Goal: Task Accomplishment & Management: Manage account settings

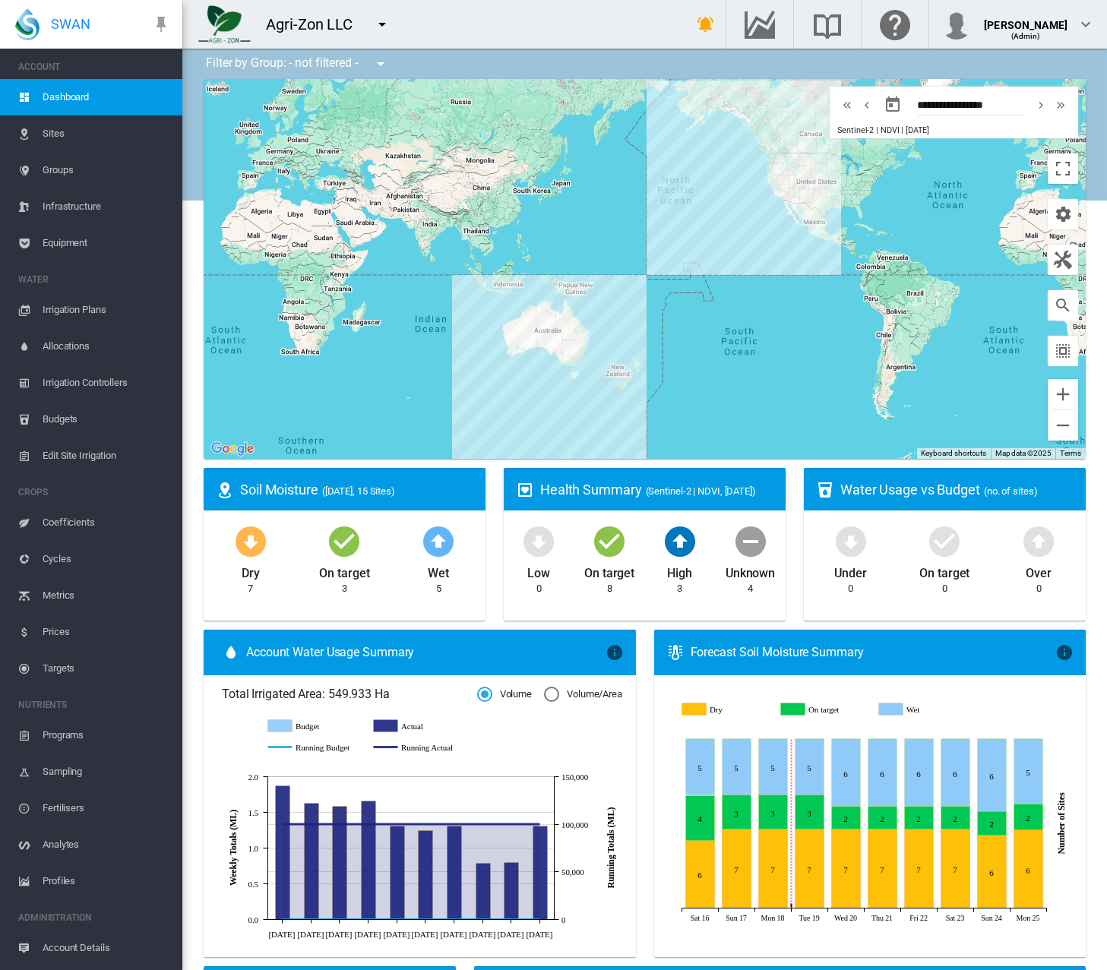
click at [84, 247] on span "Equipment" at bounding box center [107, 243] width 128 height 36
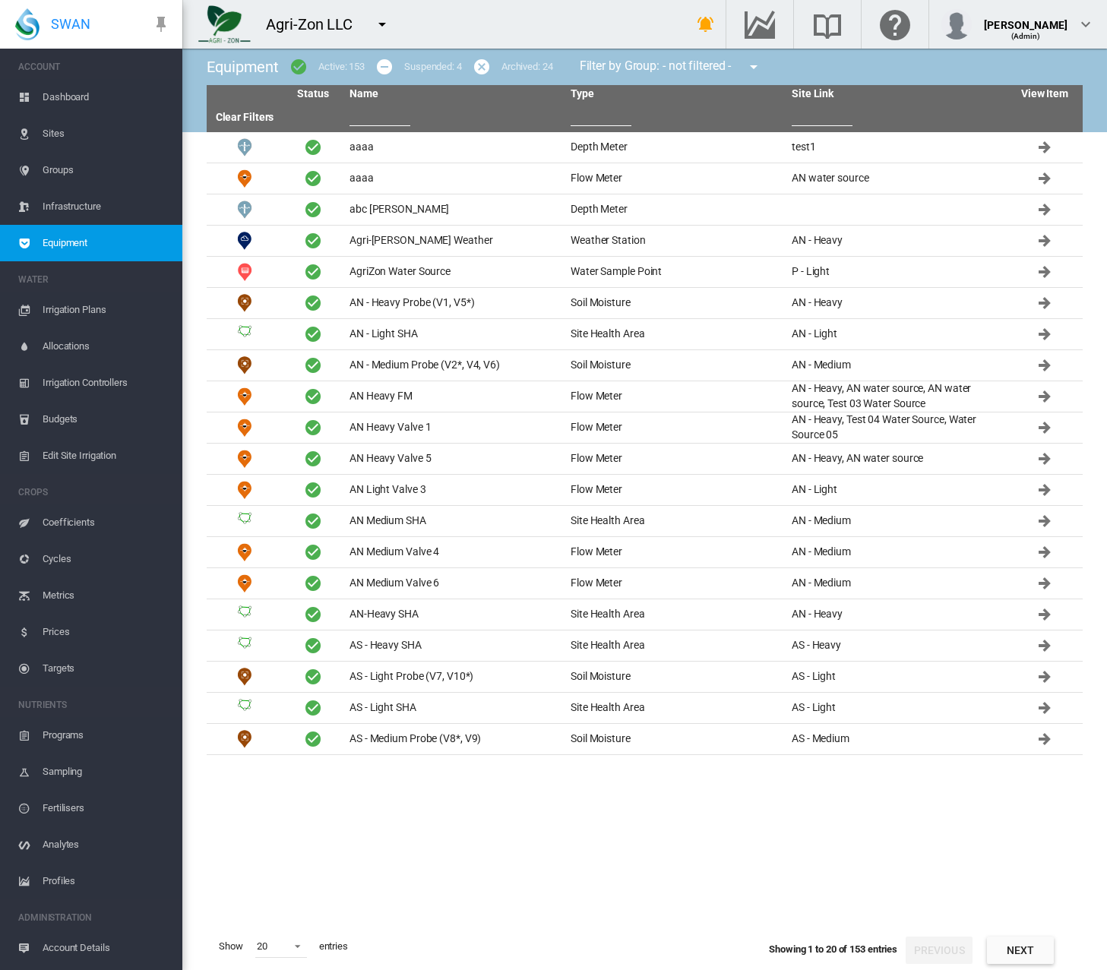
click at [358, 117] on input "text" at bounding box center [380, 114] width 61 height 23
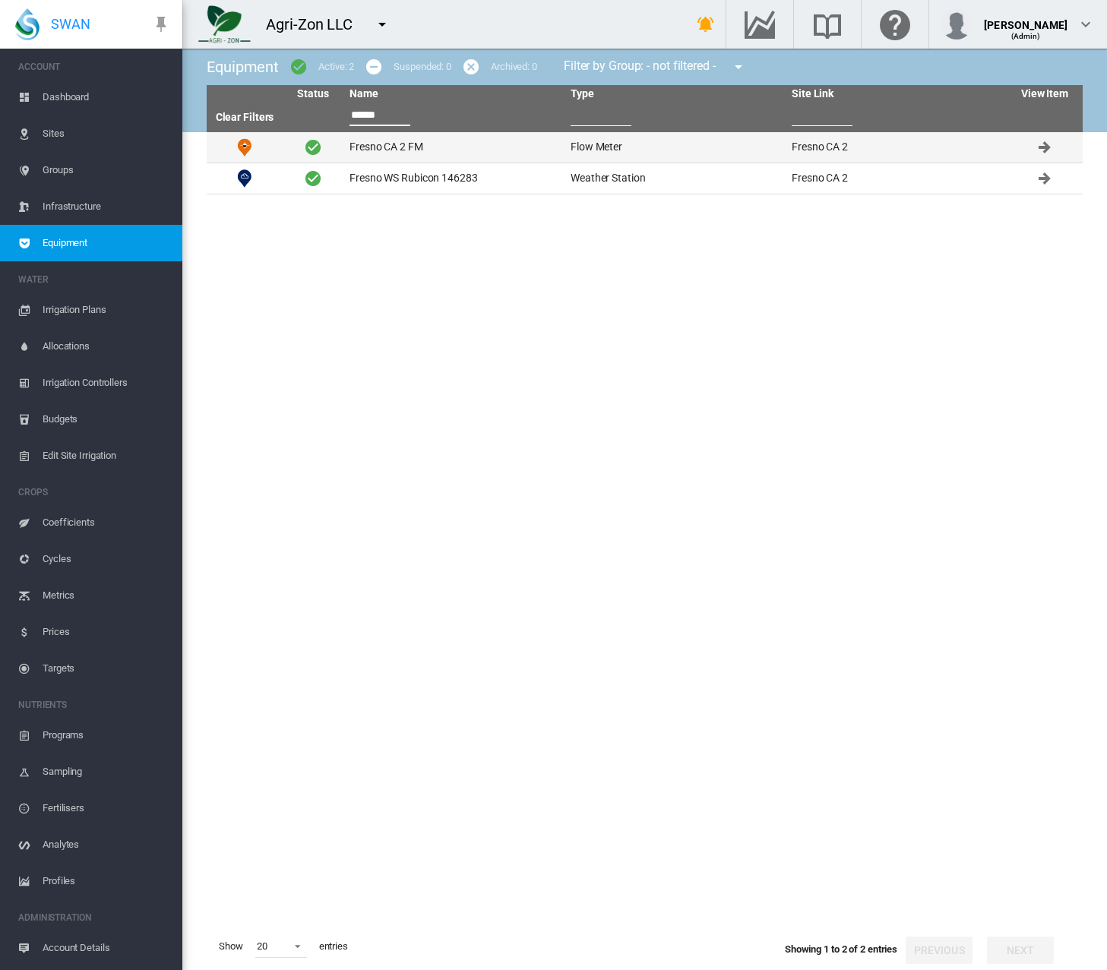
type input "******"
click at [382, 147] on td "Fresno CA 2 FM" at bounding box center [453, 147] width 221 height 30
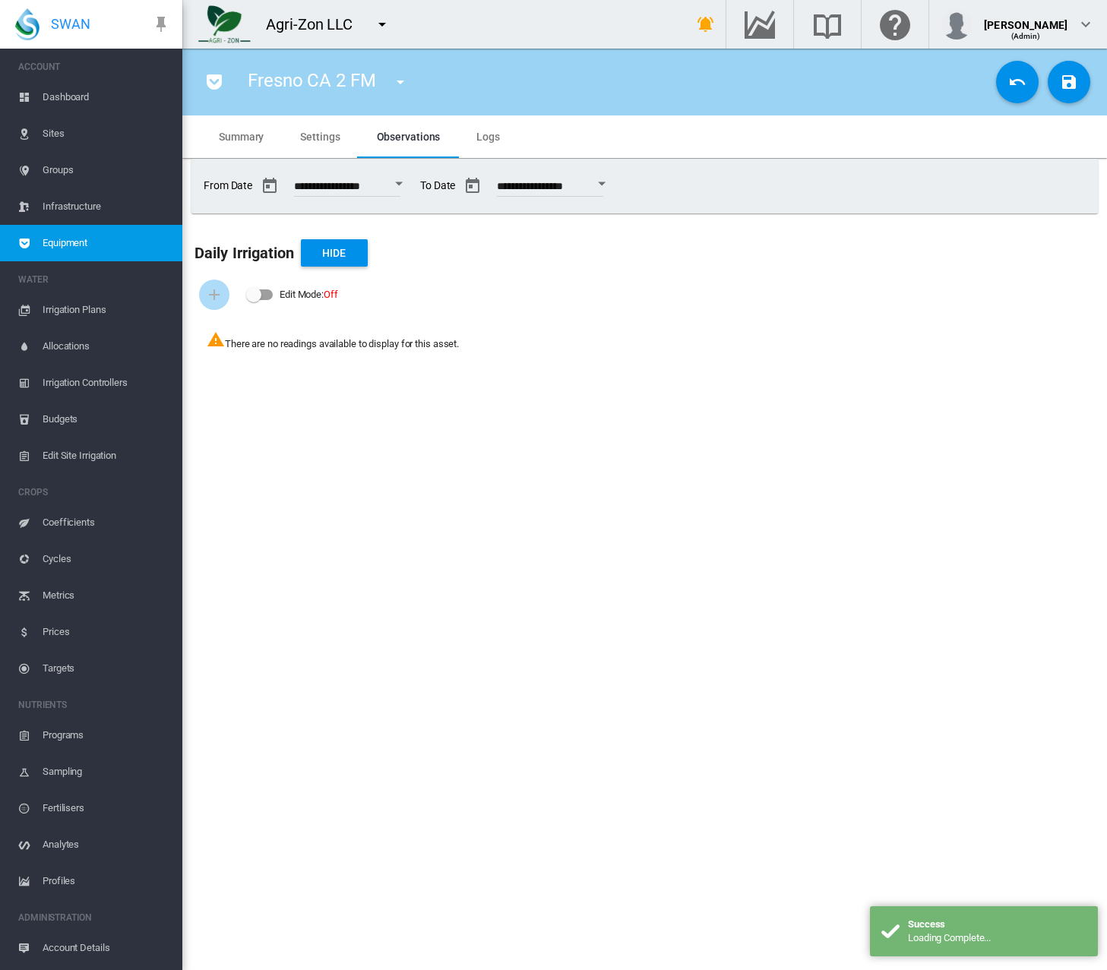
click at [315, 146] on md-tab-item "Settings" at bounding box center [320, 137] width 76 height 43
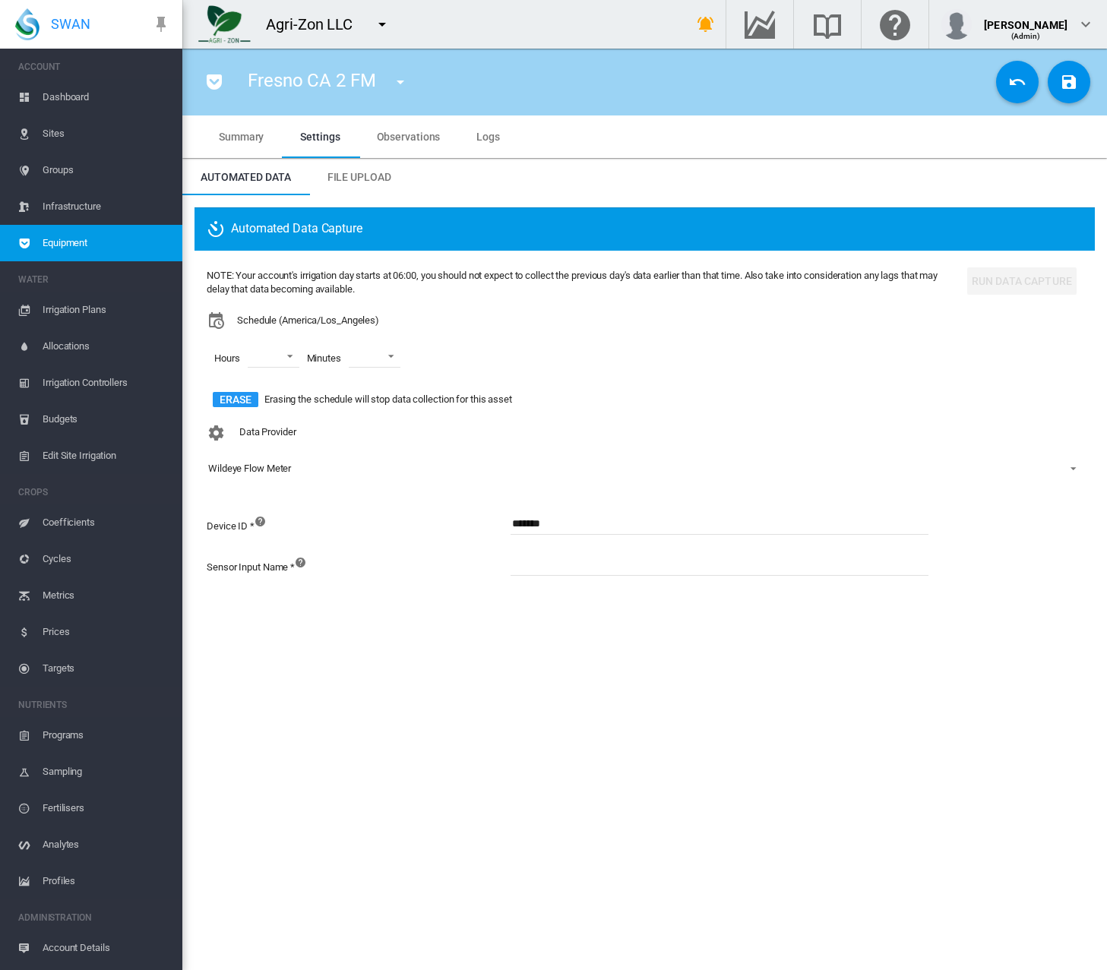
click at [549, 532] on input "*******" at bounding box center [720, 523] width 418 height 23
click at [417, 135] on span "Observations" at bounding box center [409, 137] width 64 height 12
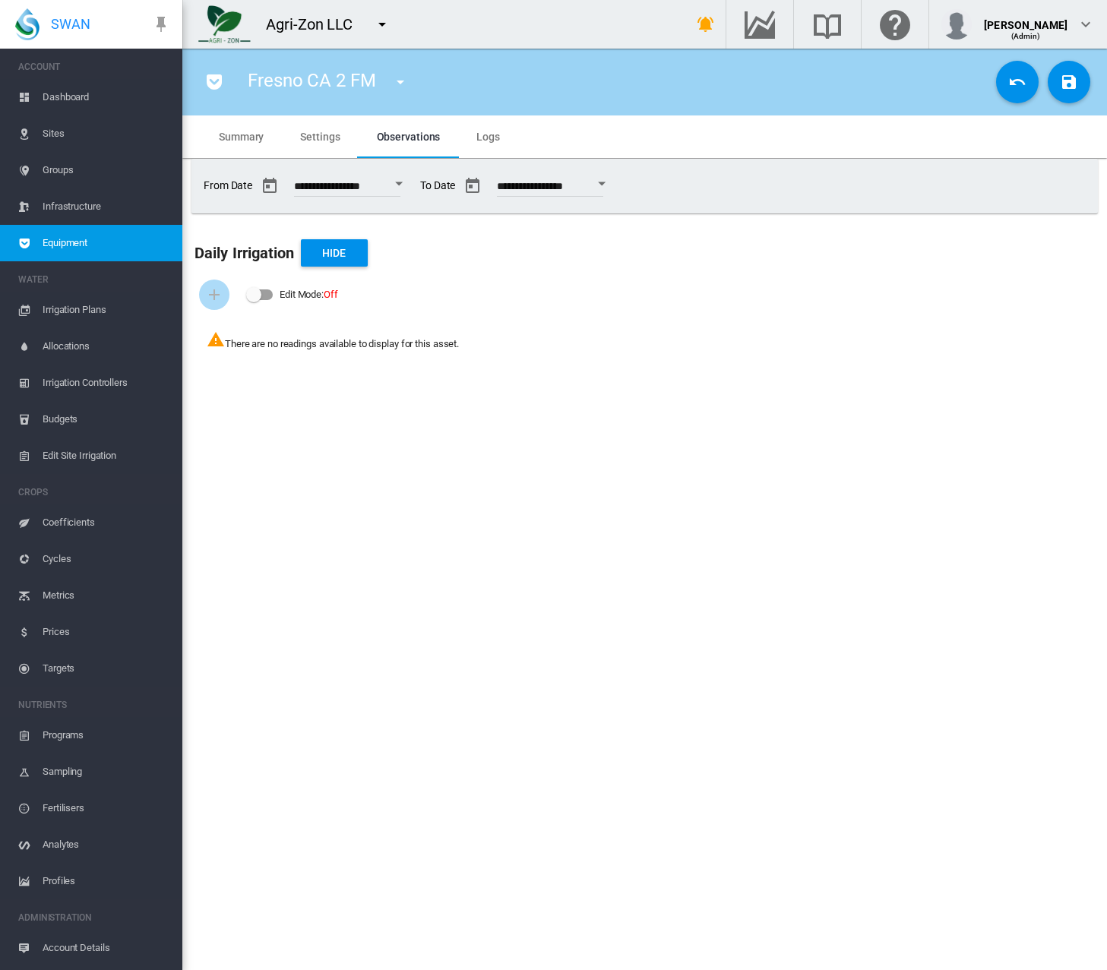
click at [403, 185] on div "Open calendar" at bounding box center [399, 184] width 8 height 4
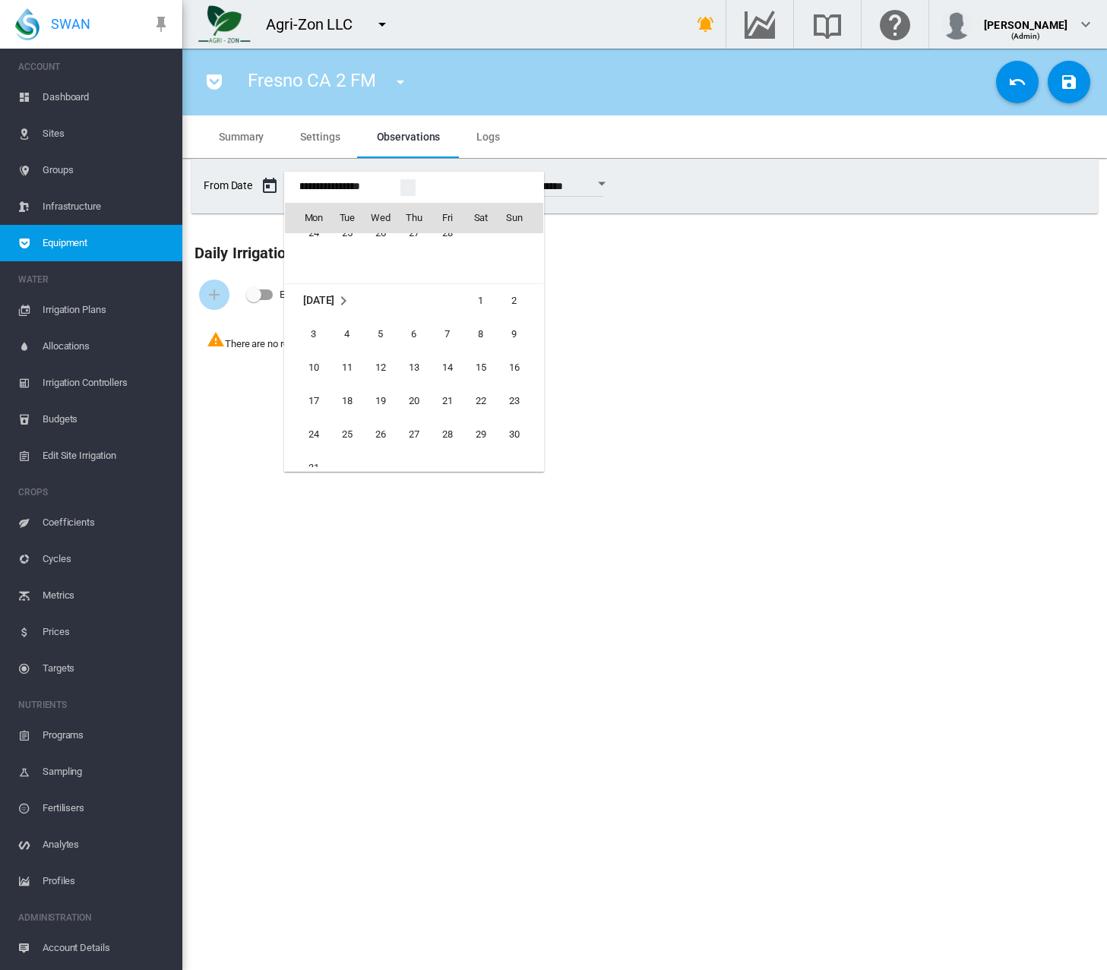
scroll to position [36595, 0]
click at [477, 303] on span "1" at bounding box center [481, 307] width 30 height 30
type input "**********"
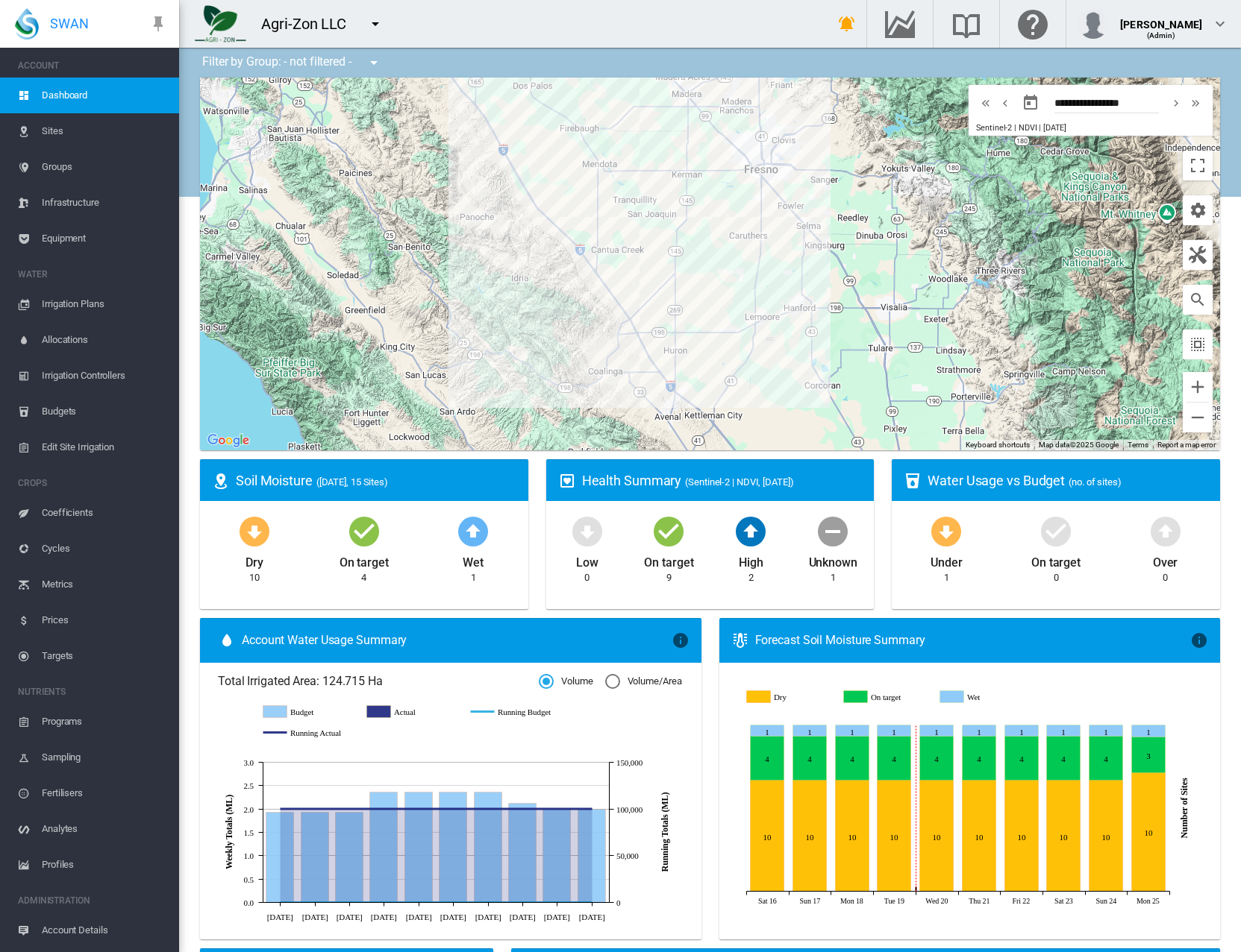
click at [66, 240] on span "Equipment" at bounding box center [105, 238] width 126 height 35
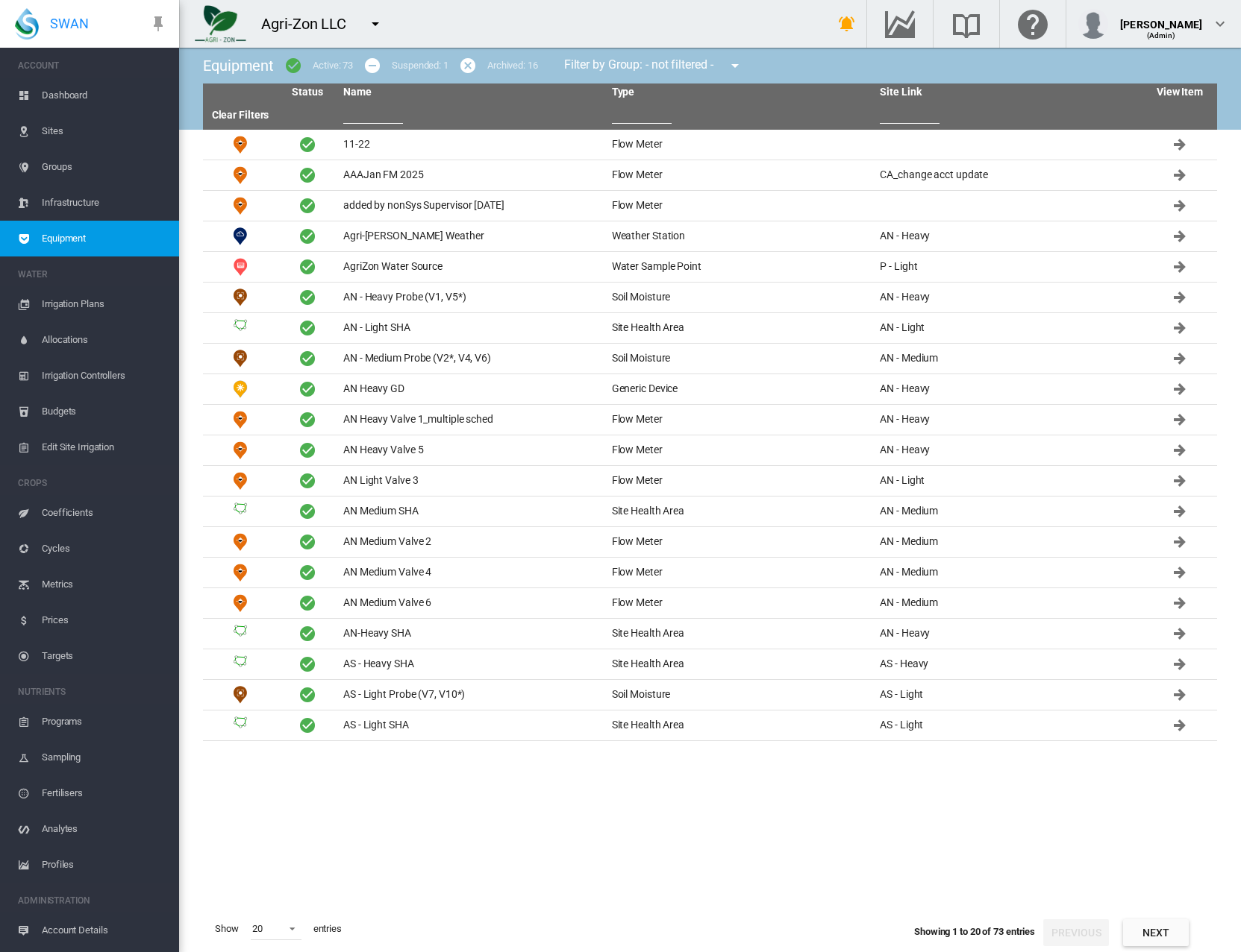
click at [380, 112] on input "text" at bounding box center [373, 112] width 60 height 23
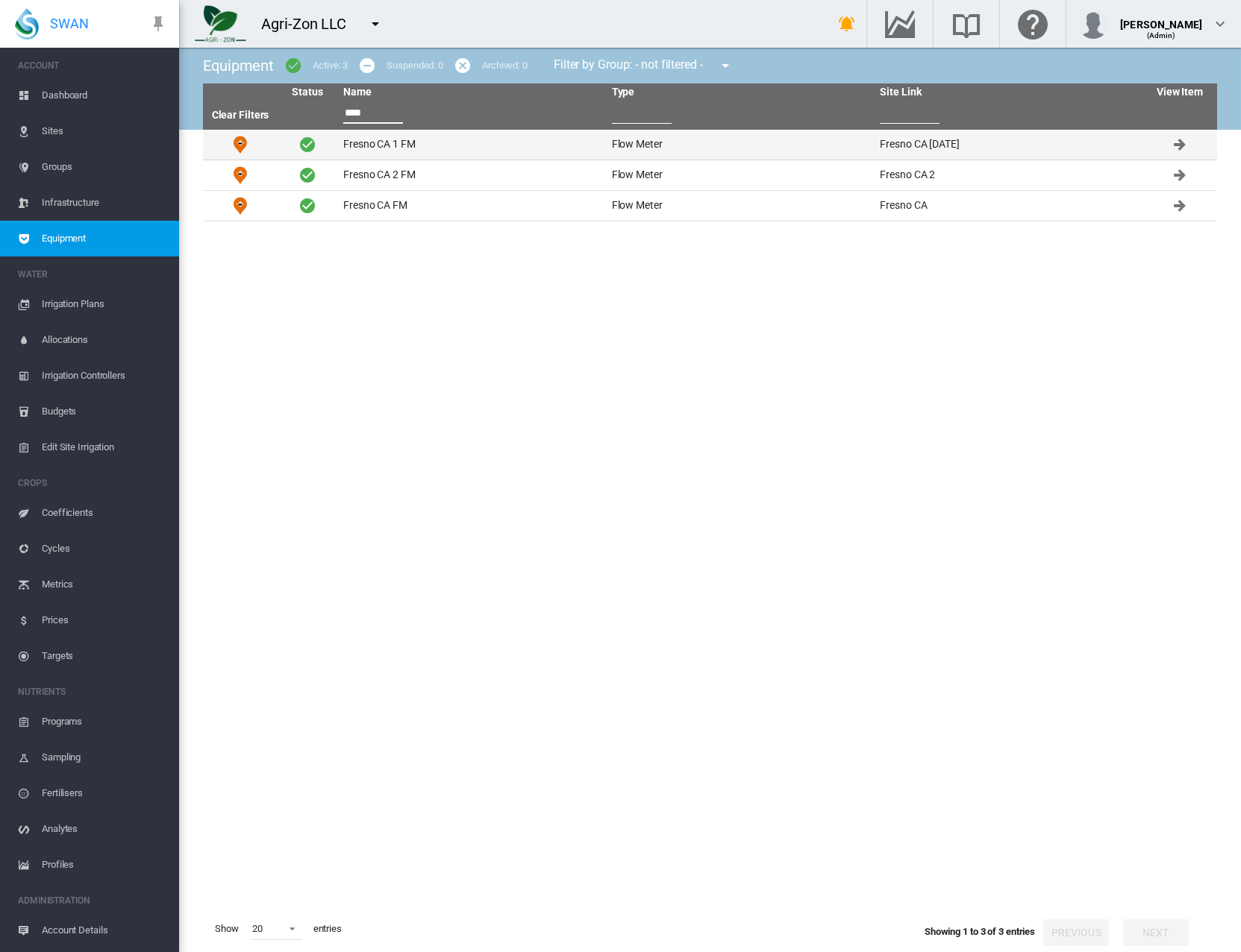
type input "****"
click at [371, 144] on td "Fresno CA 1 FM" at bounding box center [471, 144] width 269 height 29
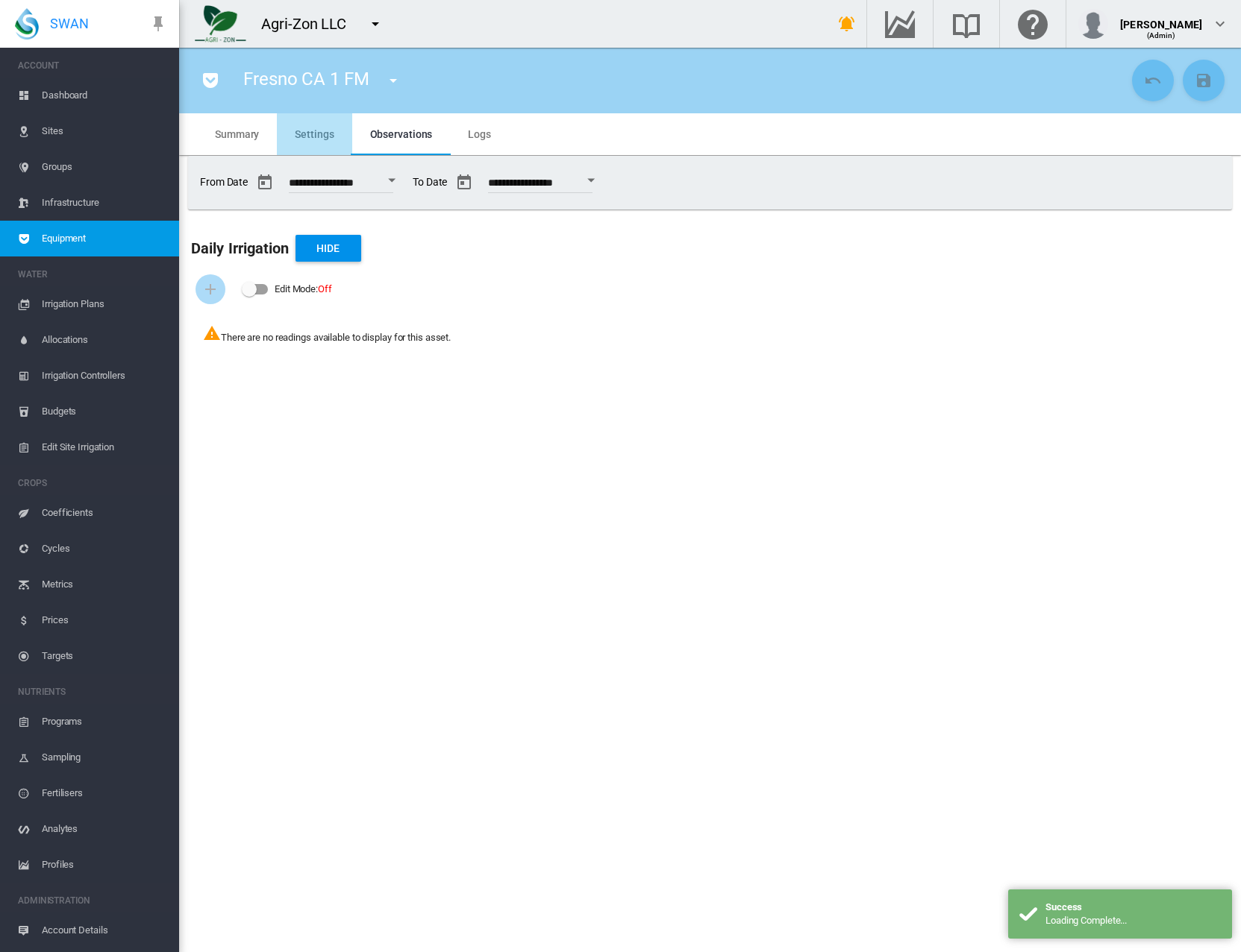
click at [315, 138] on span "Settings" at bounding box center [314, 134] width 39 height 12
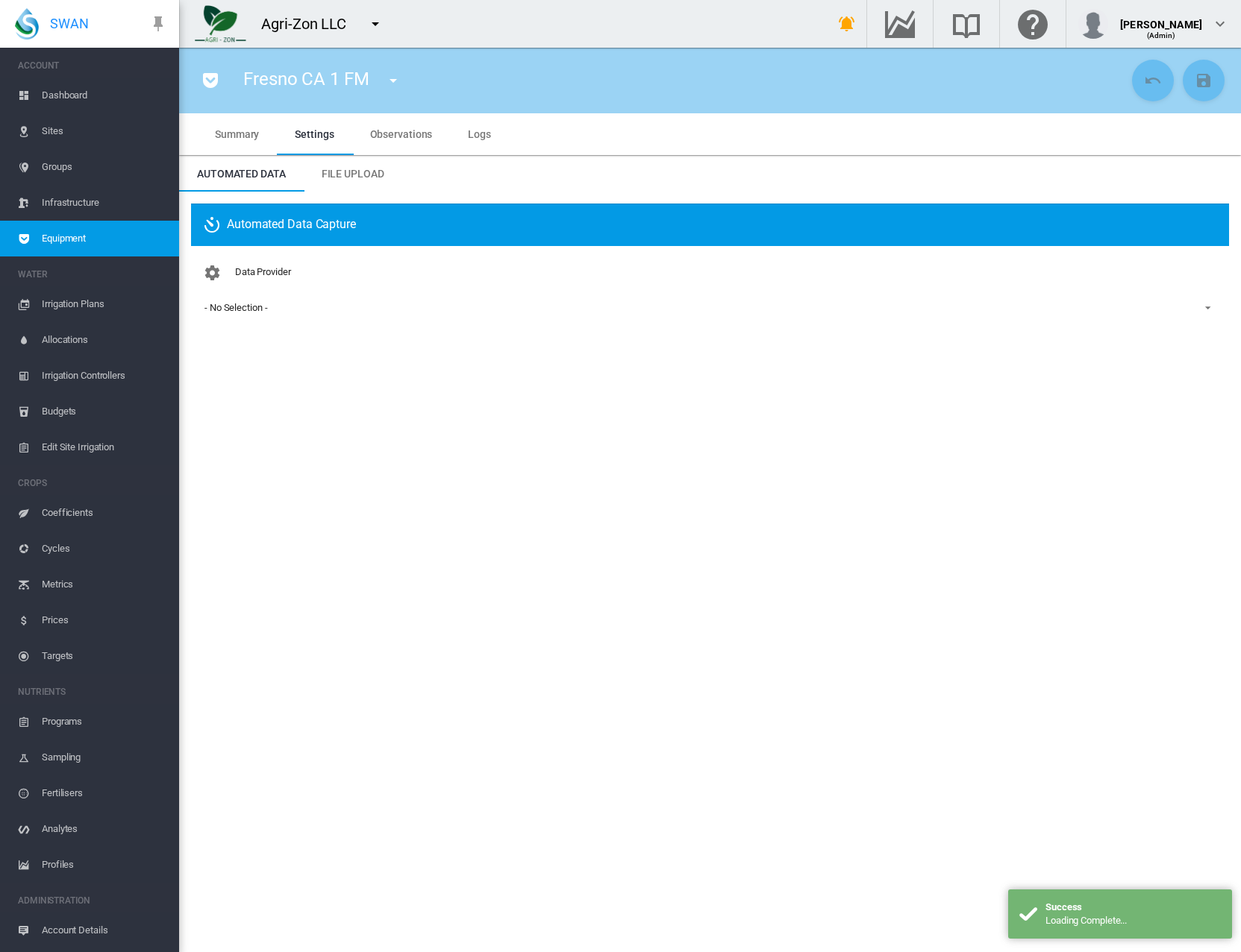
click at [391, 79] on md-icon "icon-menu-down" at bounding box center [393, 80] width 18 height 18
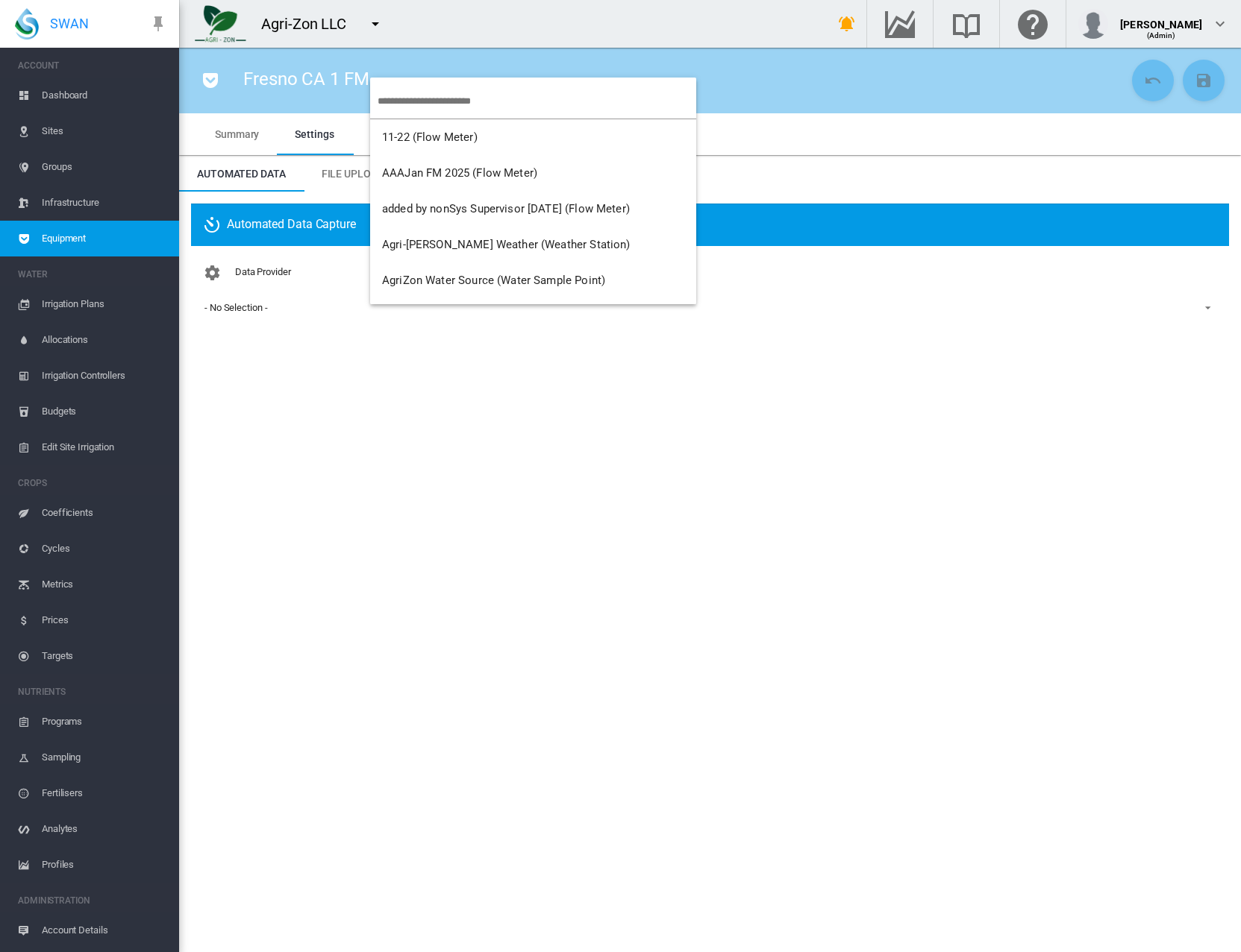
click at [405, 105] on input "search" at bounding box center [537, 101] width 318 height 35
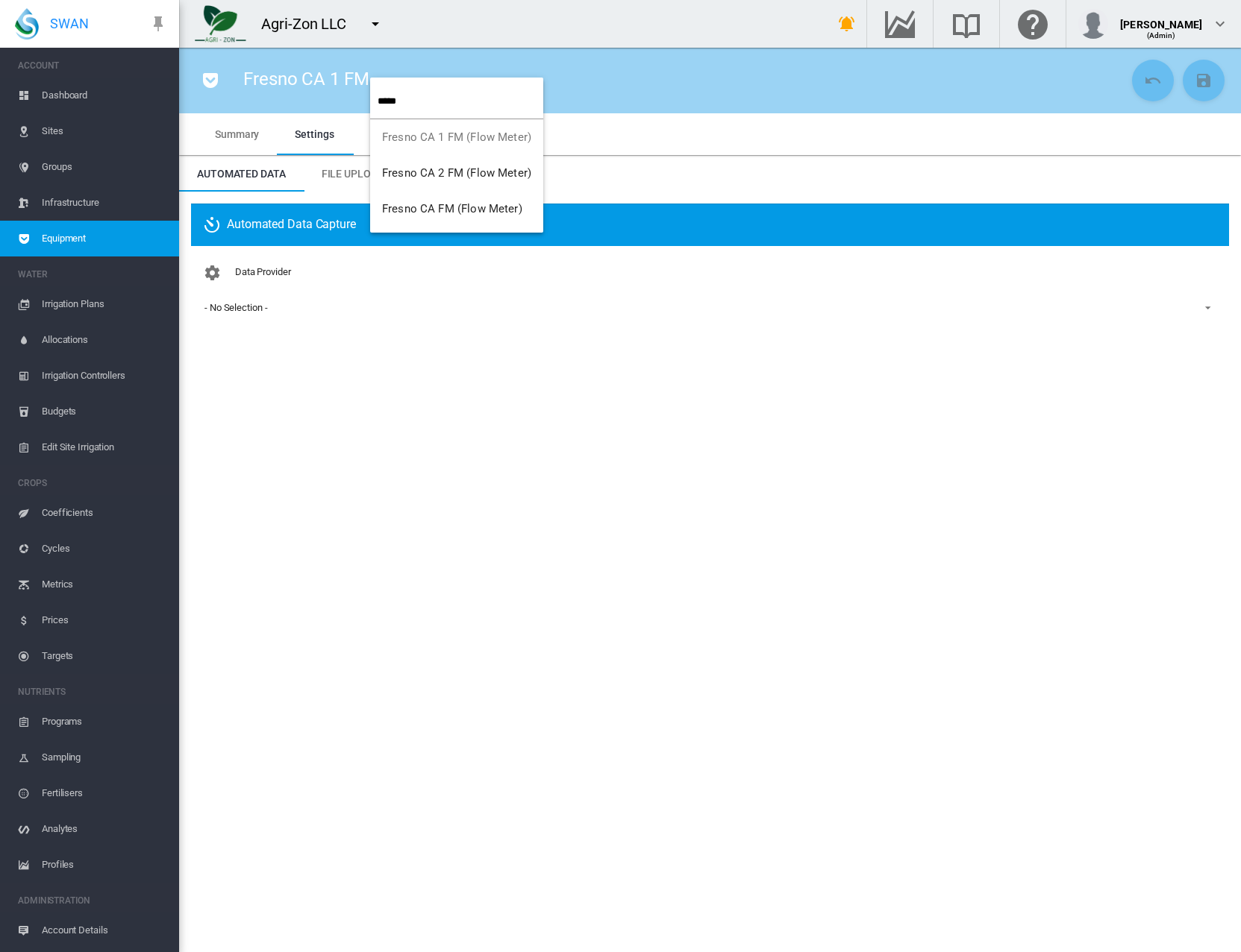
type input "*****"
click at [442, 181] on button "Fresno CA 2 FM (Flow Meter)" at bounding box center [457, 173] width 173 height 35
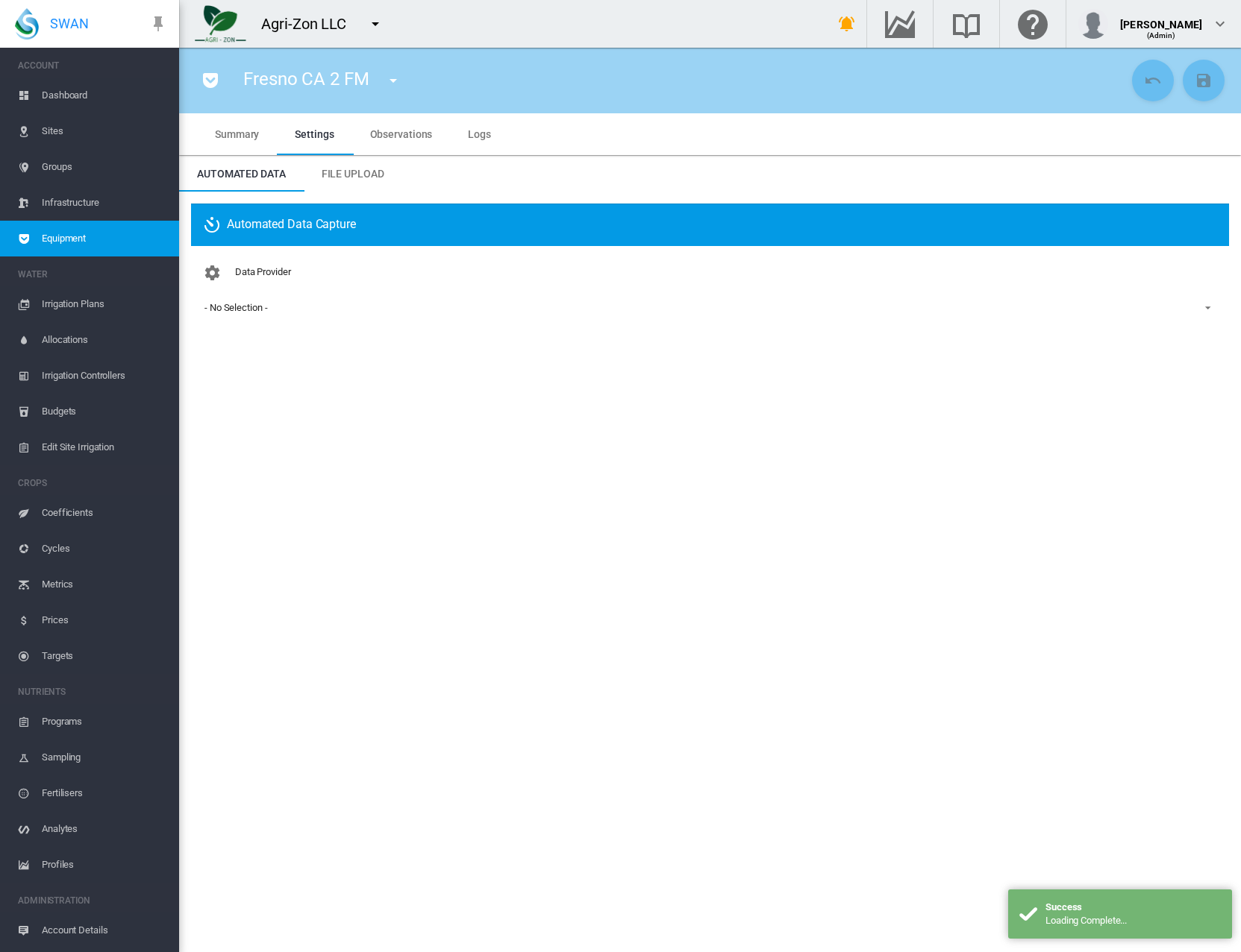
click at [387, 73] on md-icon "icon-menu-down" at bounding box center [393, 80] width 18 height 18
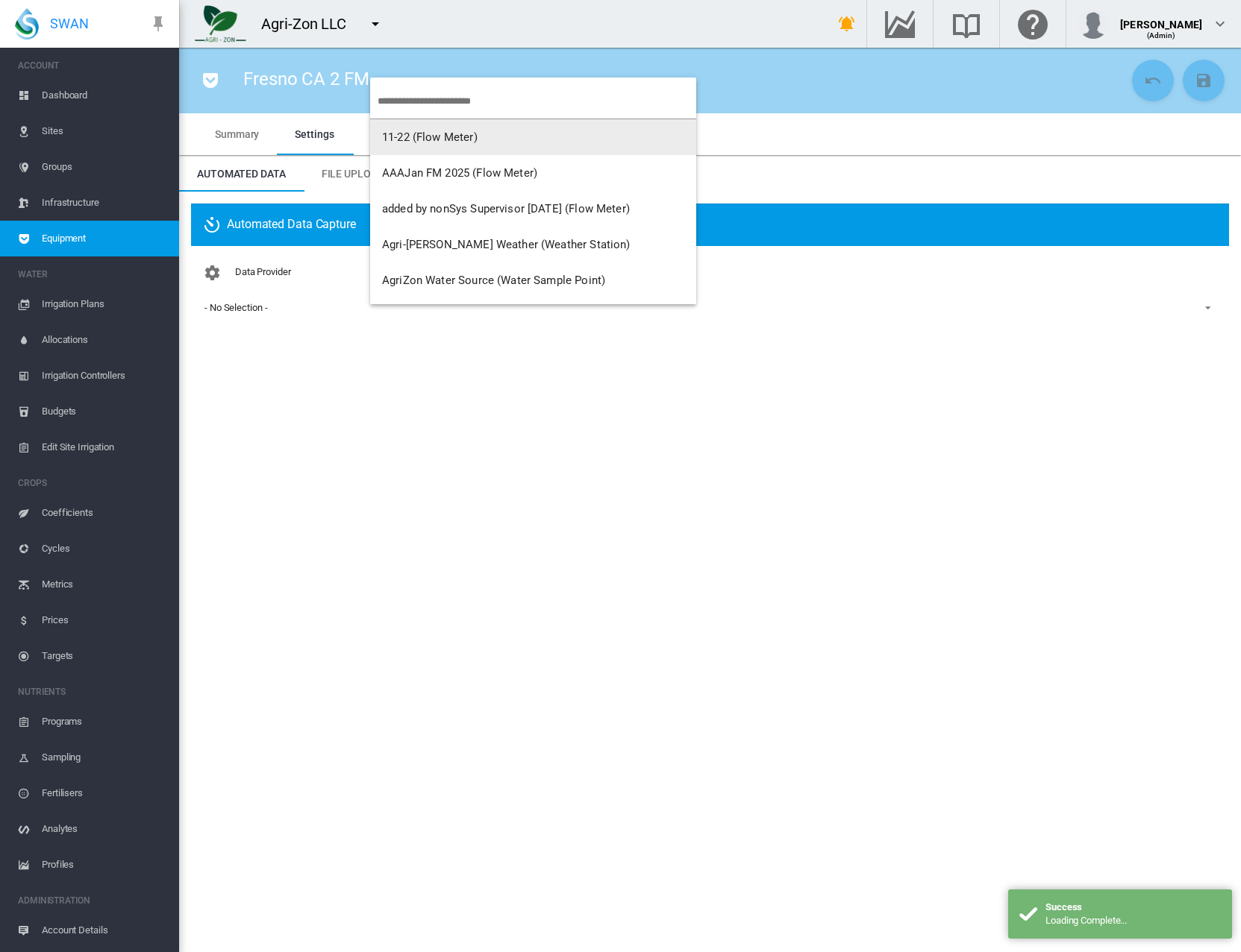
click at [400, 96] on input "search" at bounding box center [537, 101] width 318 height 35
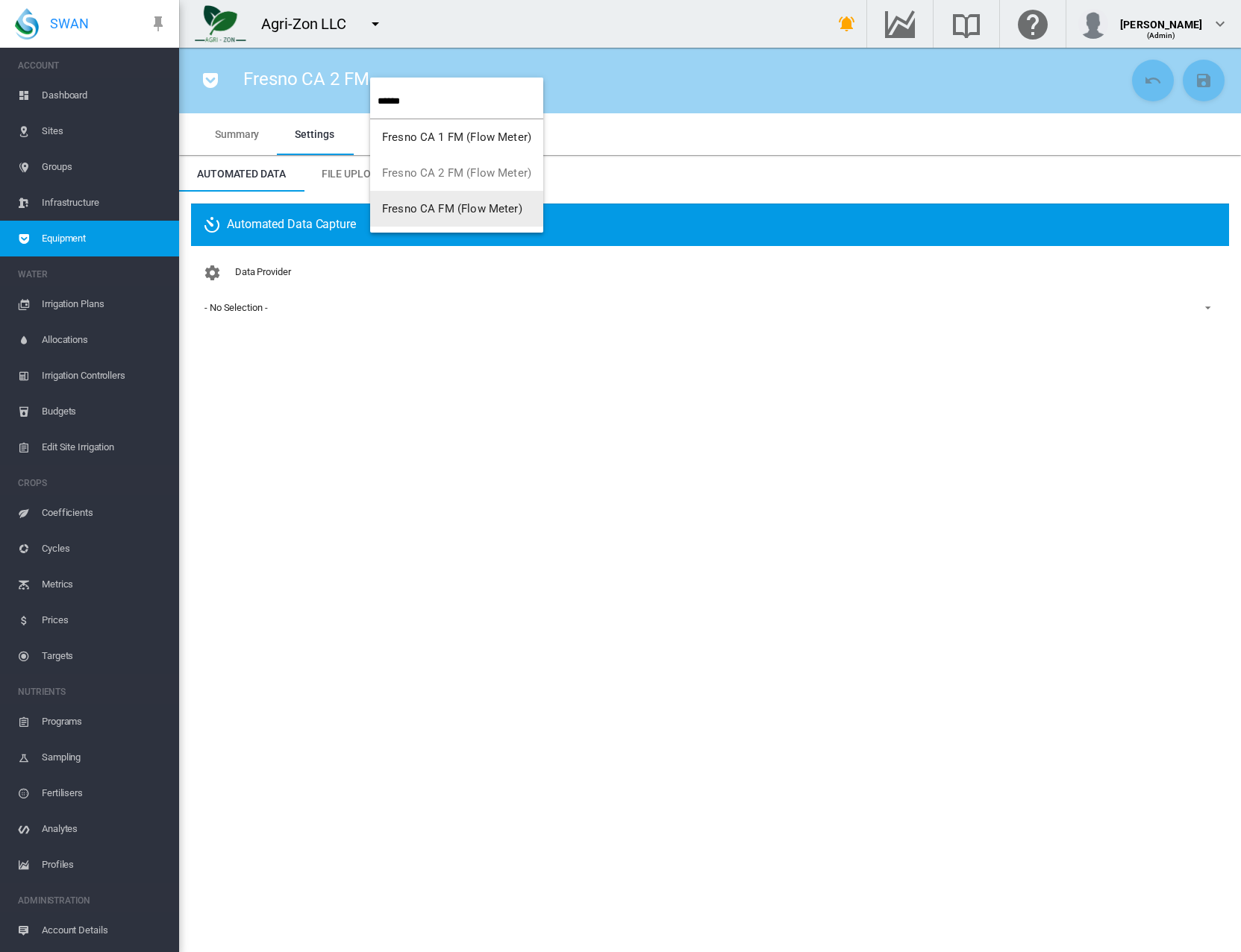
type input "******"
click at [415, 210] on span "Fresno CA FM (Flow Meter)" at bounding box center [452, 209] width 140 height 14
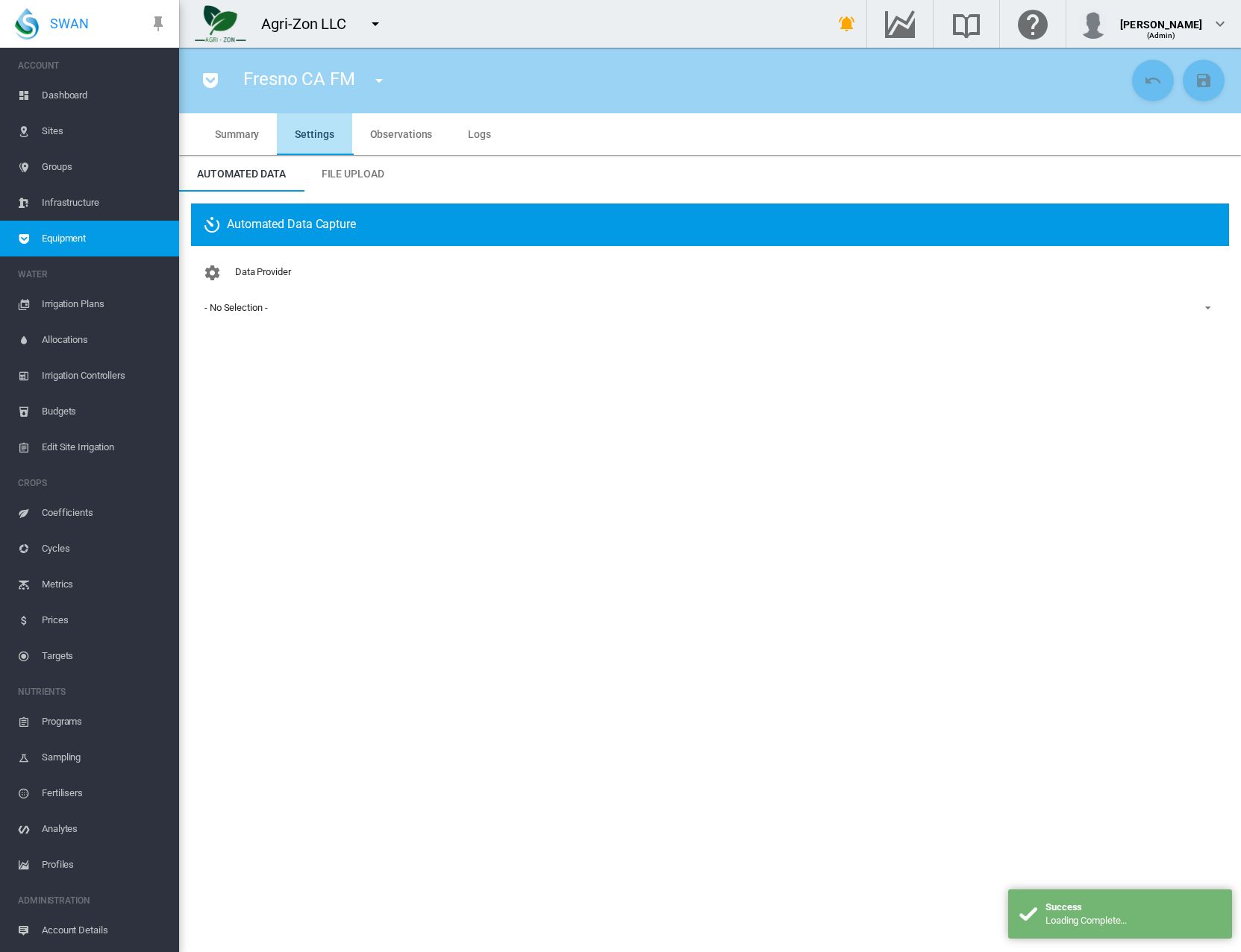
click at [324, 148] on md-tab-item "Settings" at bounding box center [314, 134] width 75 height 42
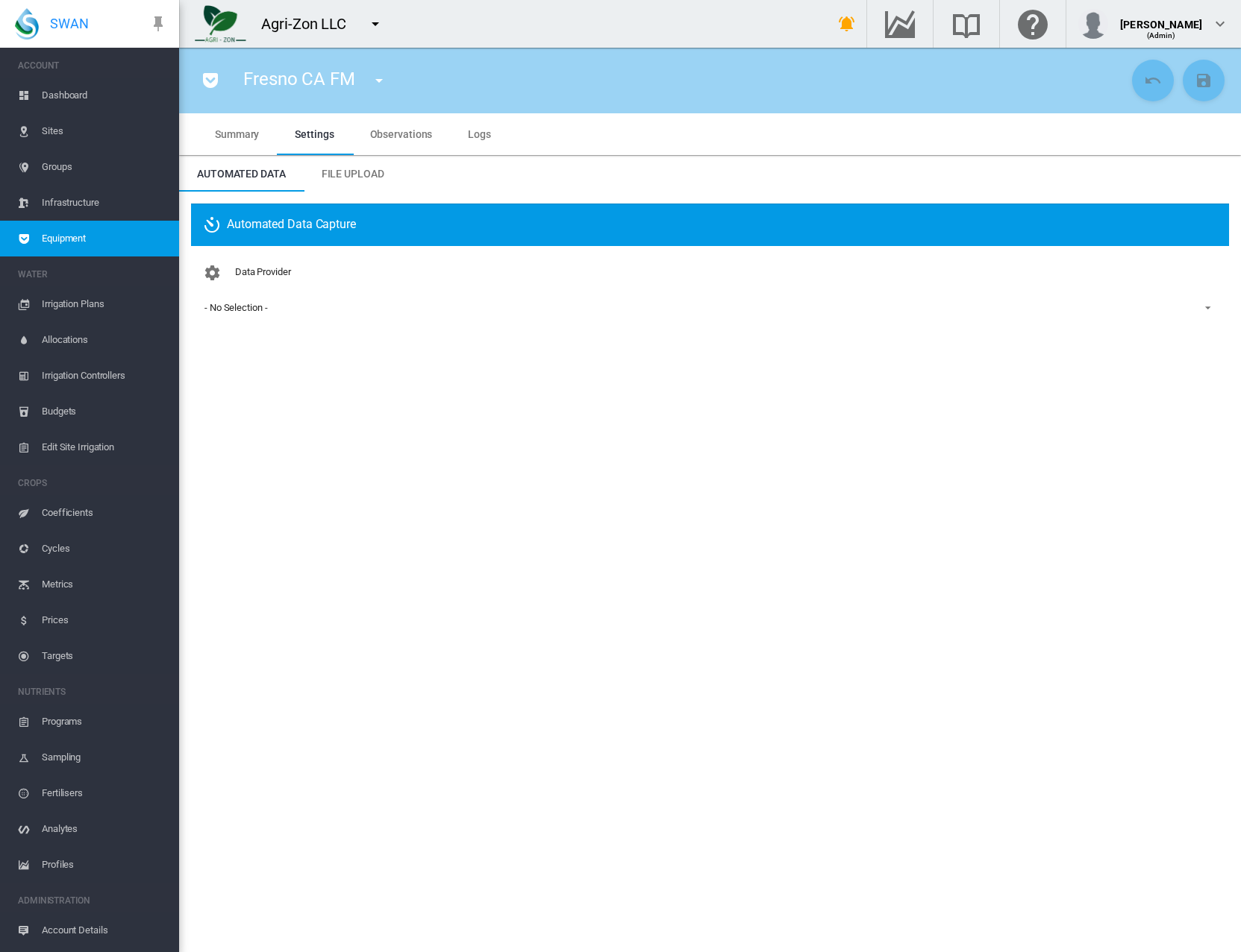
click at [396, 75] on md-menu "11-22 (Flow Meter) AAAJan FM 2025 (Flow Meter) added by nonSys Supervisor [DATE…" at bounding box center [379, 79] width 39 height 21
click at [383, 82] on md-icon "icon-menu-down" at bounding box center [379, 80] width 18 height 18
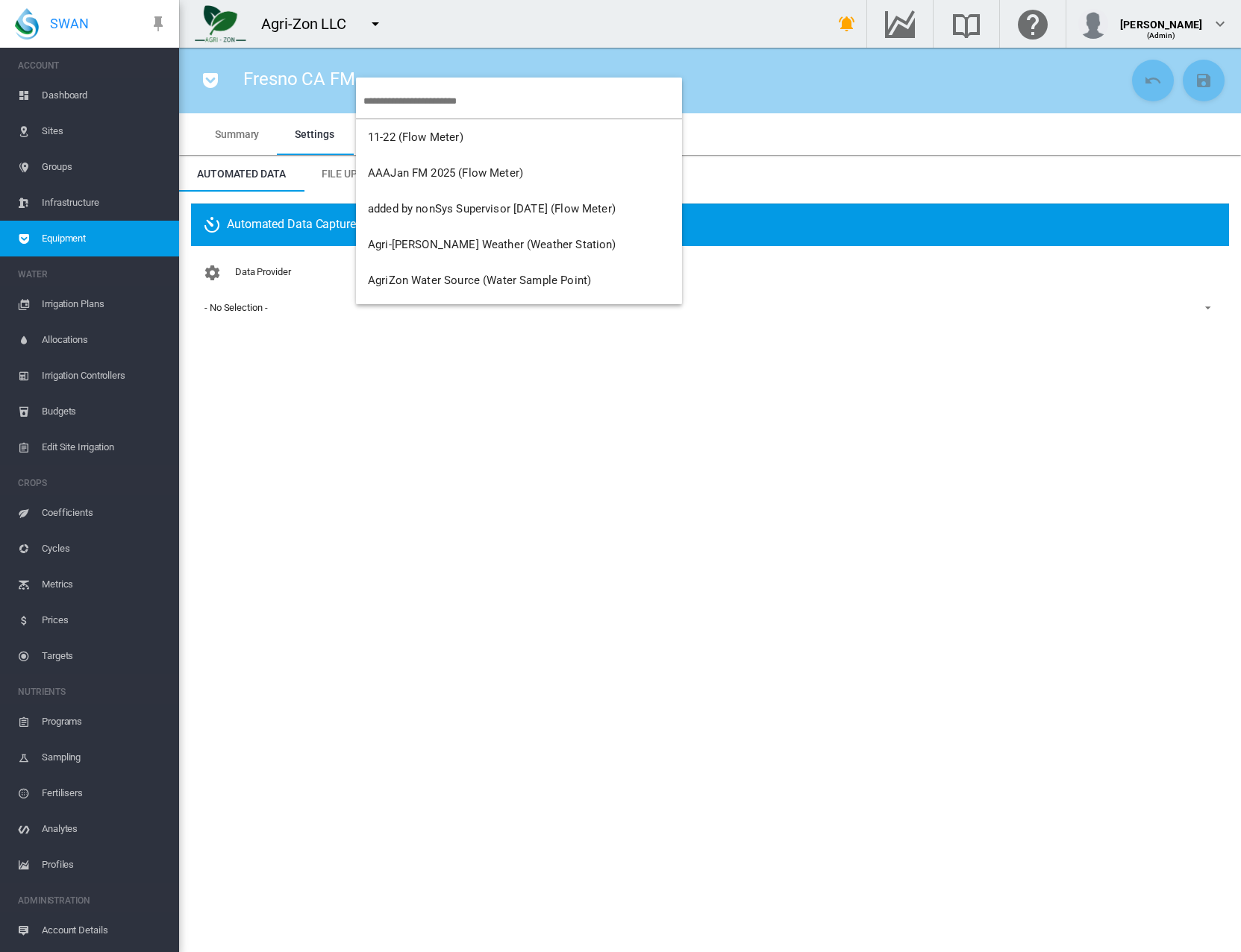
click at [385, 101] on input "search" at bounding box center [522, 101] width 318 height 35
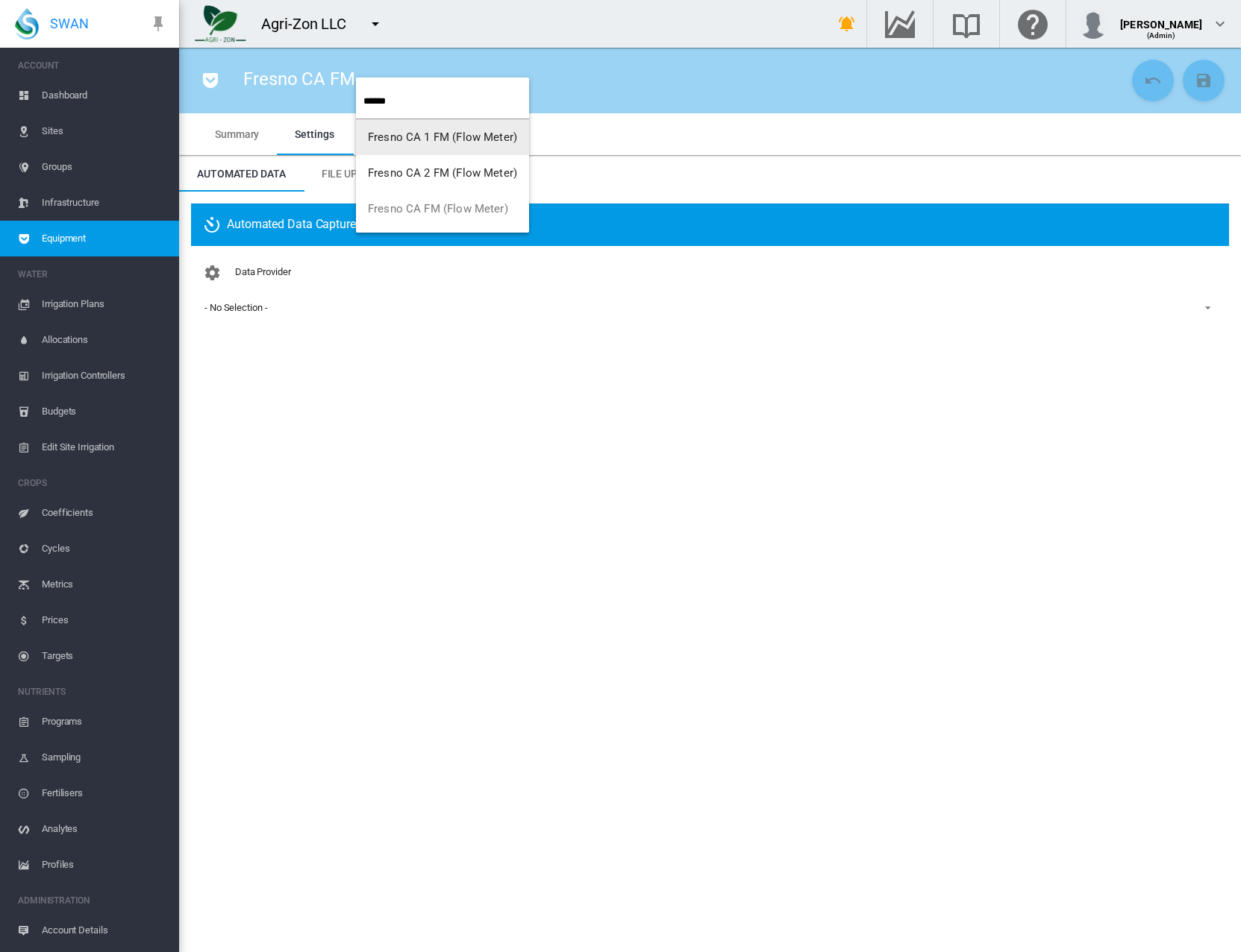
type input "******"
click at [405, 160] on button "Fresno CA 2 FM (Flow Meter)" at bounding box center [442, 173] width 173 height 35
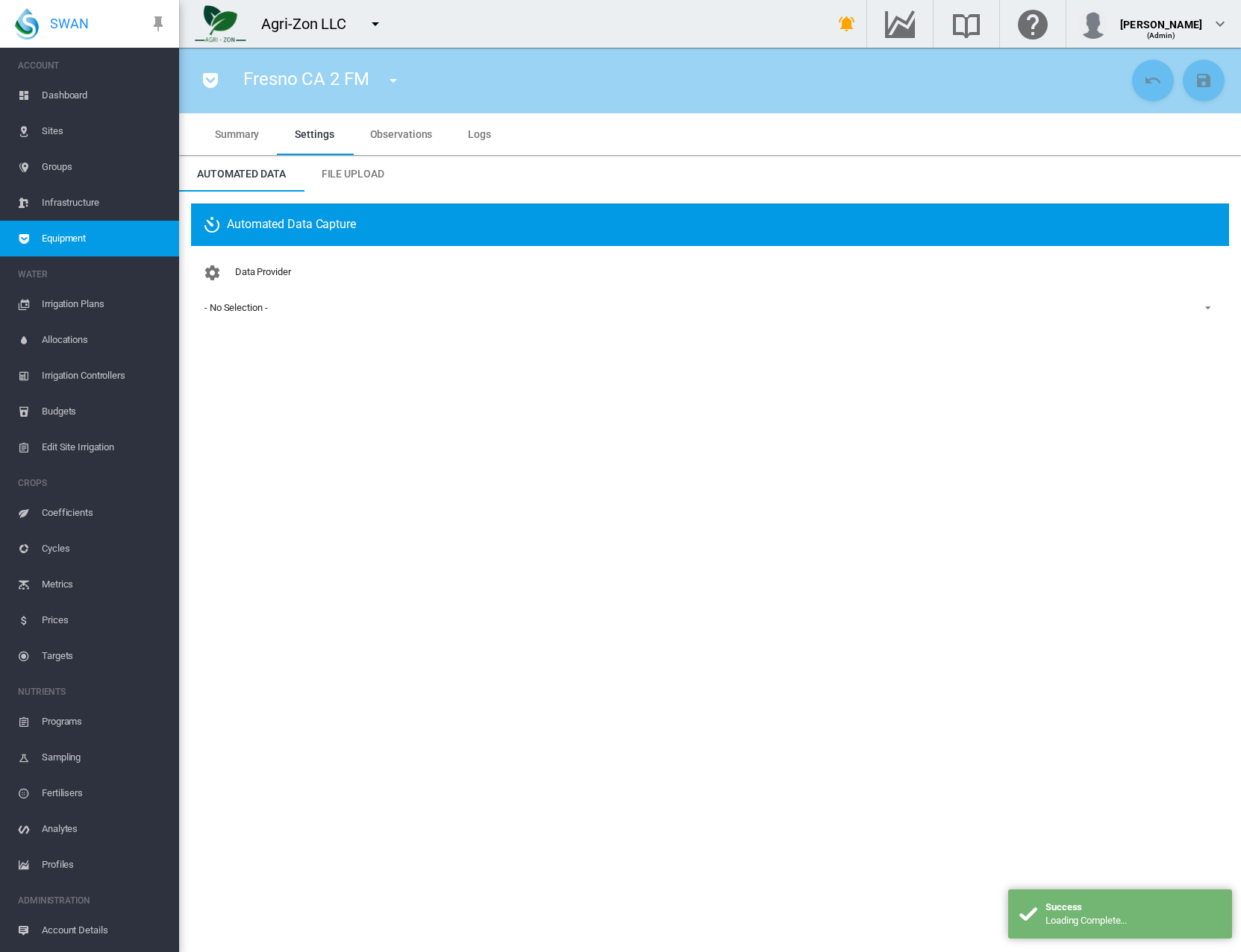
click at [287, 270] on span "Data Provider" at bounding box center [262, 271] width 56 height 11
click at [269, 322] on div "Data Provider - No Selection - - No Selection - Generic Runtime Based Irrigatio…" at bounding box center [710, 301] width 1014 height 86
click at [264, 312] on div "- No Selection -" at bounding box center [236, 307] width 63 height 11
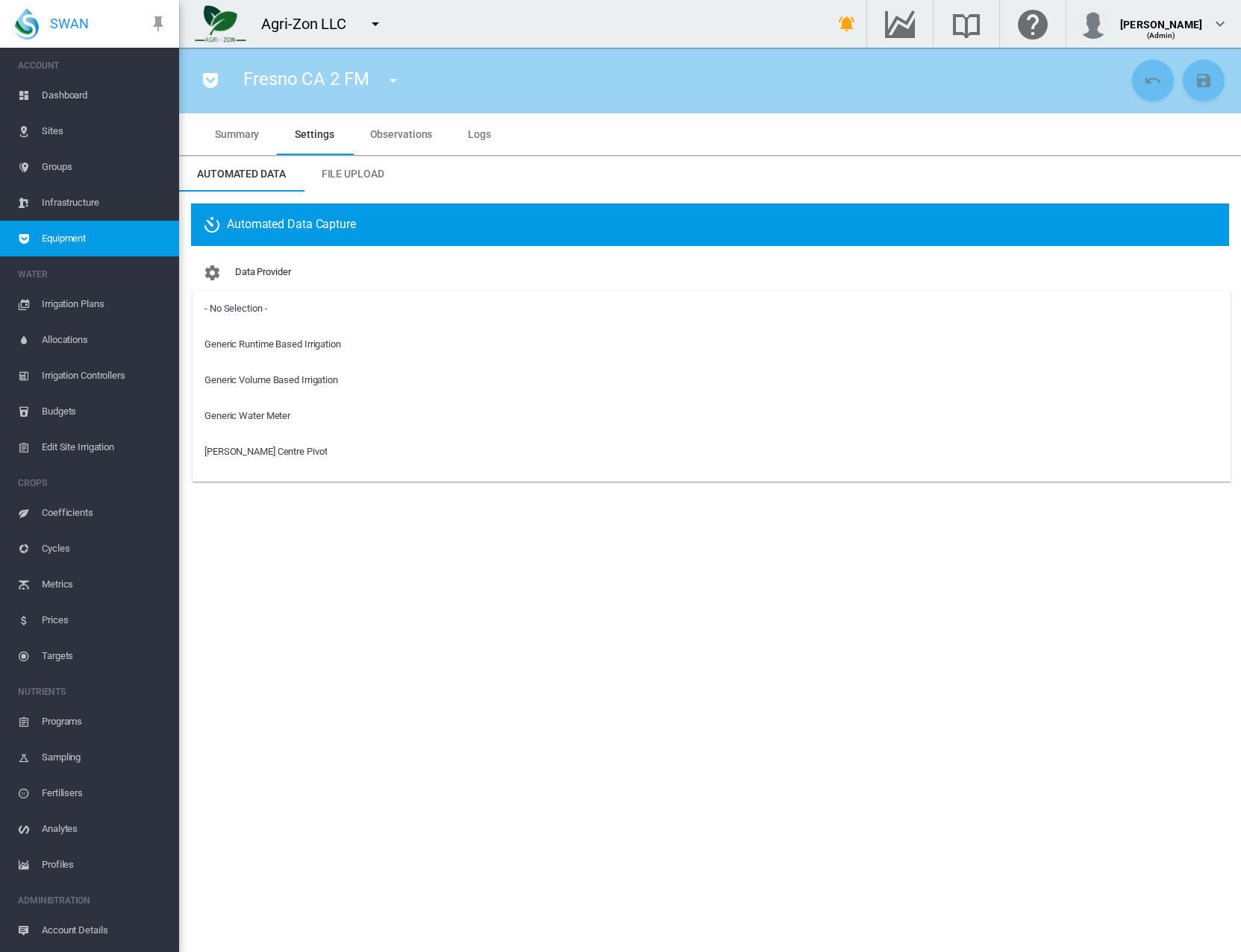
click at [306, 547] on md-backdrop at bounding box center [620, 476] width 1241 height 952
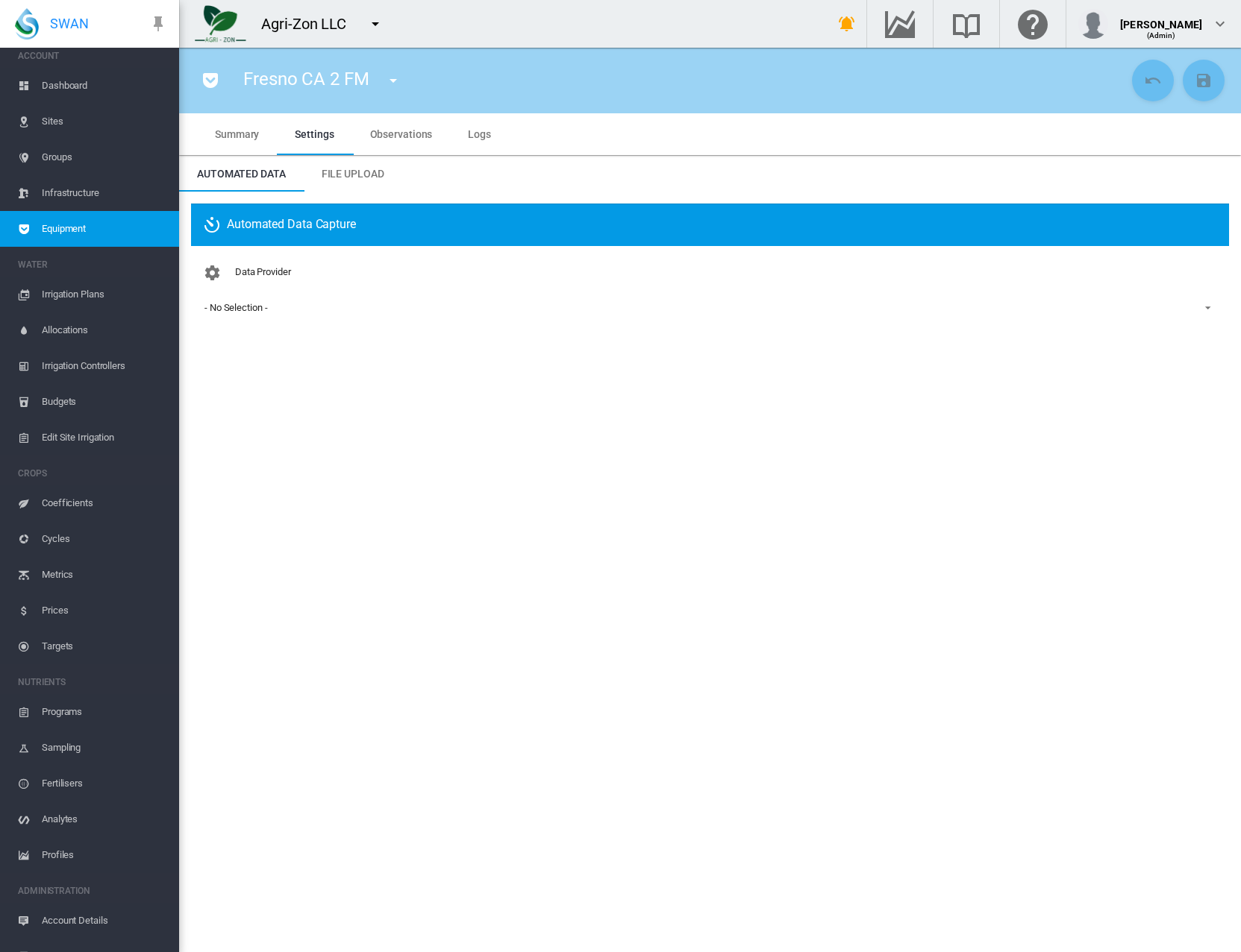
scroll to position [32, 0]
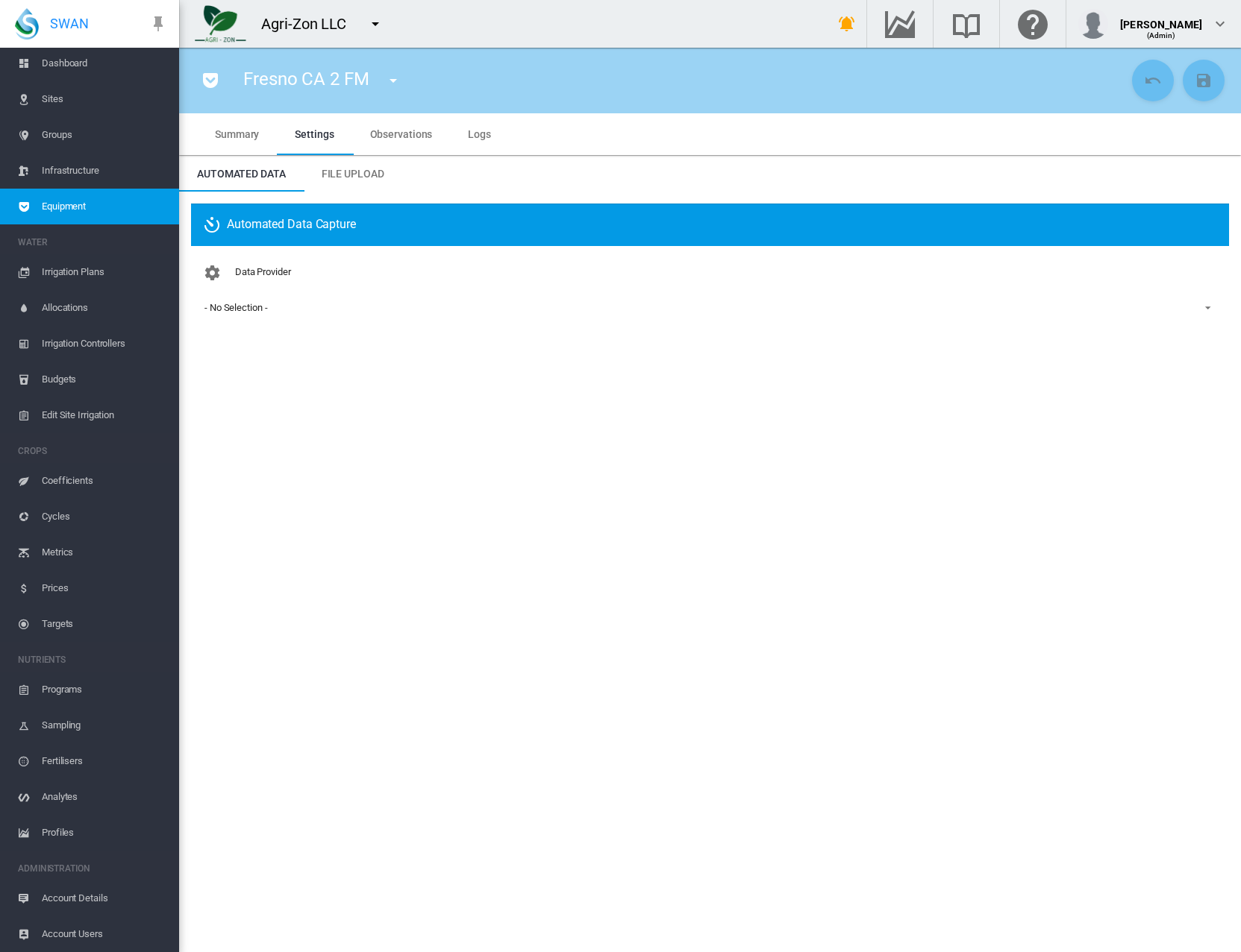
click at [72, 903] on span "Account Details" at bounding box center [105, 898] width 126 height 35
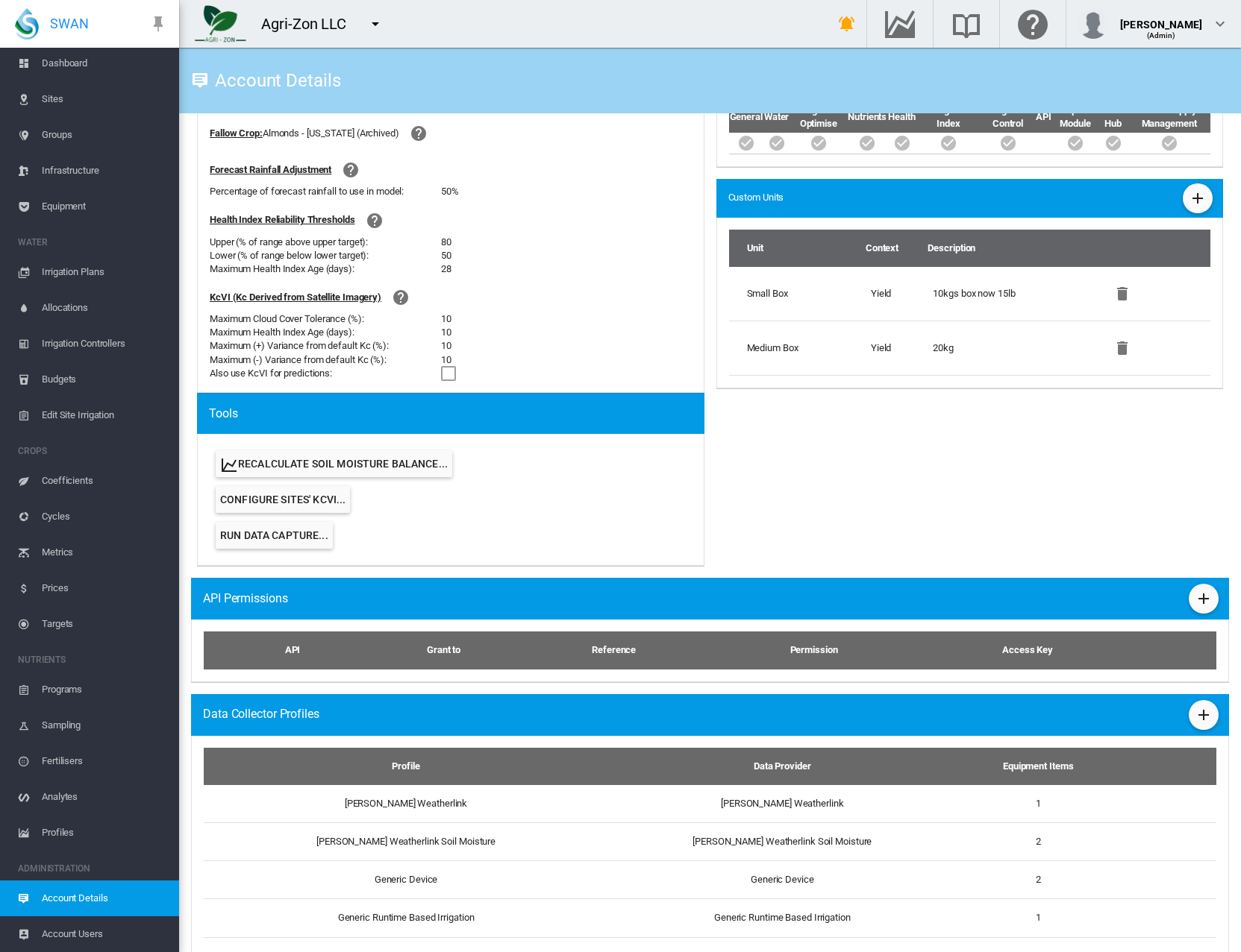
scroll to position [651, 0]
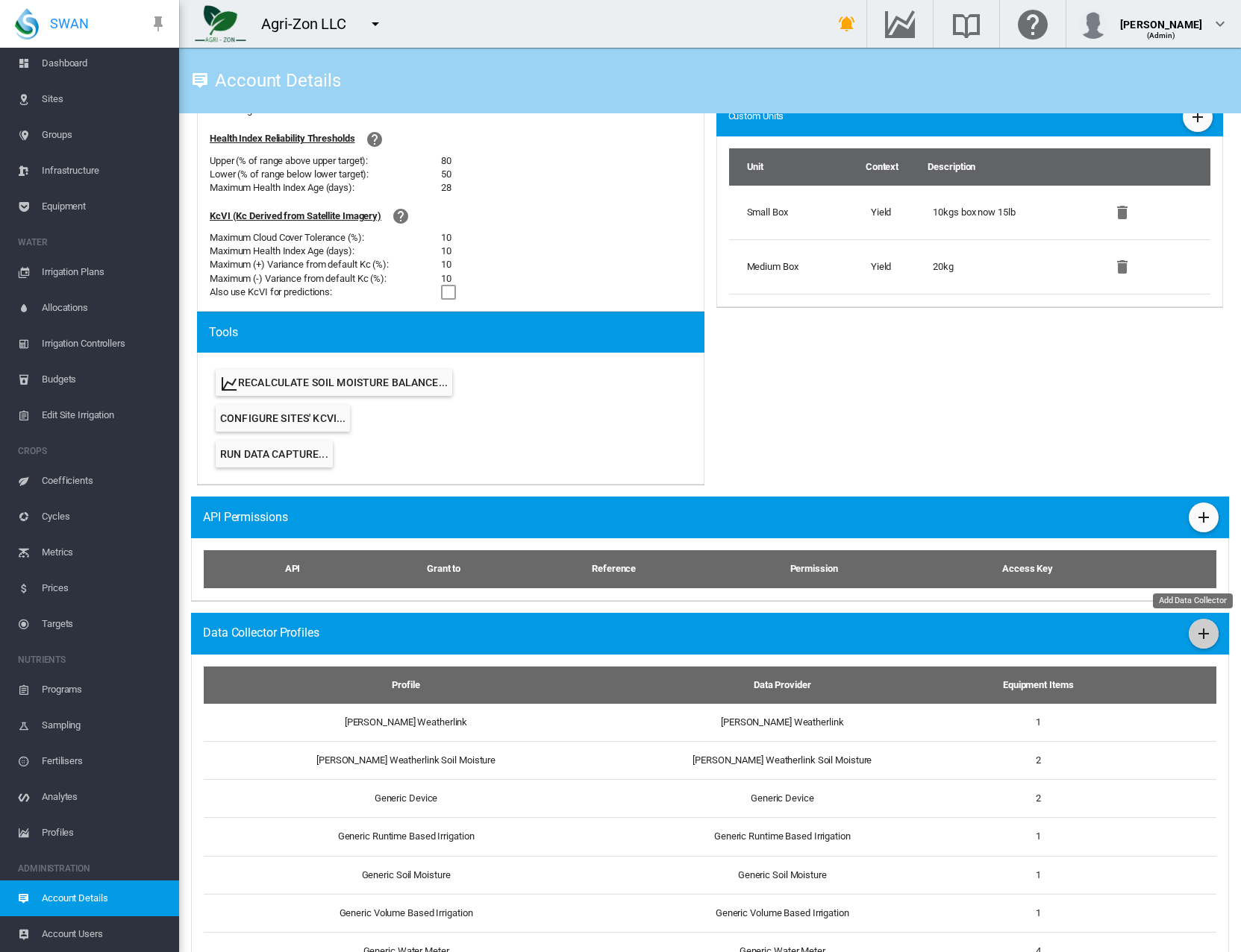
click at [1195, 626] on md-icon "icon-plus" at bounding box center [1204, 634] width 18 height 18
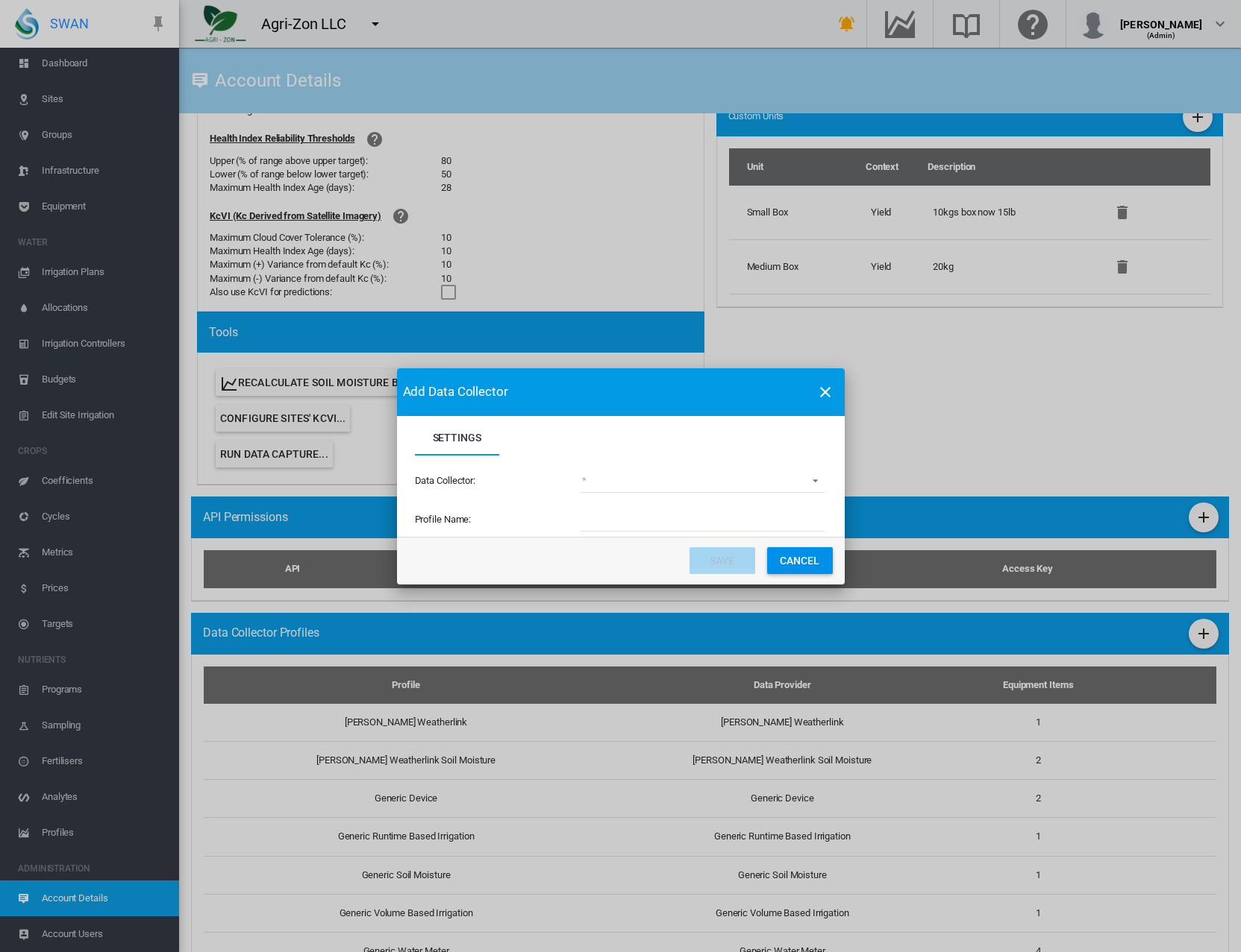
click at [709, 475] on md-select "(deprecated) Toro Lynx Course By Station Adcon Soil Moisture Aquacheck Soil Moi…" at bounding box center [702, 482] width 243 height 23
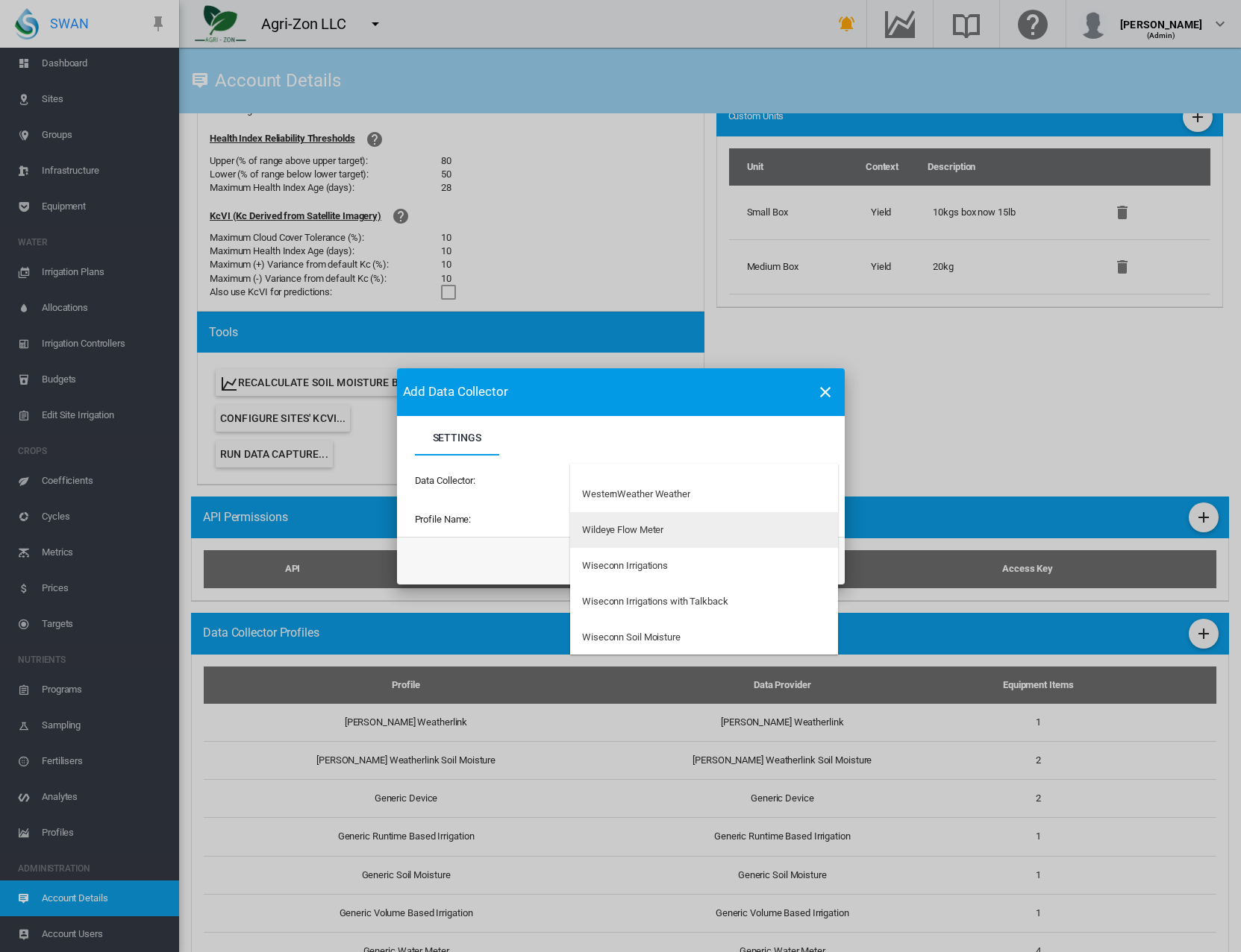
scroll to position [4748, 0]
click at [668, 533] on md-option "Wildeye Flow Meter" at bounding box center [704, 531] width 268 height 35
type input "**********"
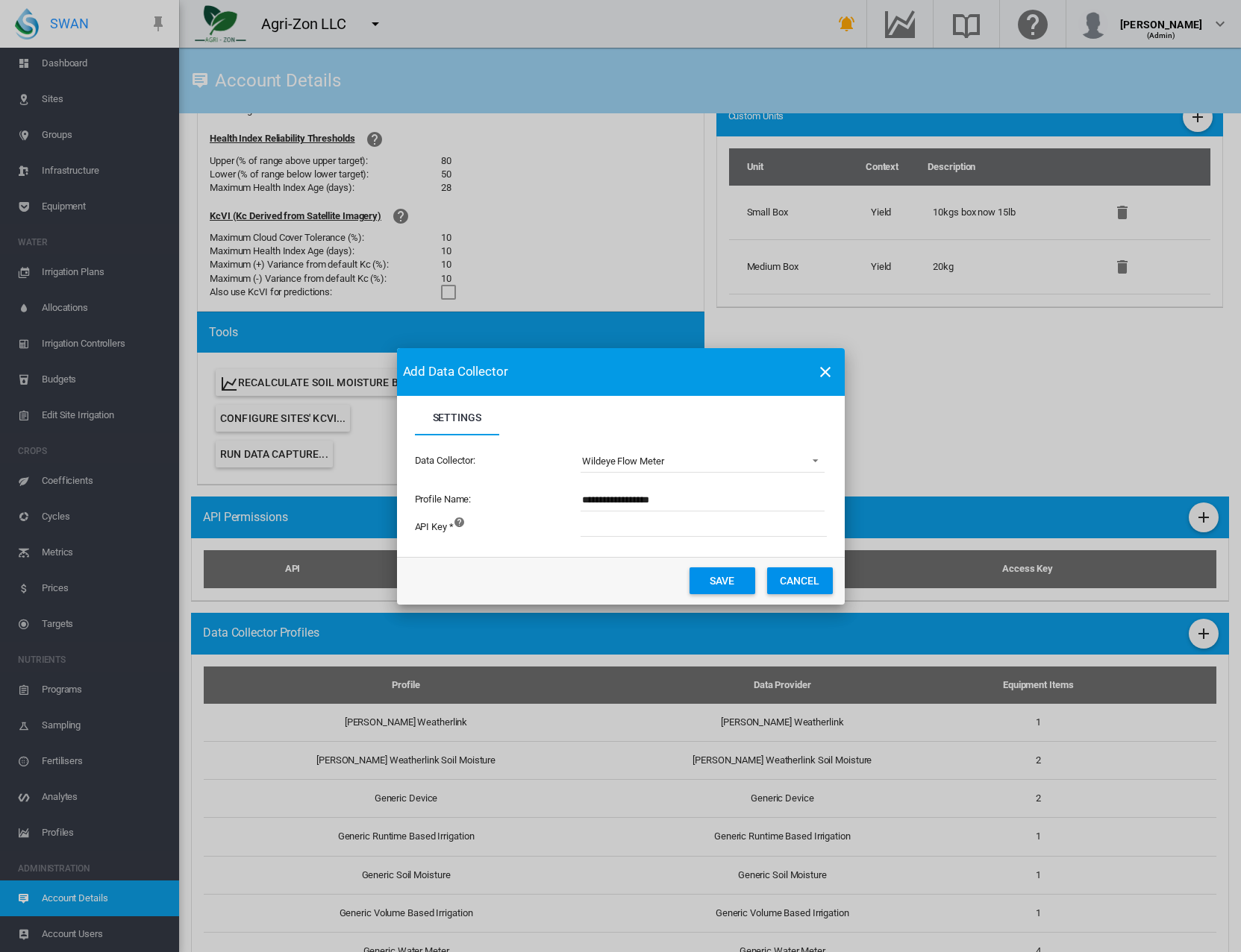
click at [665, 530] on input "Settings Settings ..." at bounding box center [785, 525] width 410 height 23
type input "**********"
click at [741, 578] on button "Save" at bounding box center [722, 580] width 66 height 26
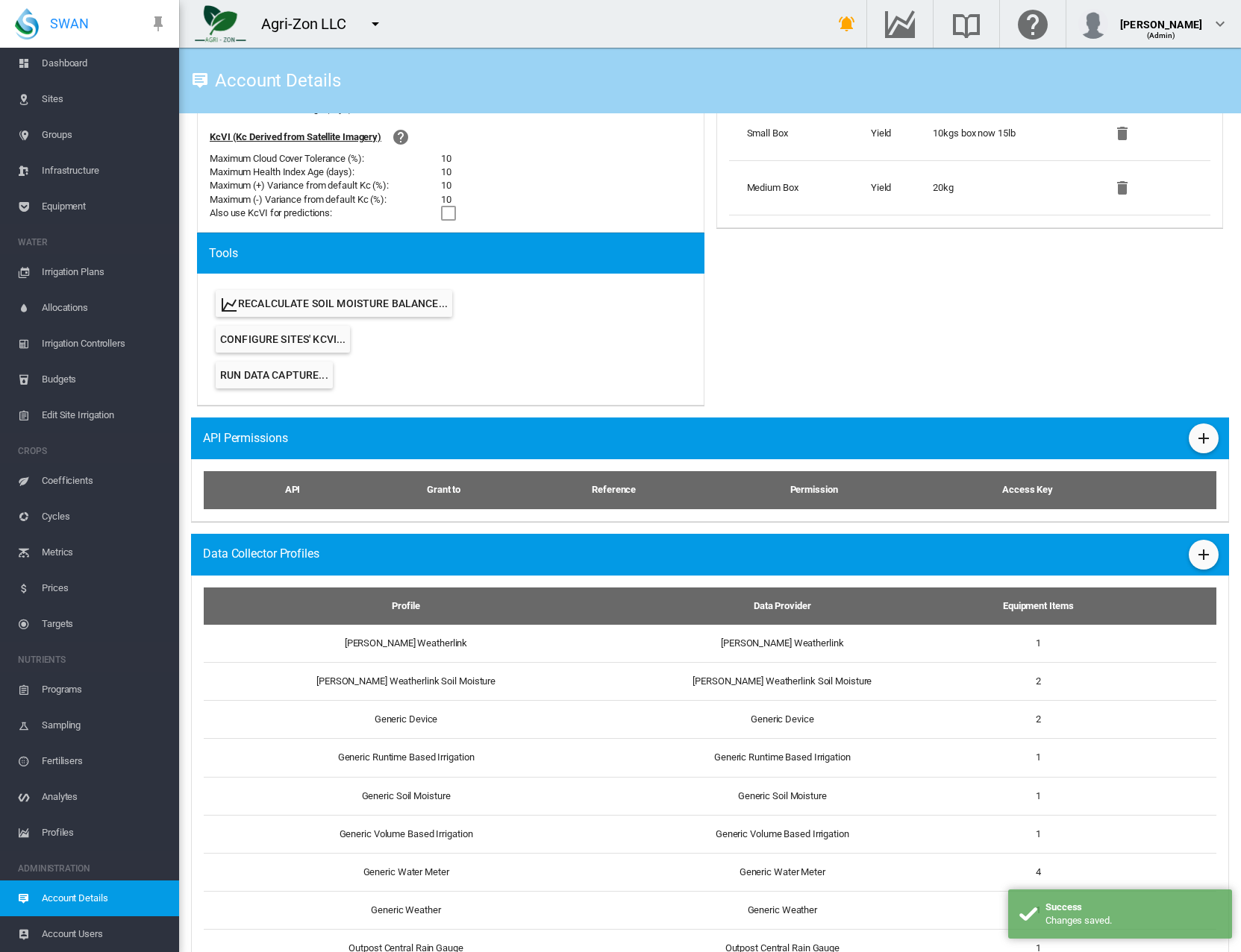
scroll to position [1421, 0]
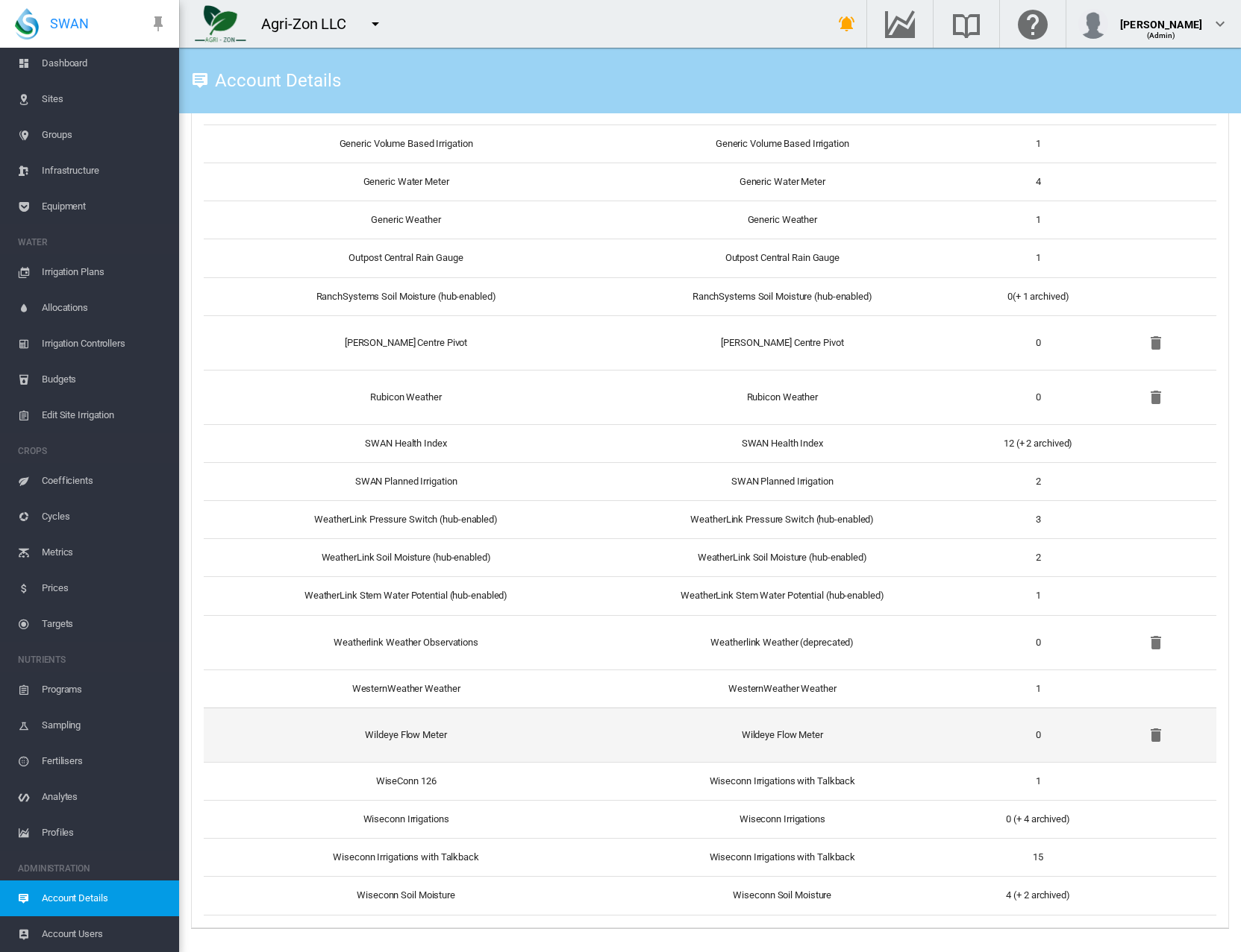
click at [534, 742] on td "Wildeye Flow Meter" at bounding box center [400, 734] width 393 height 54
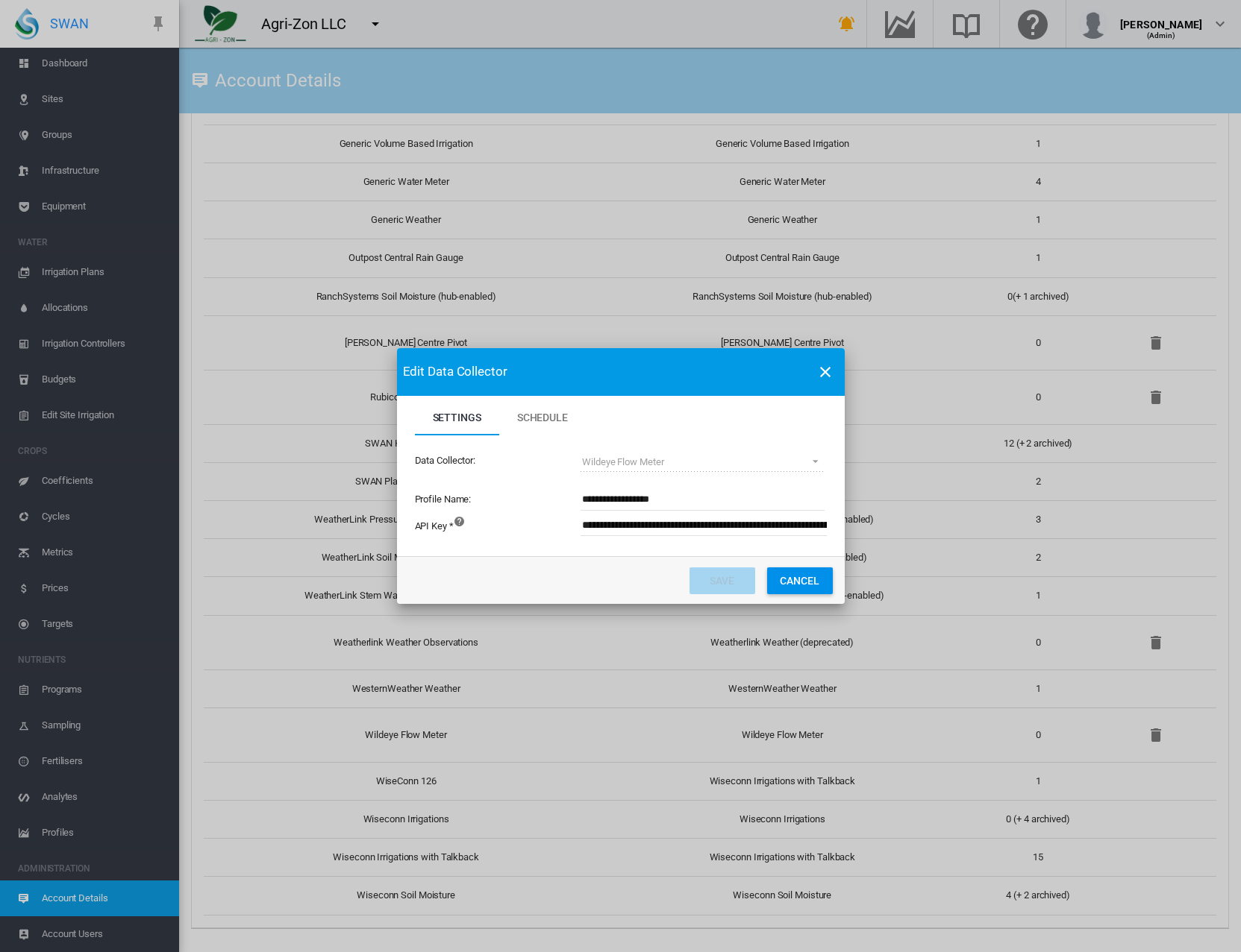
click at [632, 521] on input "**********" at bounding box center [785, 525] width 410 height 23
click at [766, 525] on input "**********" at bounding box center [622, 525] width 410 height 23
click at [799, 582] on button "Cancel" at bounding box center [799, 580] width 66 height 26
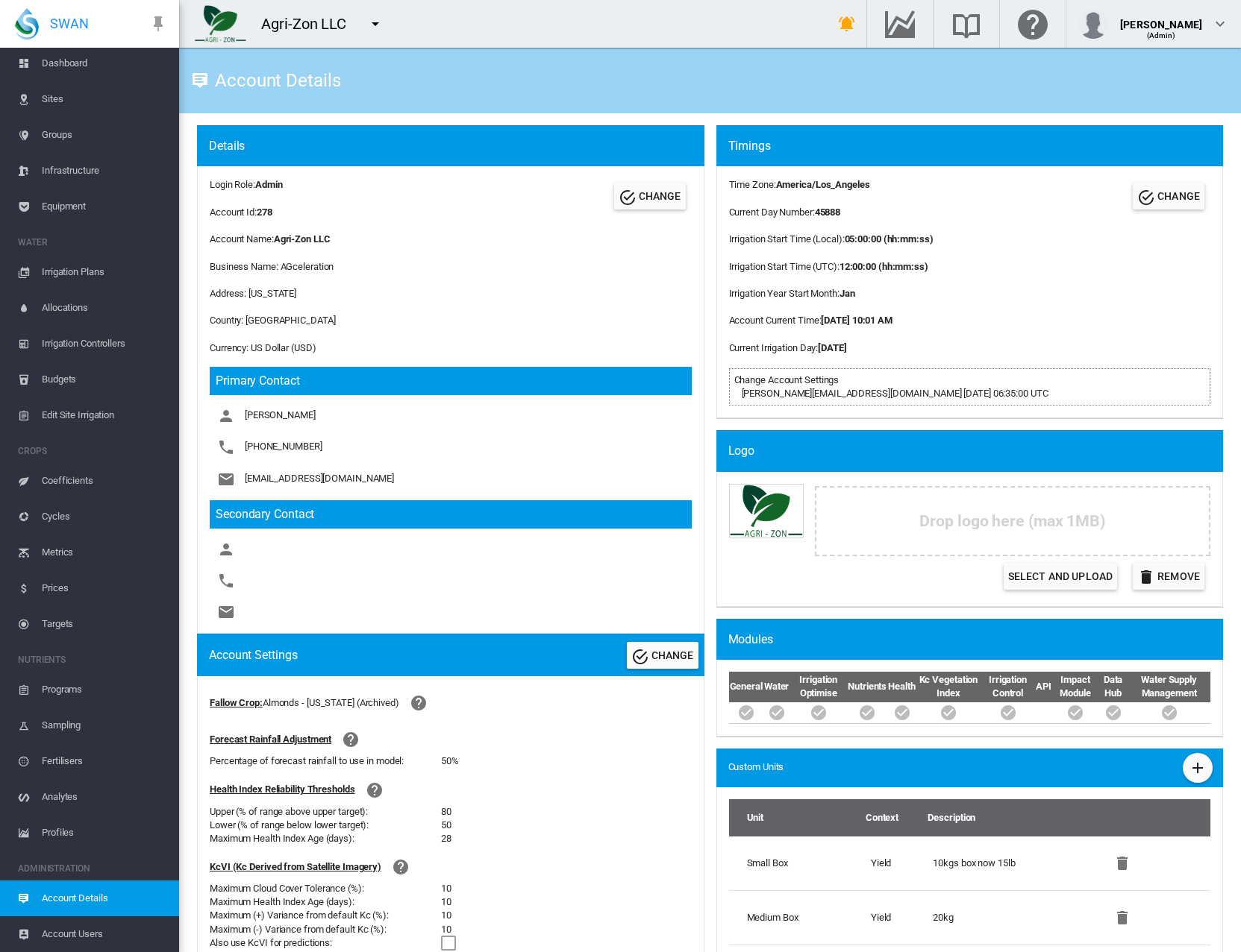
click at [61, 197] on span "Equipment" at bounding box center [105, 206] width 126 height 35
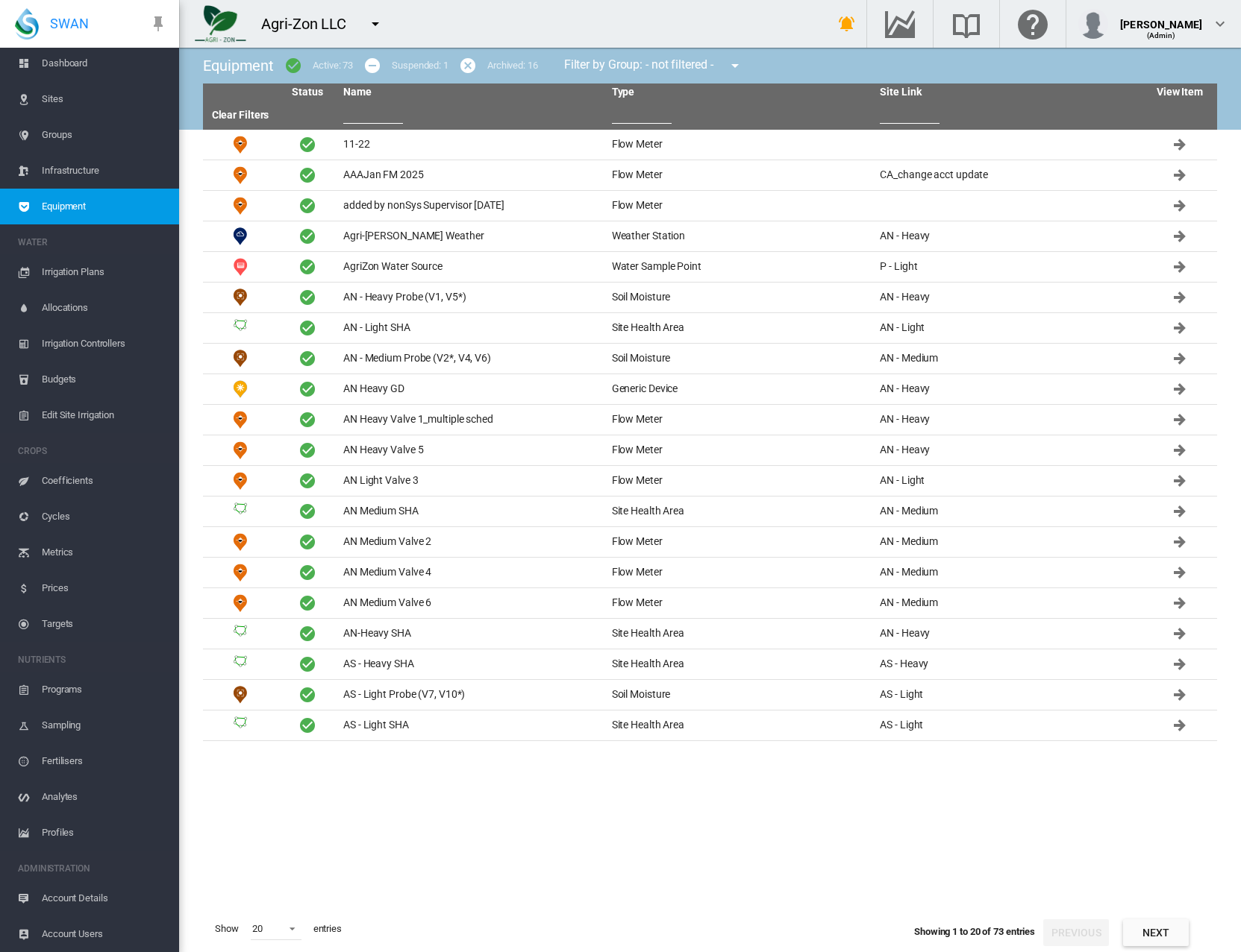
click at [365, 108] on input "text" at bounding box center [373, 112] width 60 height 23
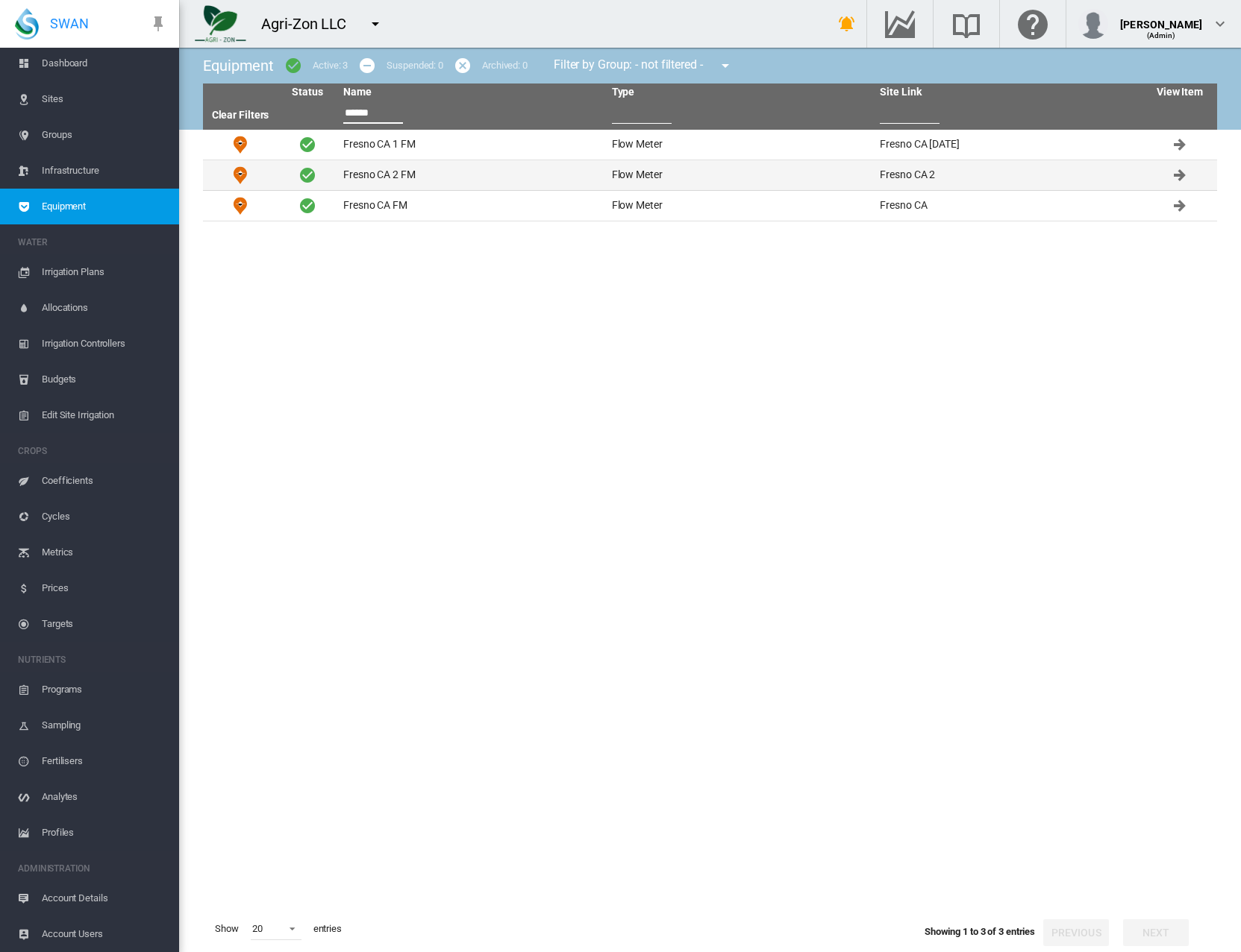
type input "******"
click at [404, 177] on td "Fresno CA 2 FM" at bounding box center [471, 175] width 269 height 29
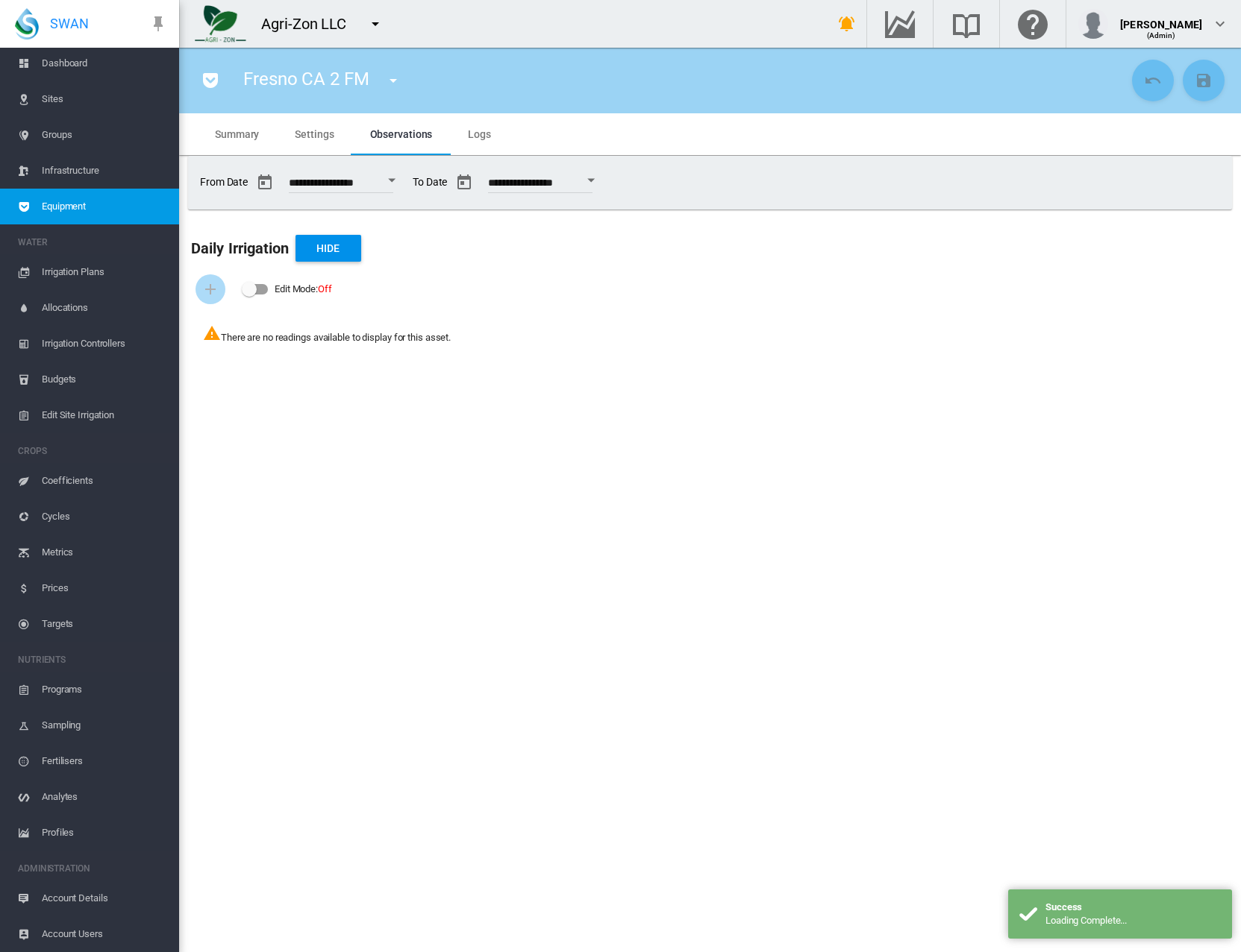
click at [313, 126] on md-tab-item "Settings" at bounding box center [314, 134] width 75 height 42
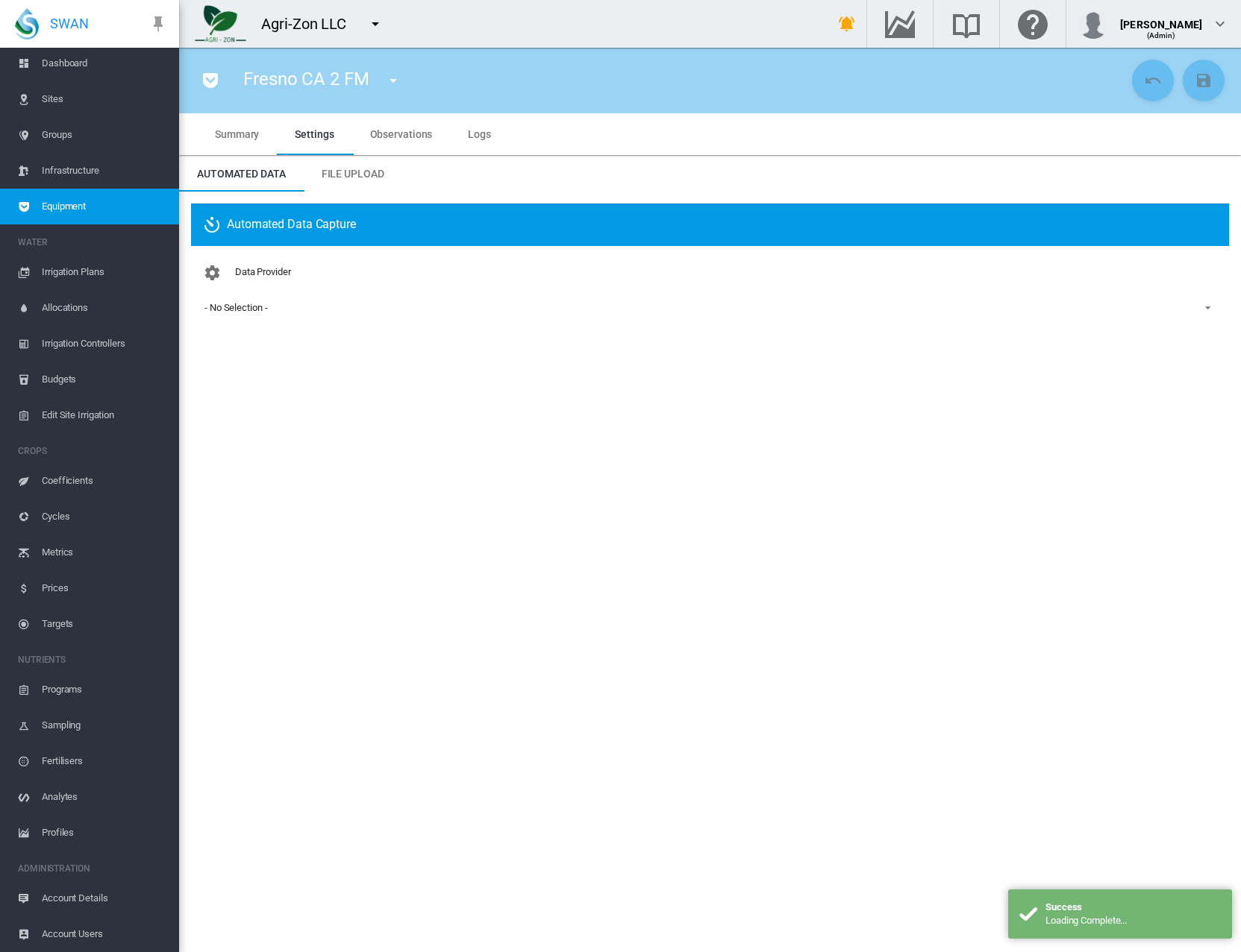
click at [311, 312] on span "- No Selection -" at bounding box center [697, 308] width 987 height 14
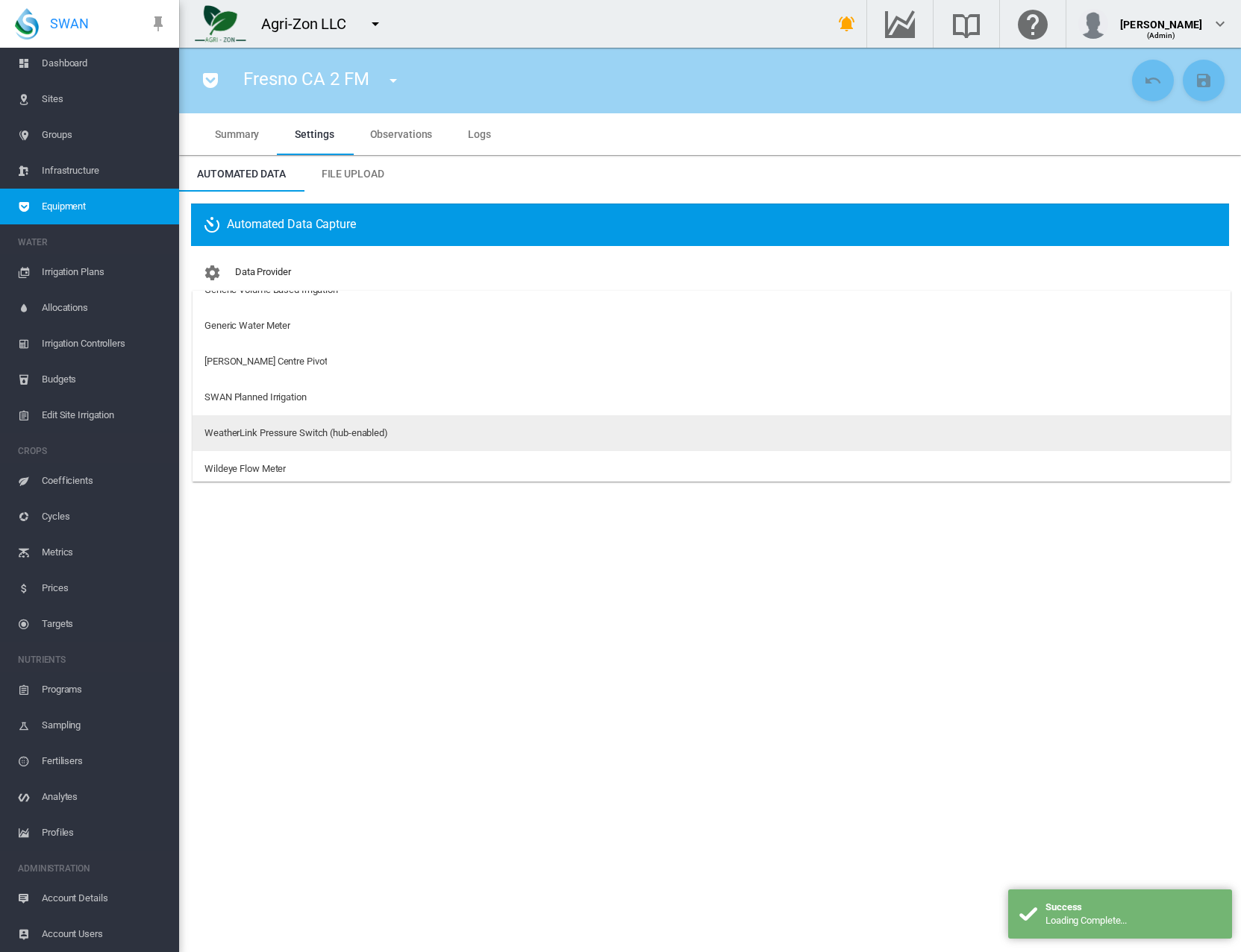
scroll to position [91, 0]
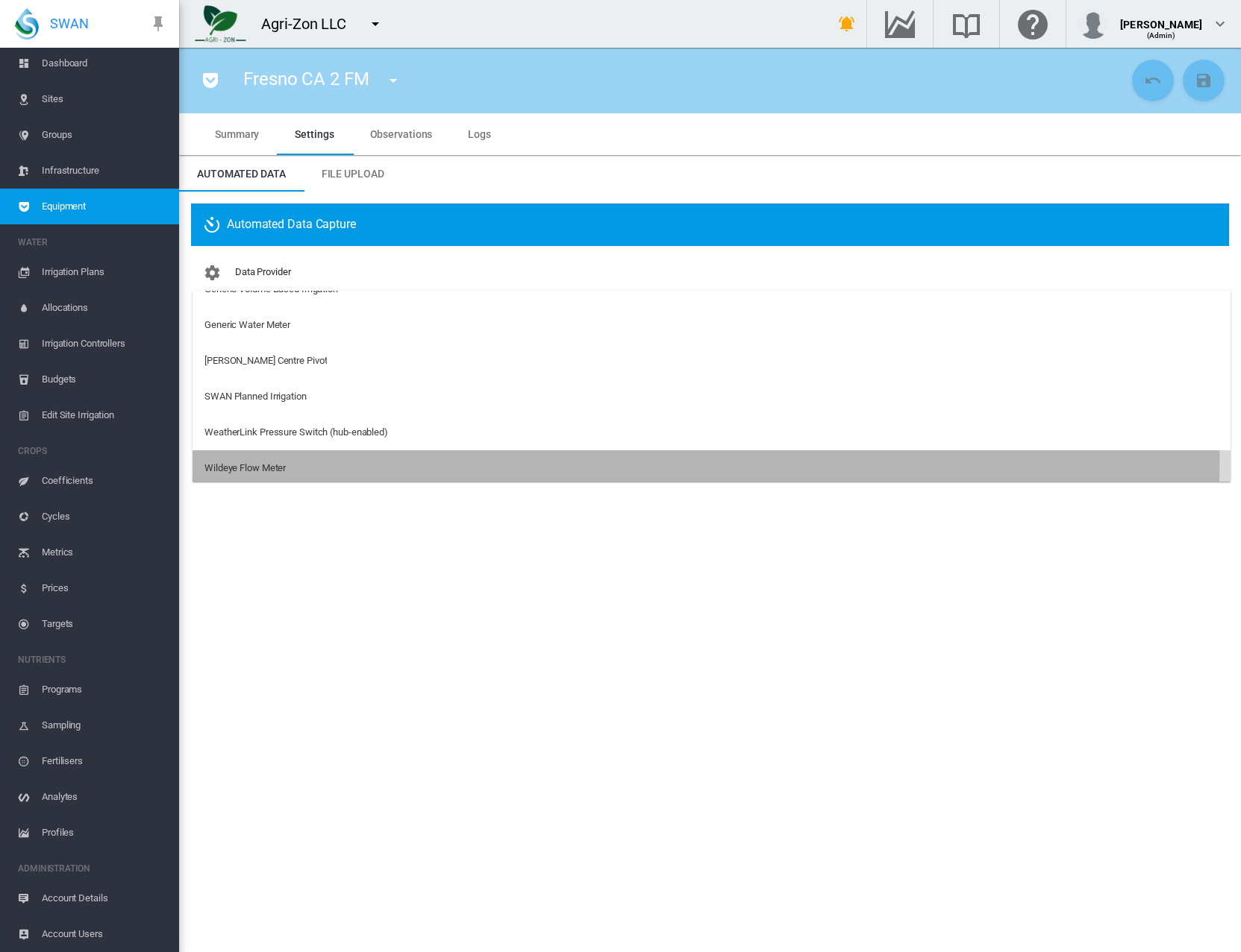
click at [288, 458] on md-option "Wildeye Flow Meter" at bounding box center [711, 468] width 1038 height 35
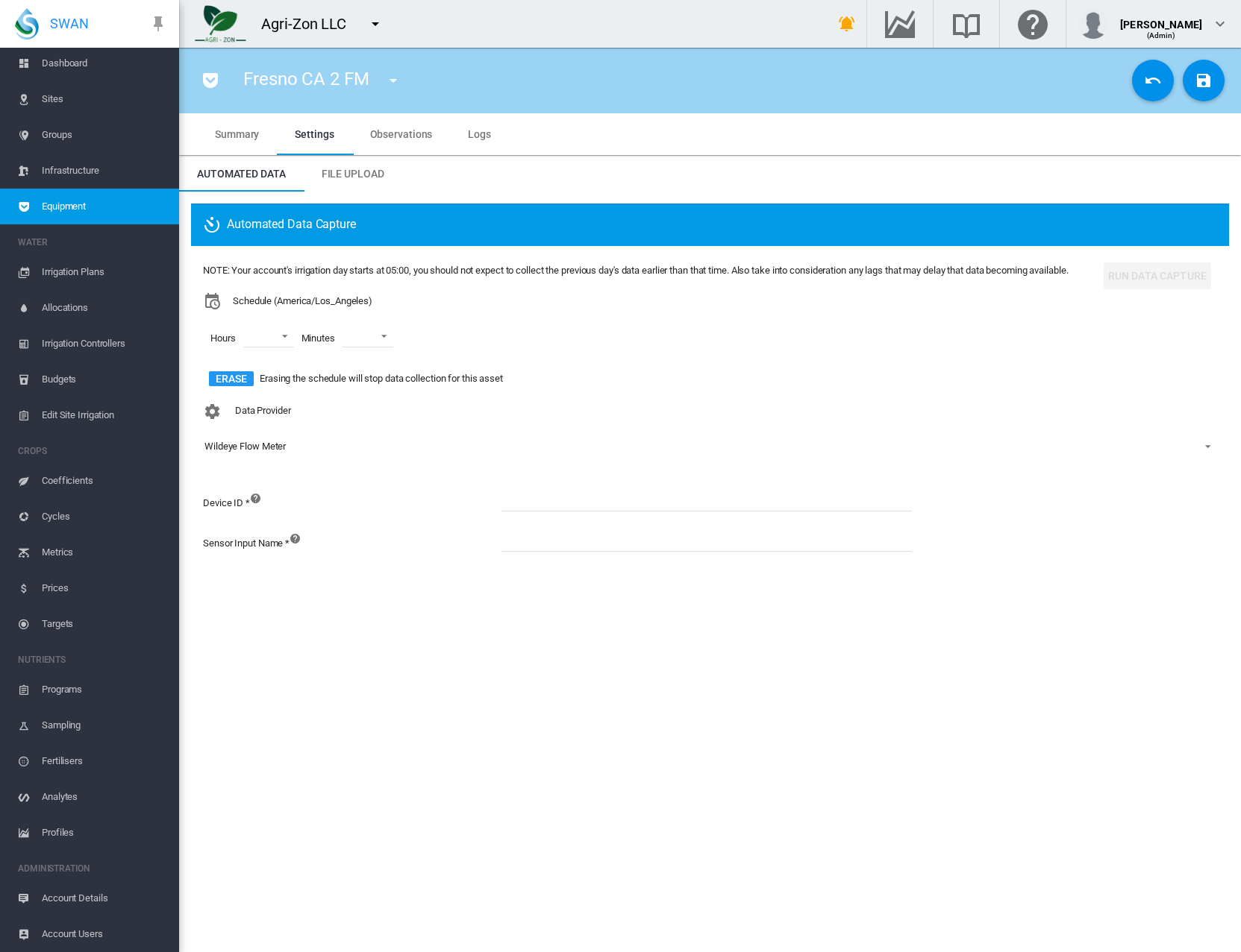
click at [514, 504] on input at bounding box center [707, 501] width 410 height 23
paste input "*******"
type input "*******"
click at [514, 532] on input at bounding box center [707, 541] width 410 height 23
type input "**********"
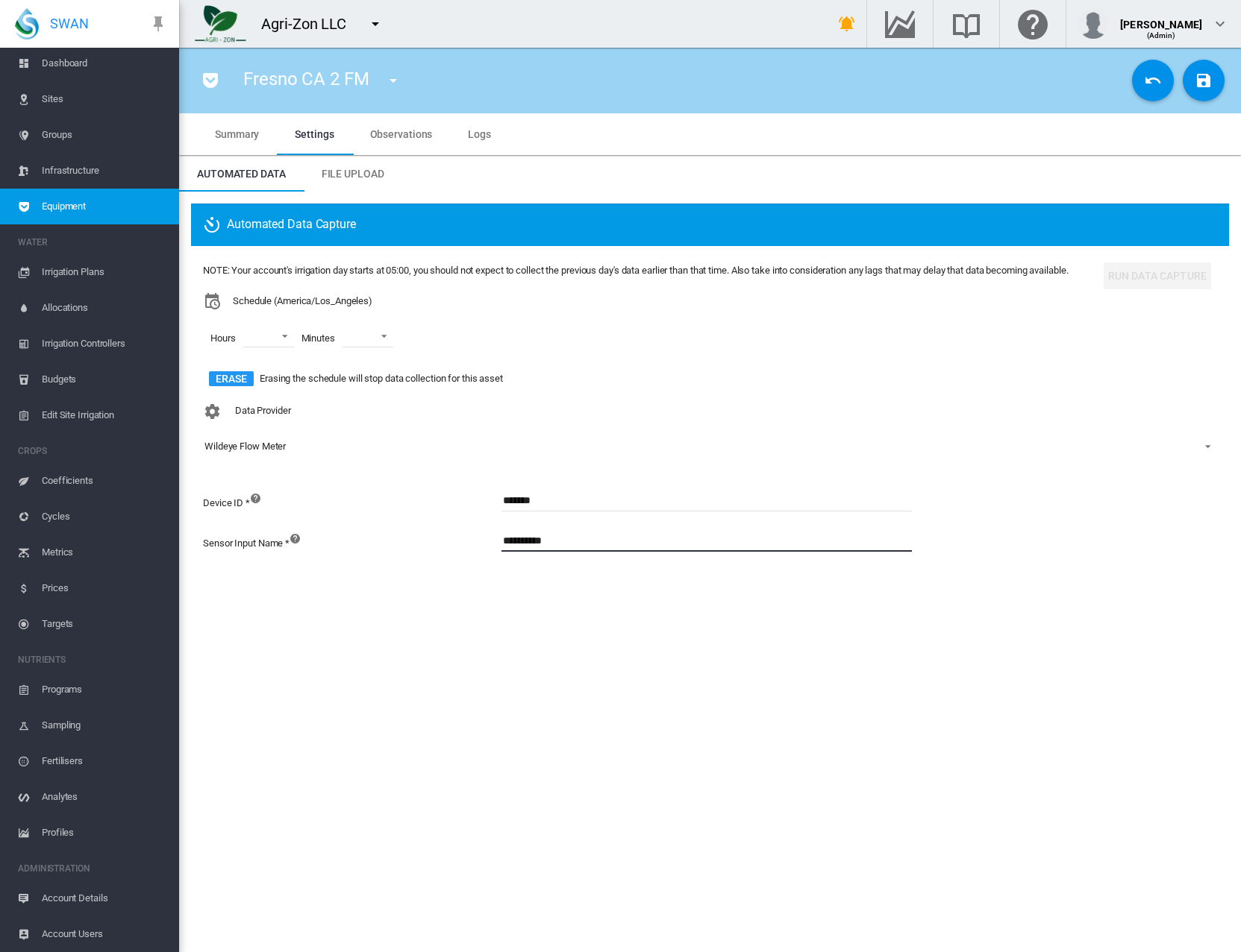
click at [509, 600] on div "Automated Data Capture NOTE: Your account's irrigation day starts at 05:00, you…" at bounding box center [709, 396] width 1061 height 408
click at [1212, 82] on md-icon "icon-content-save" at bounding box center [1204, 80] width 18 height 18
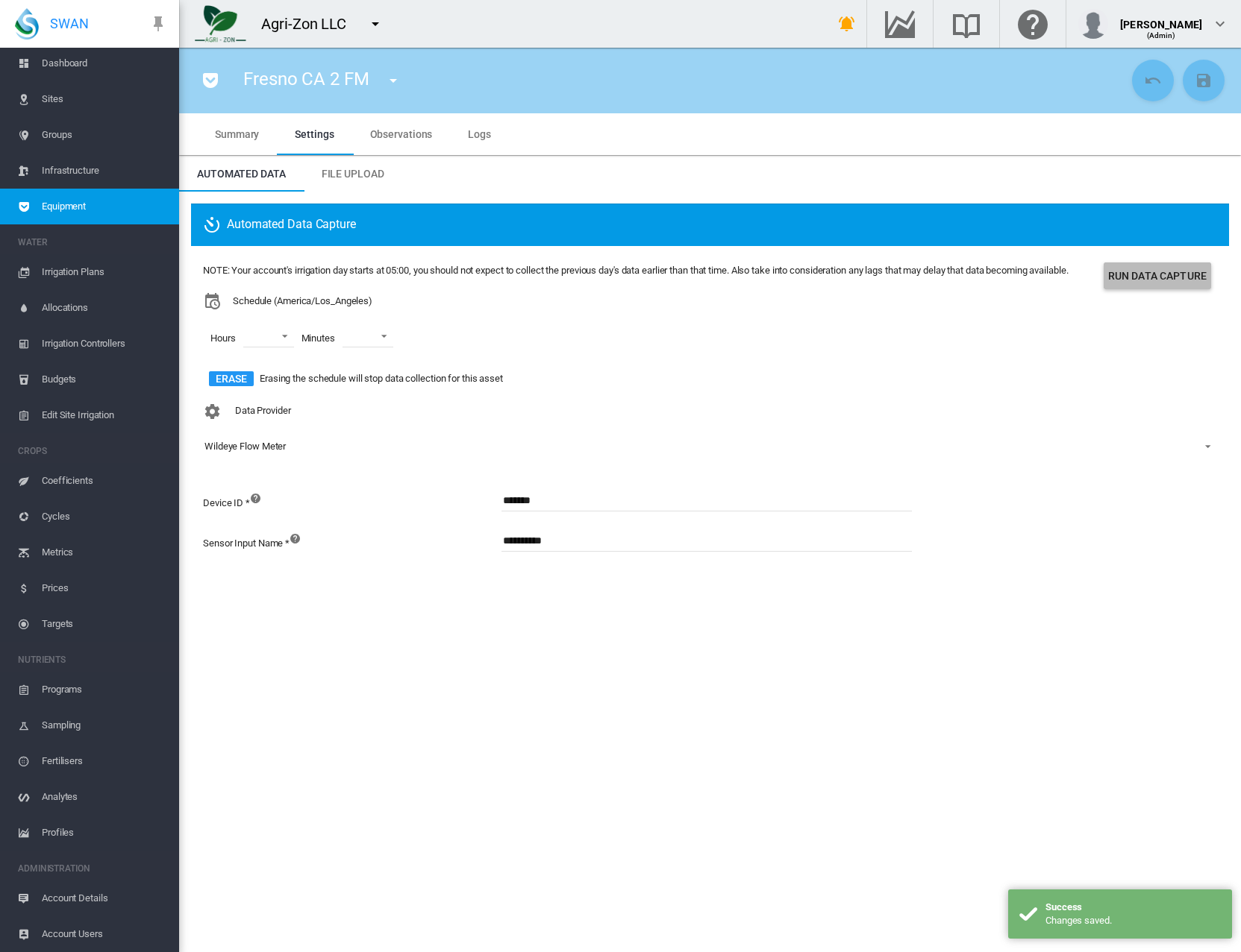
click at [1133, 275] on button "Run Data Capture" at bounding box center [1157, 275] width 107 height 26
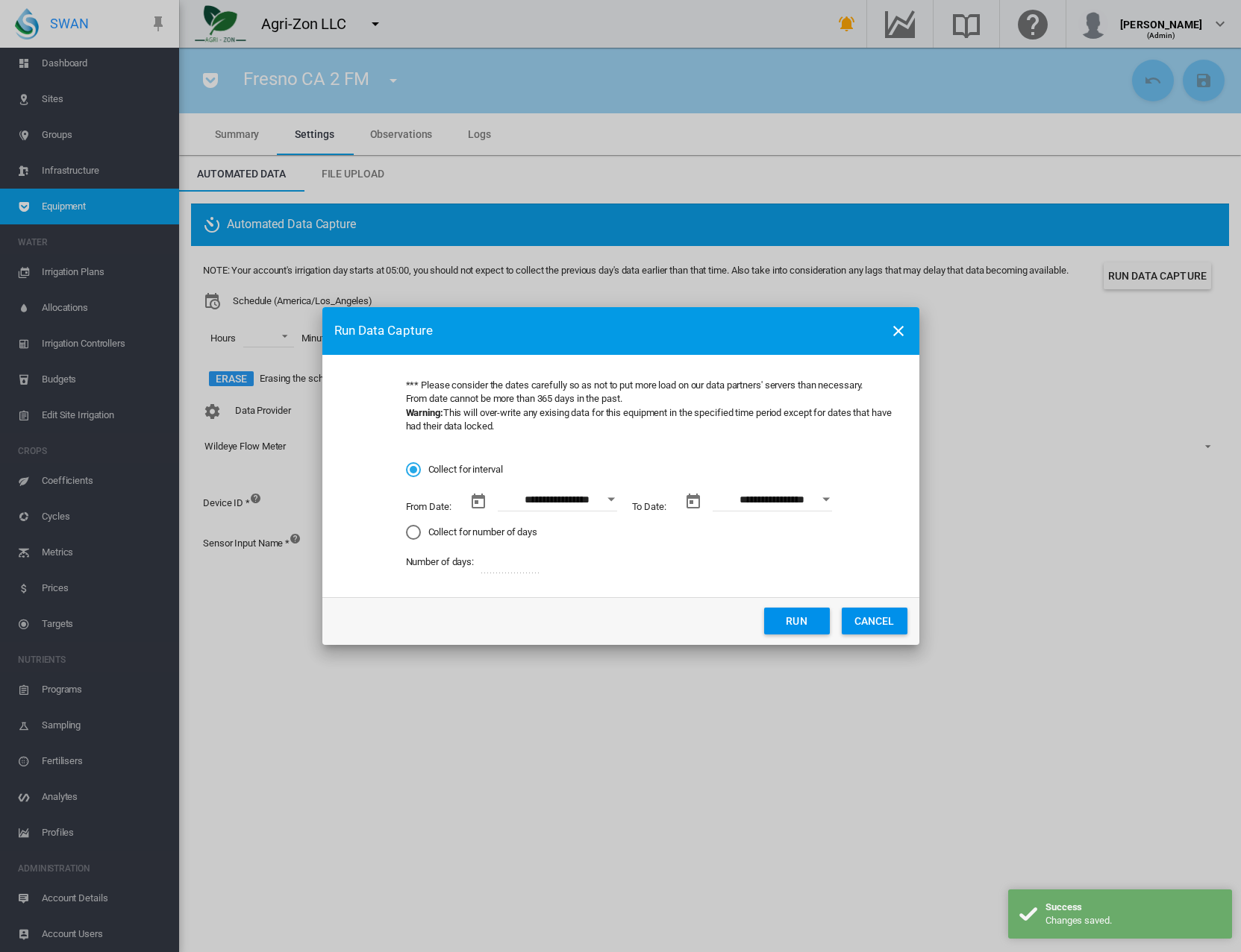
click at [615, 499] on div "Open calendar" at bounding box center [612, 501] width 8 height 4
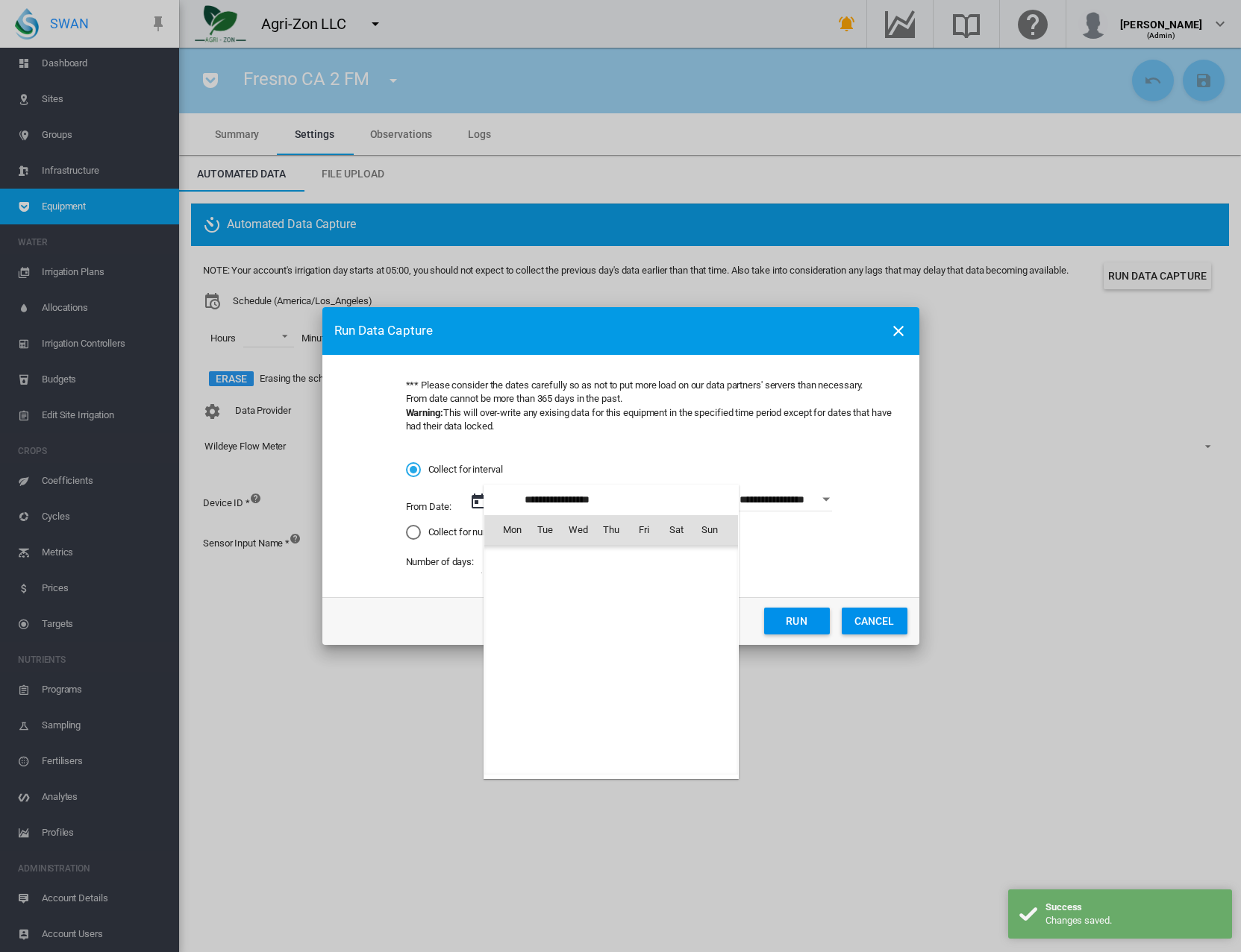
scroll to position [345285, 0]
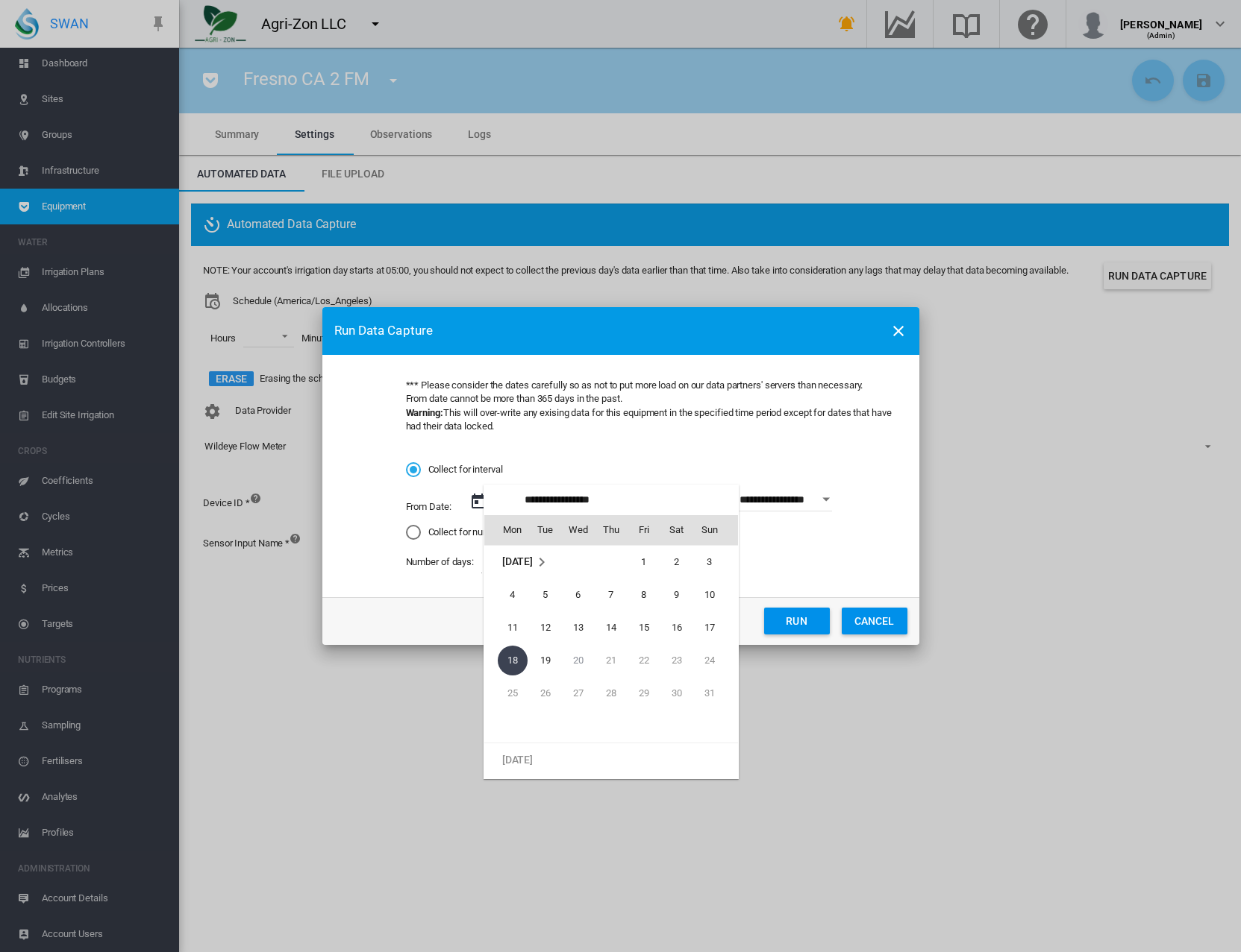
click at [533, 564] on span "[DATE]" at bounding box center [516, 561] width 30 height 12
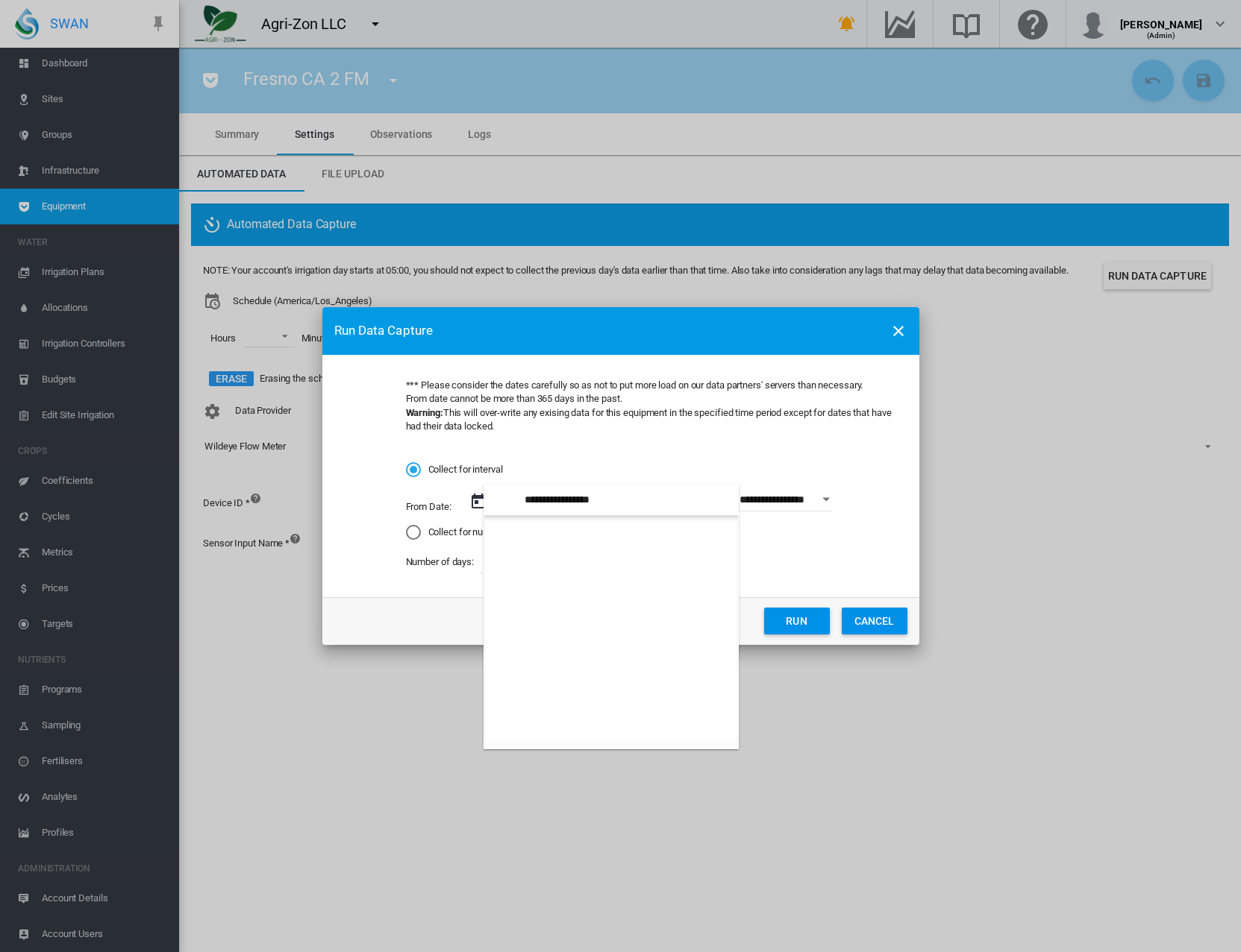
scroll to position [9353, 0]
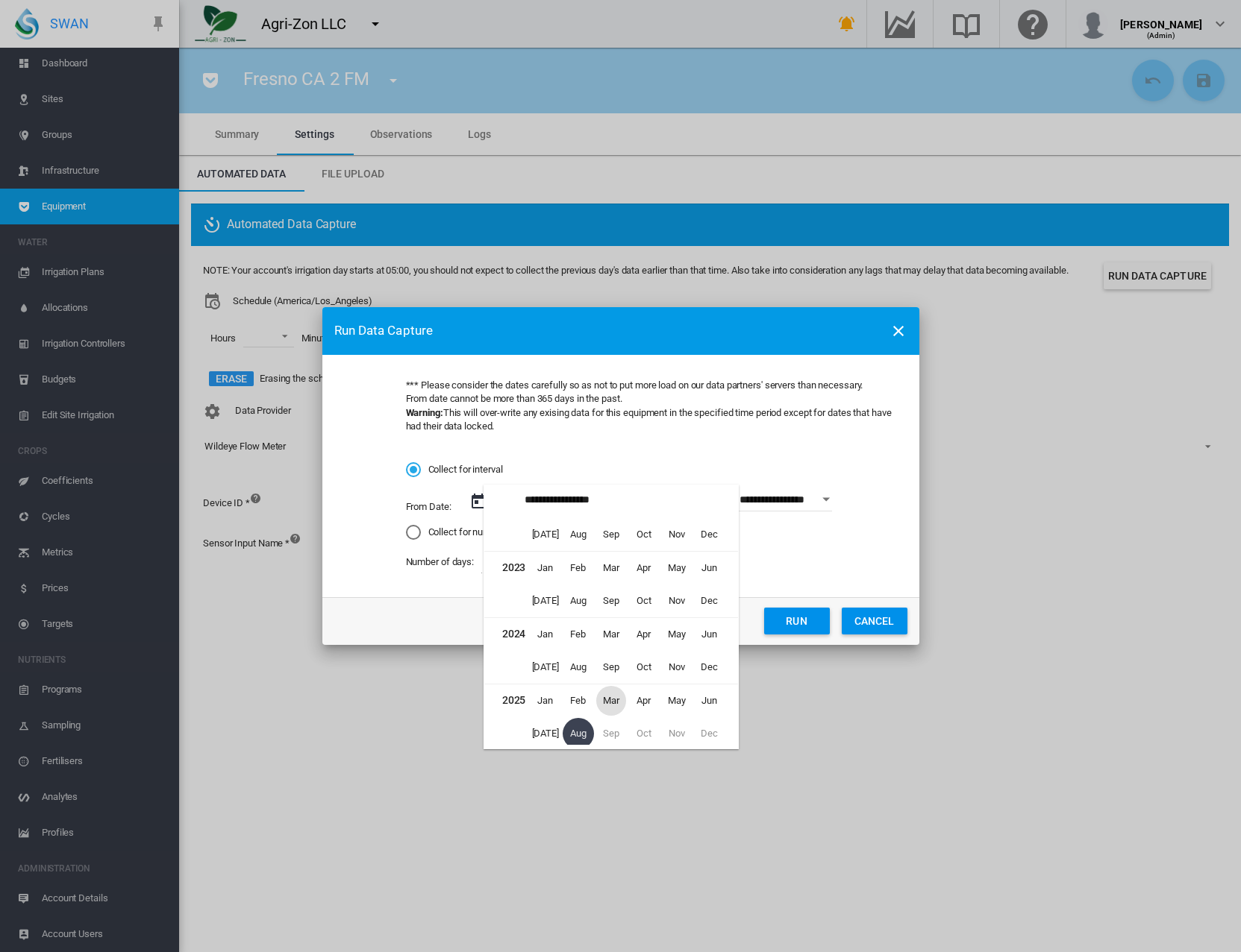
click at [612, 704] on span "Mar" at bounding box center [611, 701] width 29 height 29
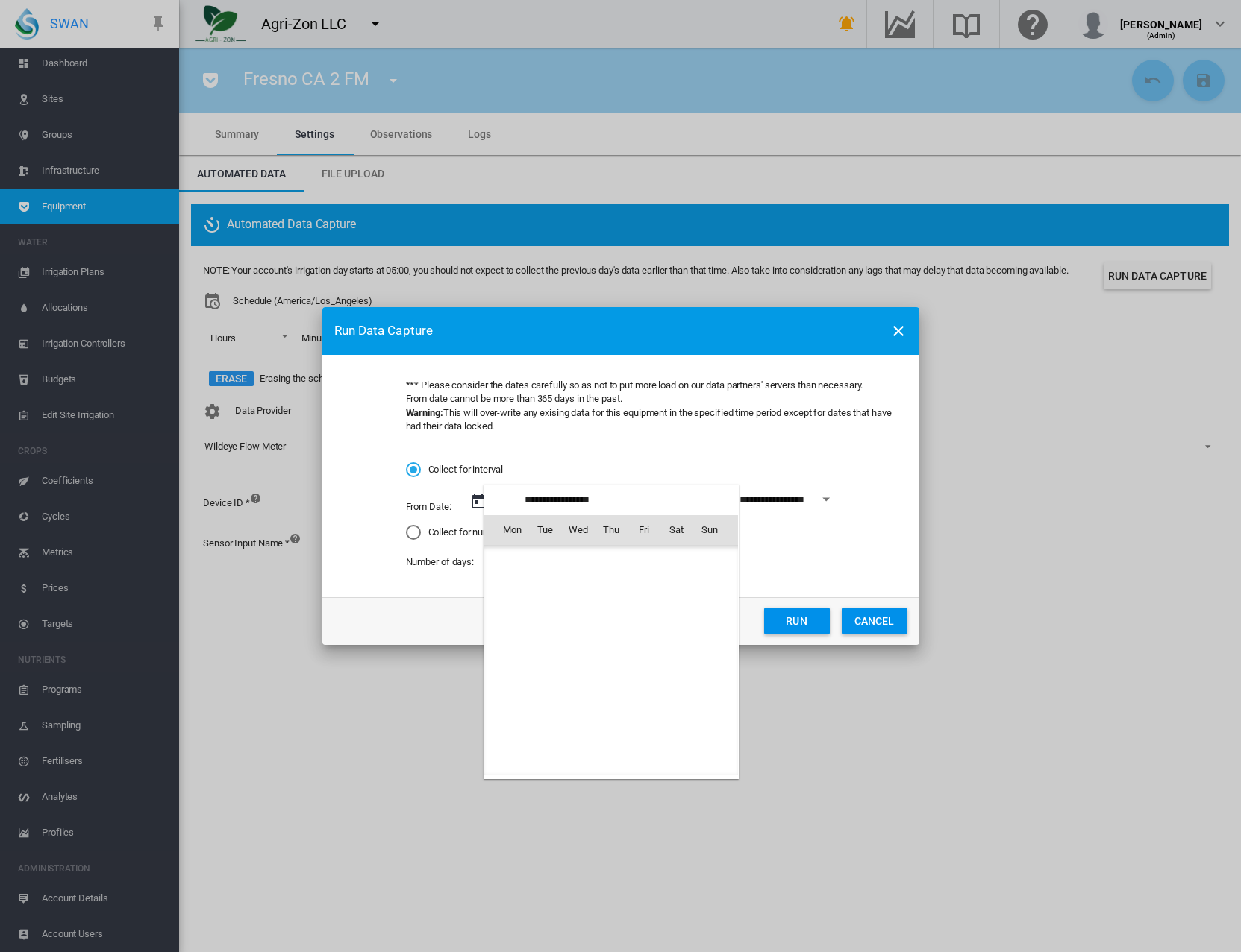
scroll to position [344297, 0]
click at [671, 558] on span "1" at bounding box center [676, 562] width 29 height 29
type input "**********"
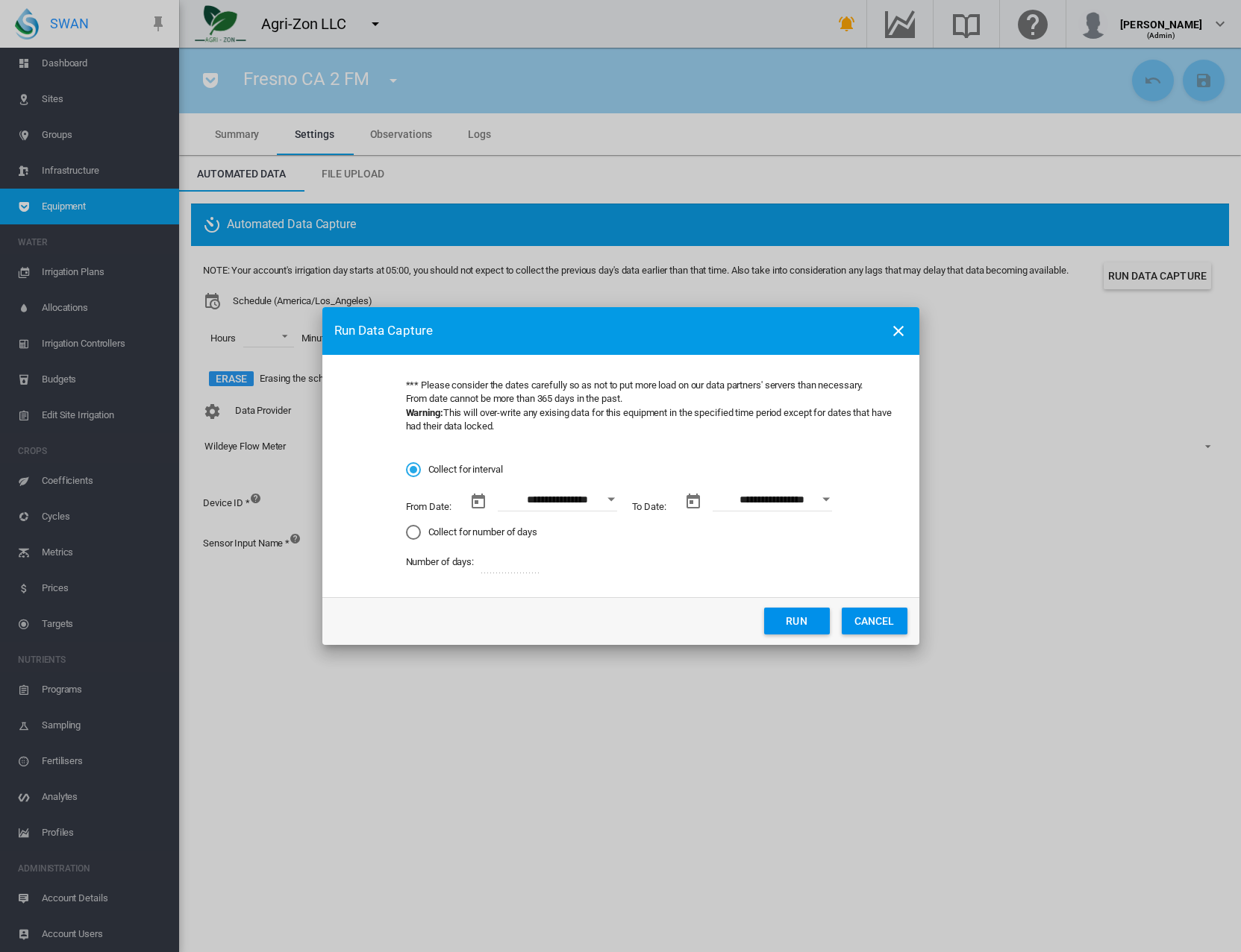
click at [830, 496] on button "Open calendar" at bounding box center [826, 499] width 27 height 26
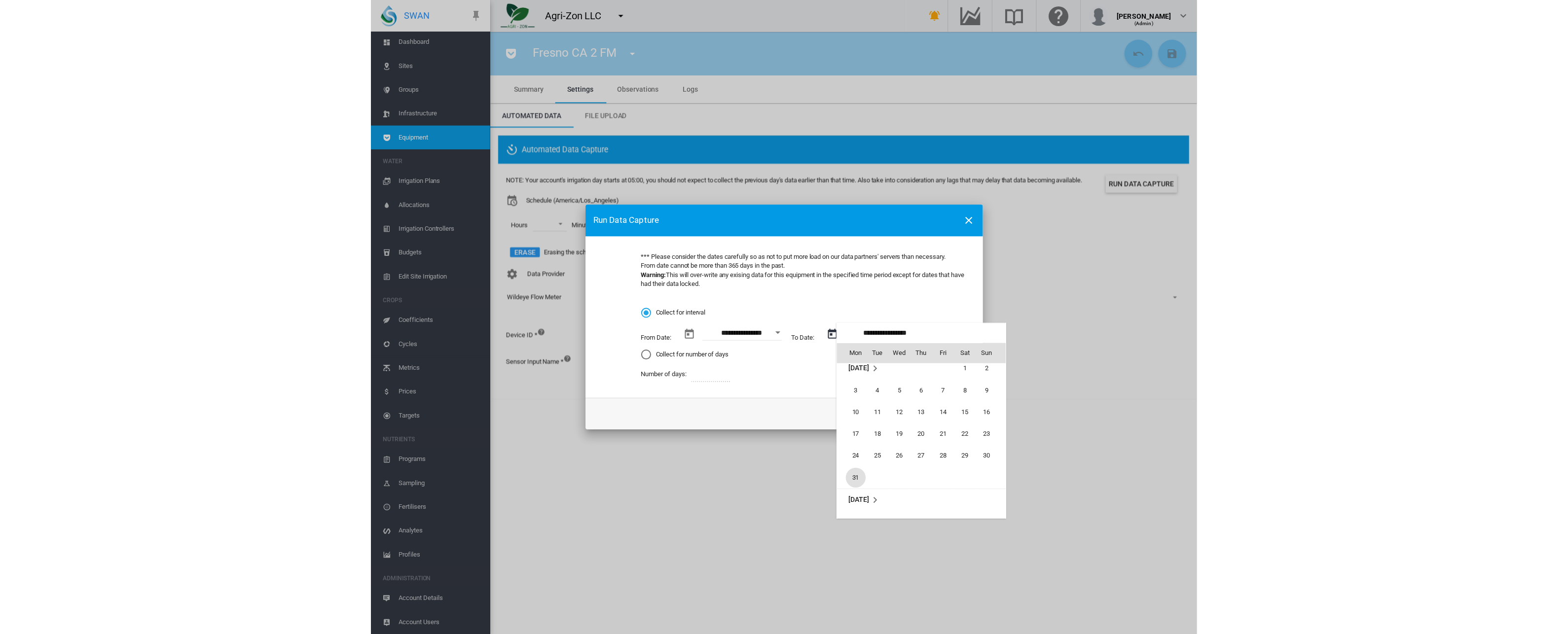
scroll to position [6, 0]
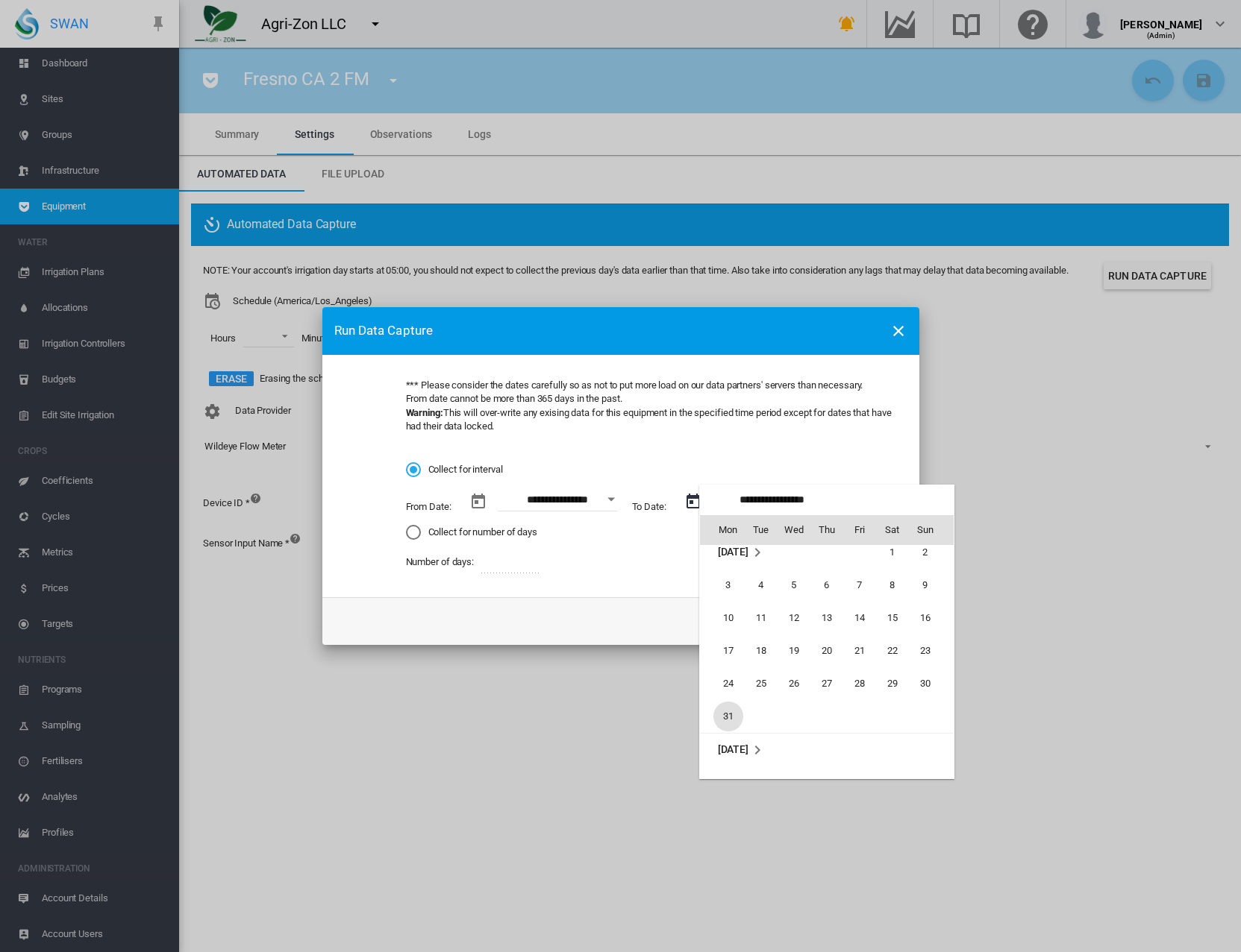
click at [727, 727] on span "31" at bounding box center [728, 716] width 29 height 29
type input "**********"
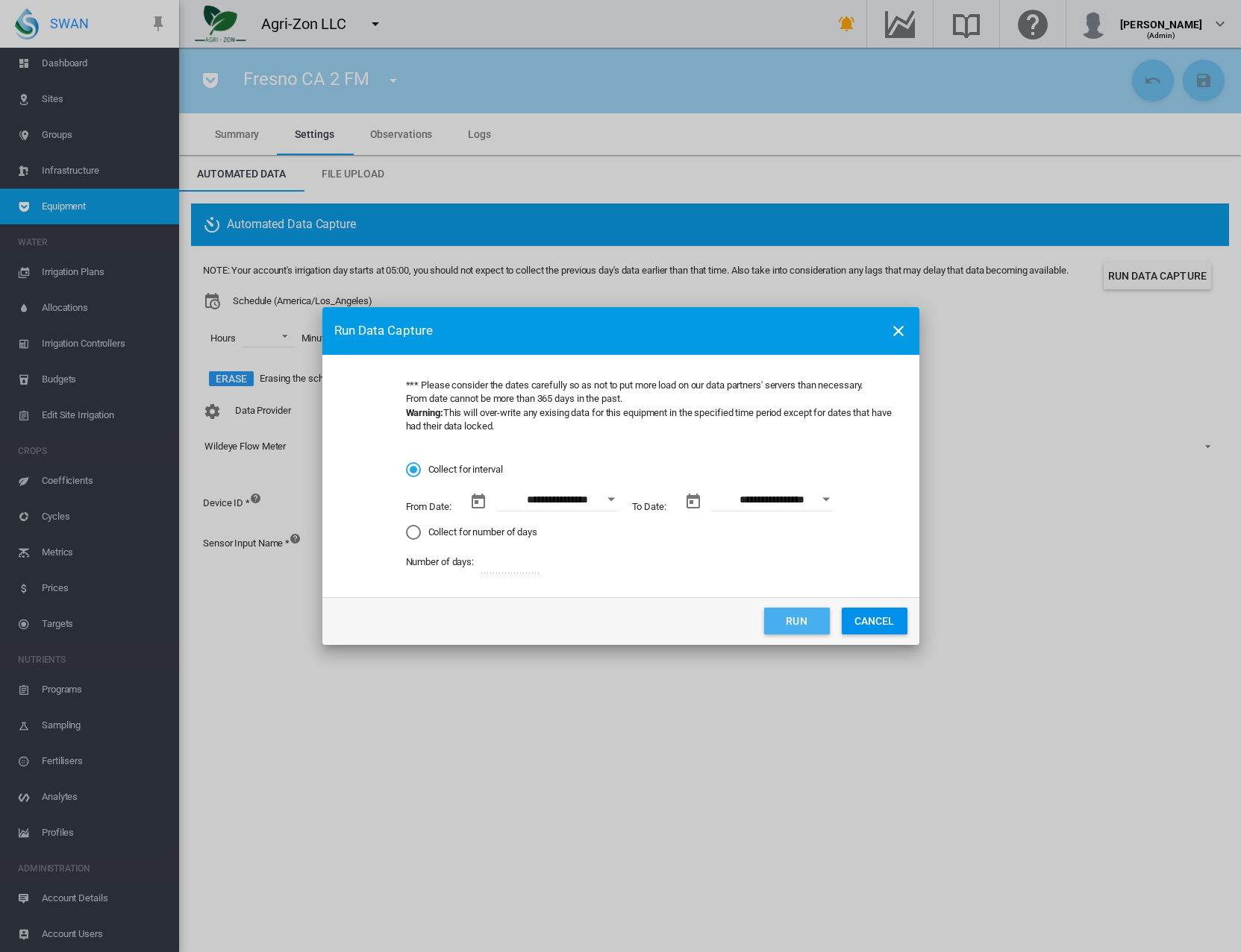
click at [788, 614] on button "Run" at bounding box center [796, 620] width 66 height 26
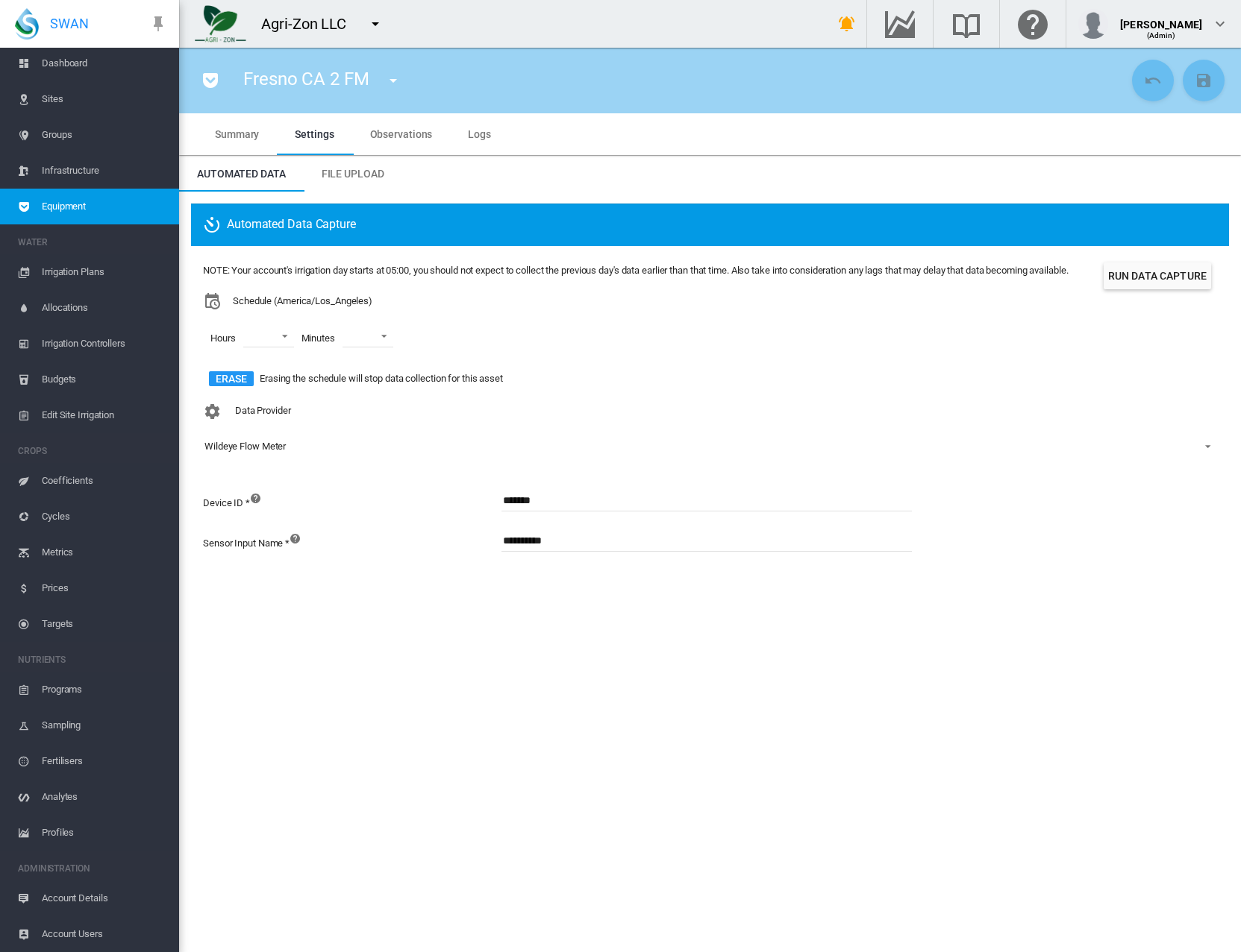
click at [403, 136] on span "Observations" at bounding box center [402, 134] width 63 height 12
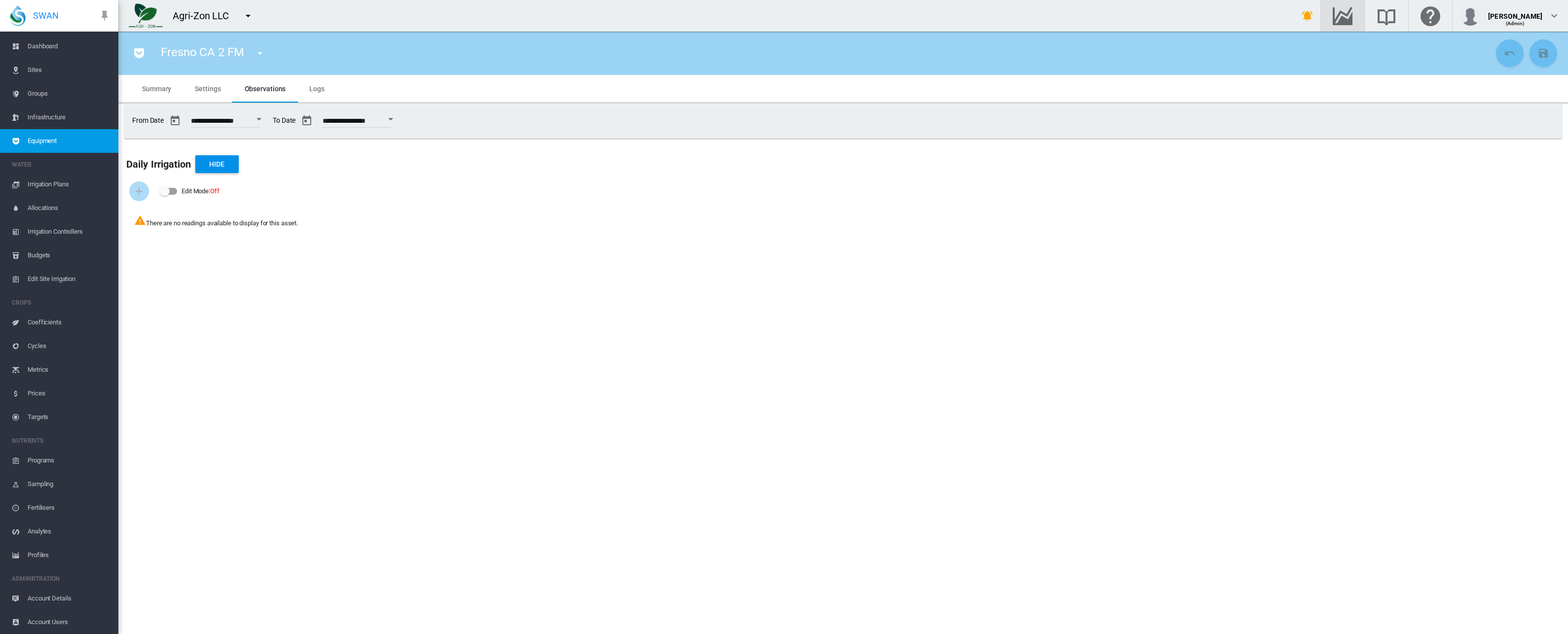
scroll to position [17, 0]
click at [219, 90] on span "Settings" at bounding box center [208, 89] width 26 height 8
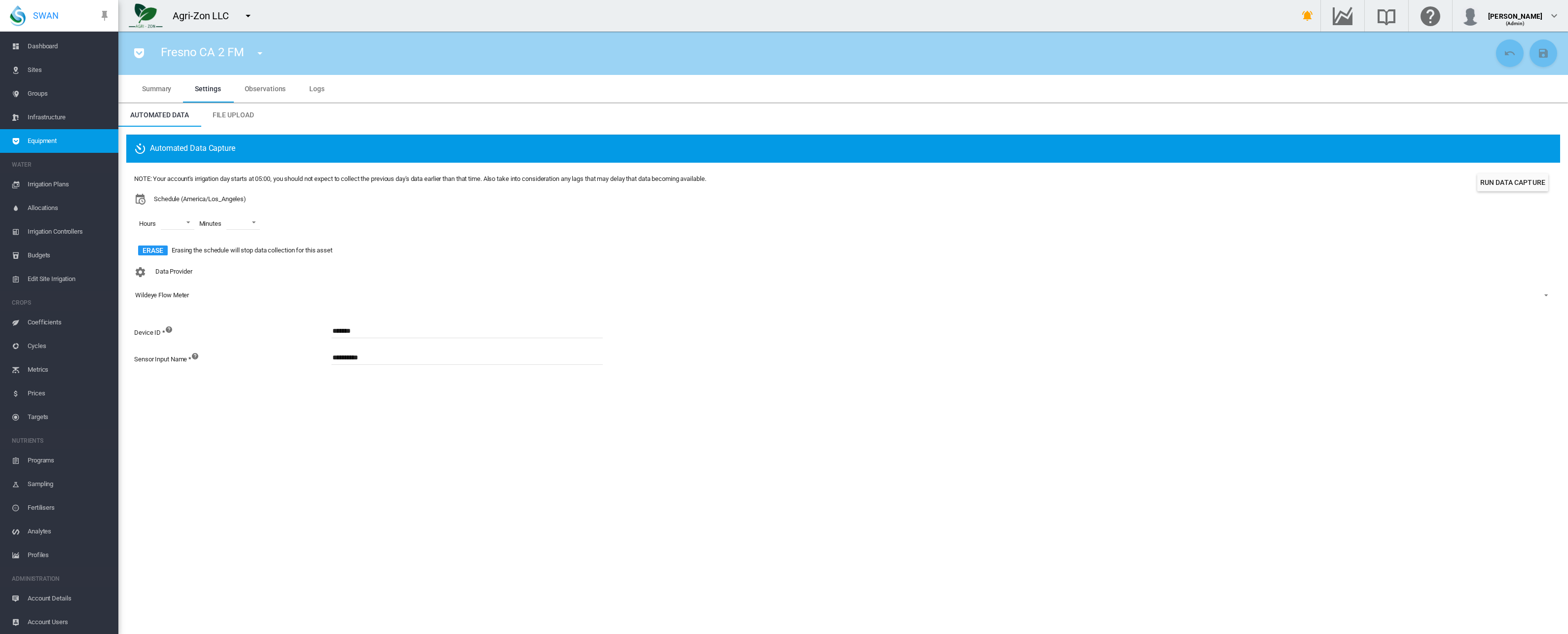
click at [252, 93] on md-tab-item "Observations" at bounding box center [265, 89] width 65 height 28
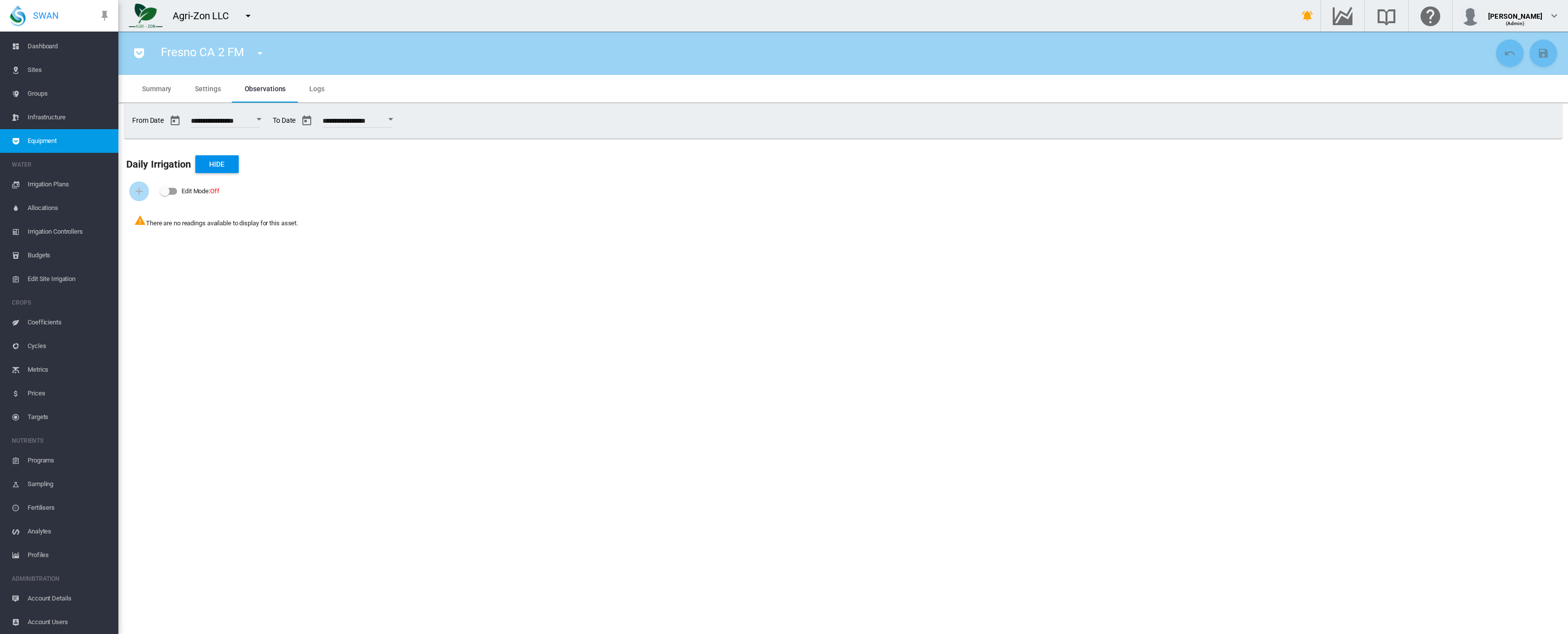
click at [267, 123] on button "Open calendar" at bounding box center [258, 119] width 18 height 18
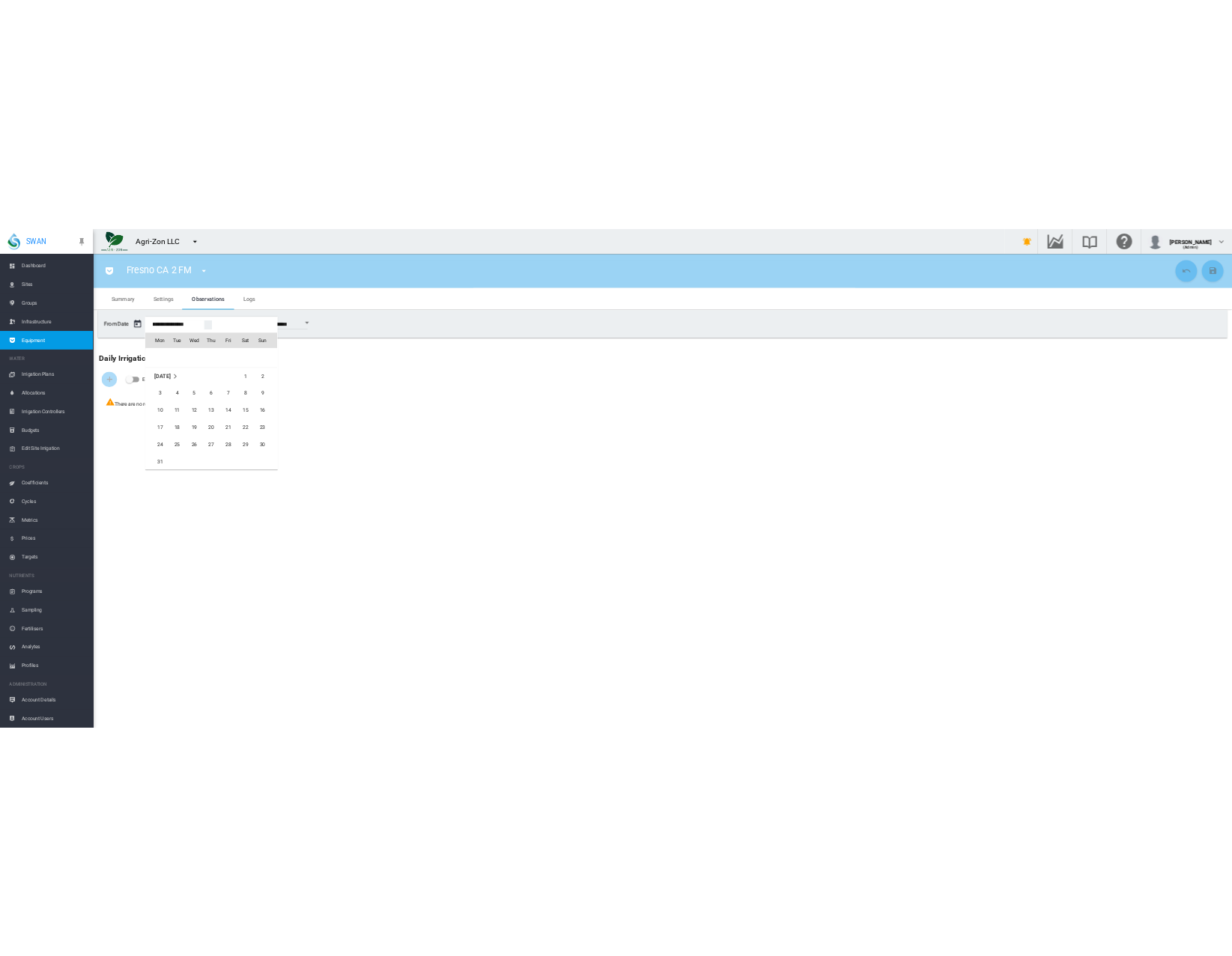
scroll to position [36085, 0]
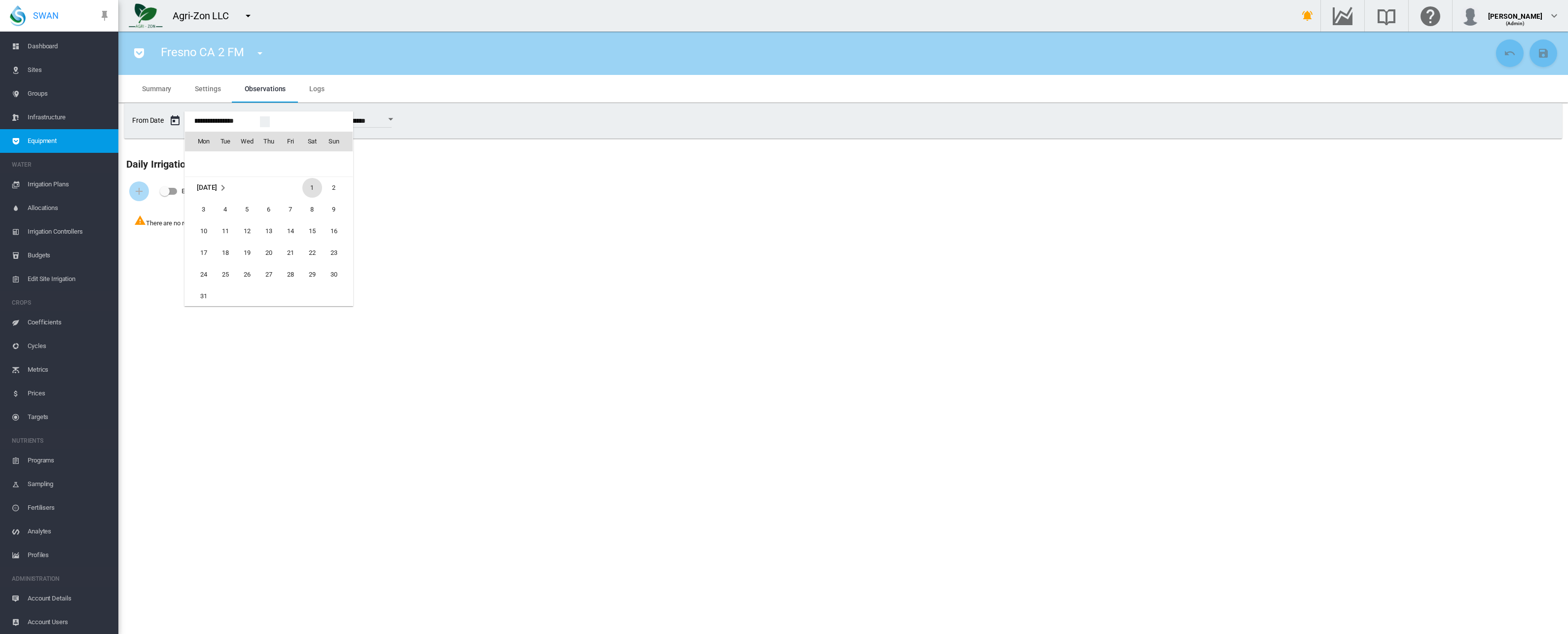
click at [312, 185] on span "1" at bounding box center [312, 188] width 19 height 19
type input "**********"
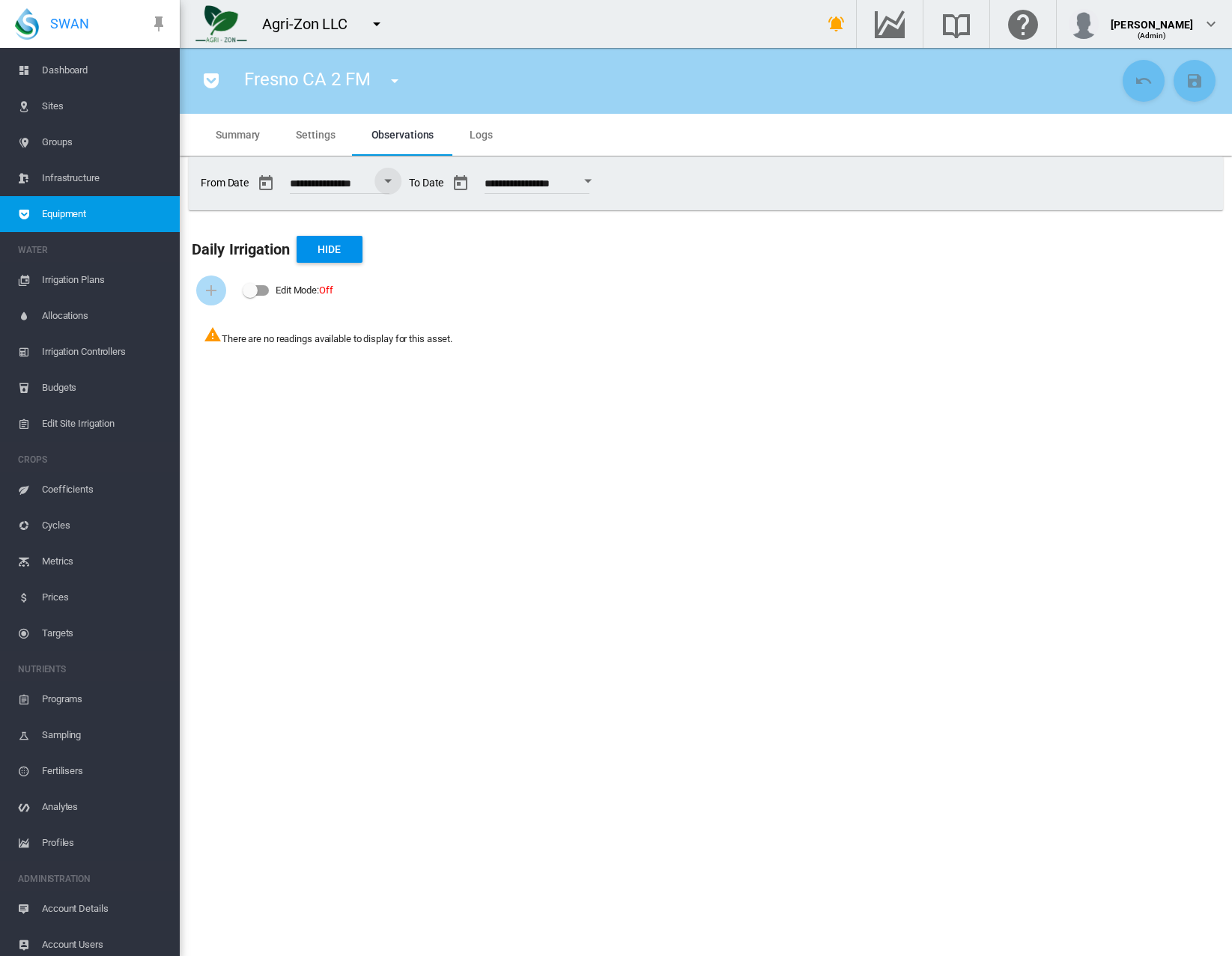
scroll to position [33, 0]
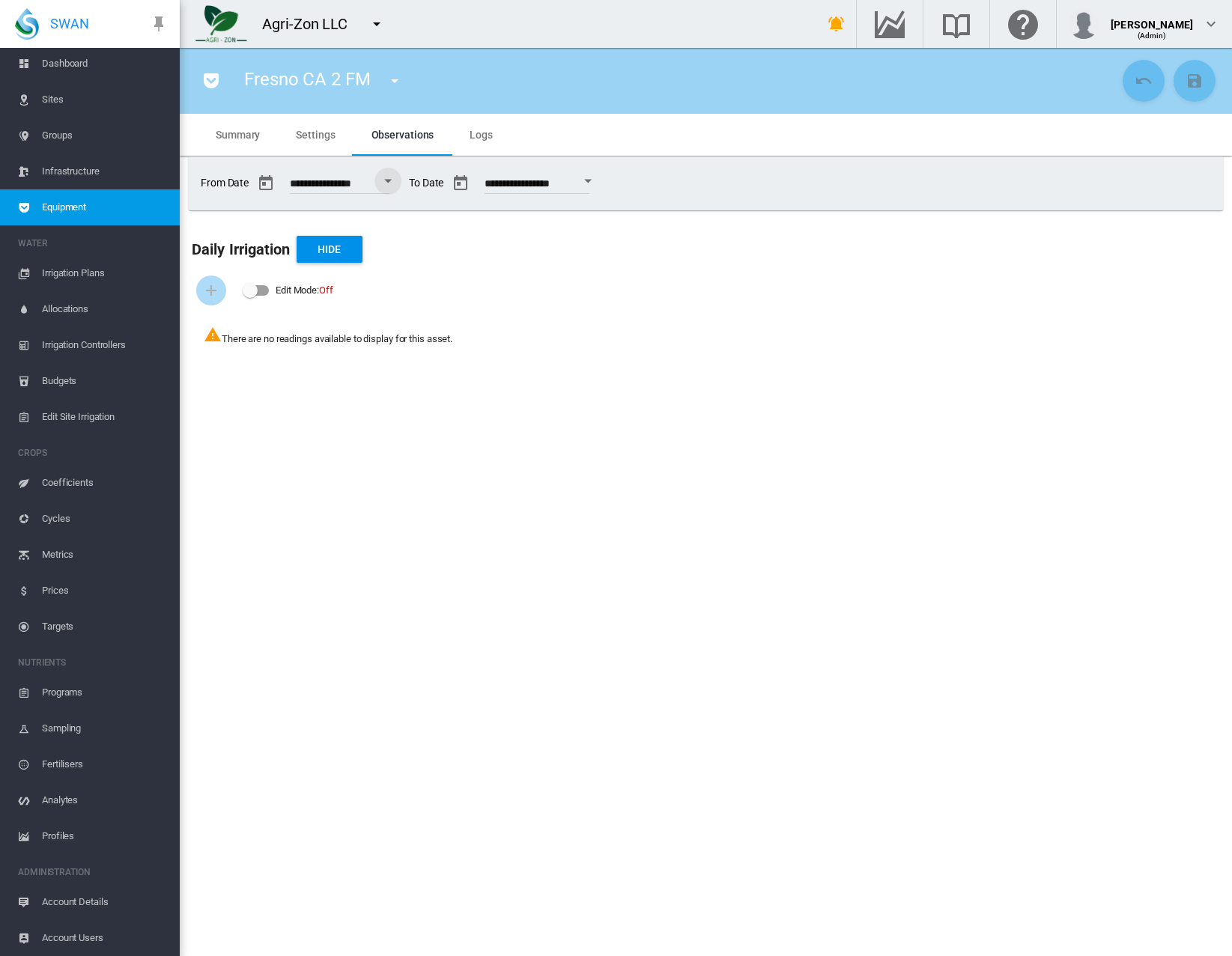
click at [319, 136] on span "Settings" at bounding box center [315, 135] width 39 height 12
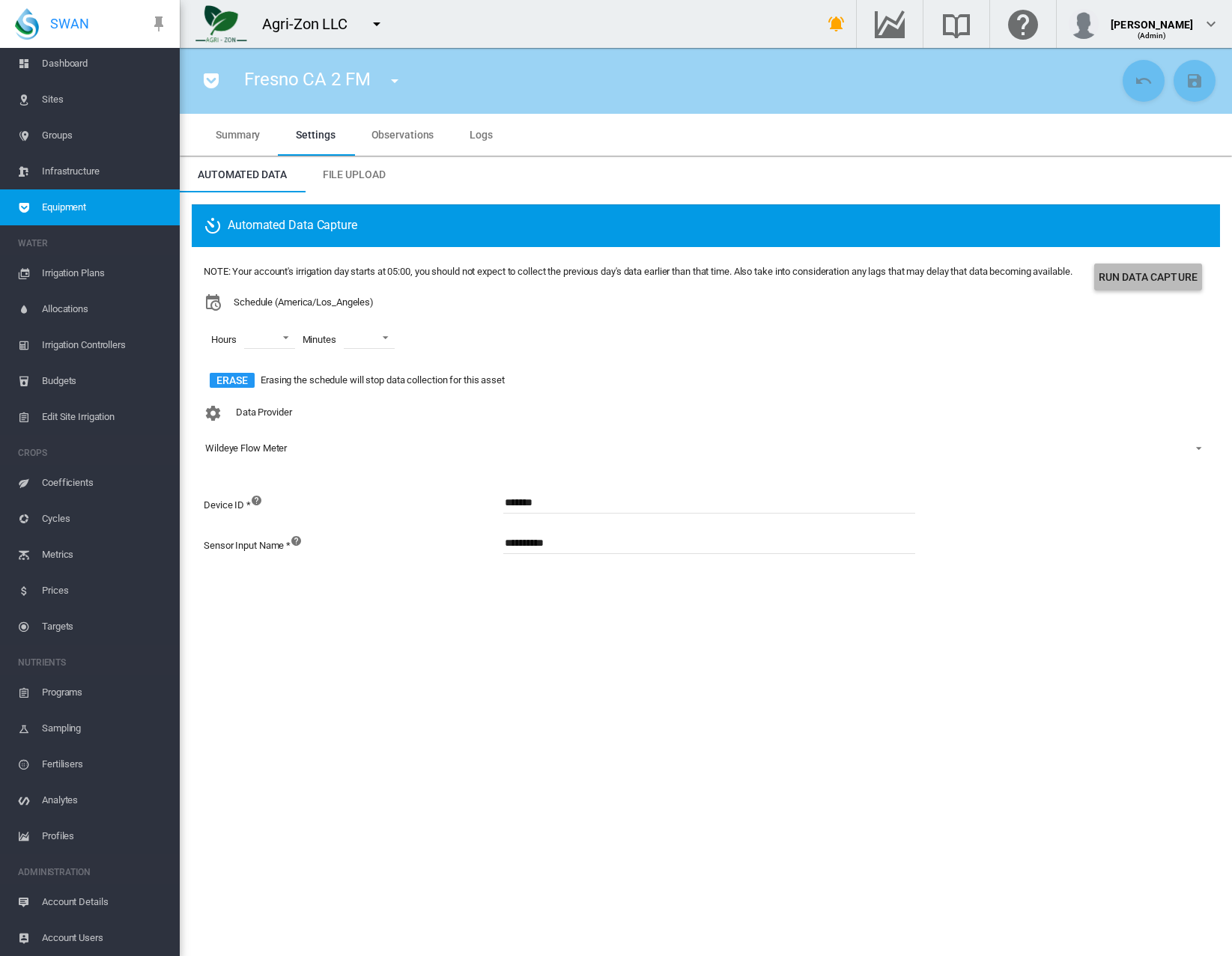
click at [1146, 279] on button "Run Data Capture" at bounding box center [1147, 276] width 107 height 27
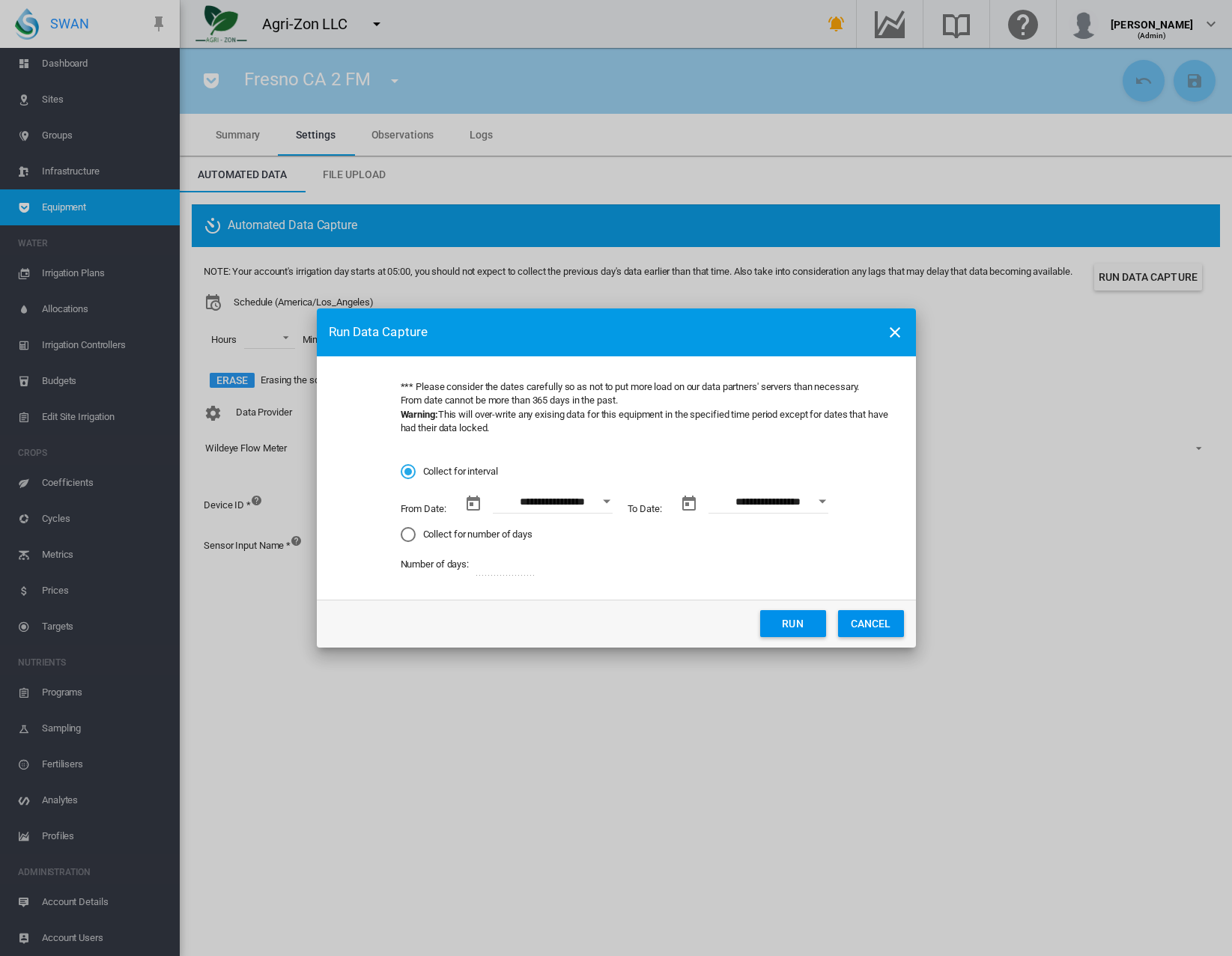
click at [607, 503] on div "Open calendar" at bounding box center [607, 503] width 8 height 4
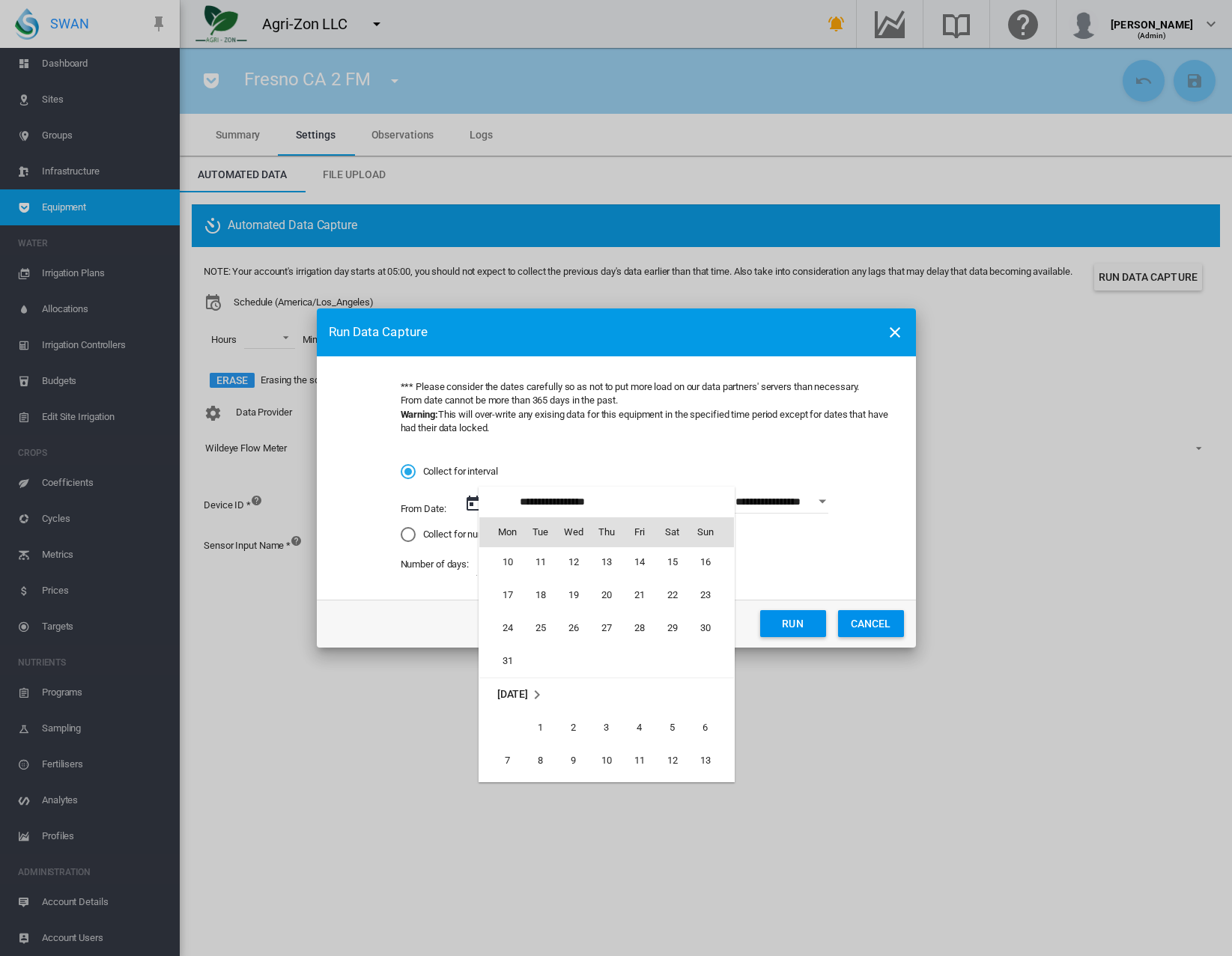
scroll to position [345714, 0]
click at [669, 587] on span "1" at bounding box center [672, 593] width 30 height 30
type input "**********"
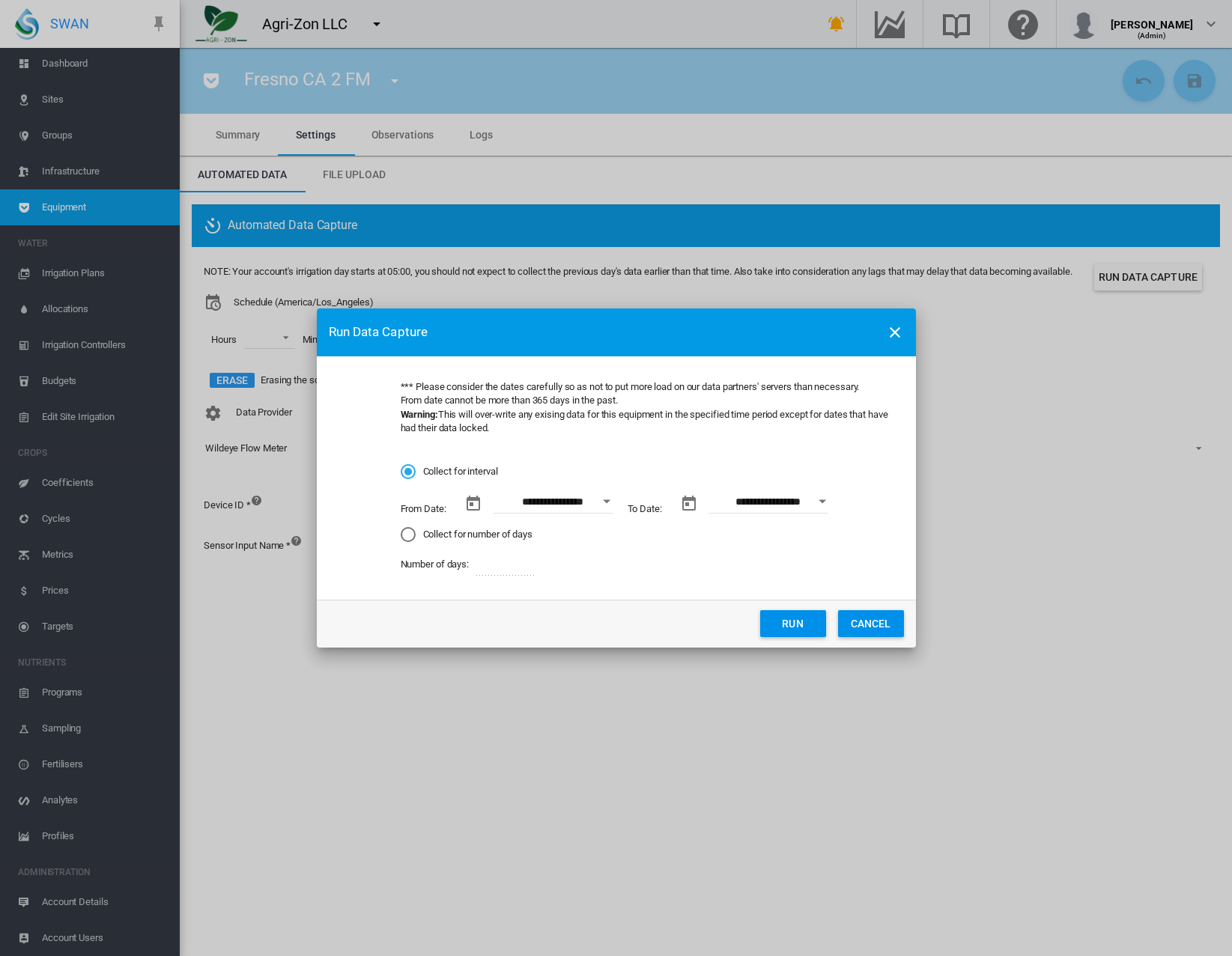
click at [796, 513] on md-input-container "**********" at bounding box center [752, 510] width 167 height 36
click at [797, 504] on input "**********" at bounding box center [769, 503] width 120 height 23
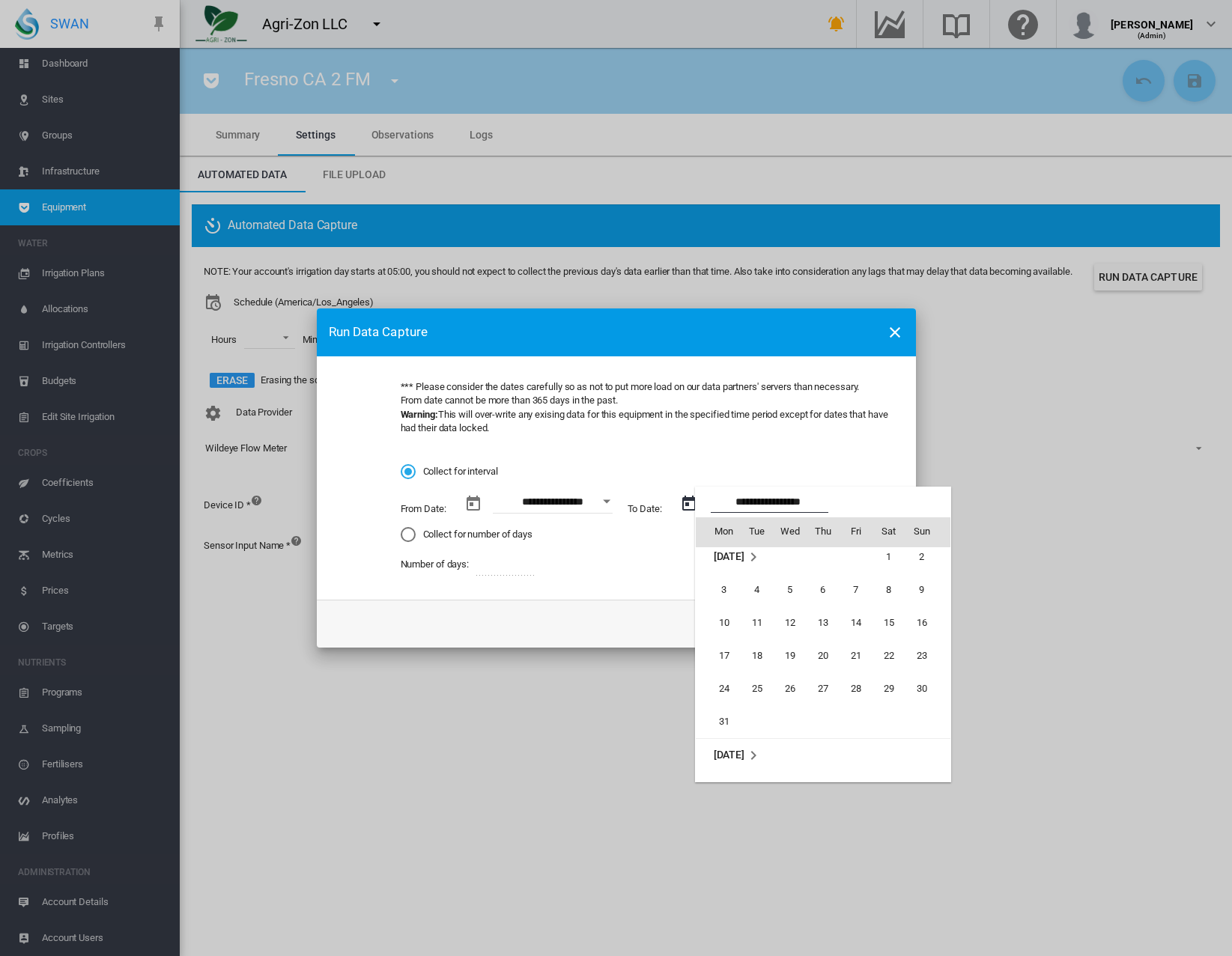
scroll to position [0, 0]
click at [719, 725] on span "31" at bounding box center [724, 729] width 30 height 30
type input "**********"
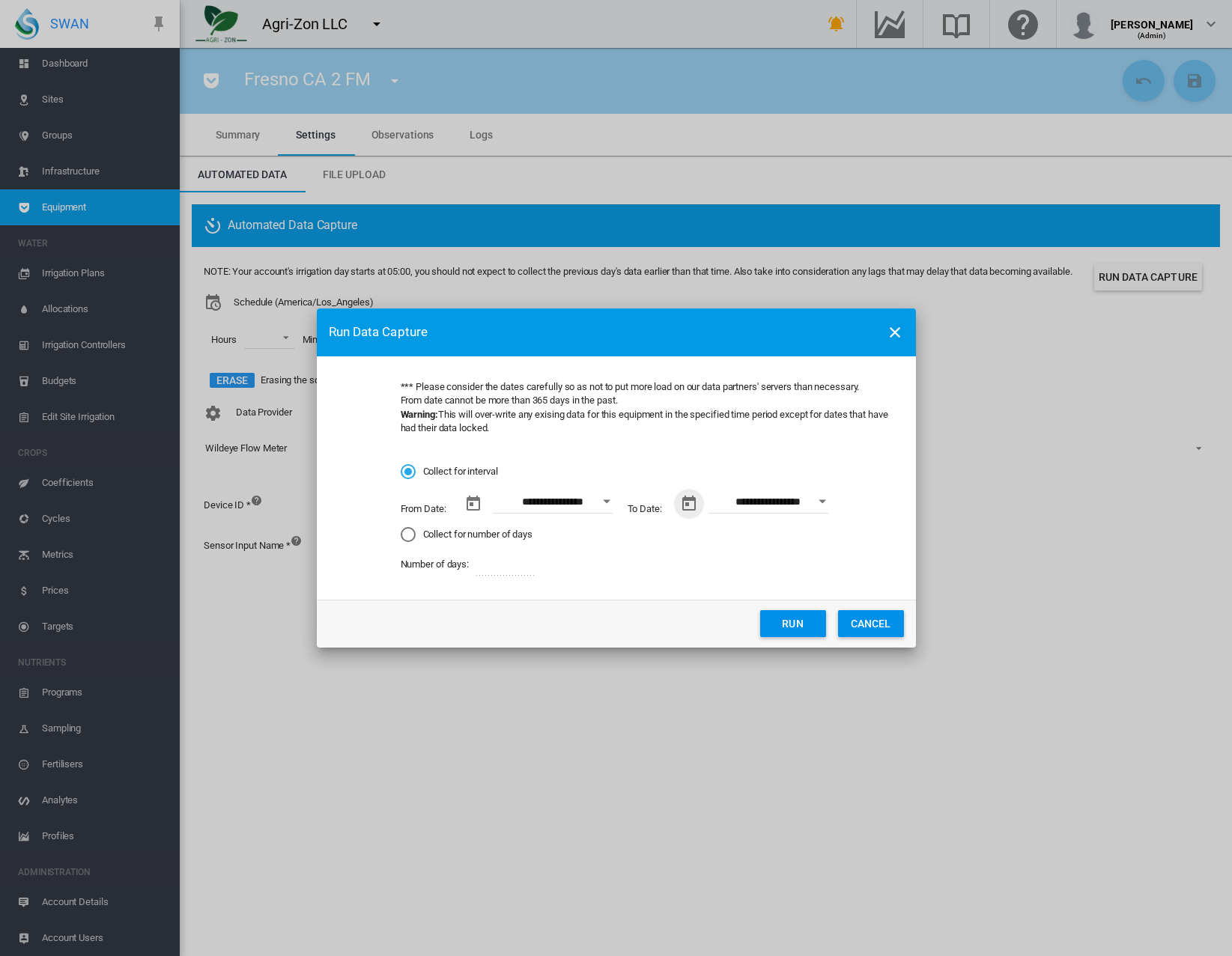
click at [810, 612] on button "Run" at bounding box center [792, 623] width 66 height 27
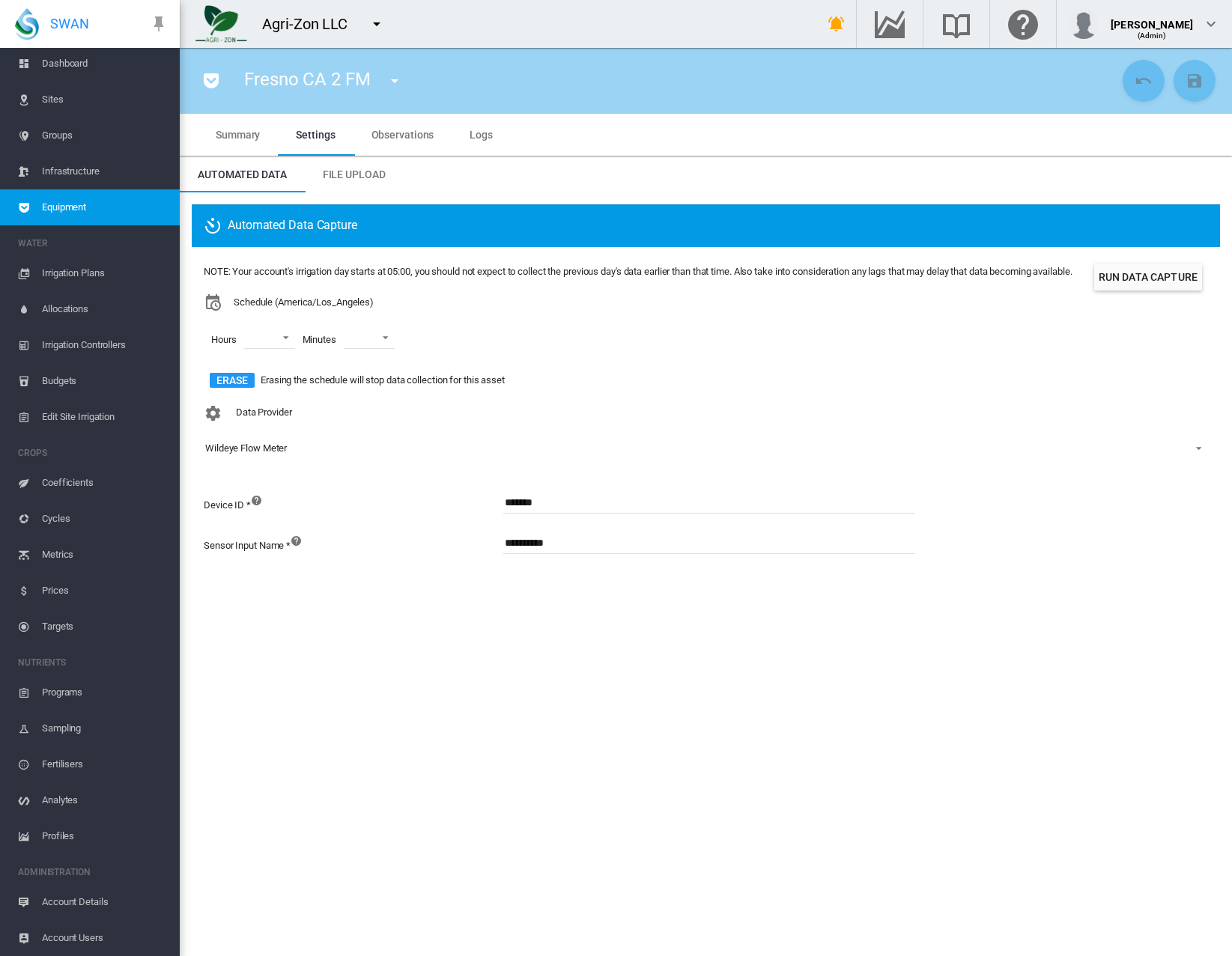
click at [89, 902] on span "Account Details" at bounding box center [105, 902] width 126 height 35
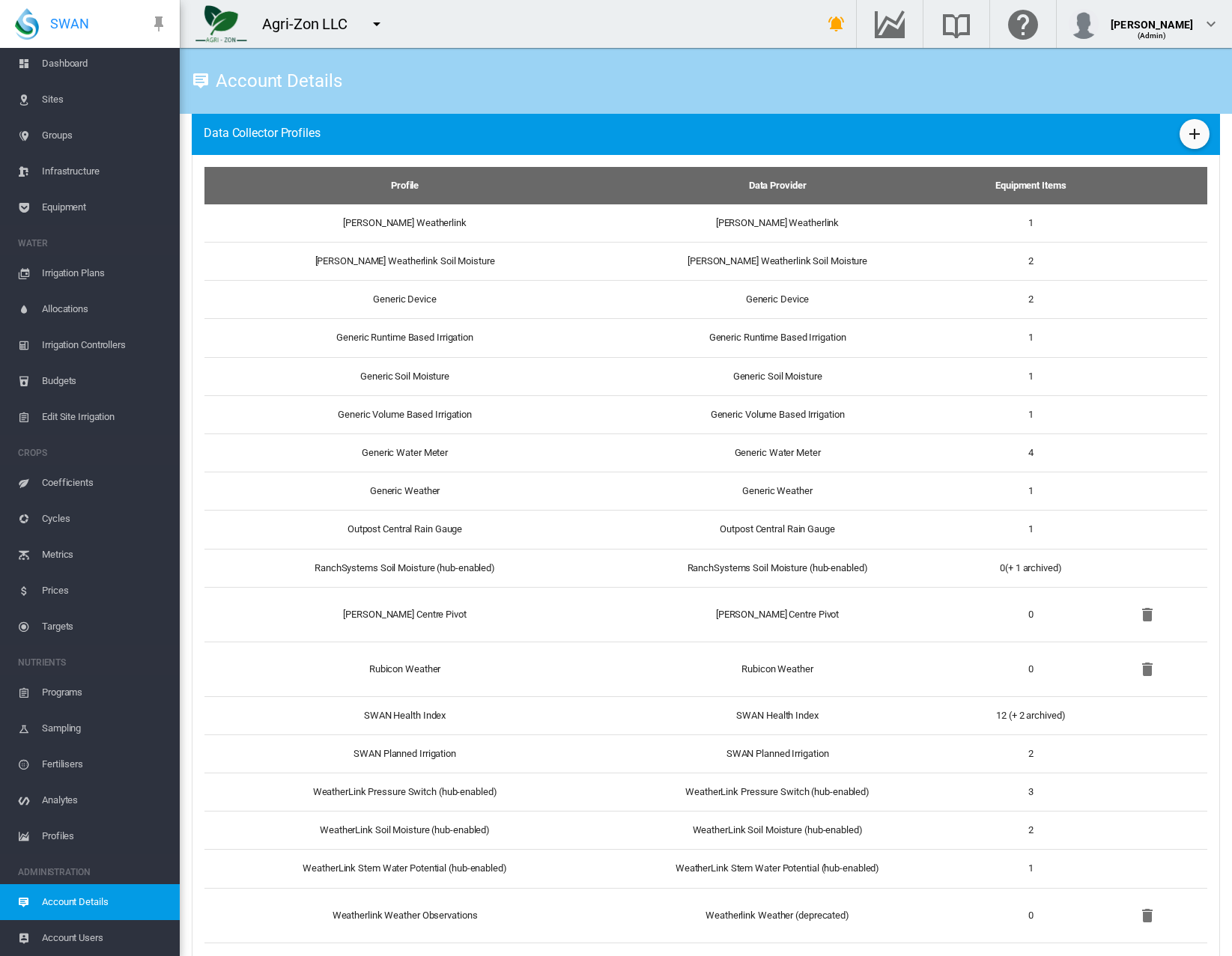
scroll to position [1410, 0]
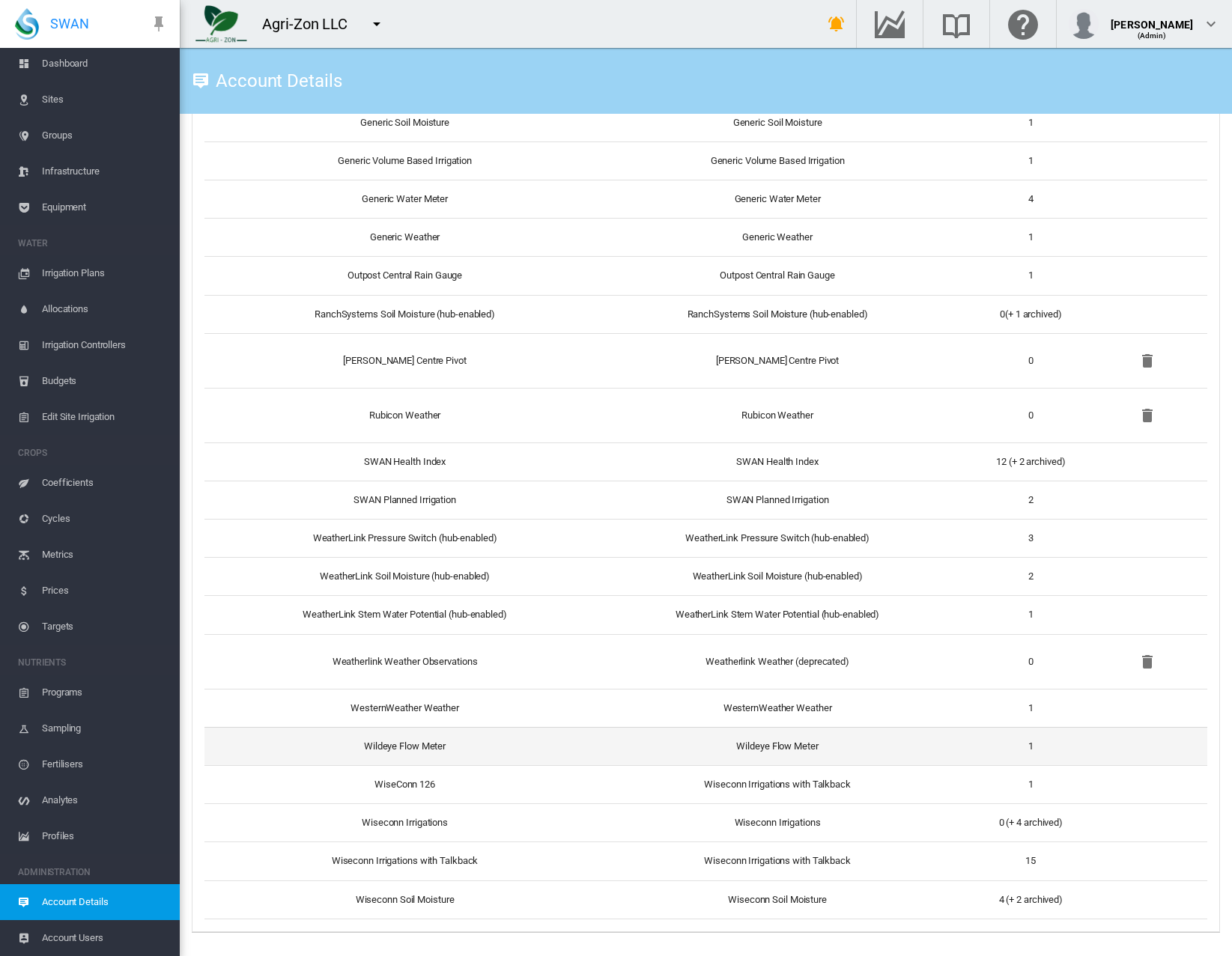
click at [417, 746] on td "Wildeye Flow Meter" at bounding box center [398, 746] width 388 height 38
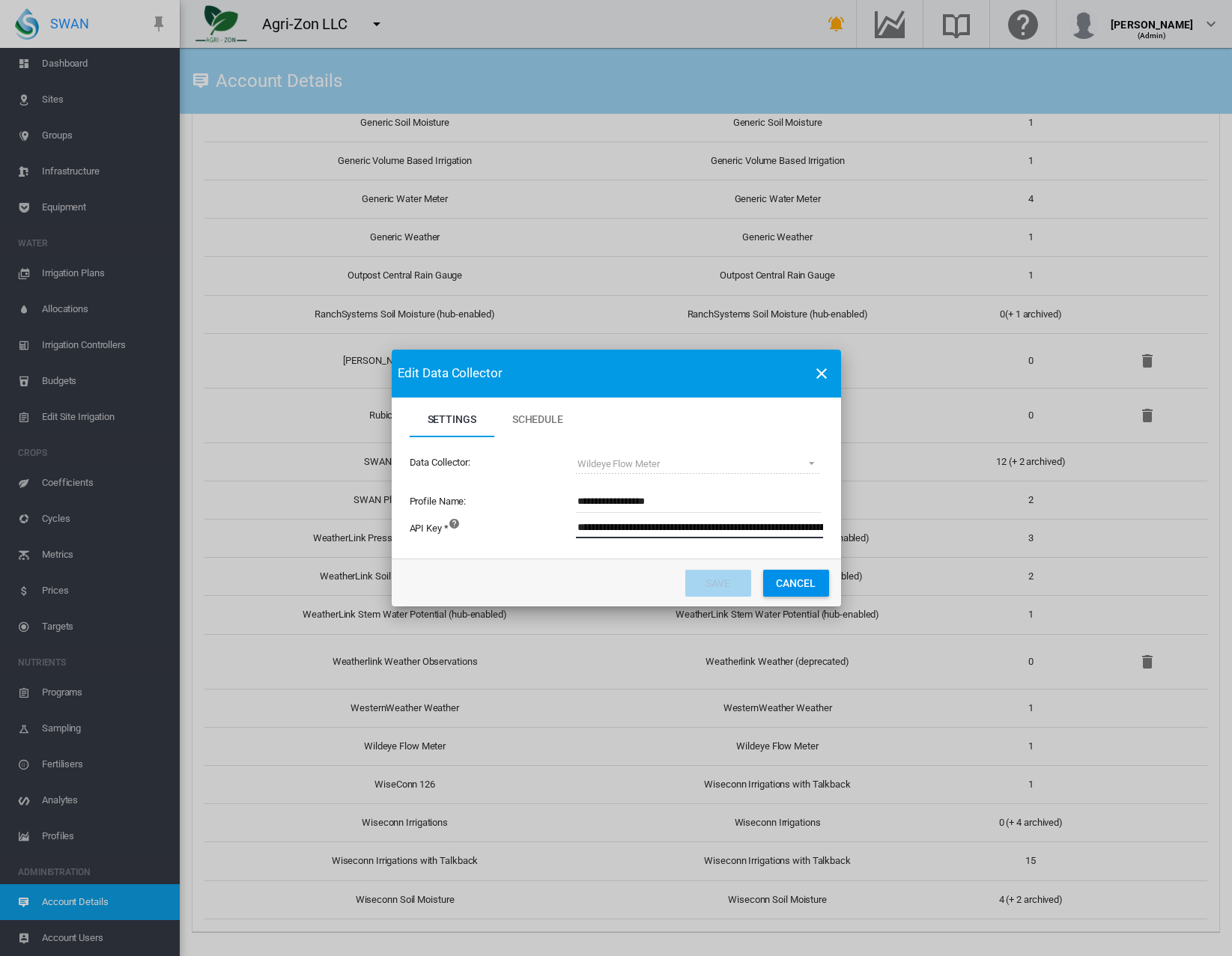
click at [685, 525] on input "**********" at bounding box center [782, 527] width 412 height 23
click at [811, 583] on button "Cancel" at bounding box center [795, 582] width 66 height 27
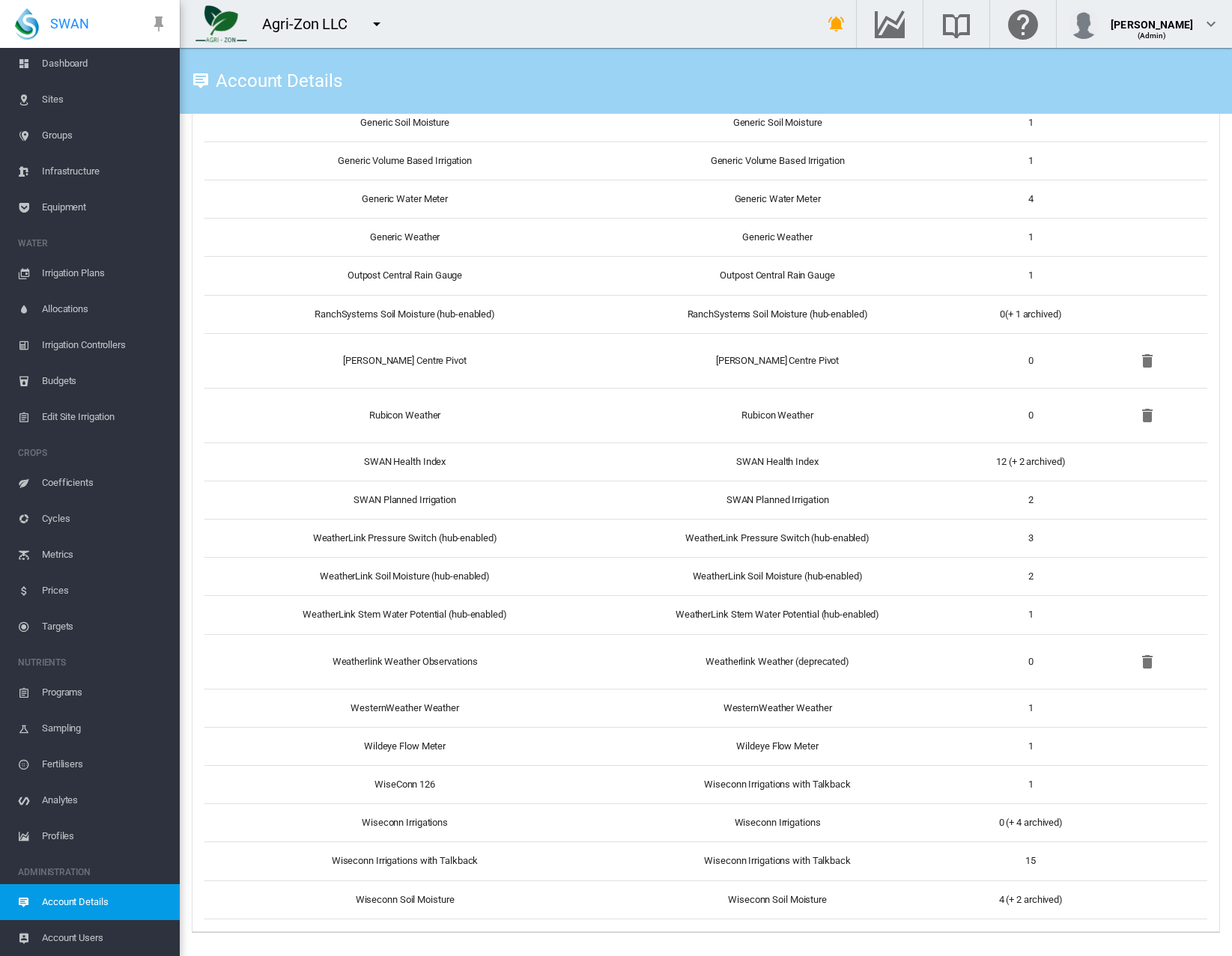
click at [93, 208] on span "Equipment" at bounding box center [105, 207] width 126 height 35
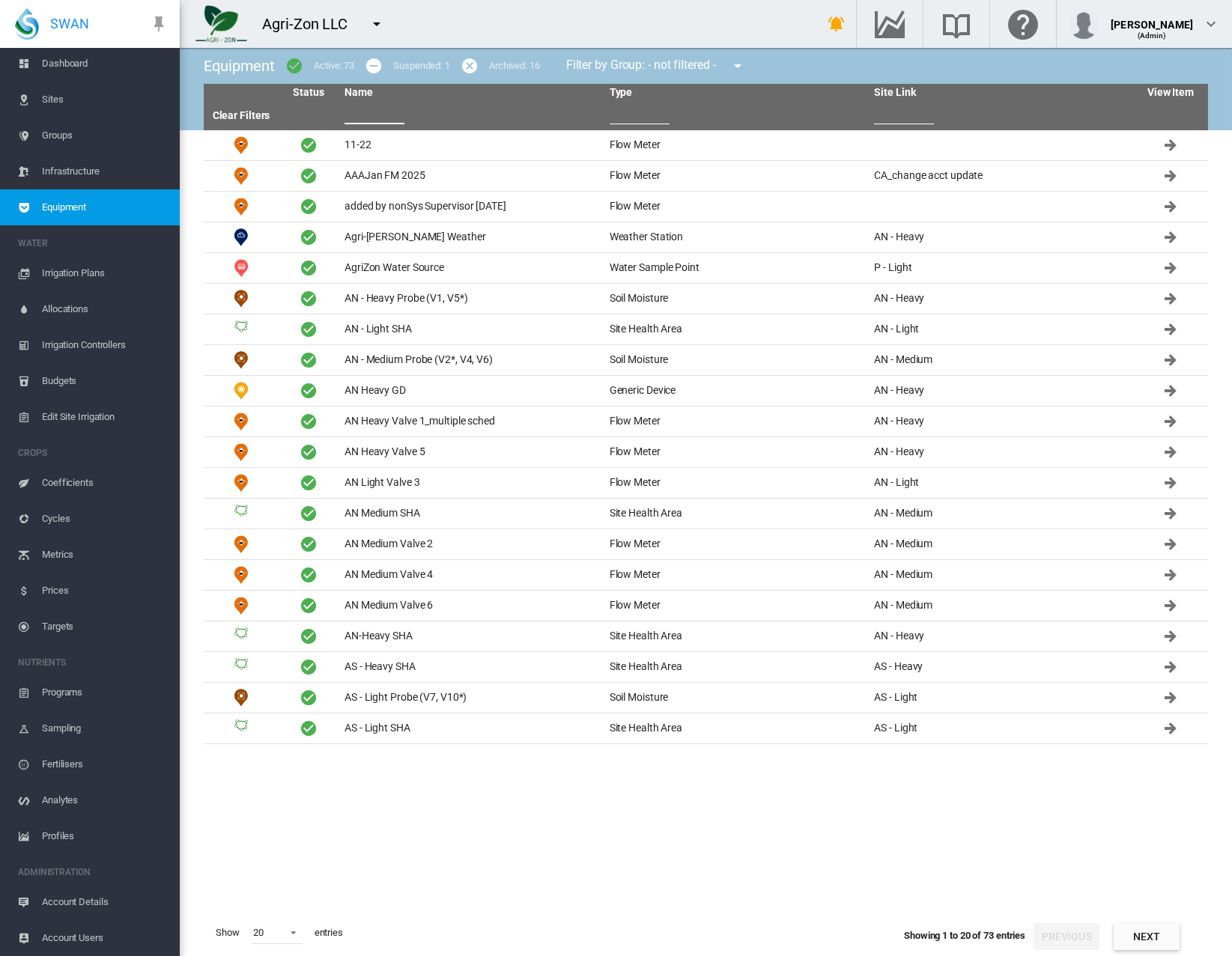
click at [350, 117] on input "text" at bounding box center [375, 112] width 60 height 23
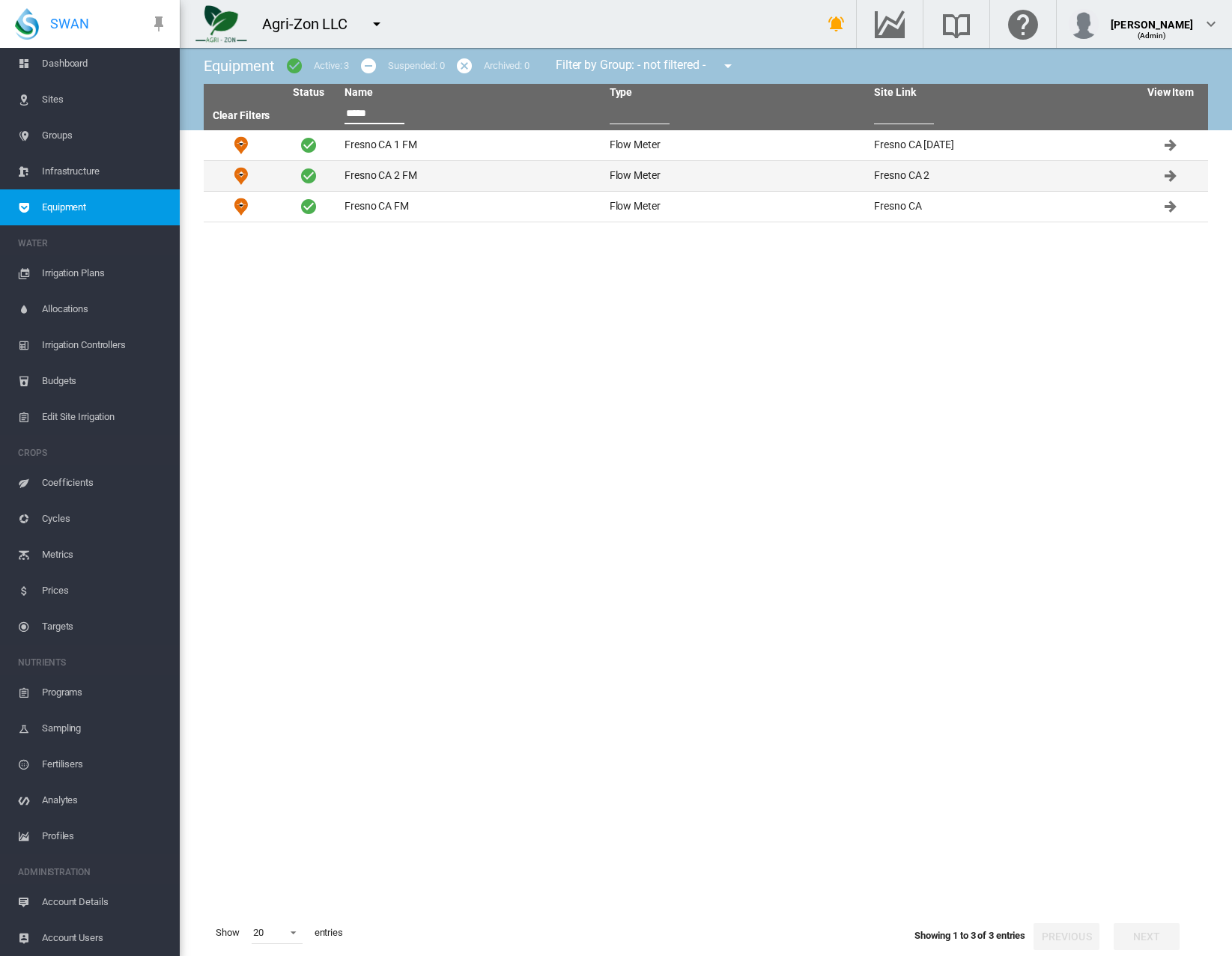
type input "*****"
click at [373, 175] on td "Fresno CA 2 FM" at bounding box center [470, 175] width 265 height 30
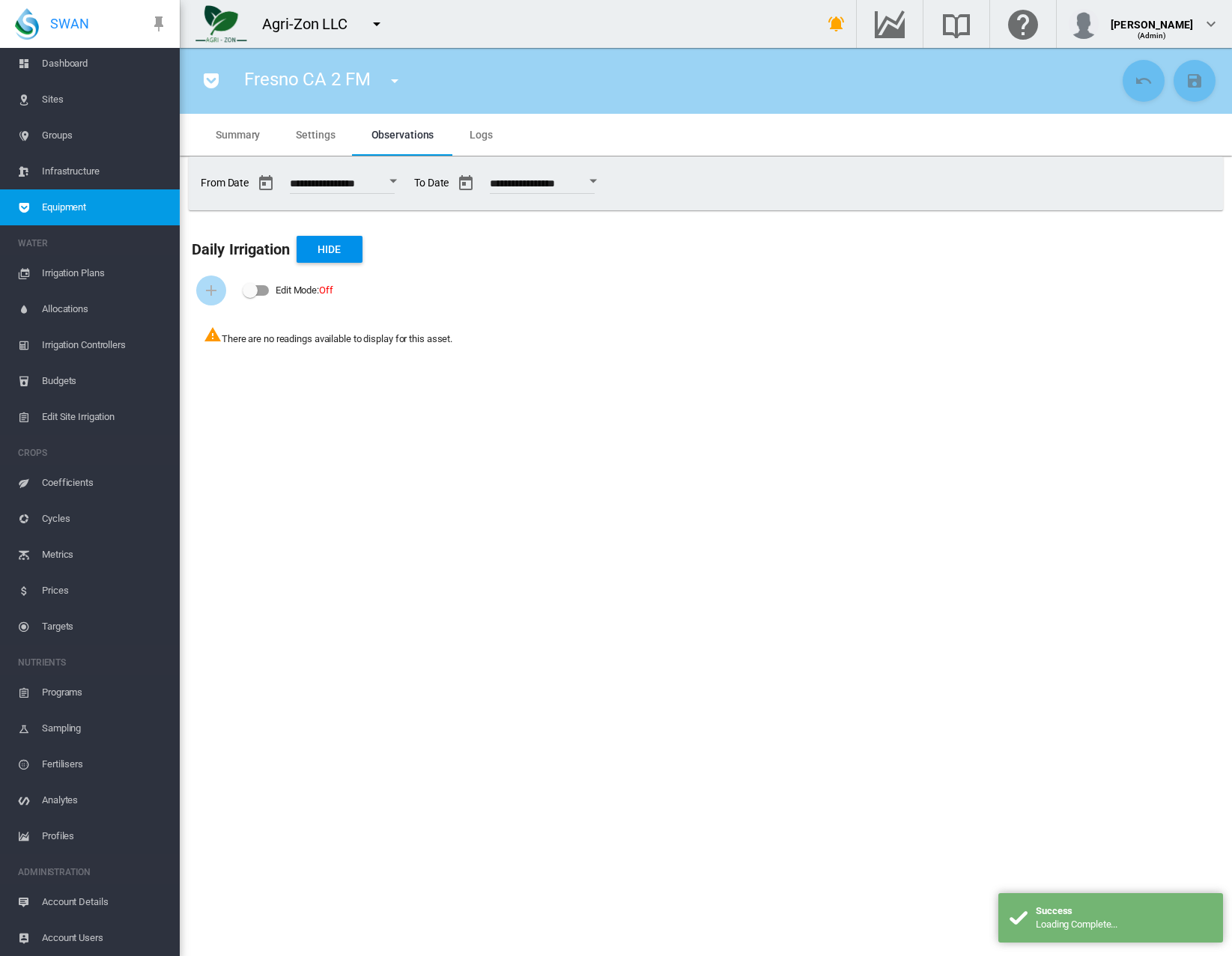
click at [310, 138] on span "Settings" at bounding box center [315, 135] width 39 height 12
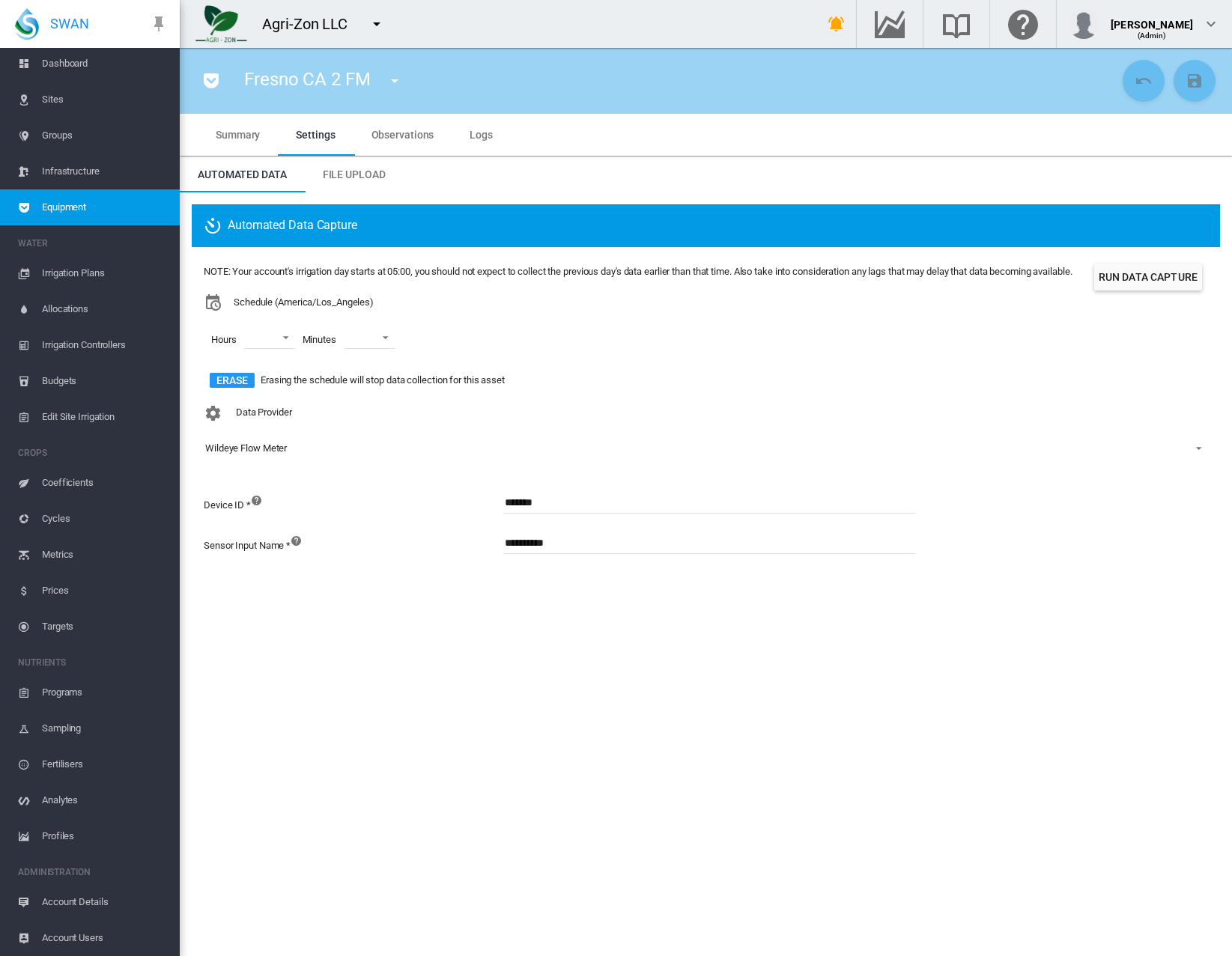
click at [332, 455] on span "Wildeye Flow Meter" at bounding box center [694, 448] width 978 height 14
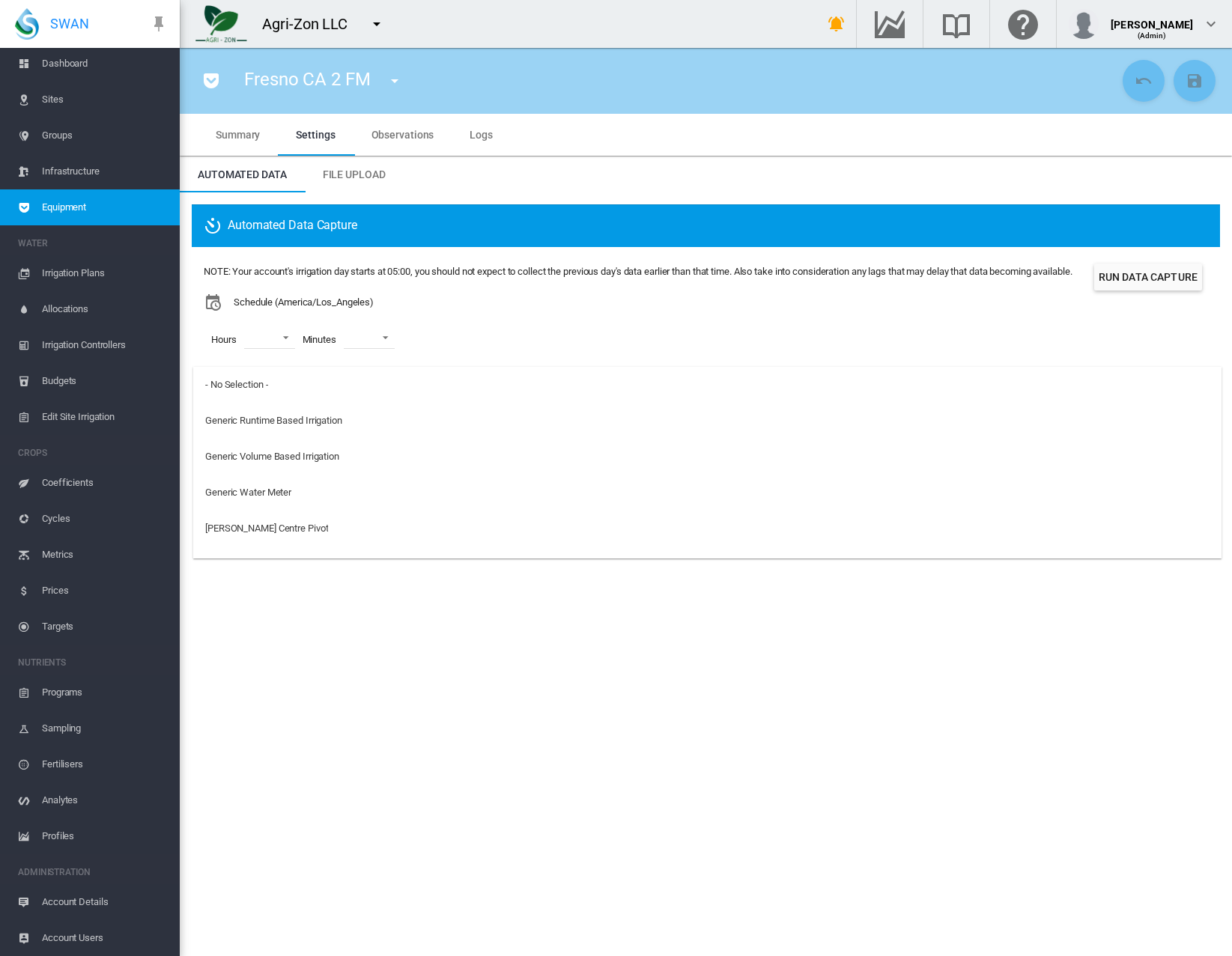
scroll to position [173, 0]
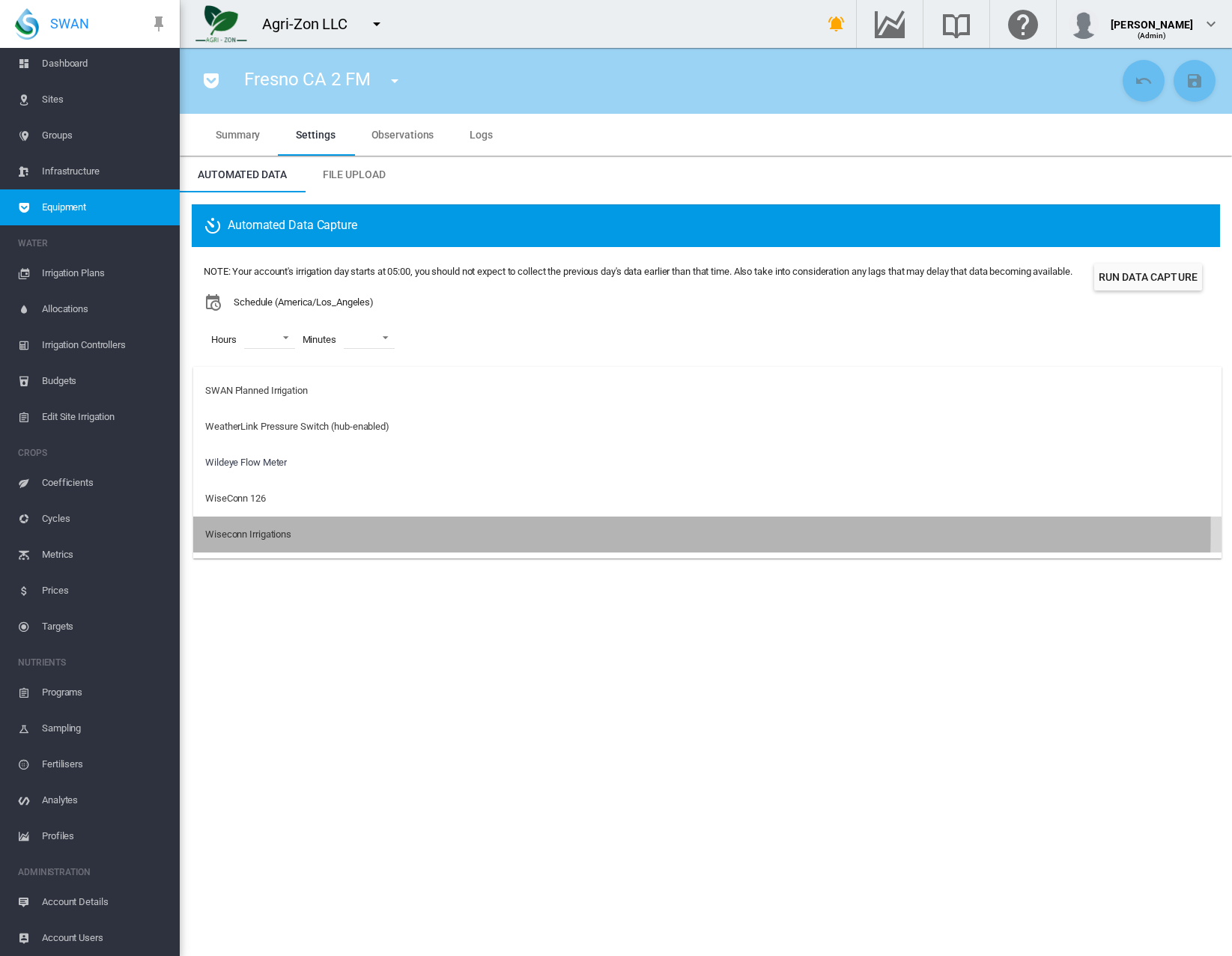
click at [320, 529] on md-option "Wiseconn Irrigations" at bounding box center [707, 534] width 1028 height 35
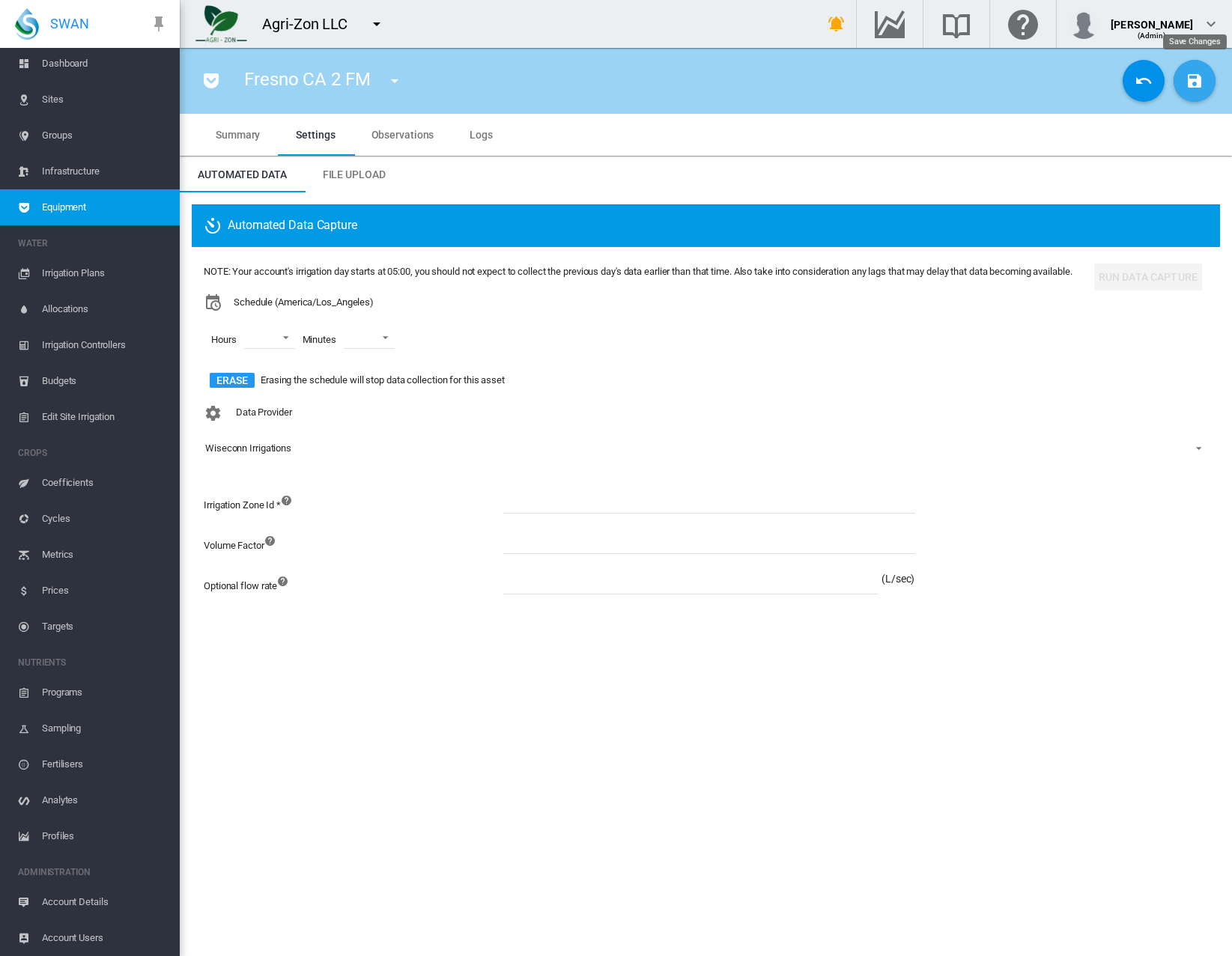
click at [1191, 86] on md-icon "icon-content-save" at bounding box center [1195, 81] width 18 height 18
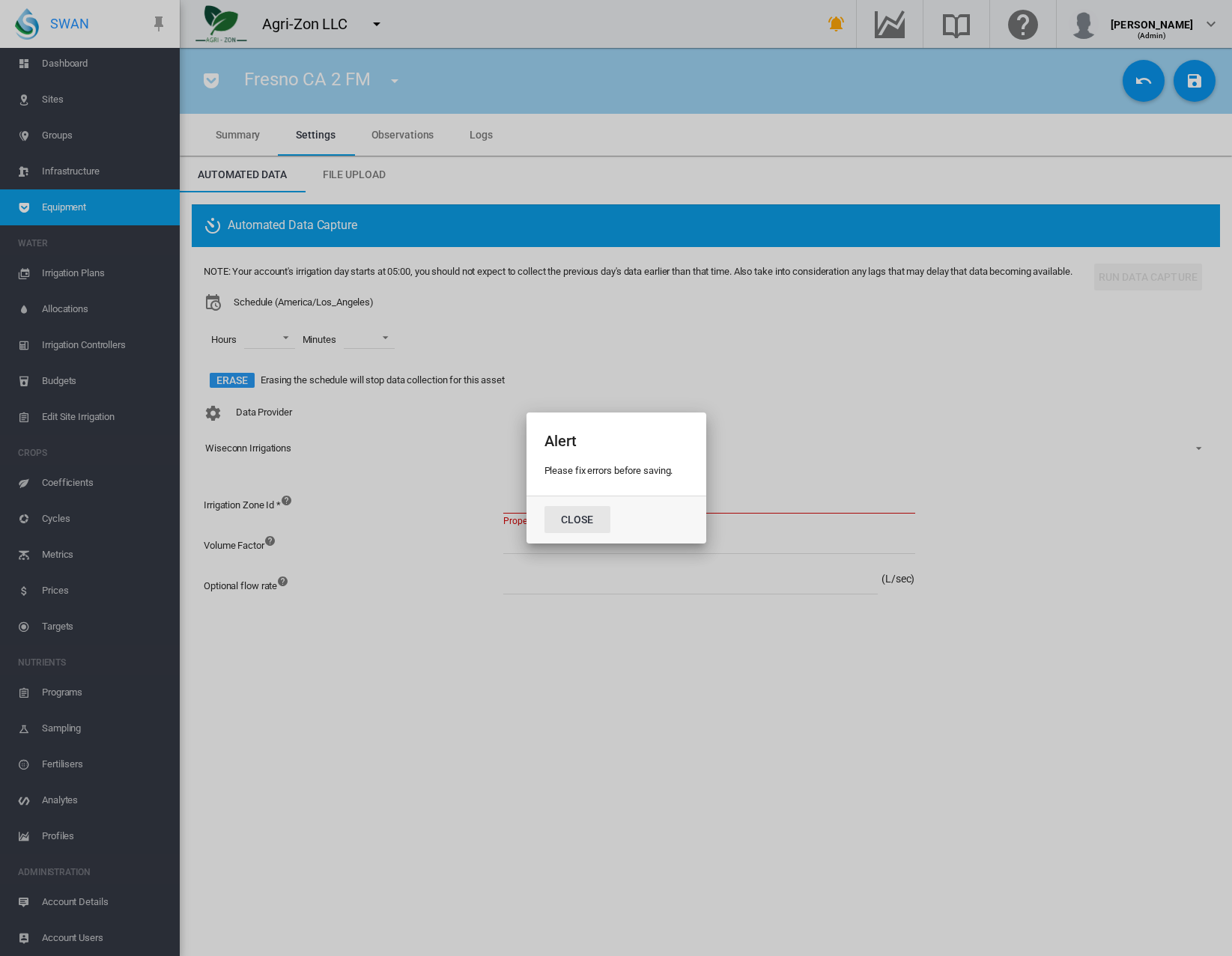
click at [580, 522] on button "Close" at bounding box center [577, 519] width 66 height 27
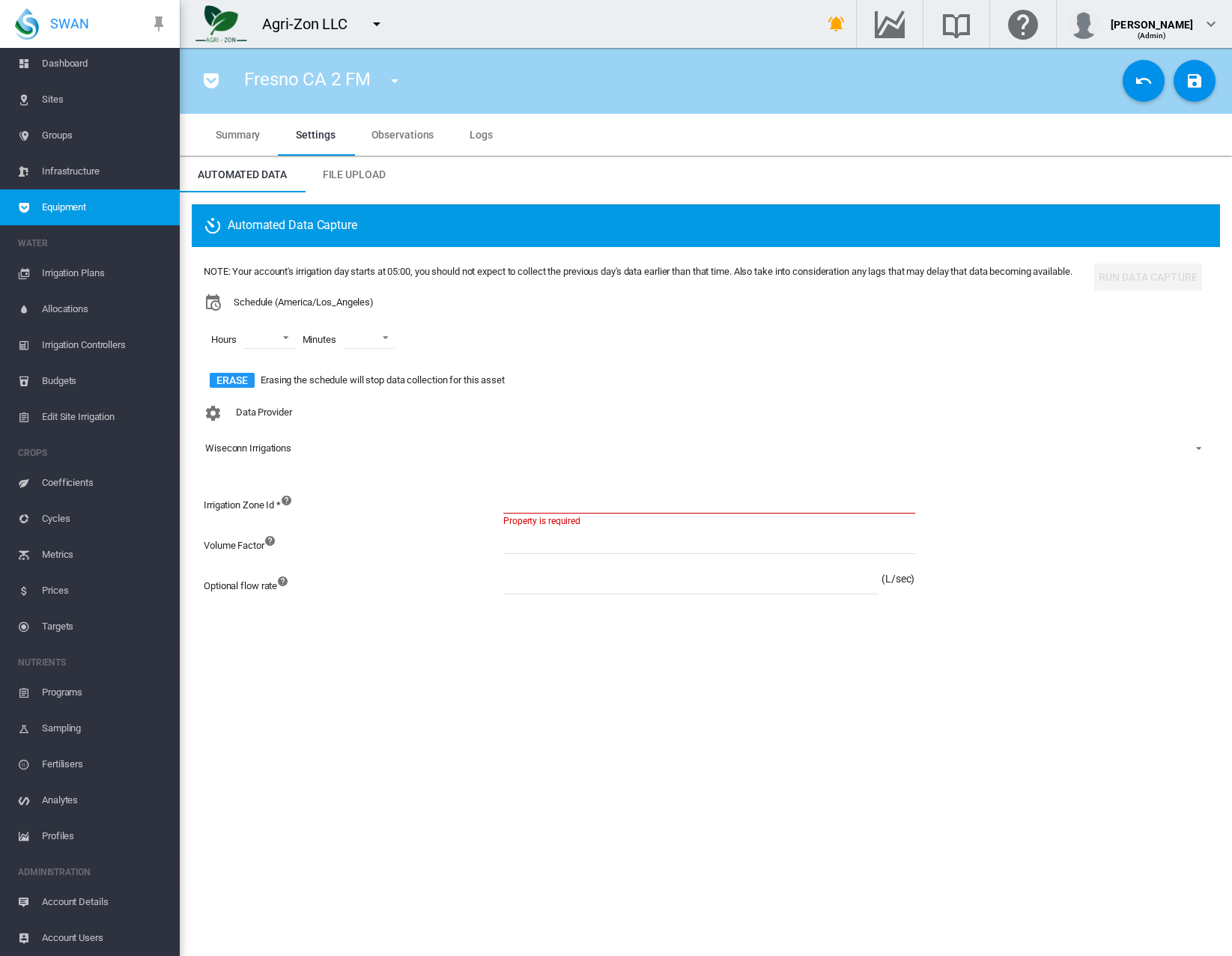
click at [276, 454] on div "Wiseconn Irrigations" at bounding box center [247, 447] width 86 height 11
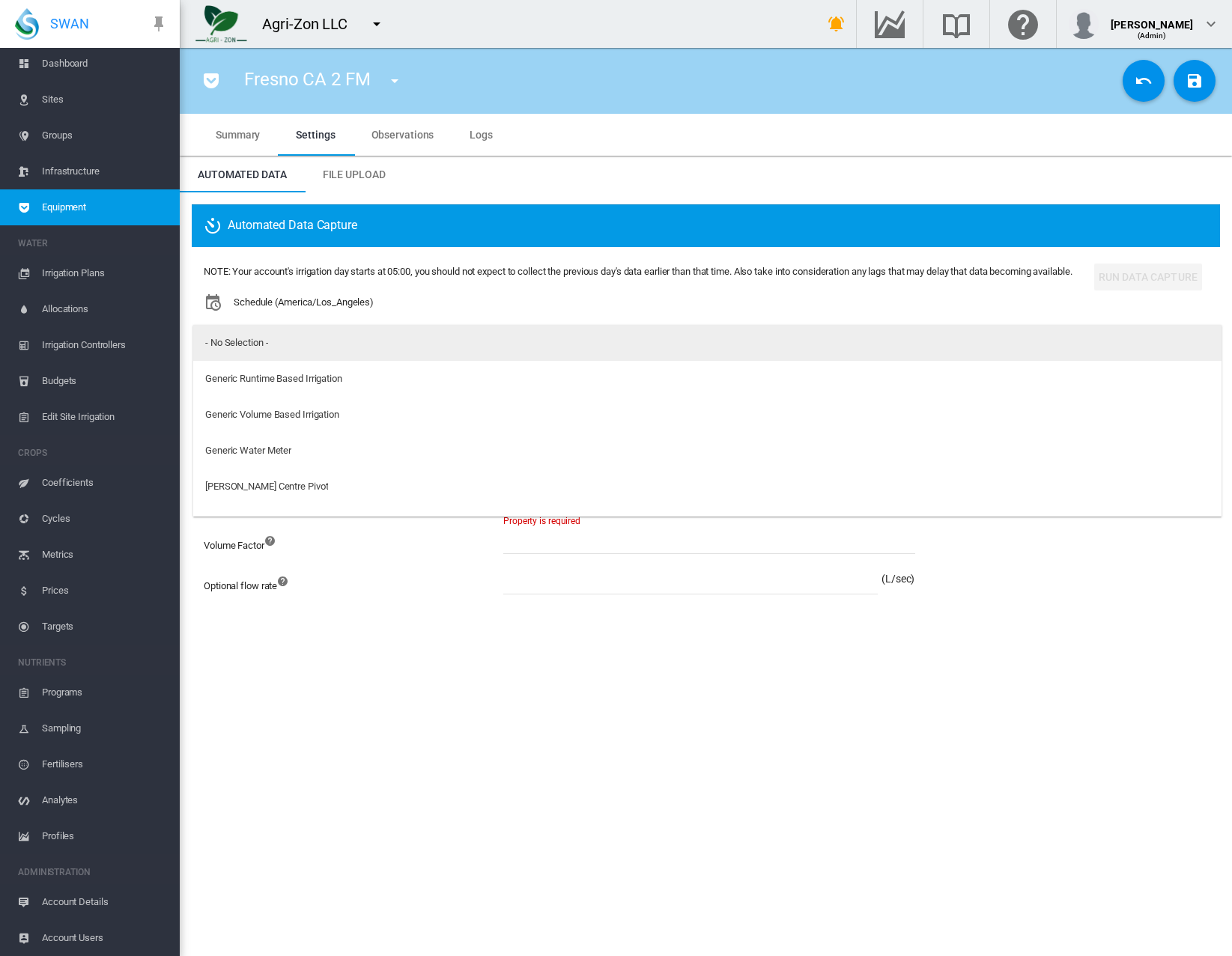
click at [293, 342] on md-option "- No Selection -" at bounding box center [707, 343] width 1028 height 35
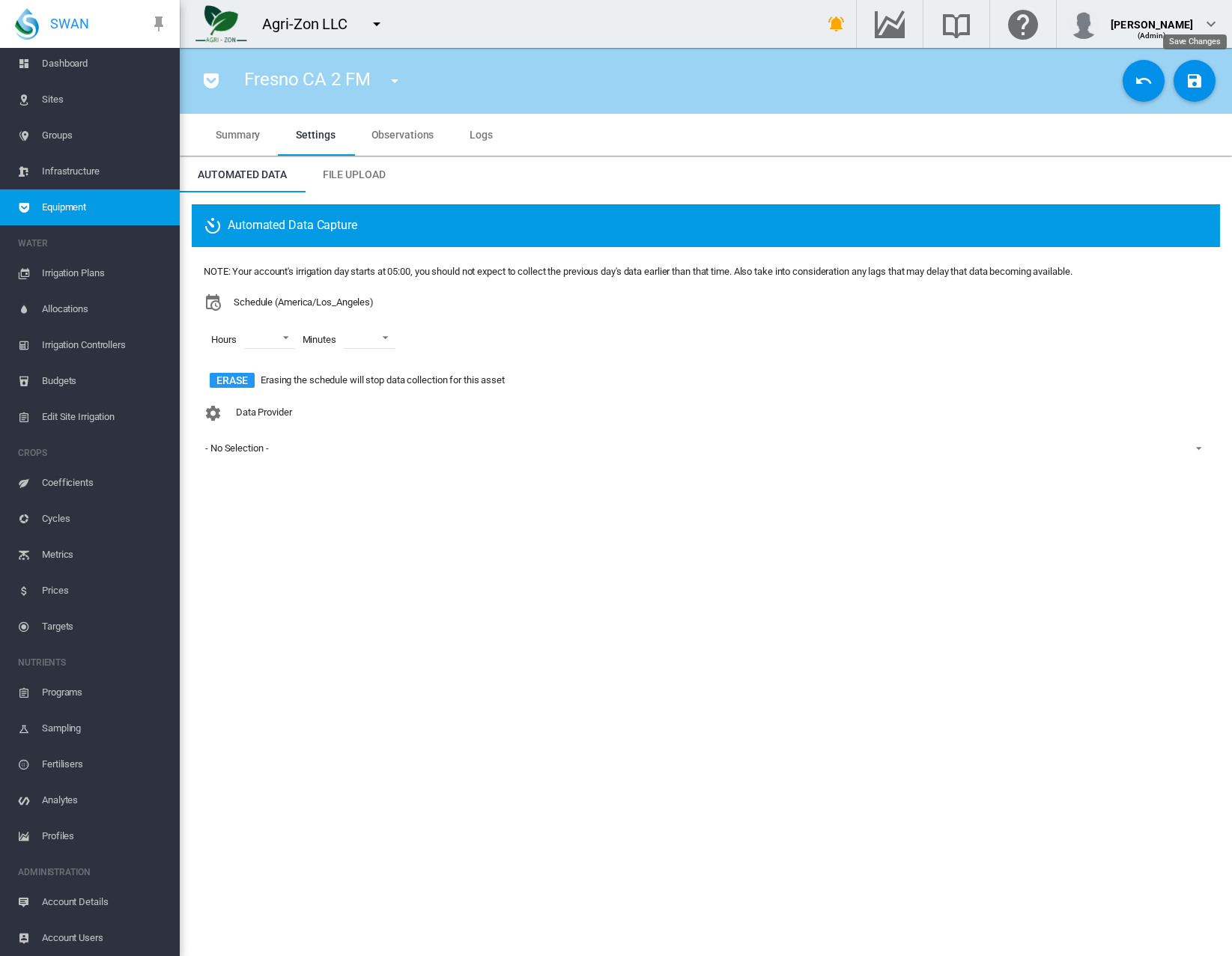
click at [1197, 83] on md-icon "icon-content-save" at bounding box center [1195, 81] width 18 height 18
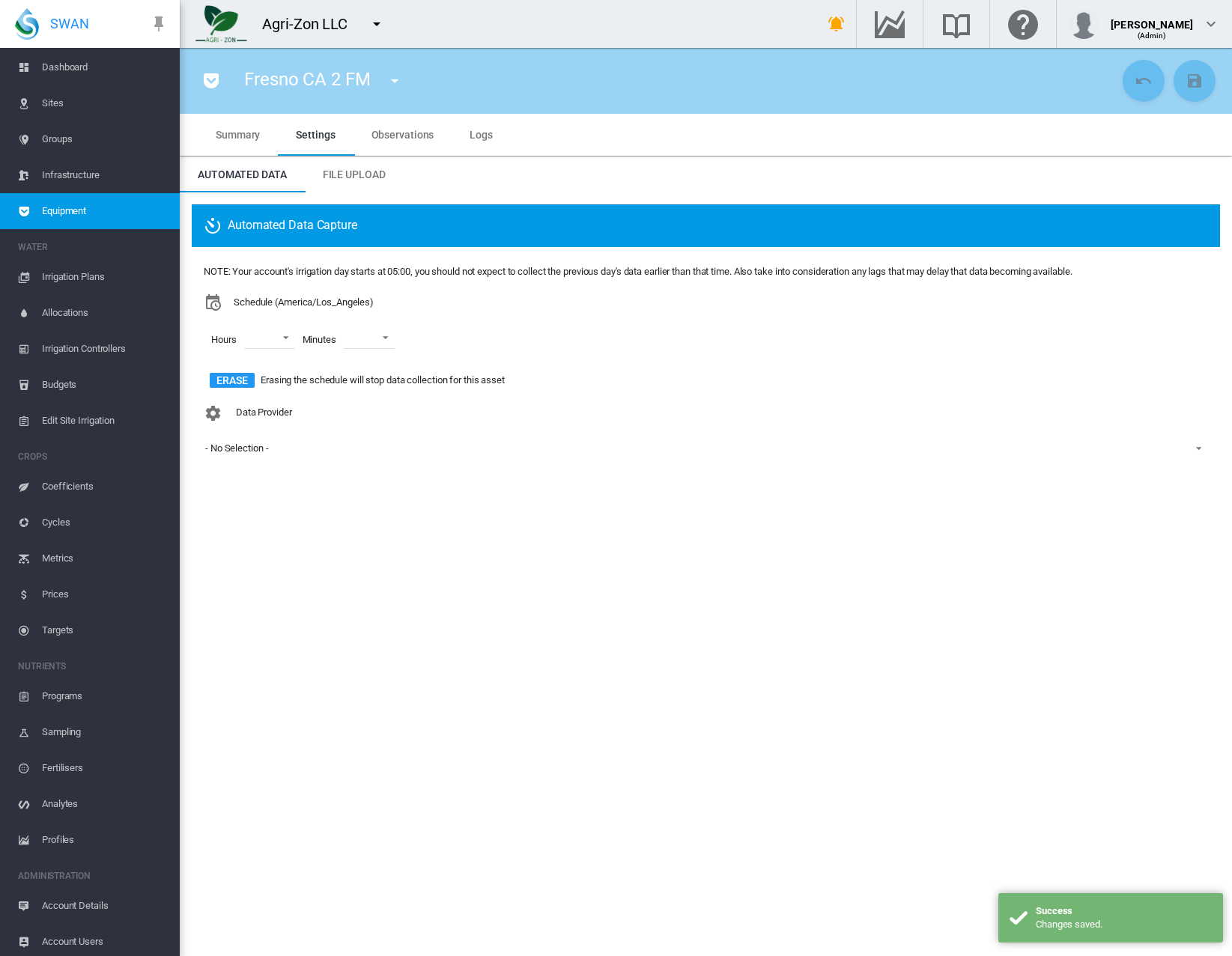
scroll to position [33, 0]
click at [105, 899] on span "Account Details" at bounding box center [105, 902] width 126 height 35
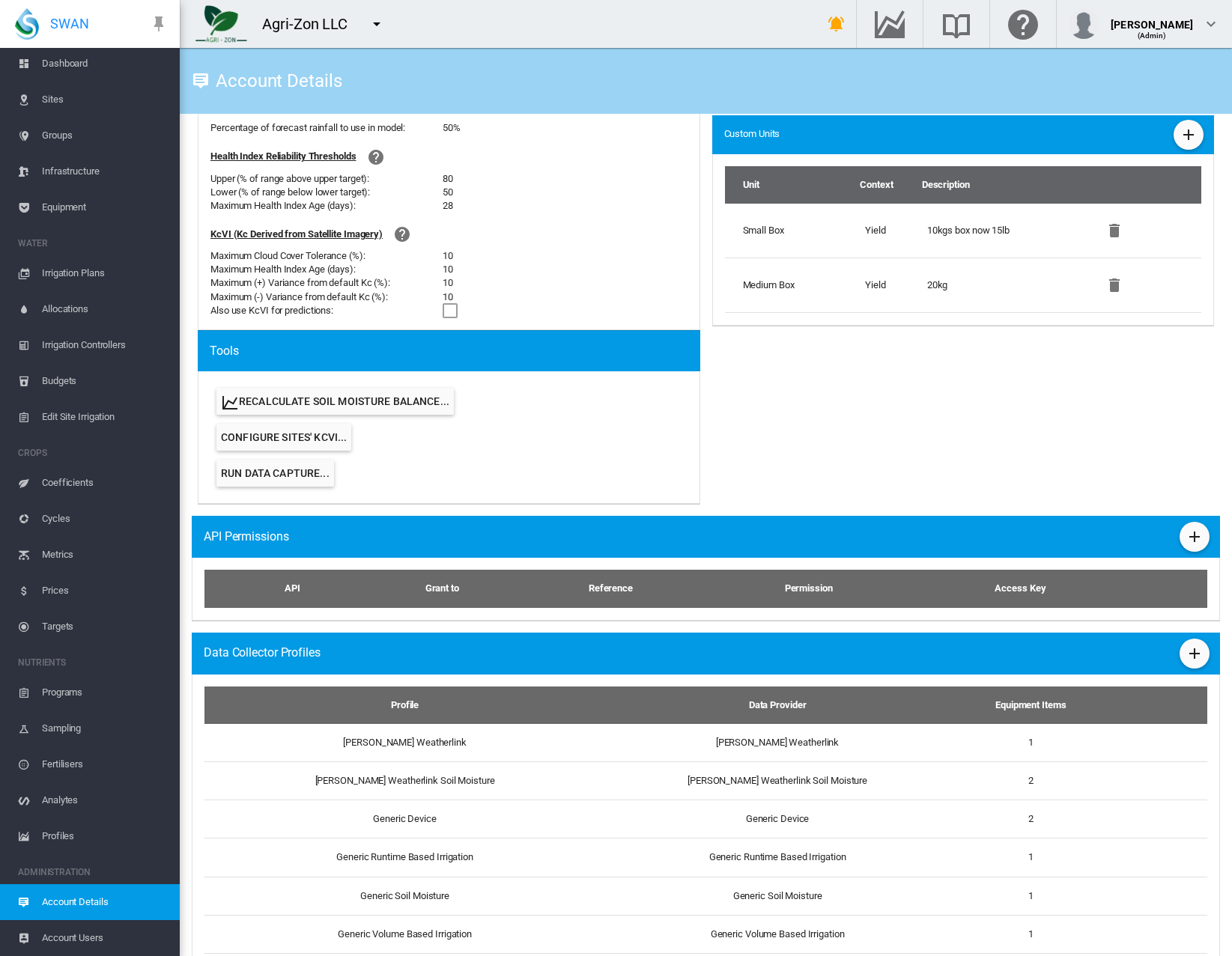
scroll to position [1427, 0]
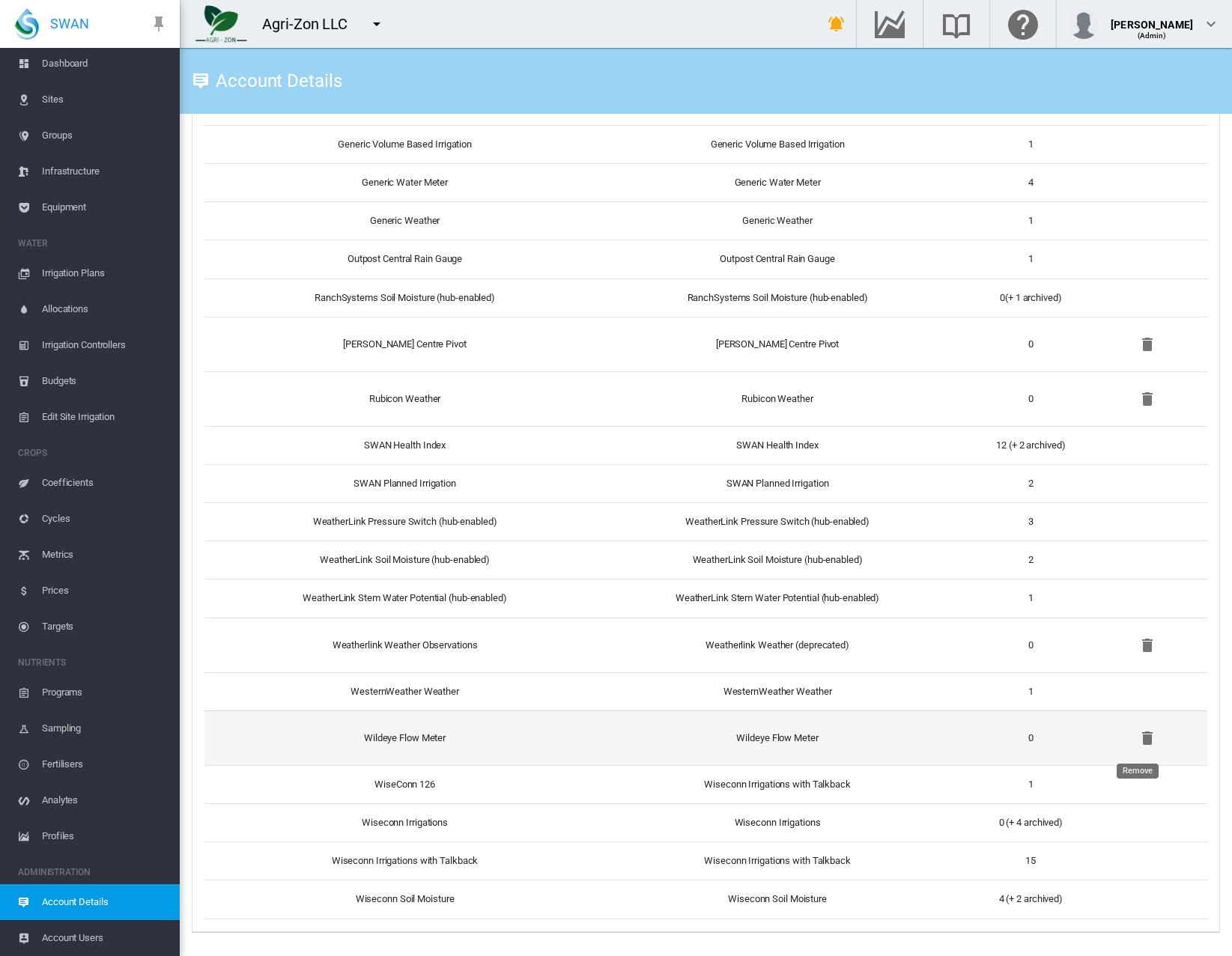
click at [1138, 741] on md-icon "icon-delete" at bounding box center [1147, 738] width 18 height 18
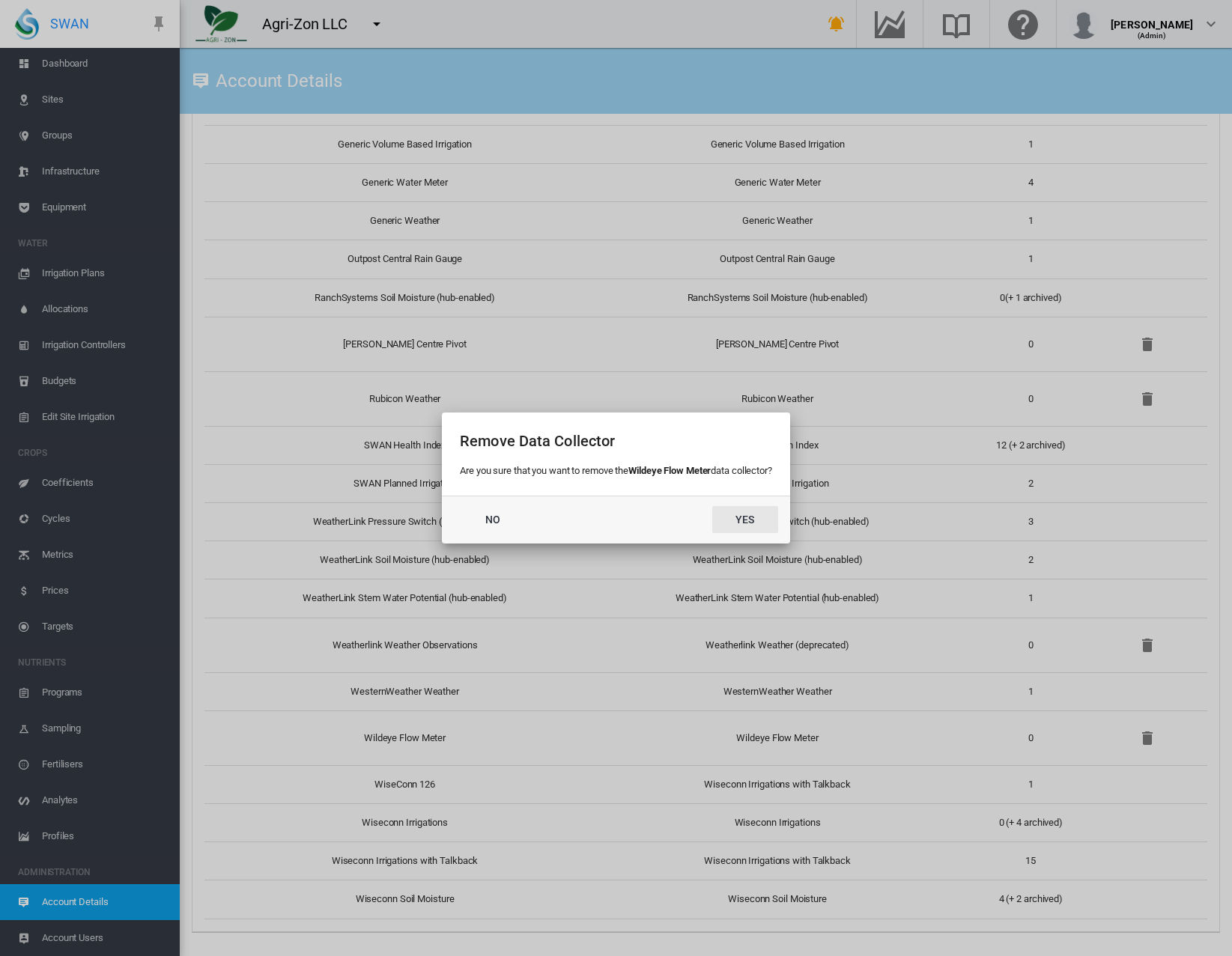
click at [740, 512] on button "Yes" at bounding box center [745, 519] width 66 height 27
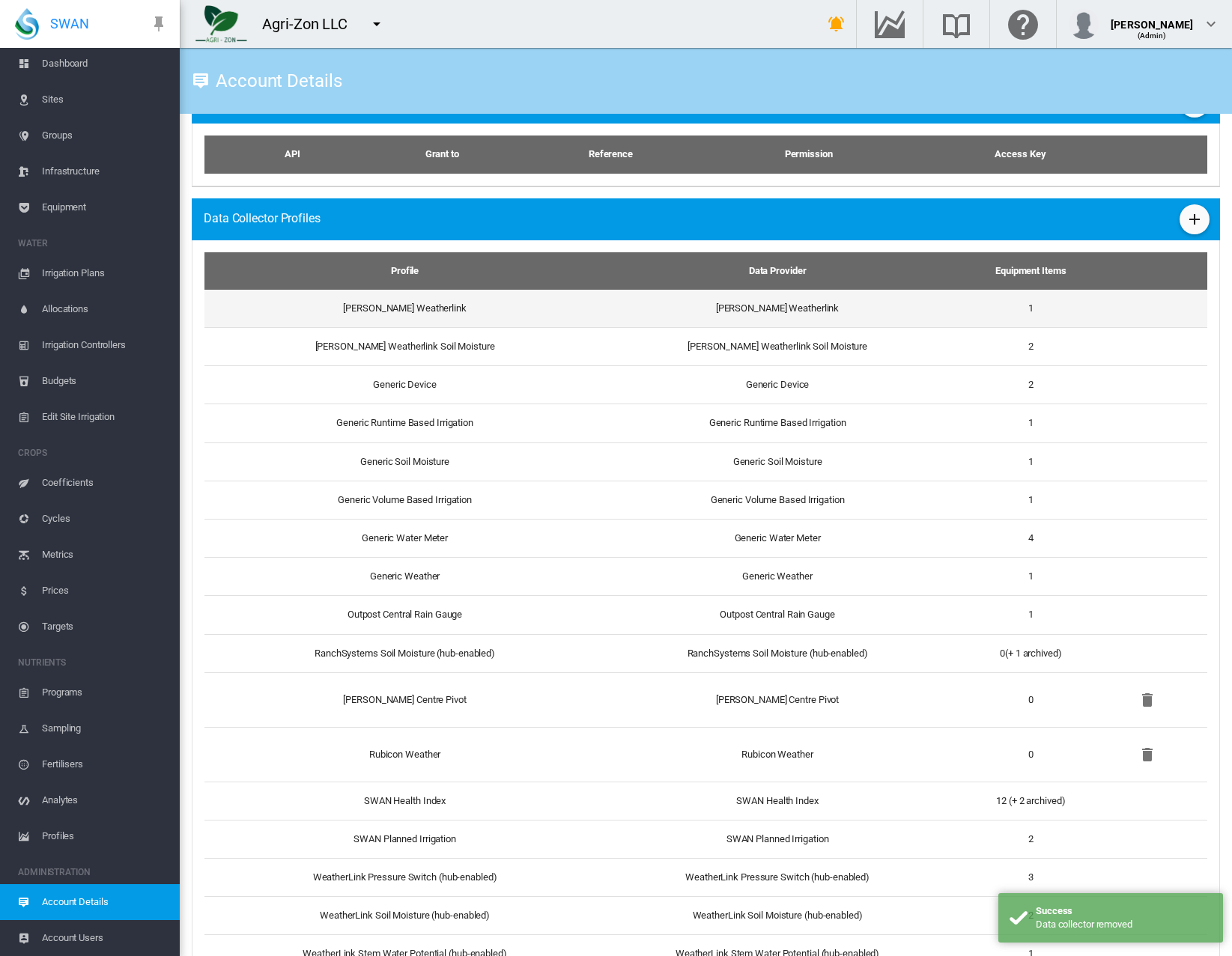
scroll to position [1069, 0]
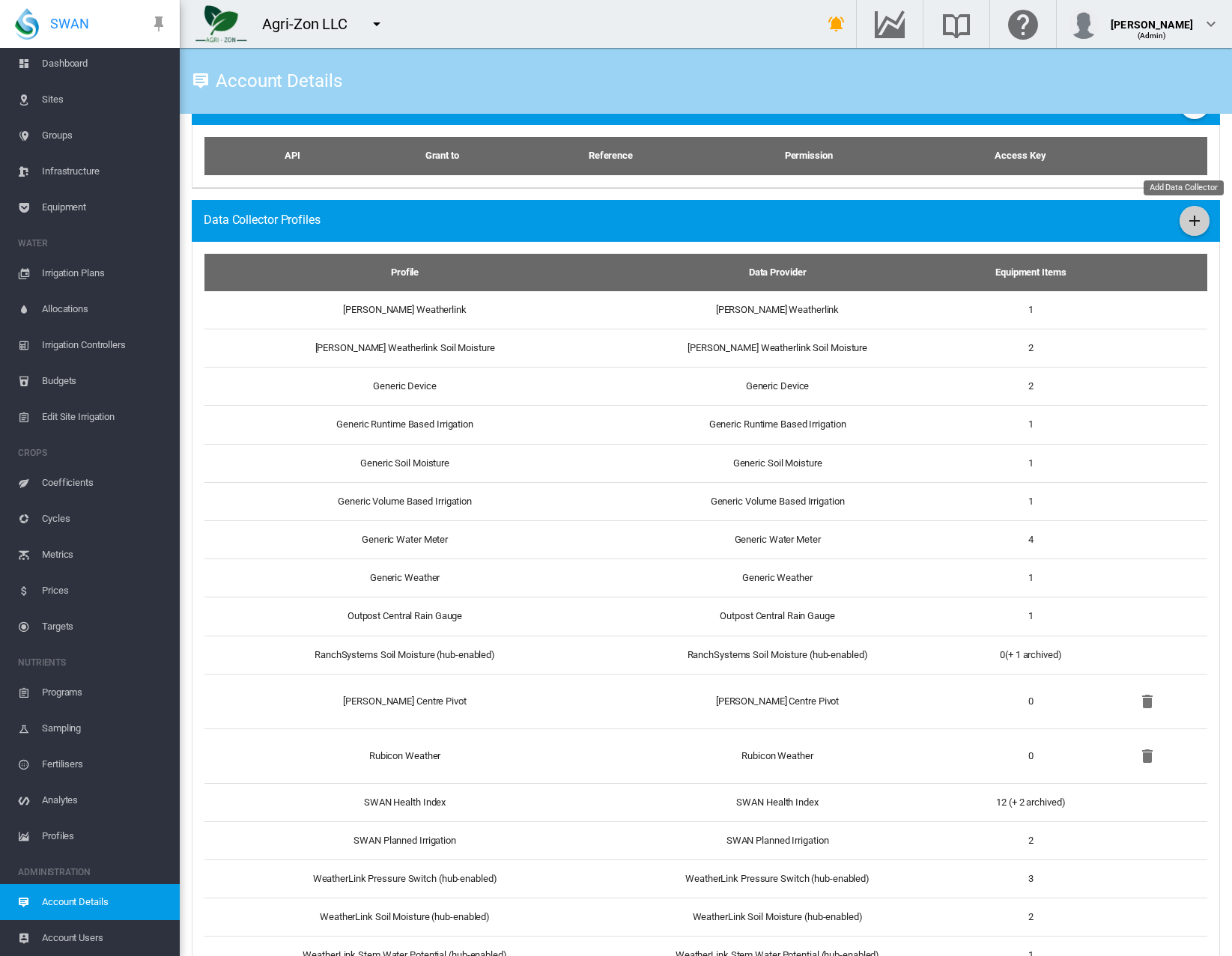
click at [1189, 209] on button "Add Data Collector" at bounding box center [1195, 221] width 30 height 30
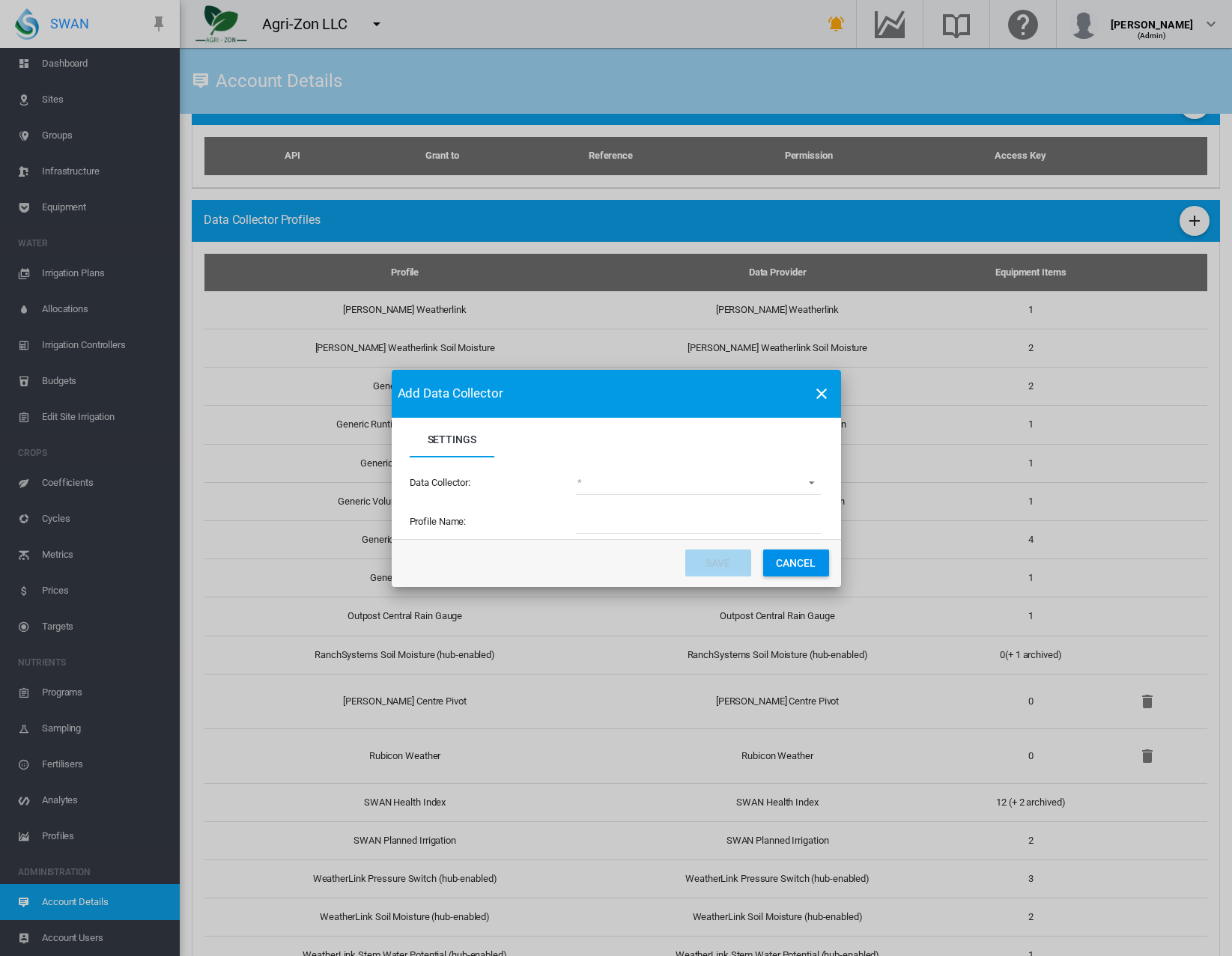
click at [644, 484] on md-select "(deprecated) Toro Lynx Course By Station Adcon Soil Moisture Aquacheck Soil Moi…" at bounding box center [698, 484] width 244 height 23
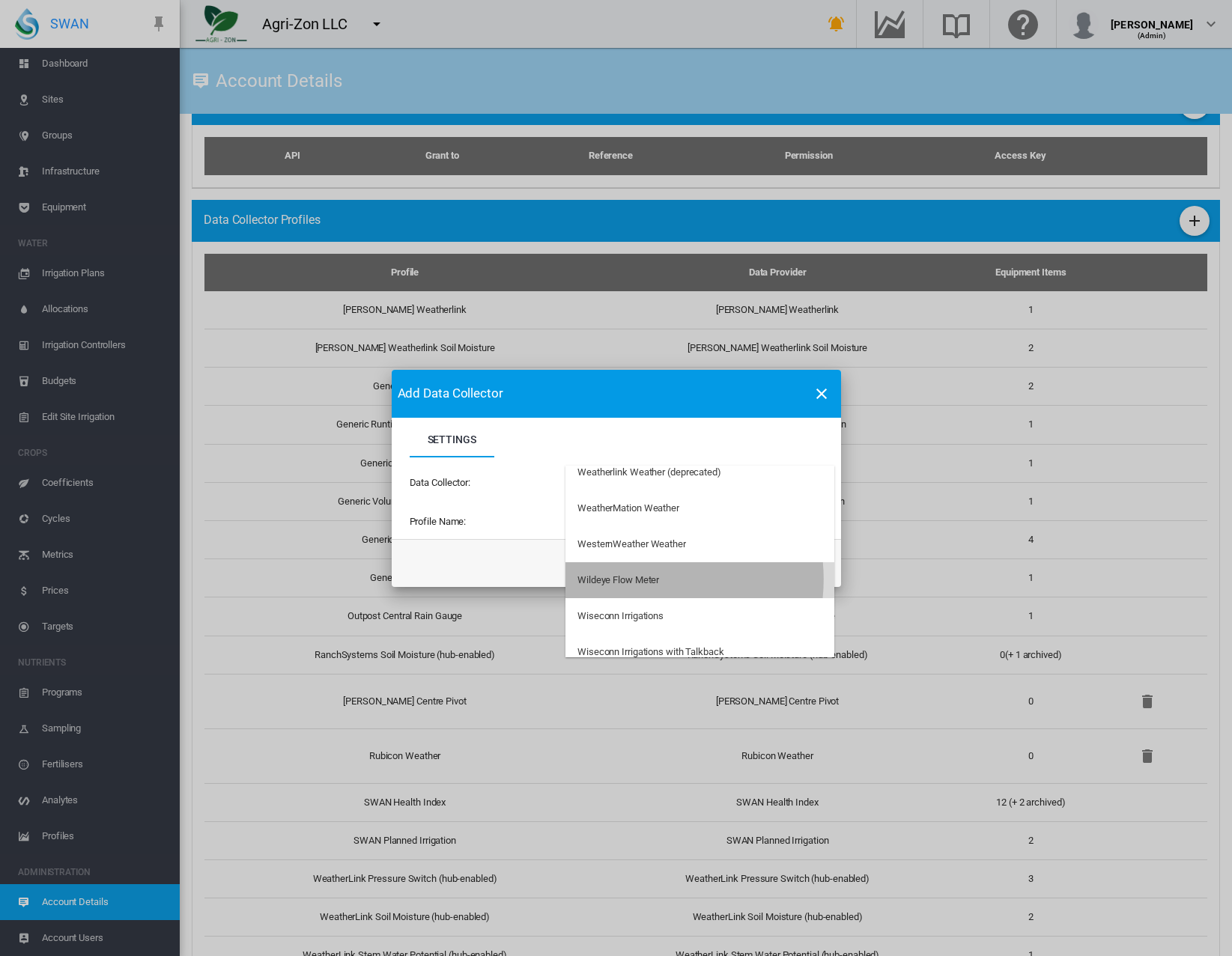
click at [635, 580] on div "Wildeye Flow Meter" at bounding box center [618, 580] width 82 height 14
type input "**********"
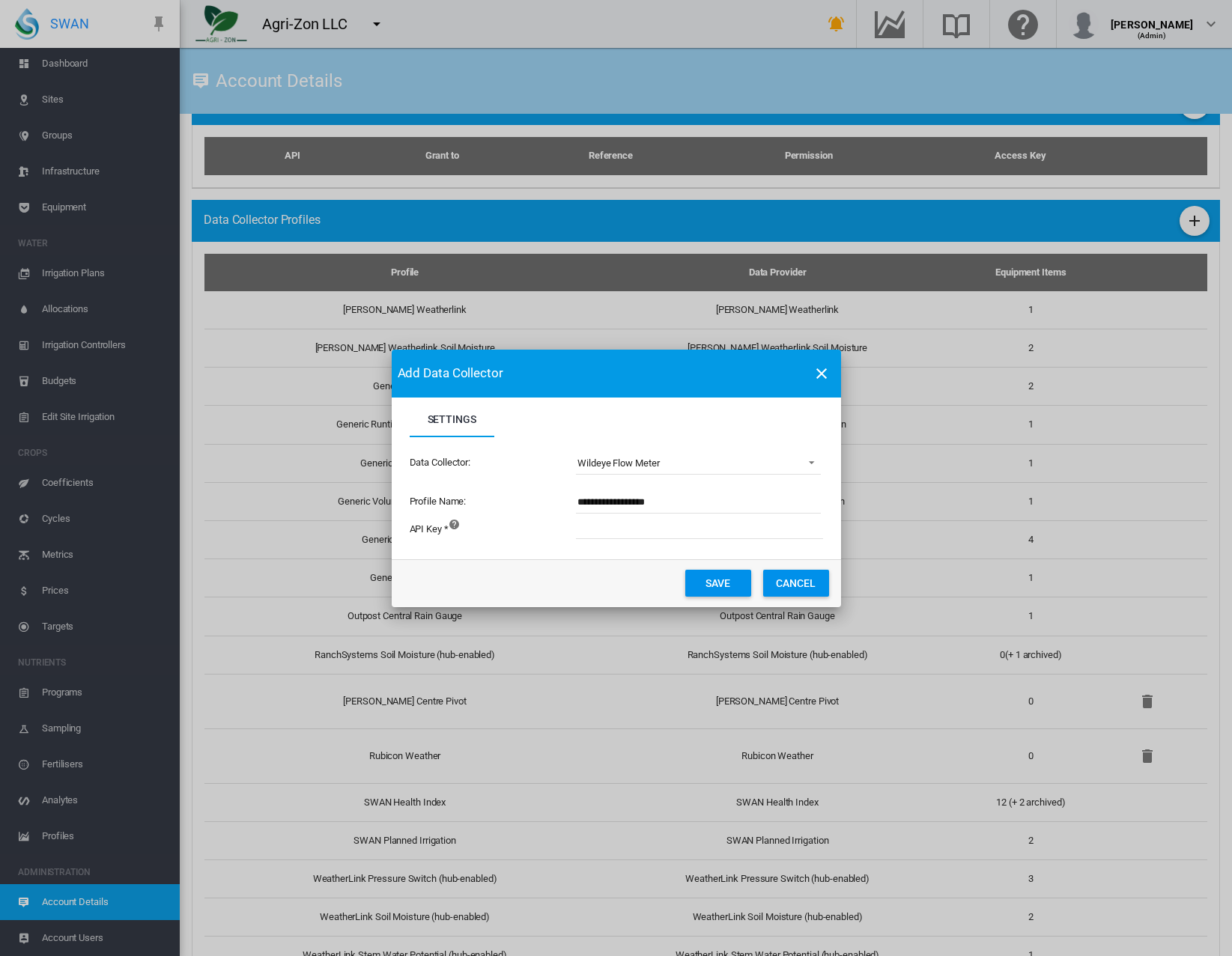
click at [587, 527] on input "Settings Settings ..." at bounding box center [782, 527] width 412 height 23
paste input "**********"
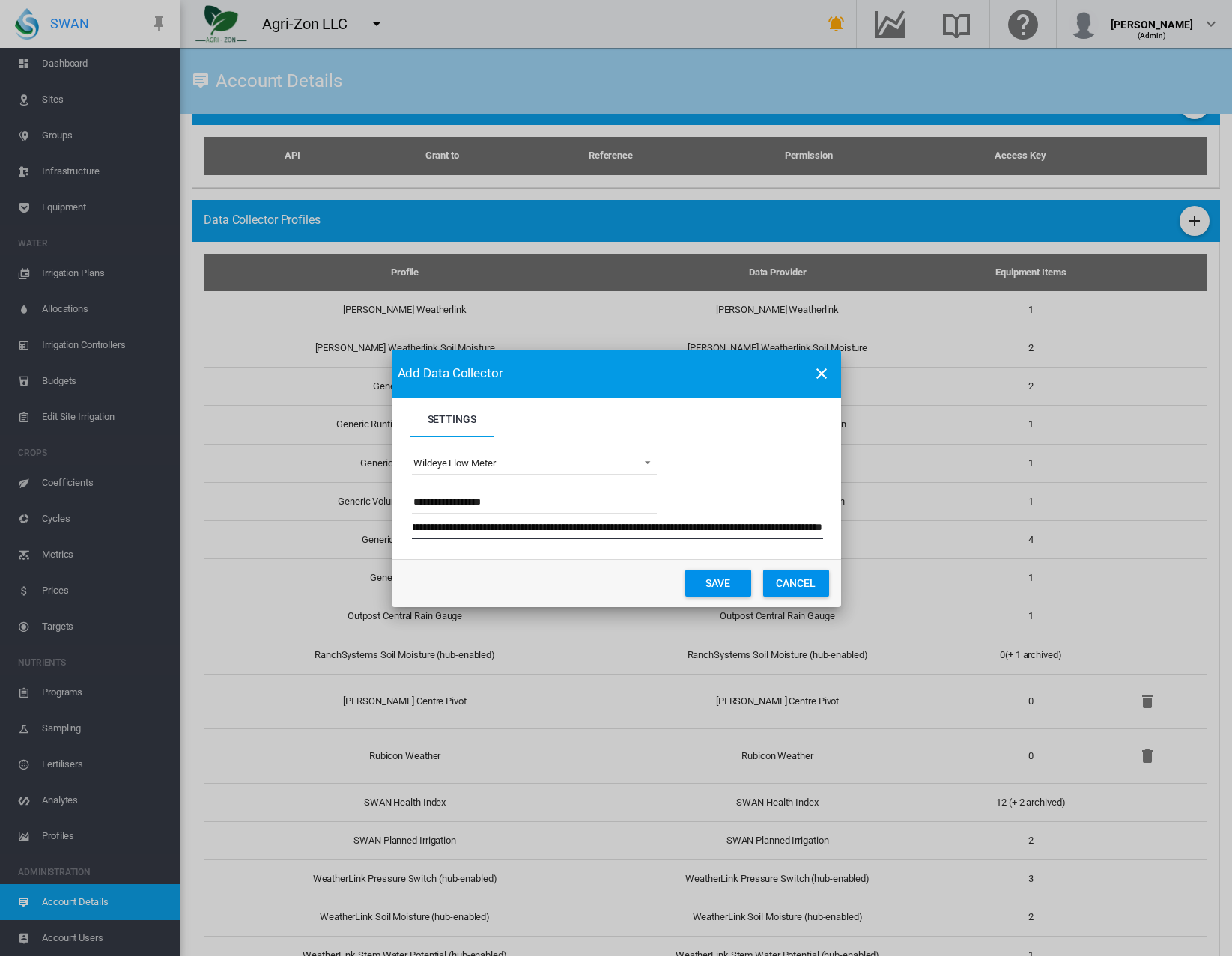
type input "**********"
click at [617, 573] on md-dialog-actions "Save Cancel" at bounding box center [616, 583] width 449 height 48
click at [699, 581] on button "Save" at bounding box center [718, 582] width 66 height 27
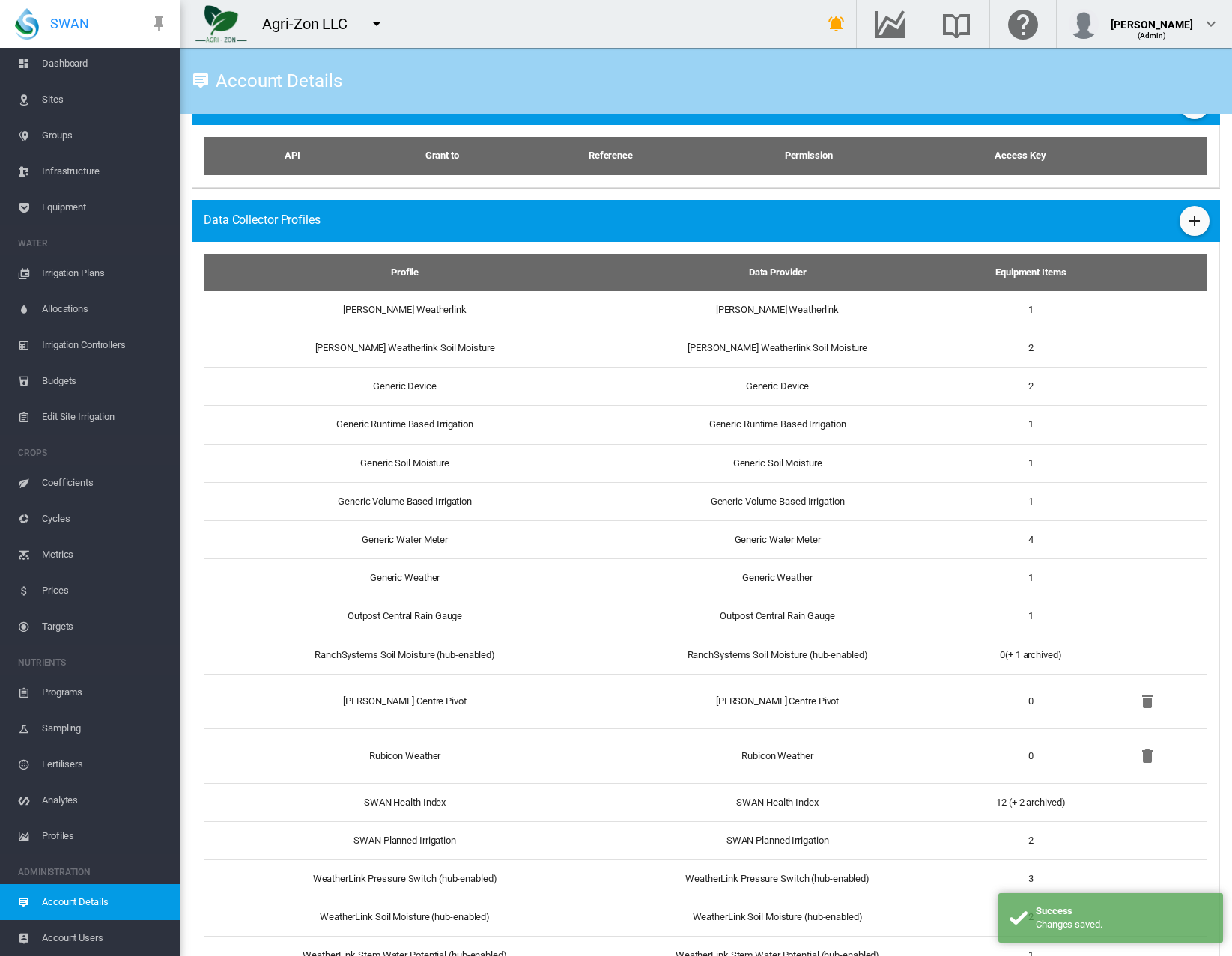
click at [63, 200] on span "Equipment" at bounding box center [105, 207] width 126 height 35
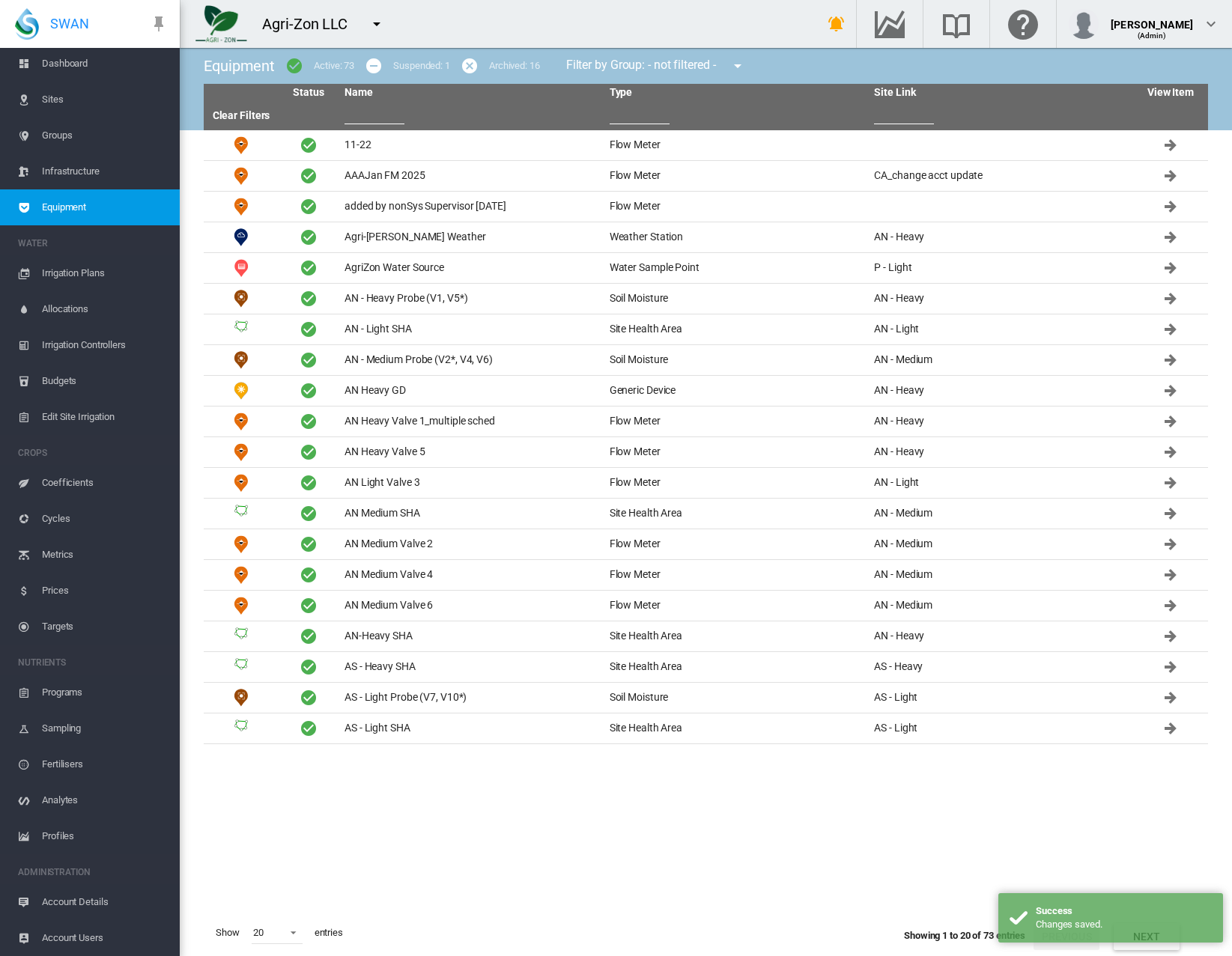
click at [386, 114] on input "text" at bounding box center [375, 112] width 60 height 23
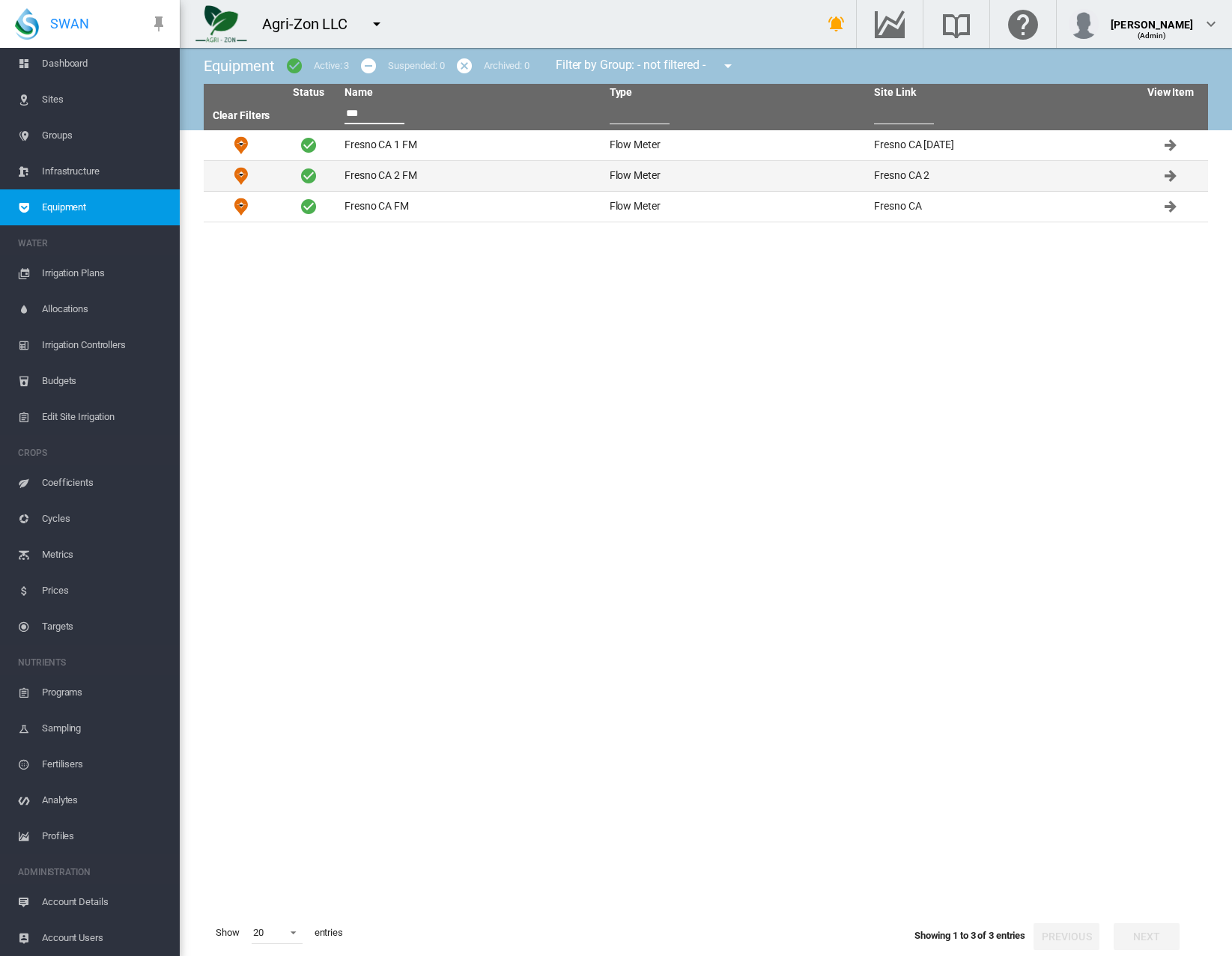
type input "***"
click at [394, 175] on td "Fresno CA 2 FM" at bounding box center [470, 175] width 265 height 30
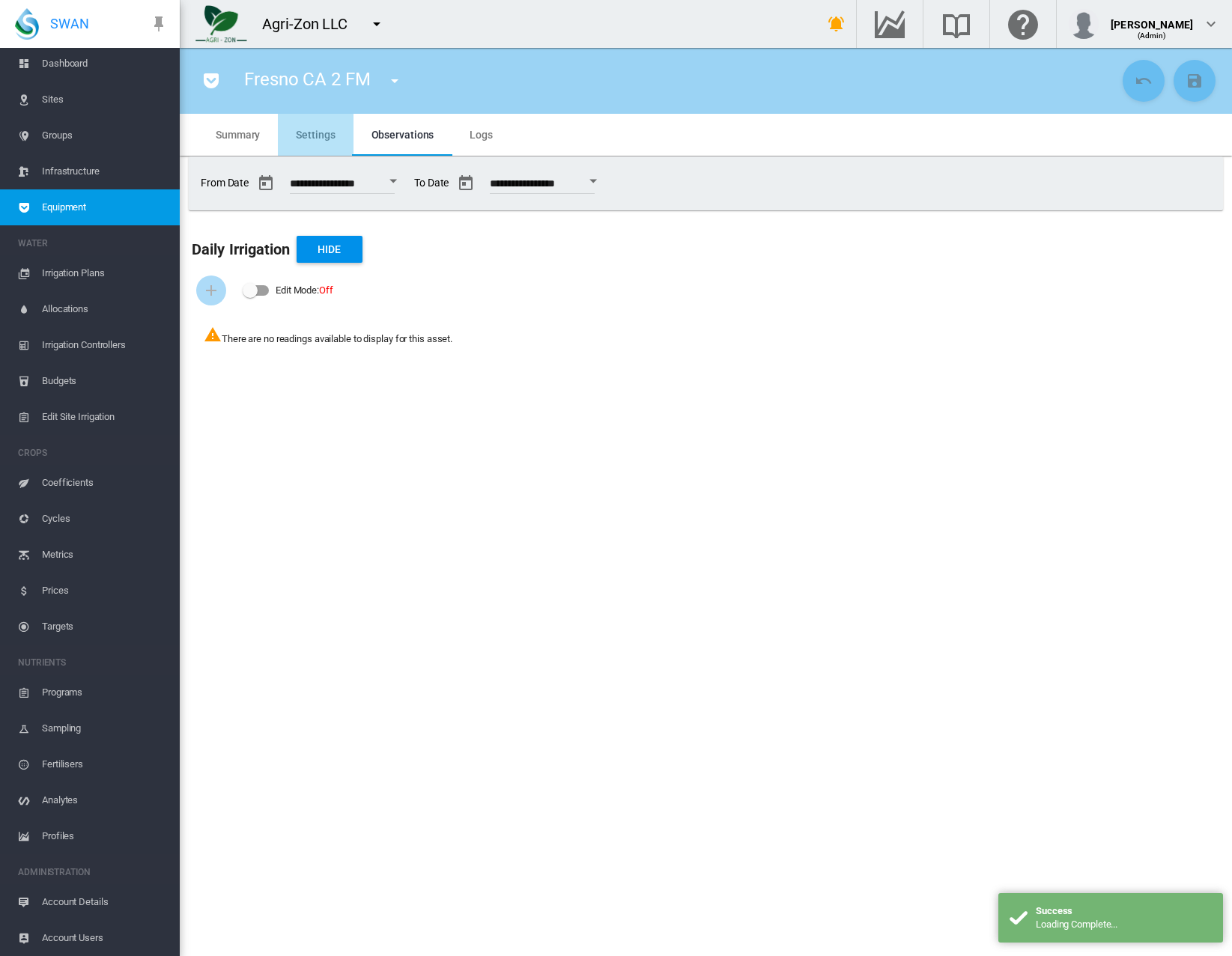
click at [313, 129] on span "Settings" at bounding box center [315, 135] width 39 height 12
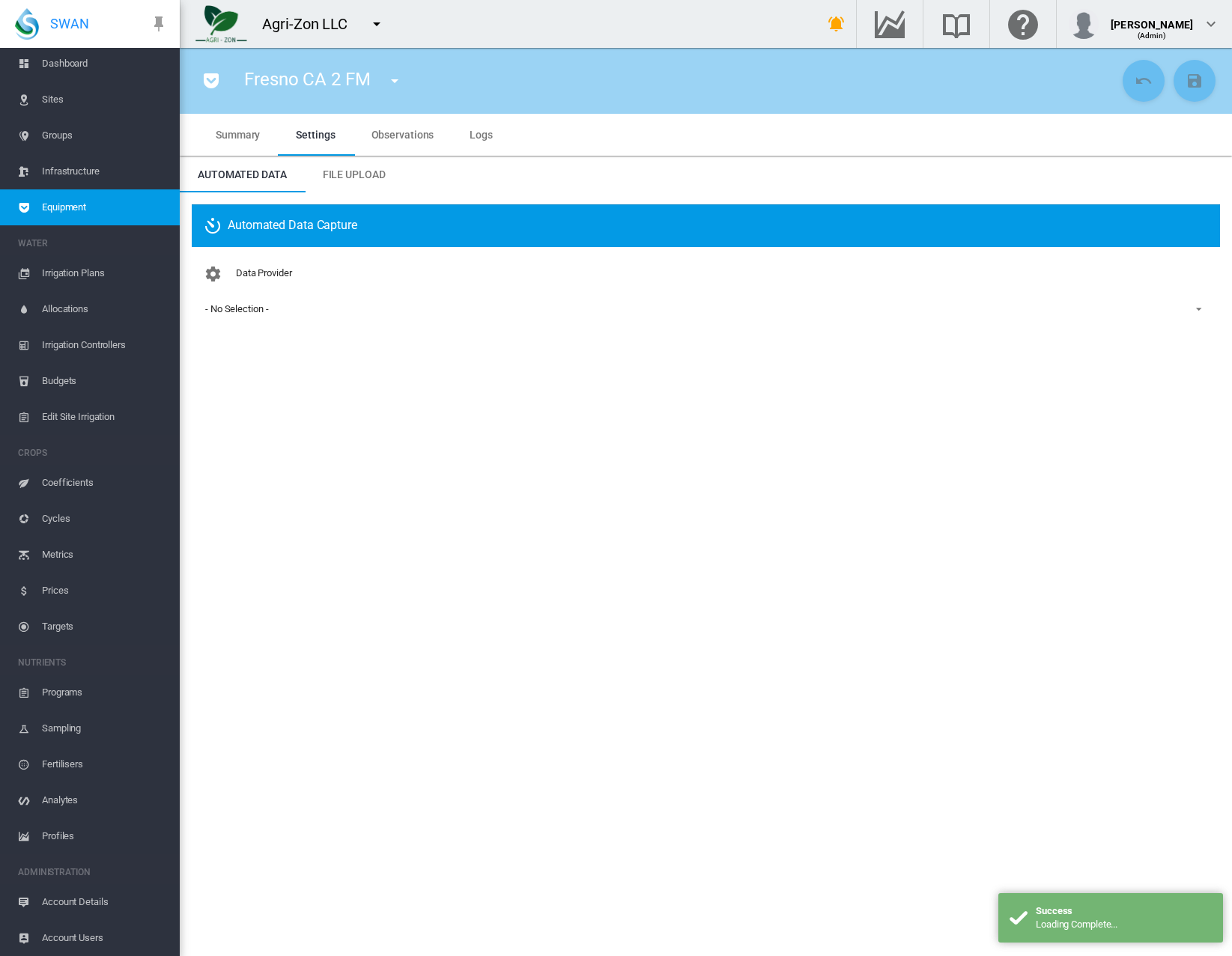
click at [330, 301] on md-select-value "- No Selection -" at bounding box center [706, 308] width 1004 height 23
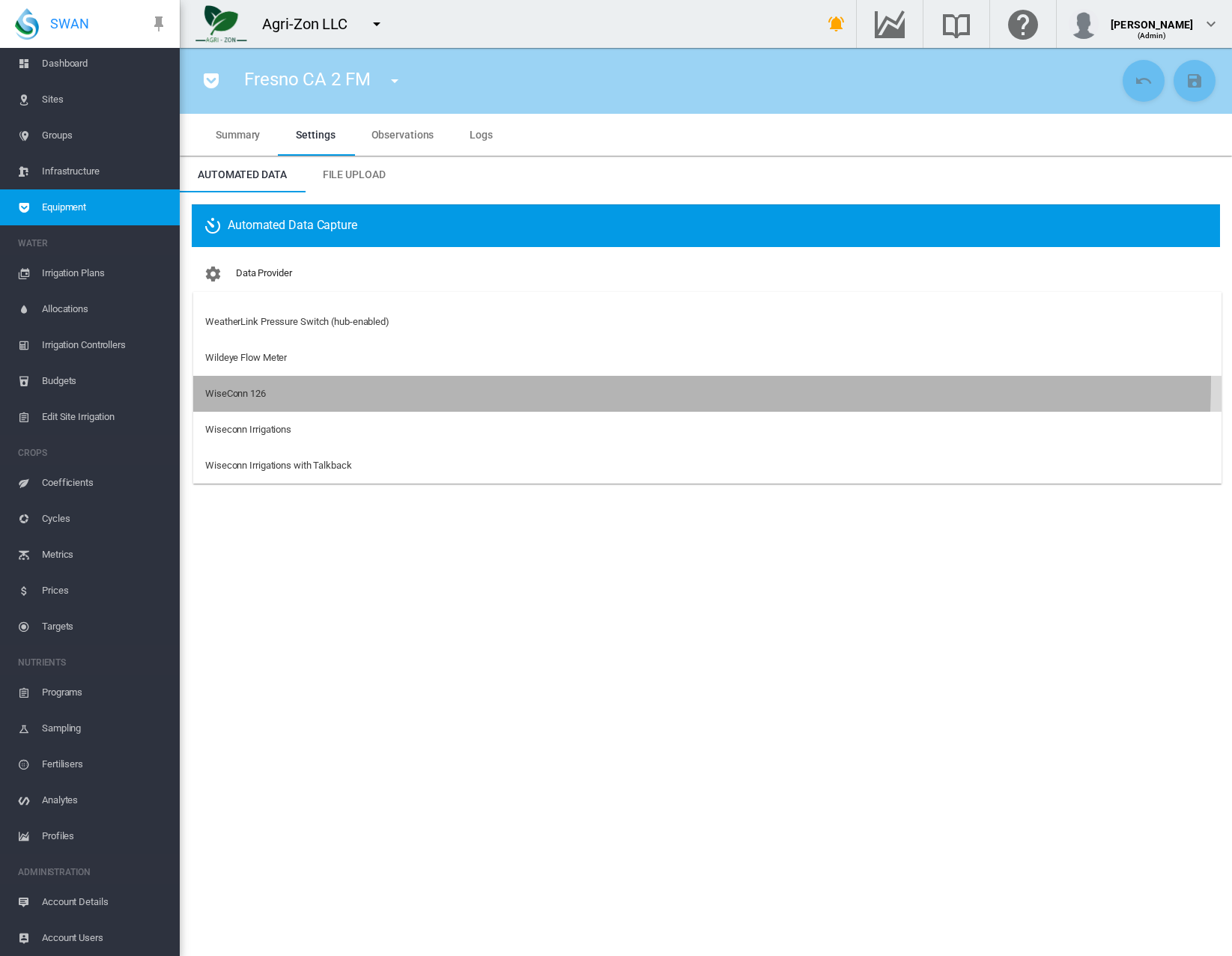
click at [342, 376] on md-option "WiseConn 126" at bounding box center [707, 393] width 1028 height 35
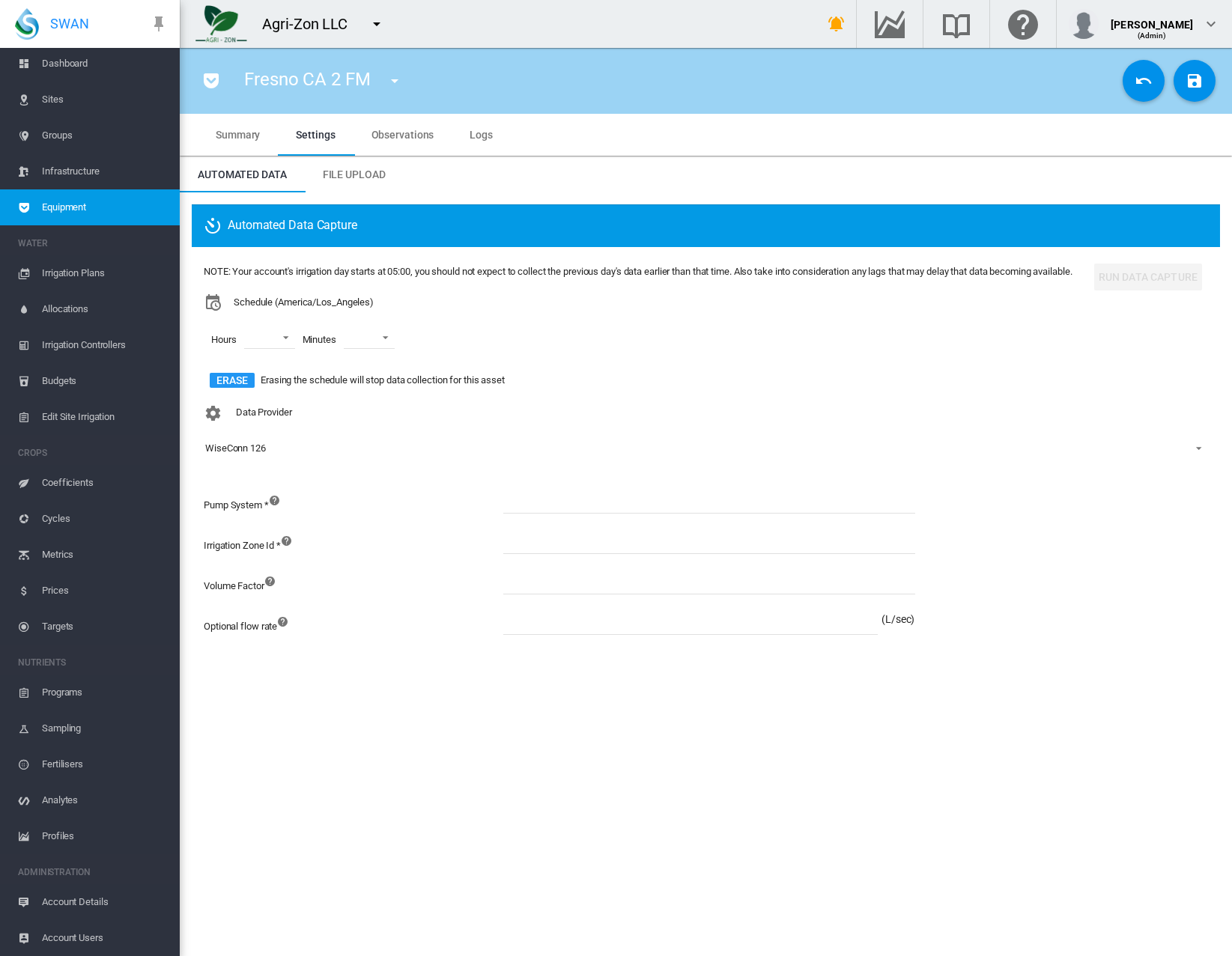
click at [283, 455] on span "WiseConn 126" at bounding box center [694, 448] width 978 height 14
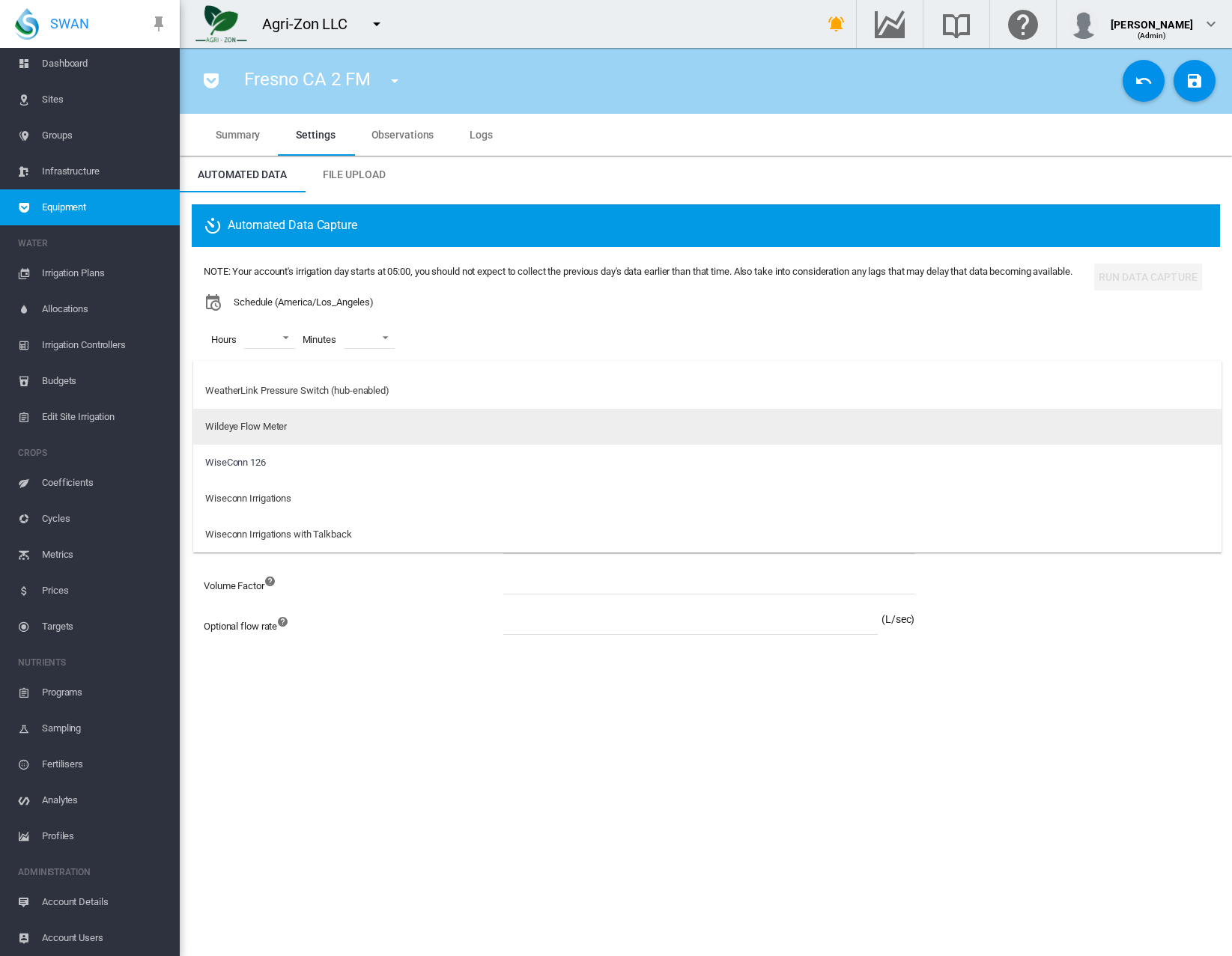
click at [285, 432] on div "Wildeye Flow Meter" at bounding box center [245, 427] width 82 height 14
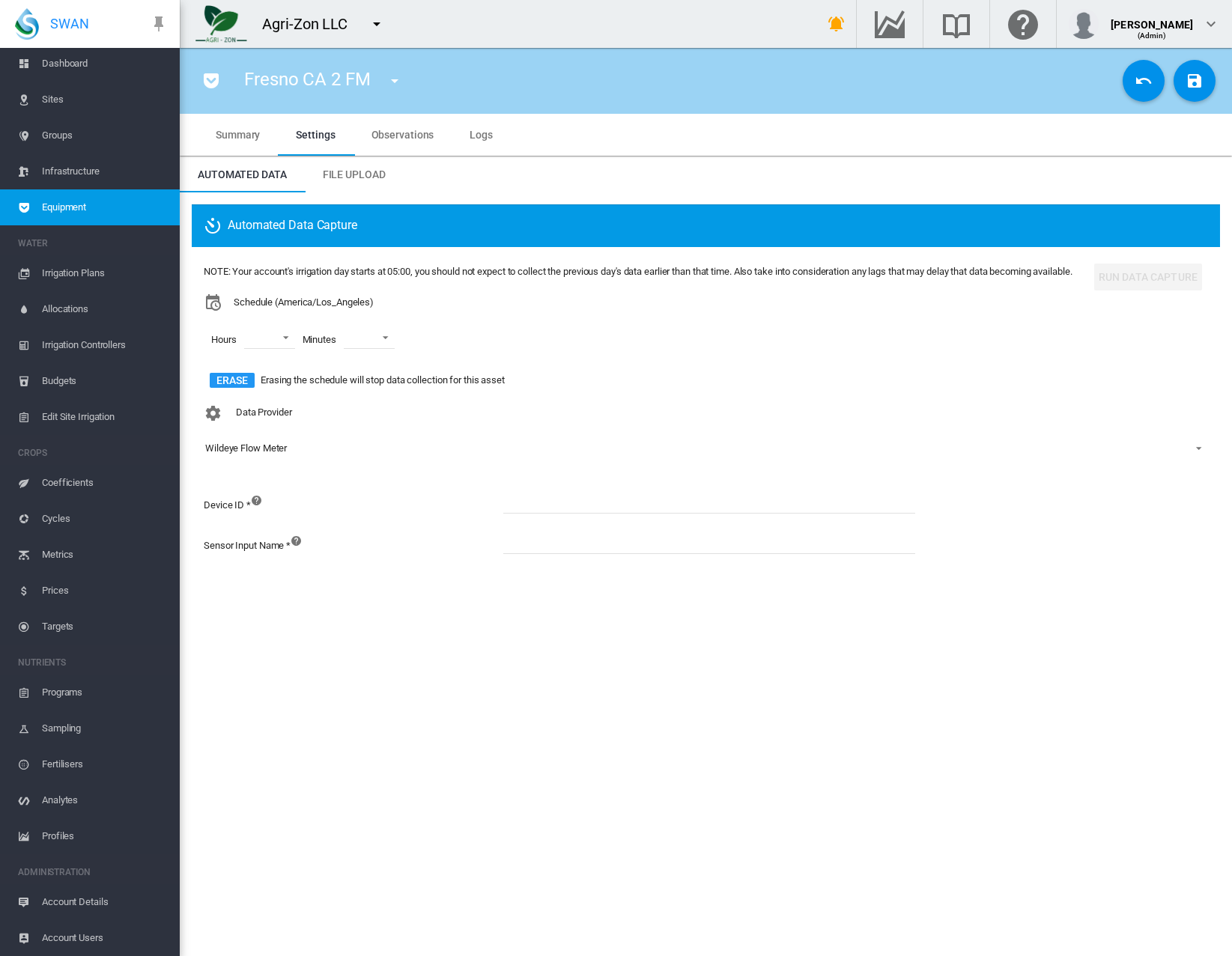
click at [547, 513] on input at bounding box center [710, 503] width 412 height 23
type input "*******"
click at [588, 554] on input at bounding box center [710, 543] width 412 height 23
type input "**********"
click at [1000, 602] on div "Automated Data Capture NOTE: Your account's irrigation day starts at 05:00, you…" at bounding box center [706, 397] width 1053 height 410
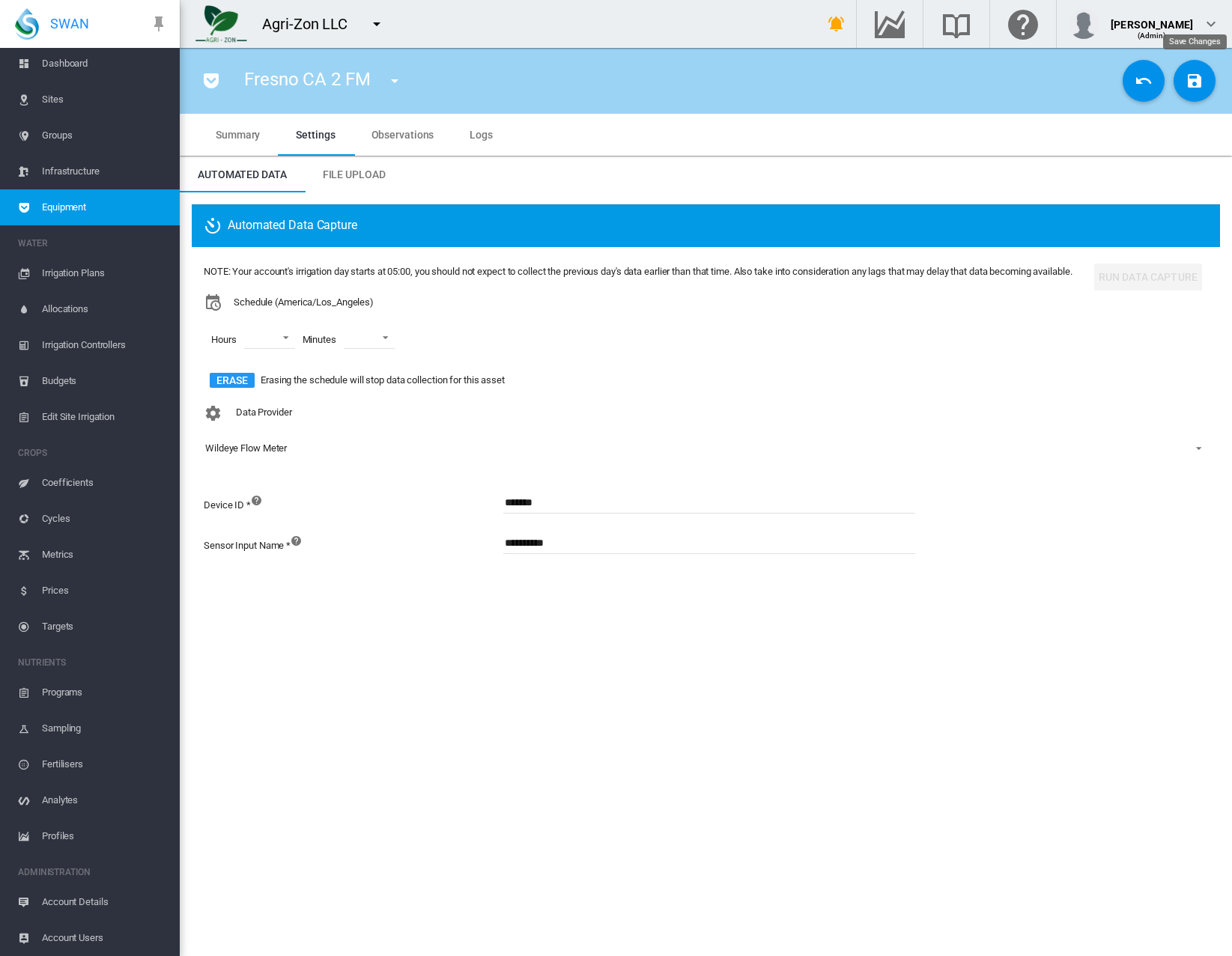
click at [1195, 94] on button "Save Changes" at bounding box center [1195, 81] width 42 height 42
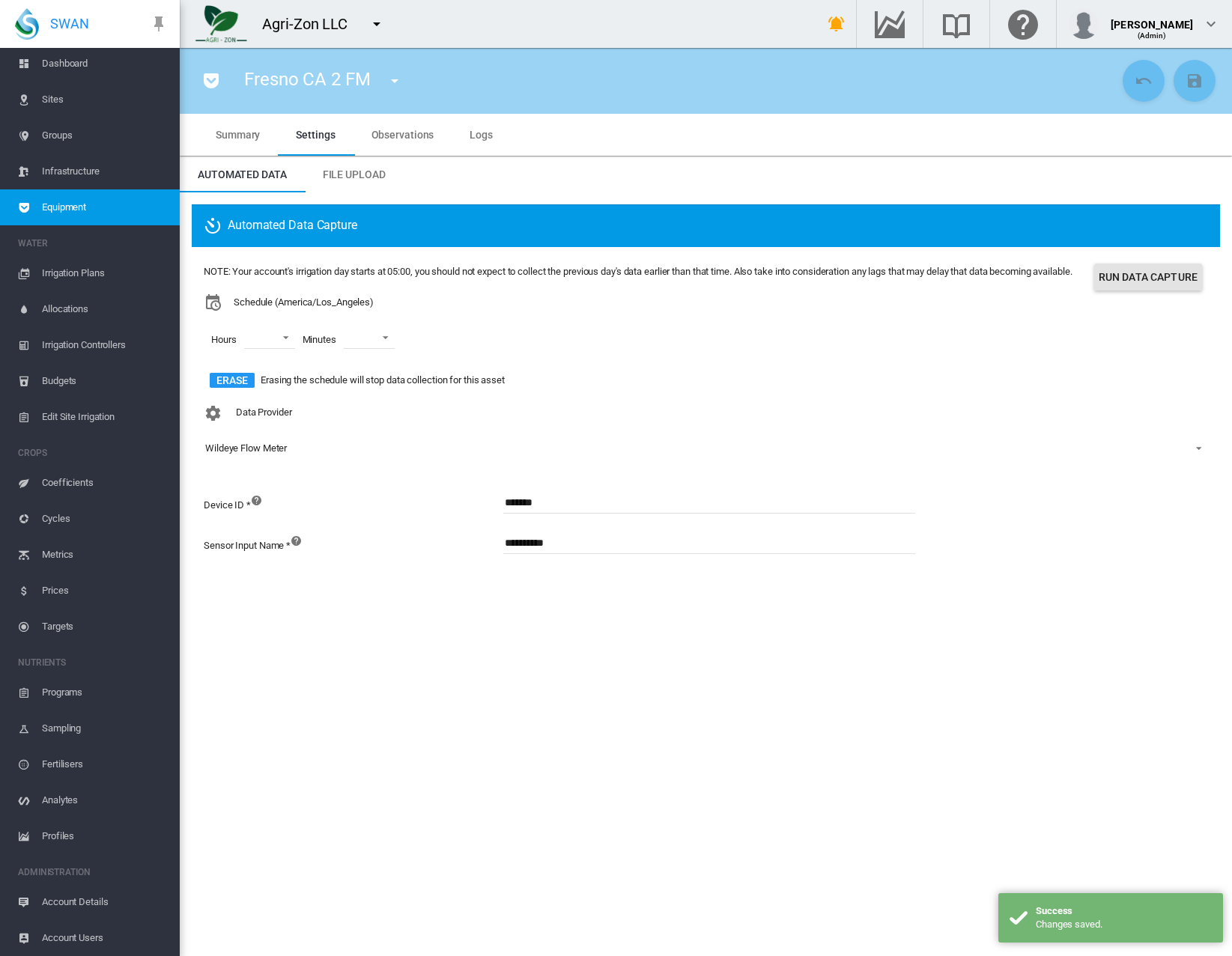
click at [1173, 277] on button "Run Data Capture" at bounding box center [1147, 276] width 107 height 27
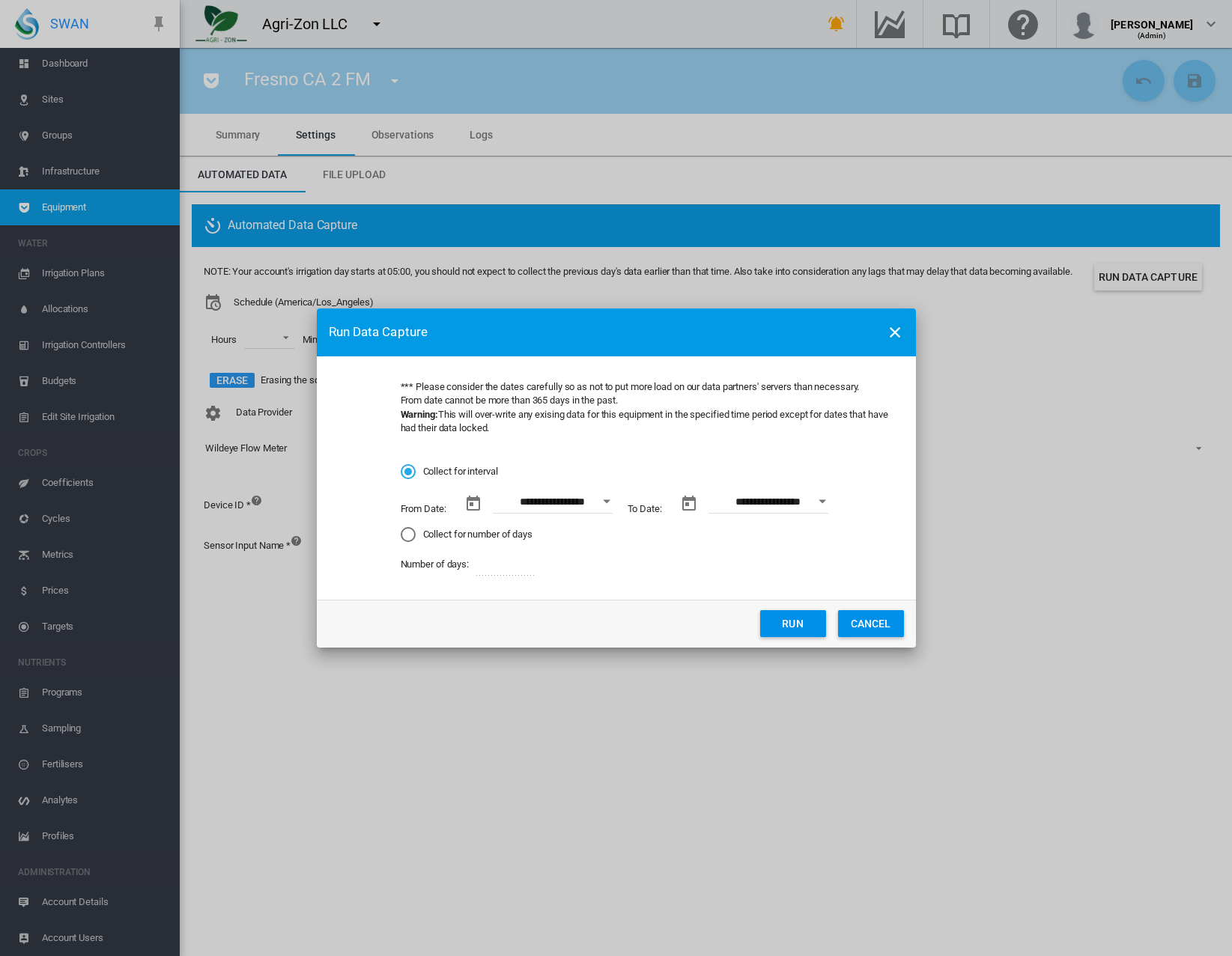
click at [554, 511] on input "**********" at bounding box center [553, 503] width 120 height 23
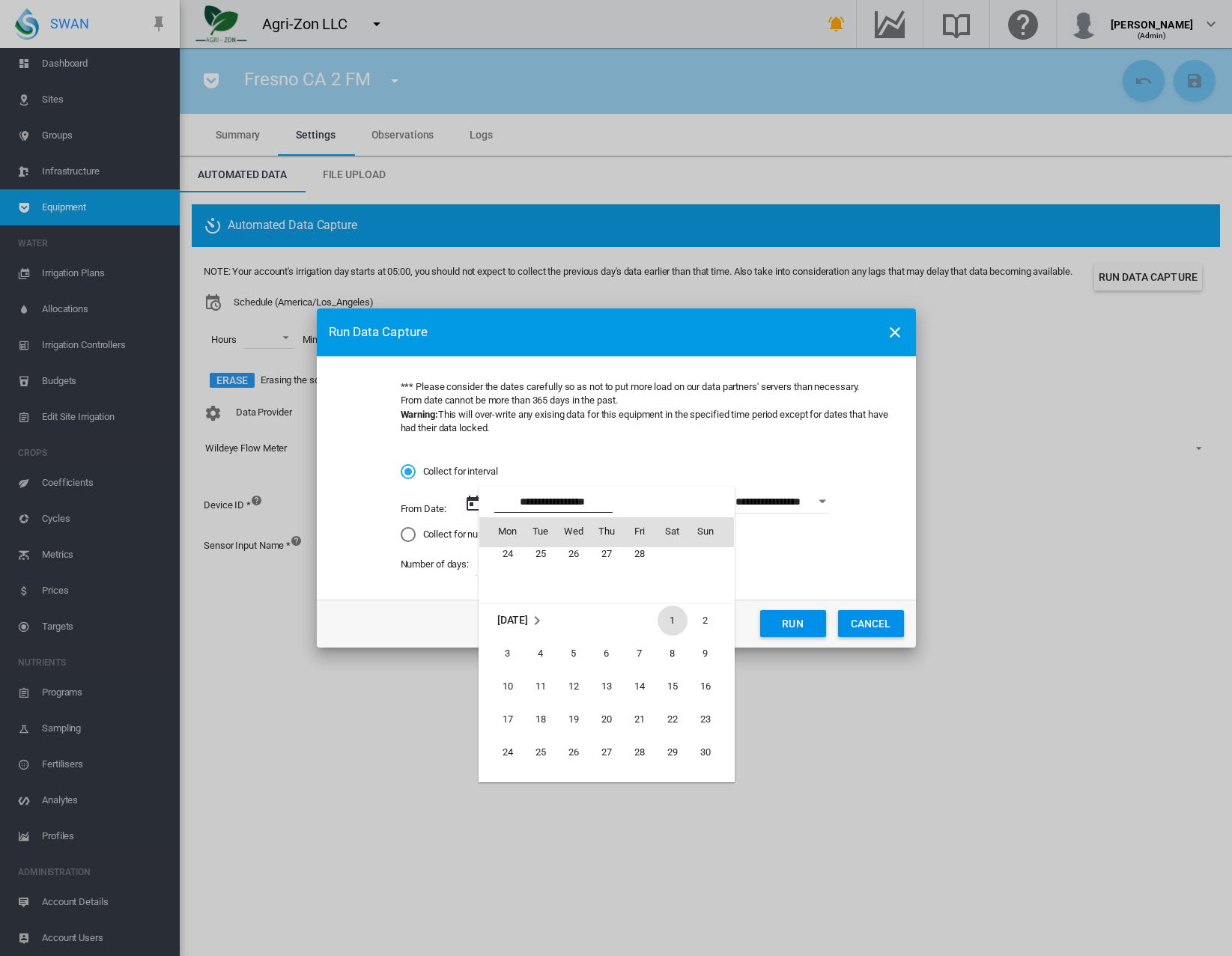
scroll to position [345687, 0]
click at [670, 617] on span "1" at bounding box center [672, 622] width 30 height 30
type input "**********"
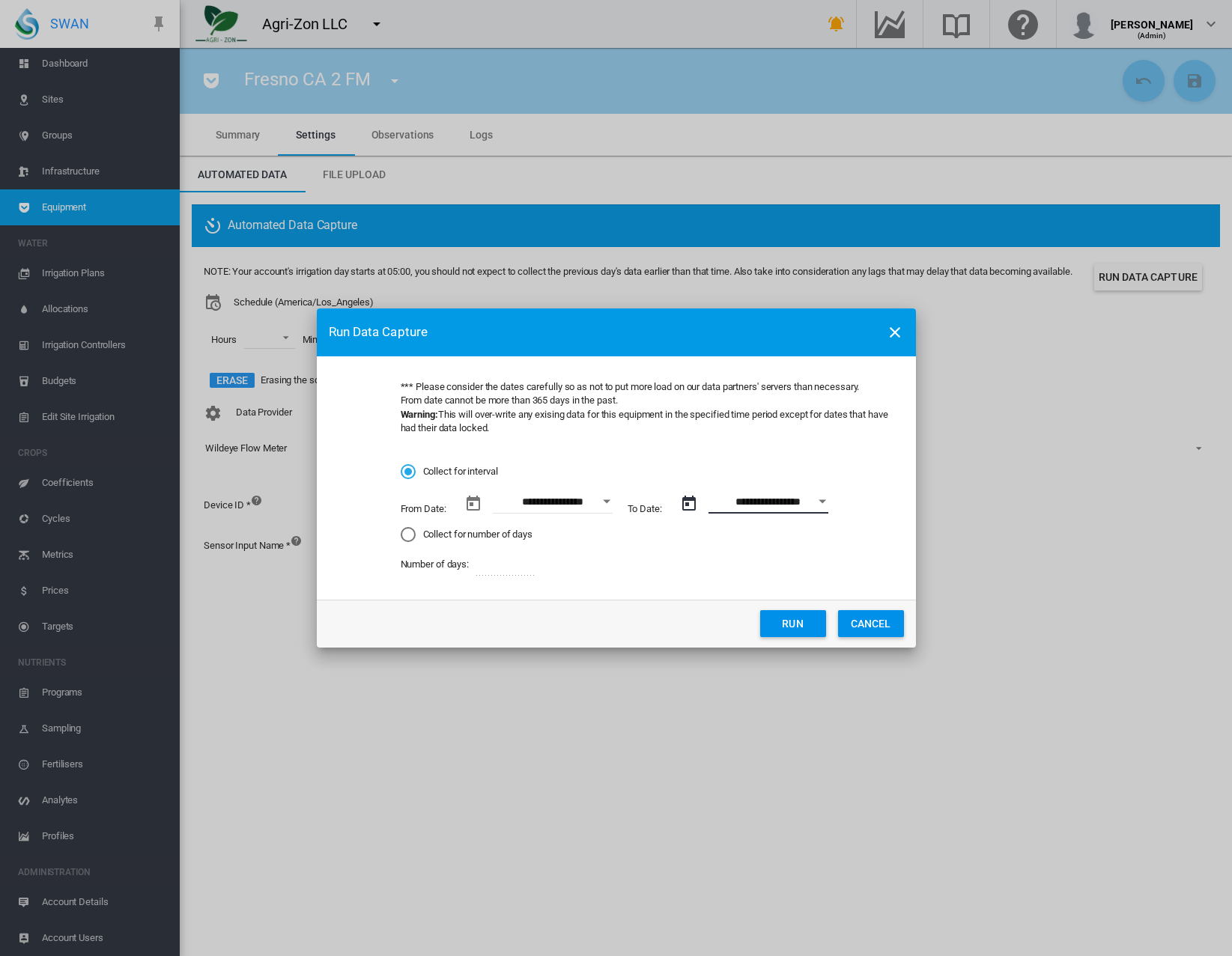
click at [798, 507] on input "**********" at bounding box center [769, 503] width 120 height 23
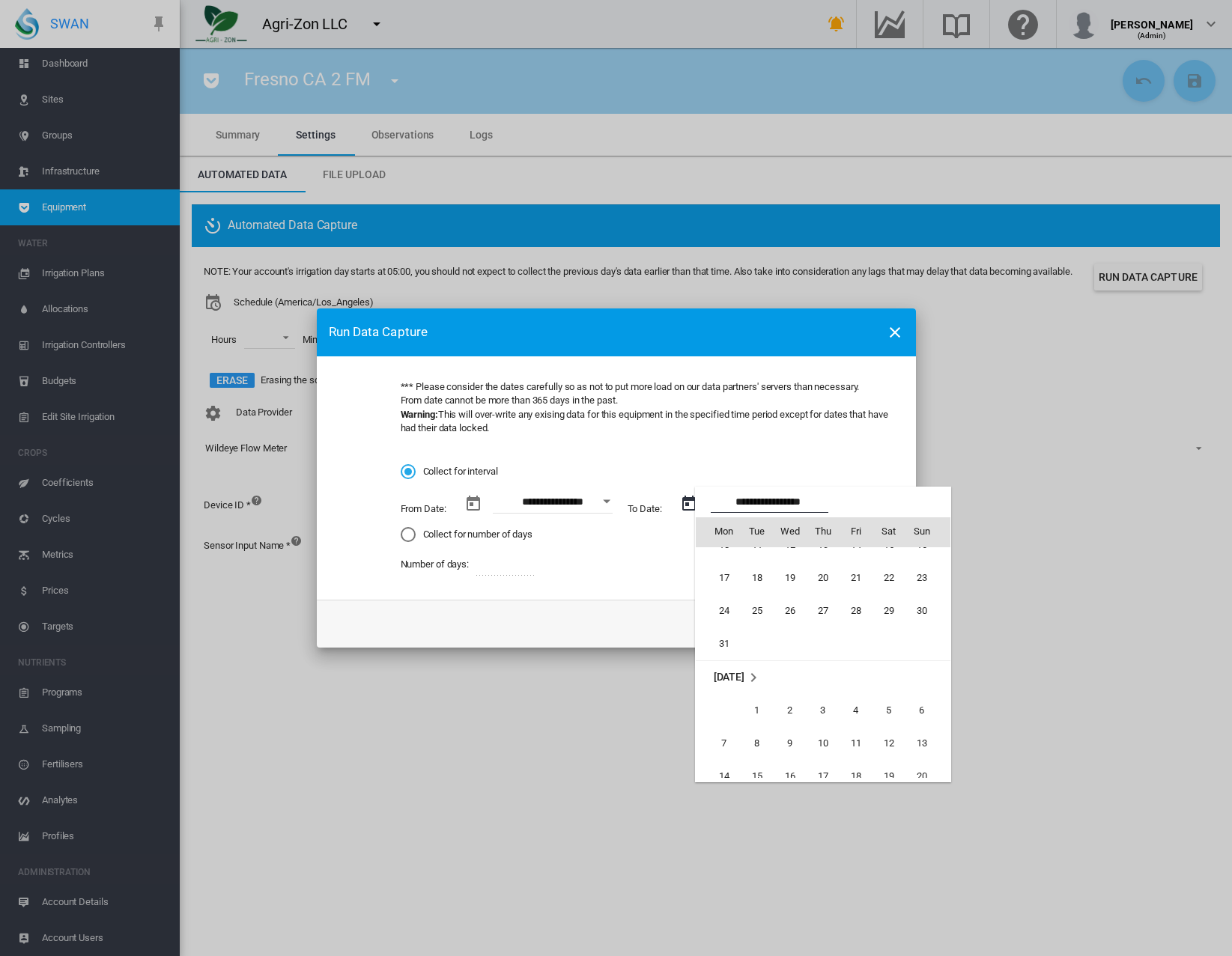
scroll to position [94, 0]
click at [719, 642] on span "31" at bounding box center [724, 636] width 30 height 30
type input "**********"
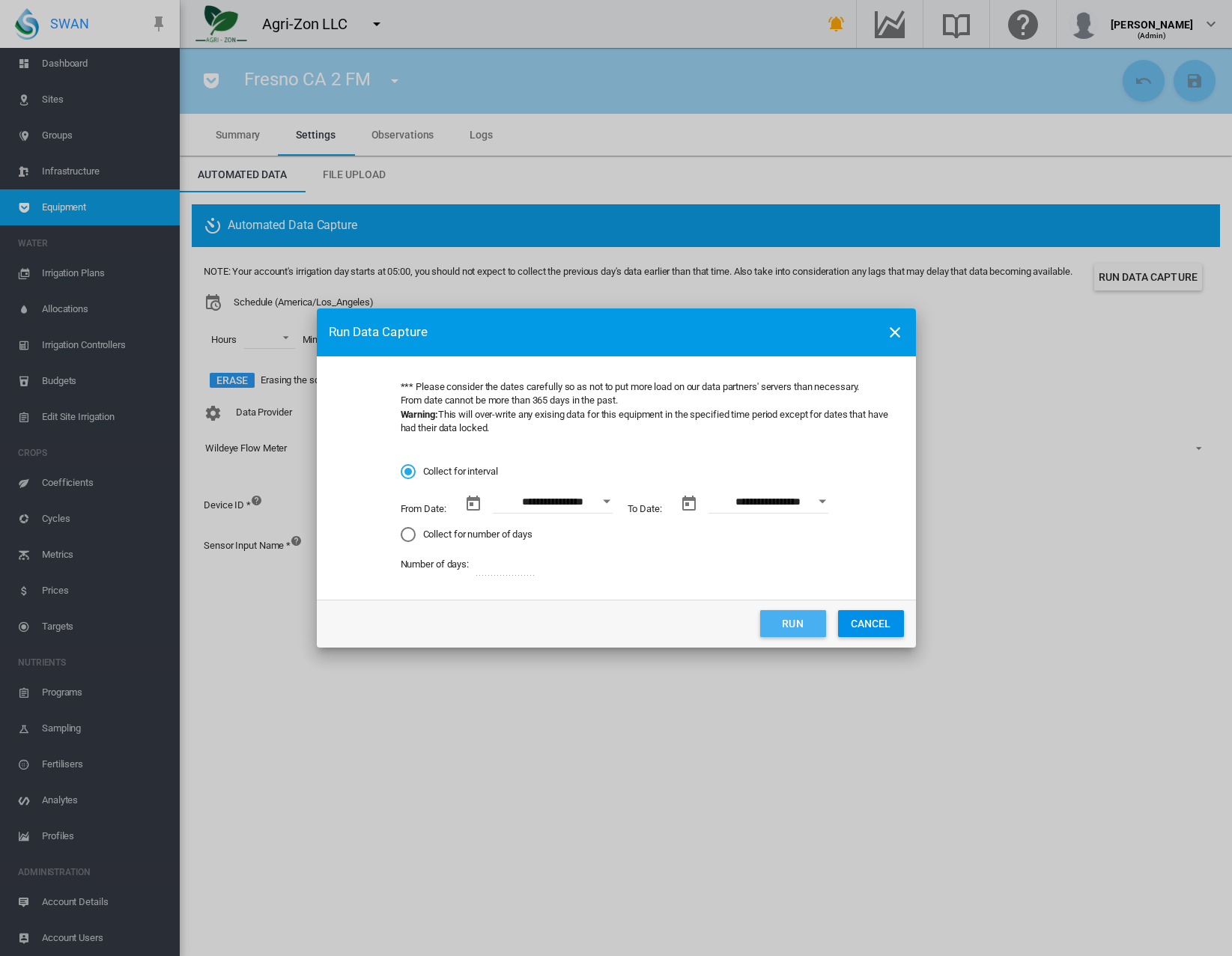
click at [774, 619] on button "Run" at bounding box center [792, 623] width 66 height 27
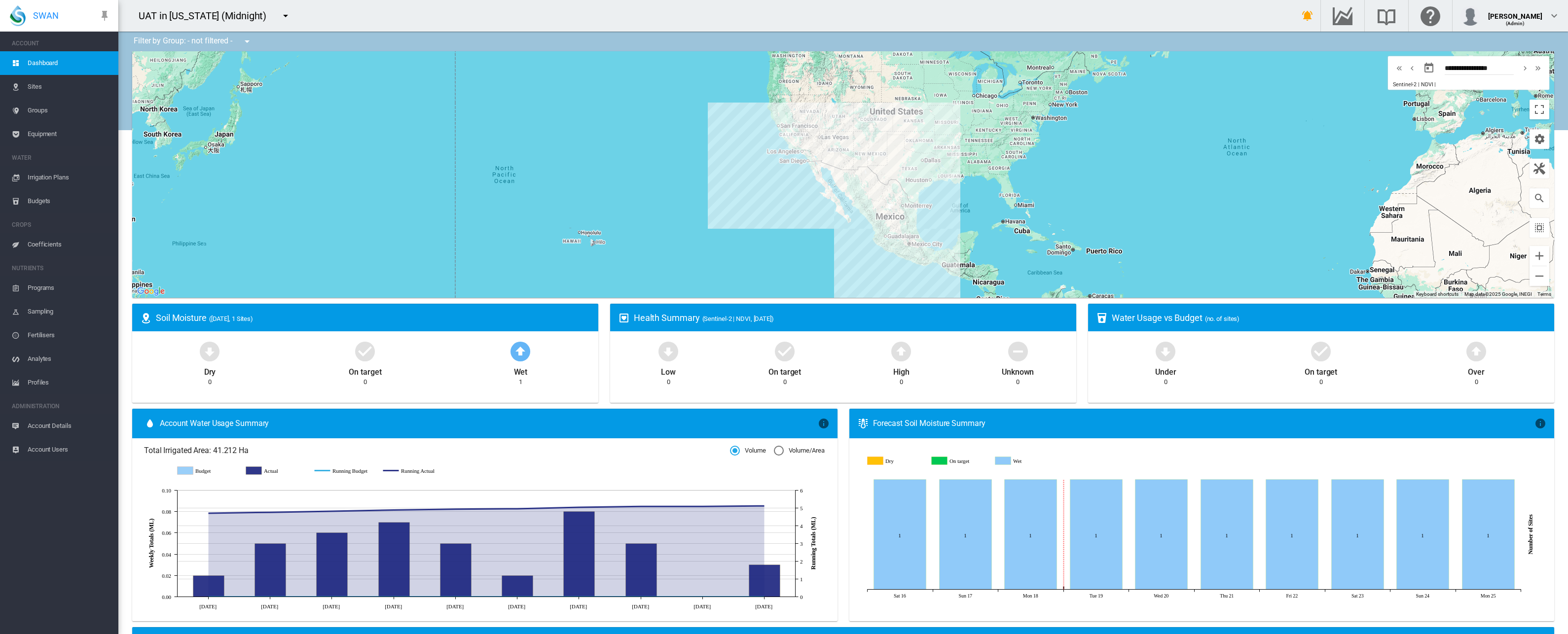
click at [79, 112] on span "Groups" at bounding box center [69, 110] width 83 height 23
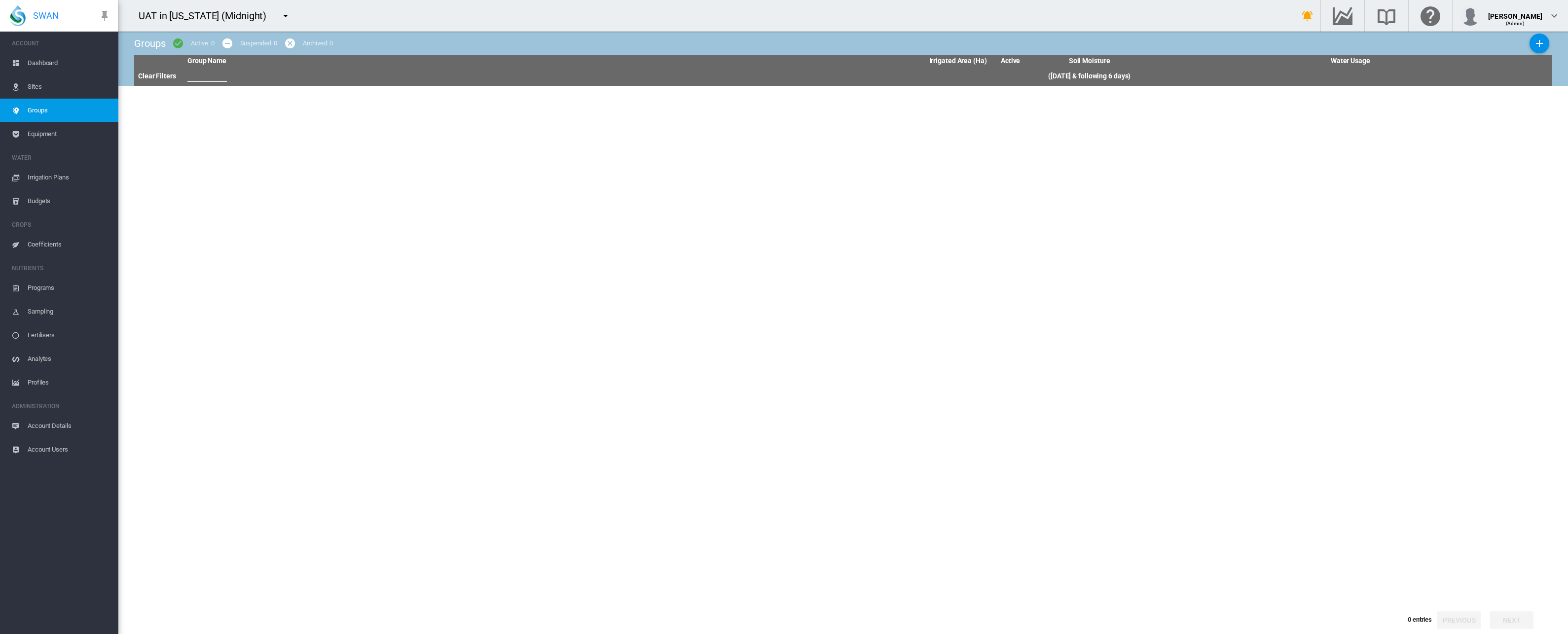
click at [76, 134] on span "Equipment" at bounding box center [69, 134] width 83 height 23
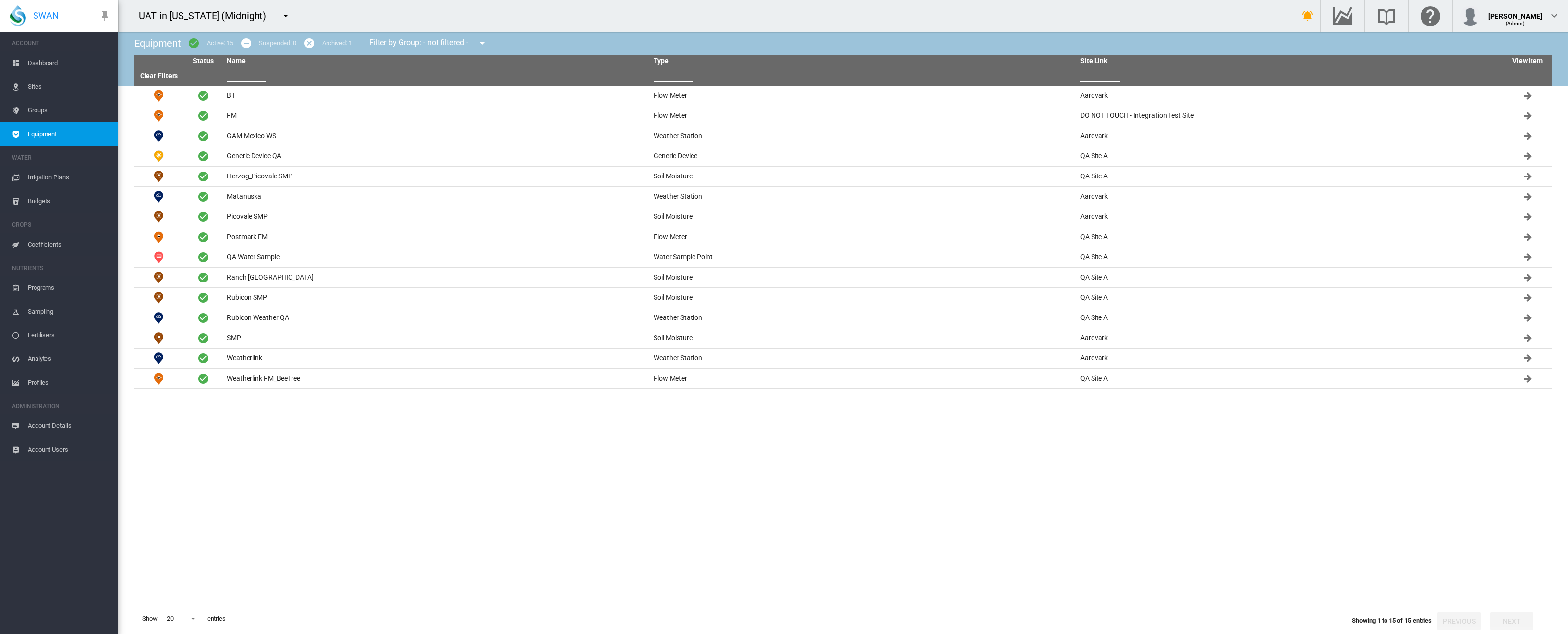
click at [239, 77] on input "text" at bounding box center [247, 74] width 40 height 15
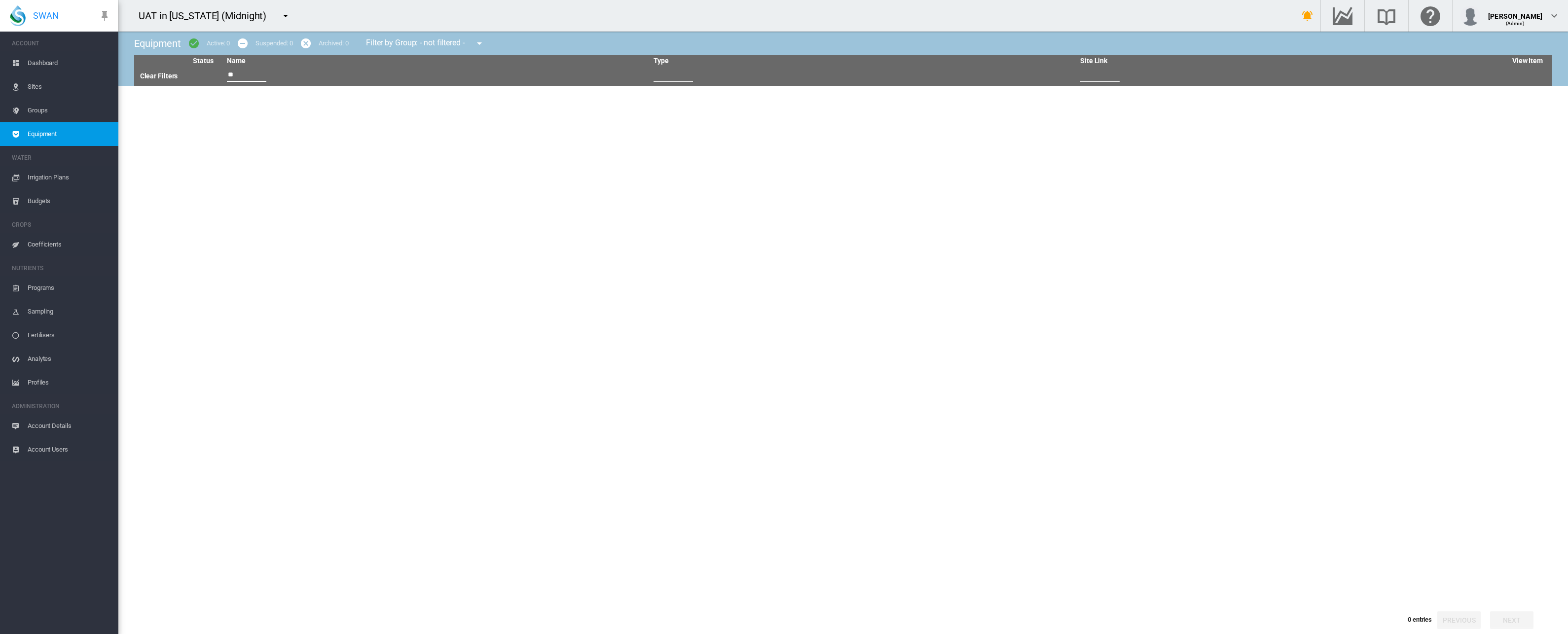
type input "*"
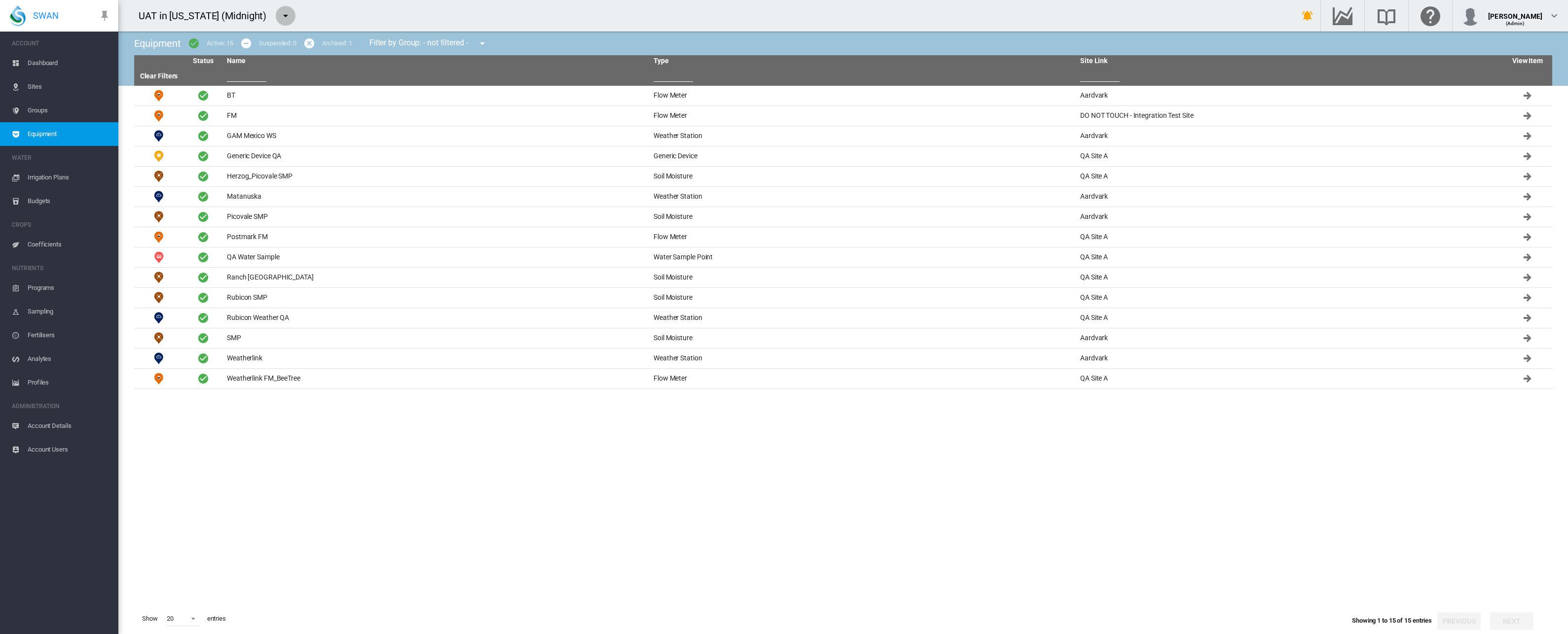
click at [283, 8] on button "button" at bounding box center [286, 16] width 19 height 19
click at [313, 33] on span "FarmConnect - Chaffin Farms" at bounding box center [363, 30] width 132 height 9
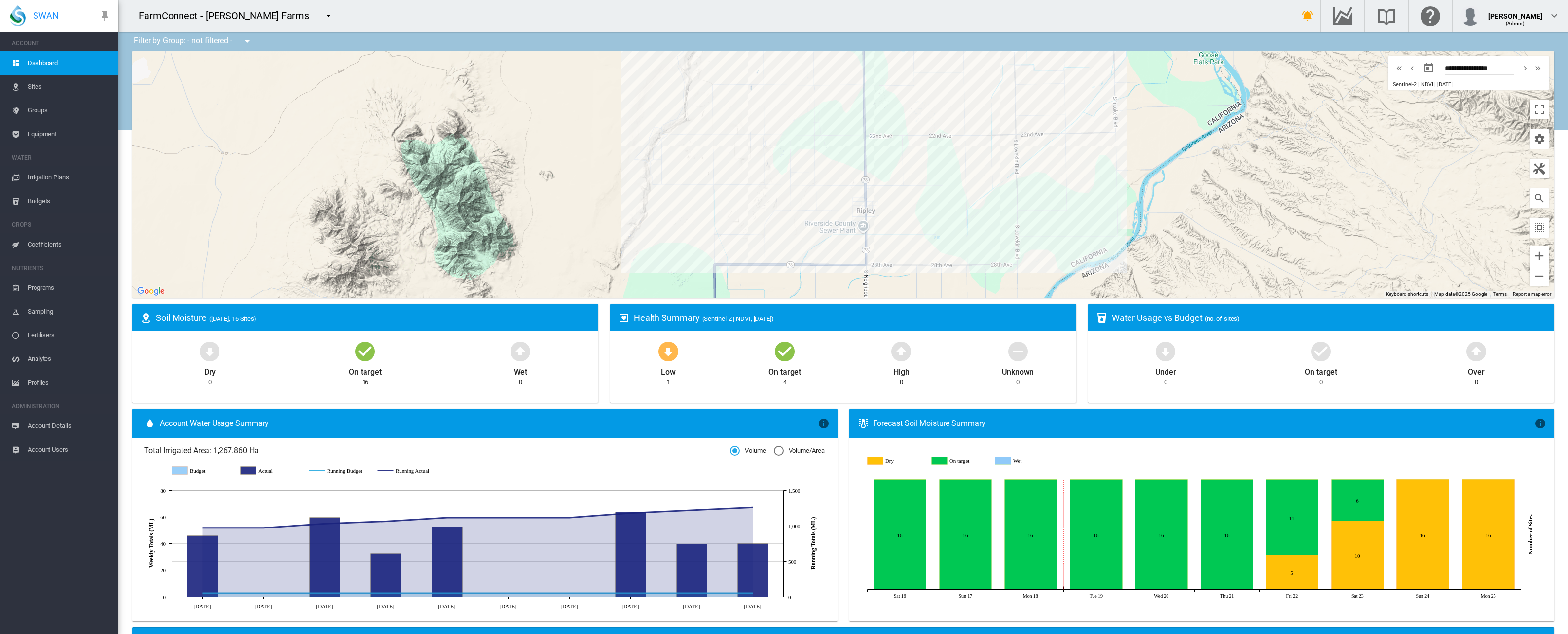
click at [56, 446] on span "Account Users" at bounding box center [69, 450] width 83 height 23
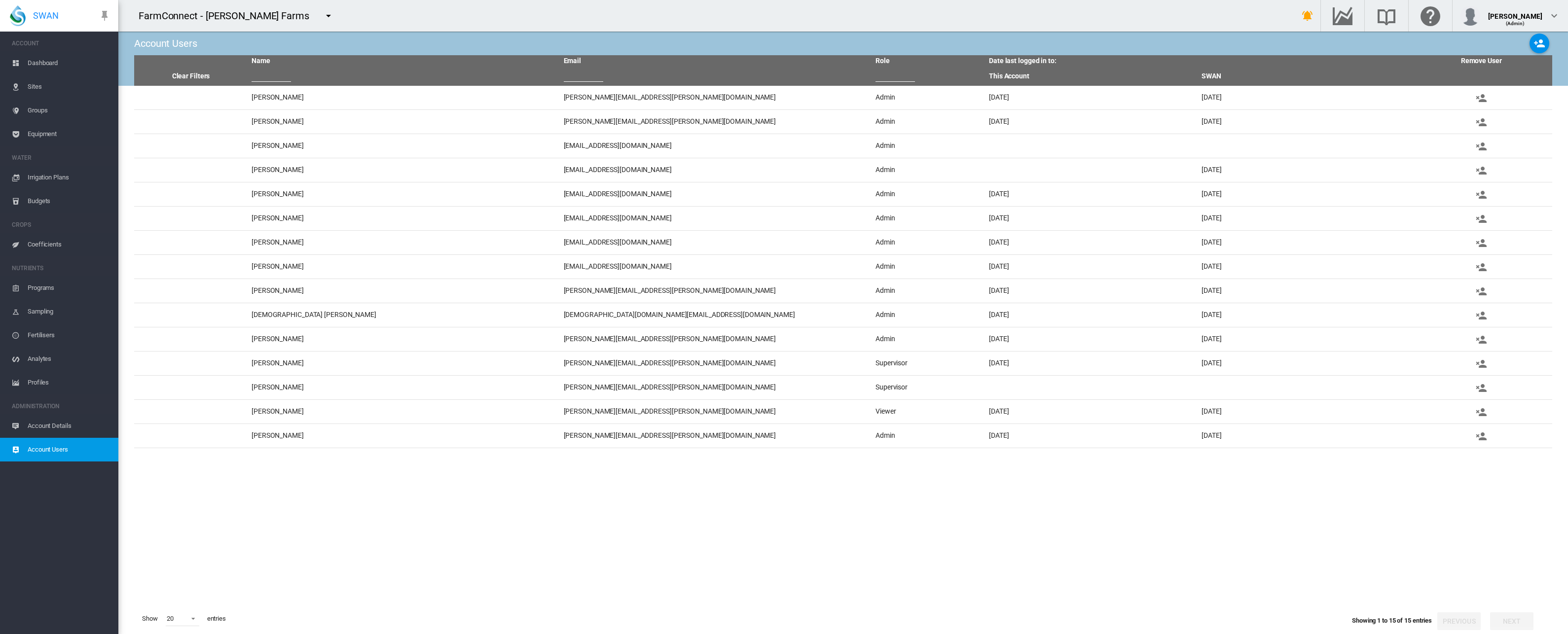
click at [60, 430] on span "Account Details" at bounding box center [69, 426] width 83 height 23
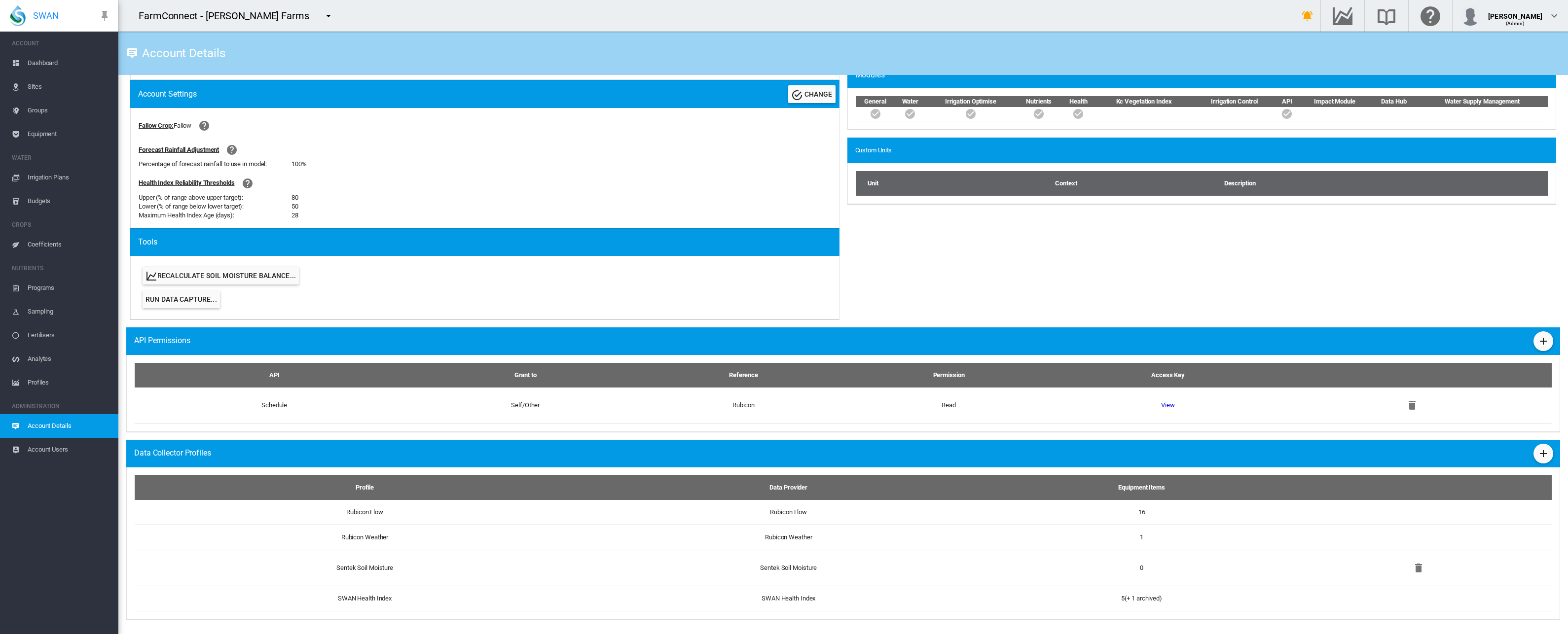
scroll to position [341, 0]
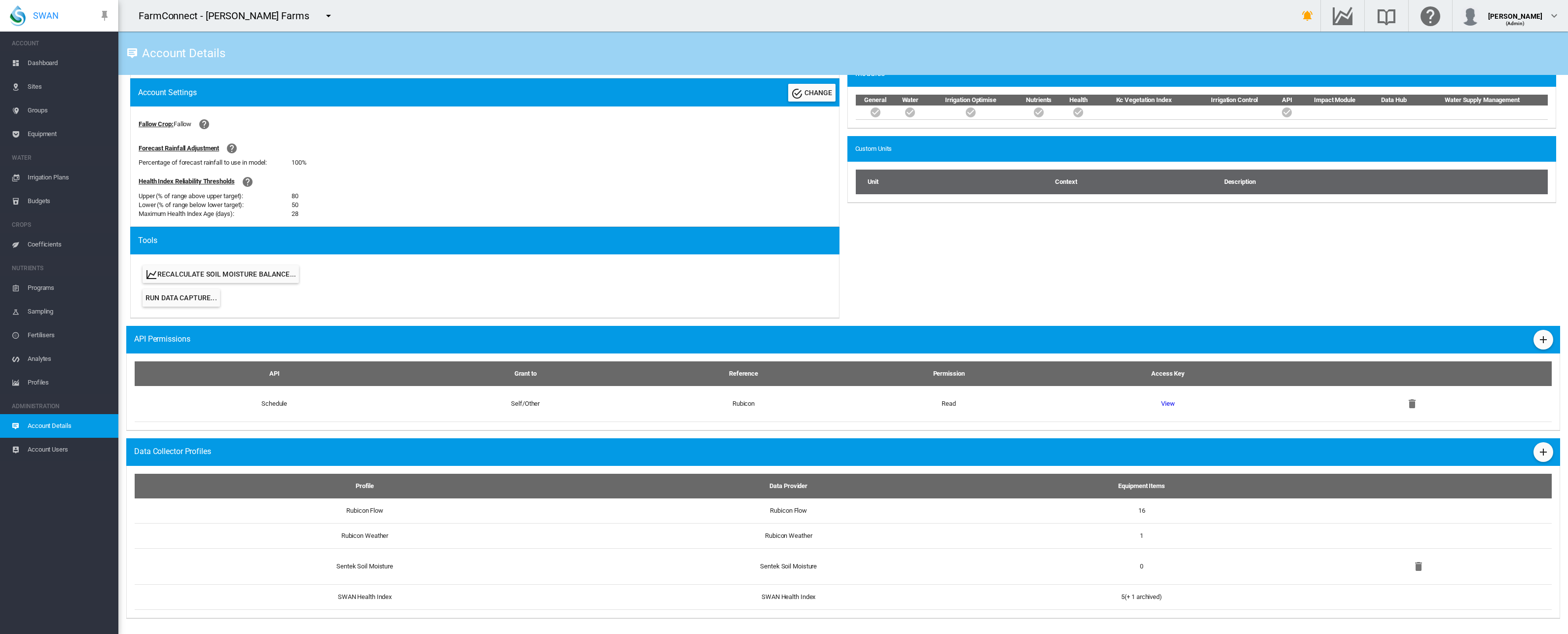
click at [1545, 448] on div "Data Collector Profiles" at bounding box center [843, 452] width 1434 height 28
click at [1537, 455] on md-icon "icon-plus" at bounding box center [1543, 452] width 12 height 12
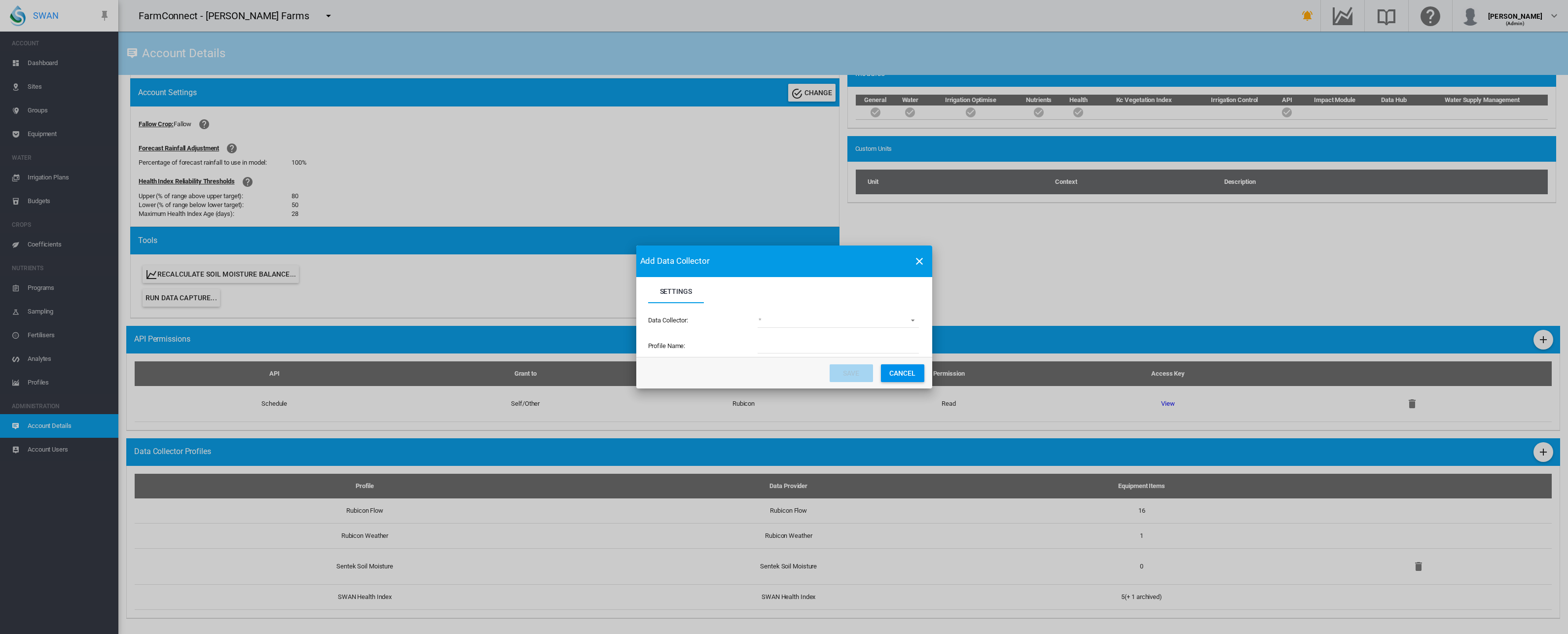
click at [776, 324] on md-select "(deprecated) Toro Lynx Course By Station Adcon Soil Moisture Aquacheck Soil Moi…" at bounding box center [838, 321] width 161 height 15
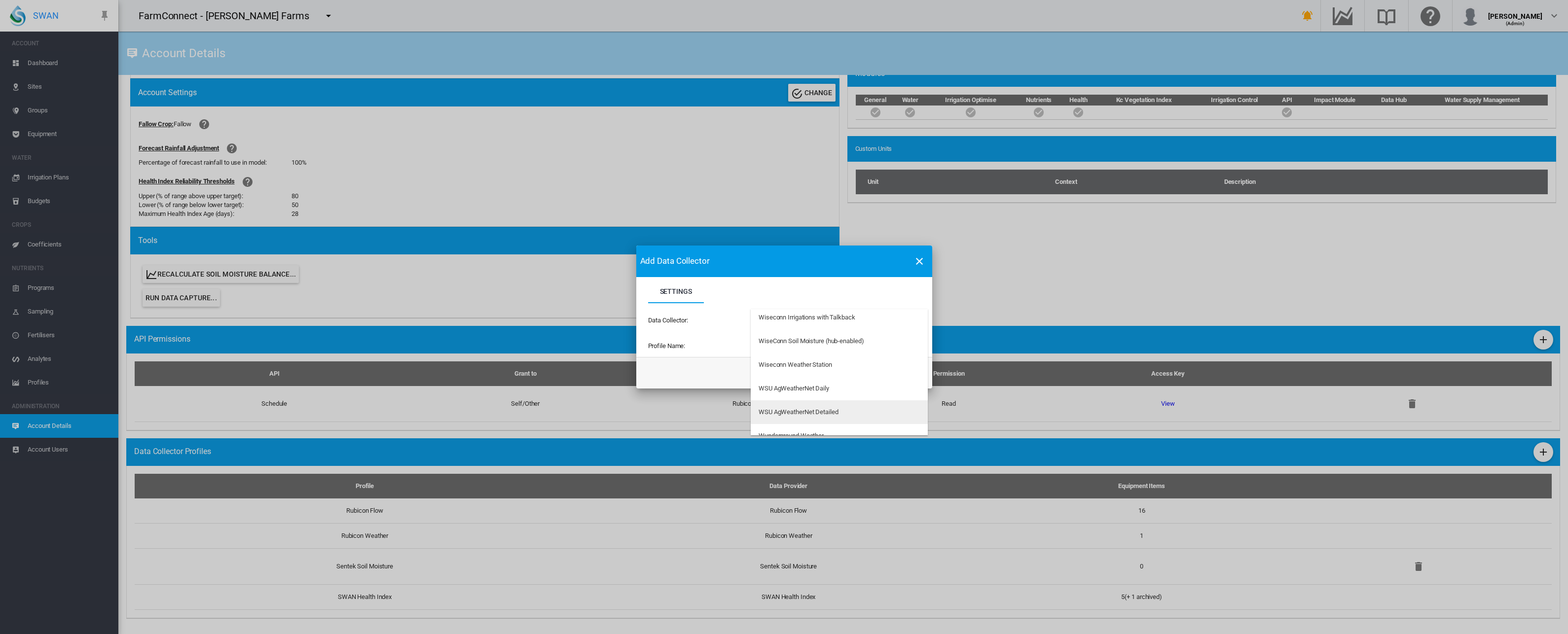
scroll to position [3140, 0]
click at [918, 259] on md-backdrop at bounding box center [784, 317] width 1568 height 634
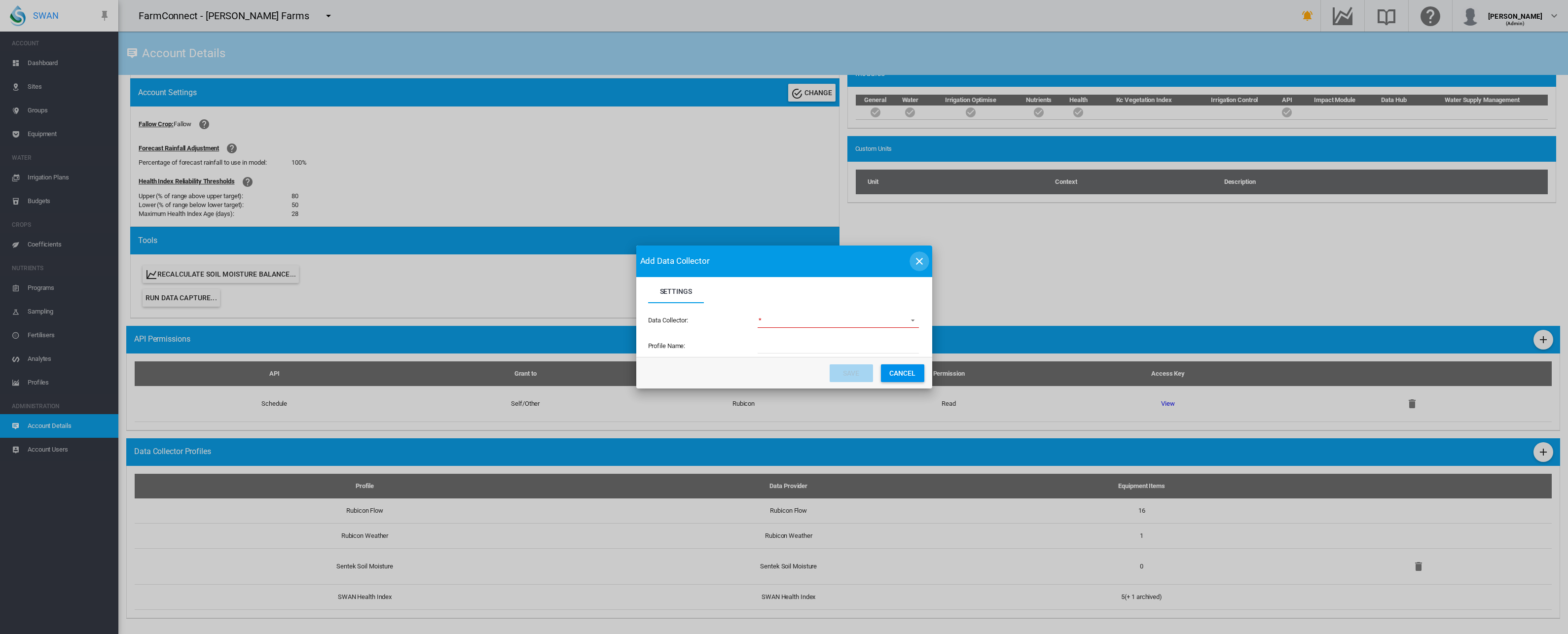
click at [917, 260] on md-icon "icon-close" at bounding box center [919, 262] width 12 height 12
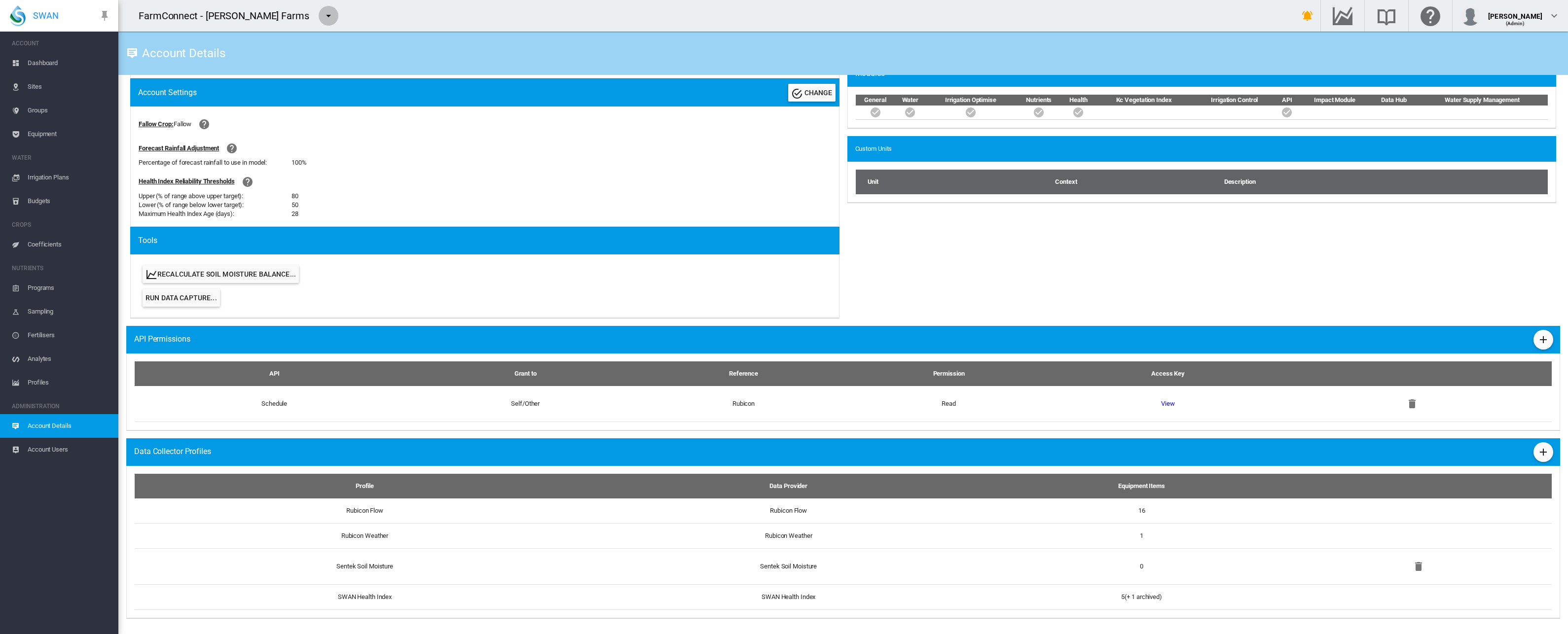
click at [323, 18] on md-icon "icon-menu-down" at bounding box center [328, 16] width 12 height 12
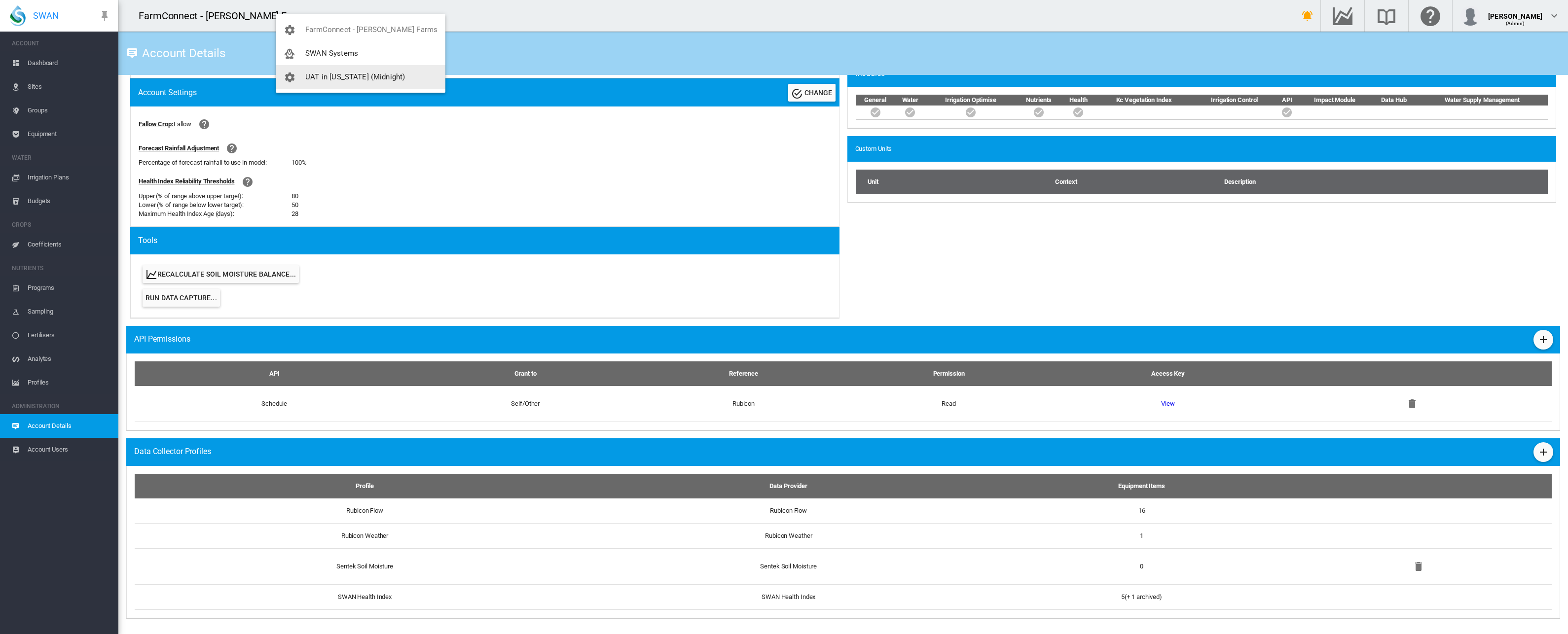
click at [1534, 453] on md-backdrop at bounding box center [784, 317] width 1568 height 634
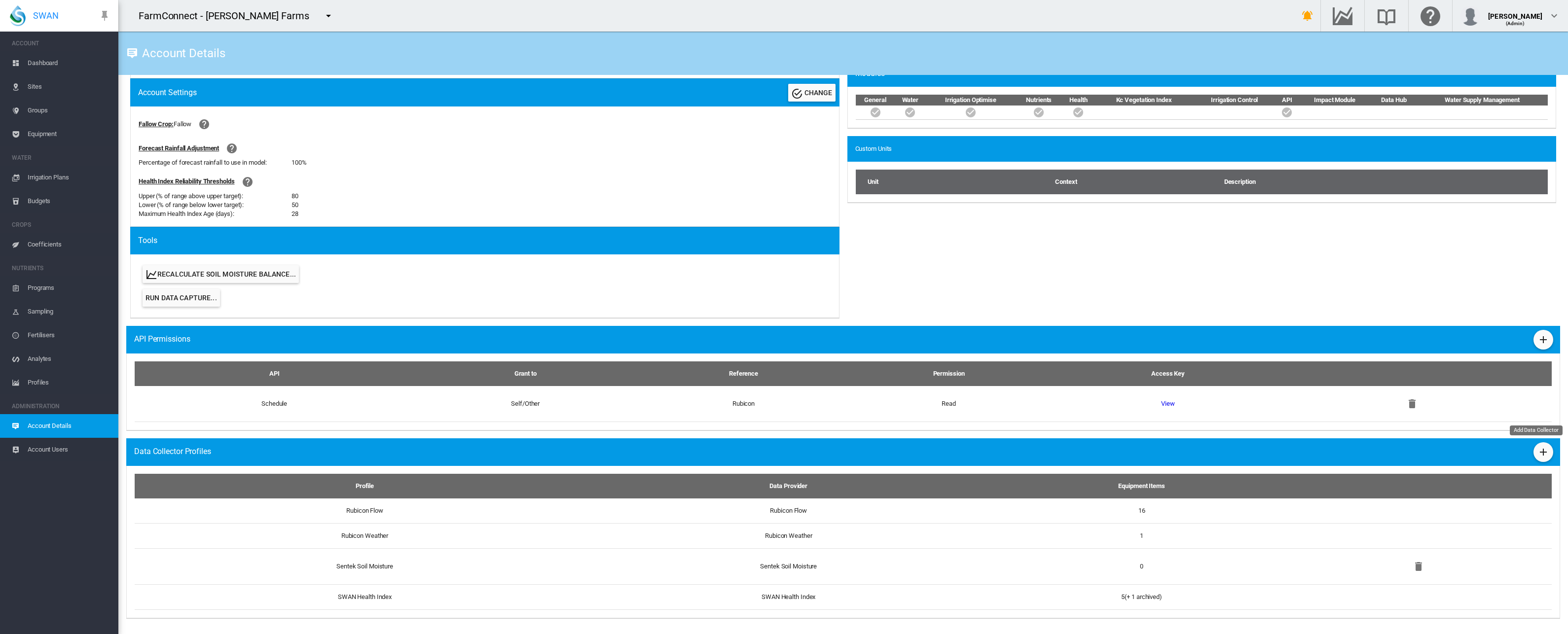
click at [1537, 453] on md-icon "icon-plus" at bounding box center [1543, 452] width 12 height 12
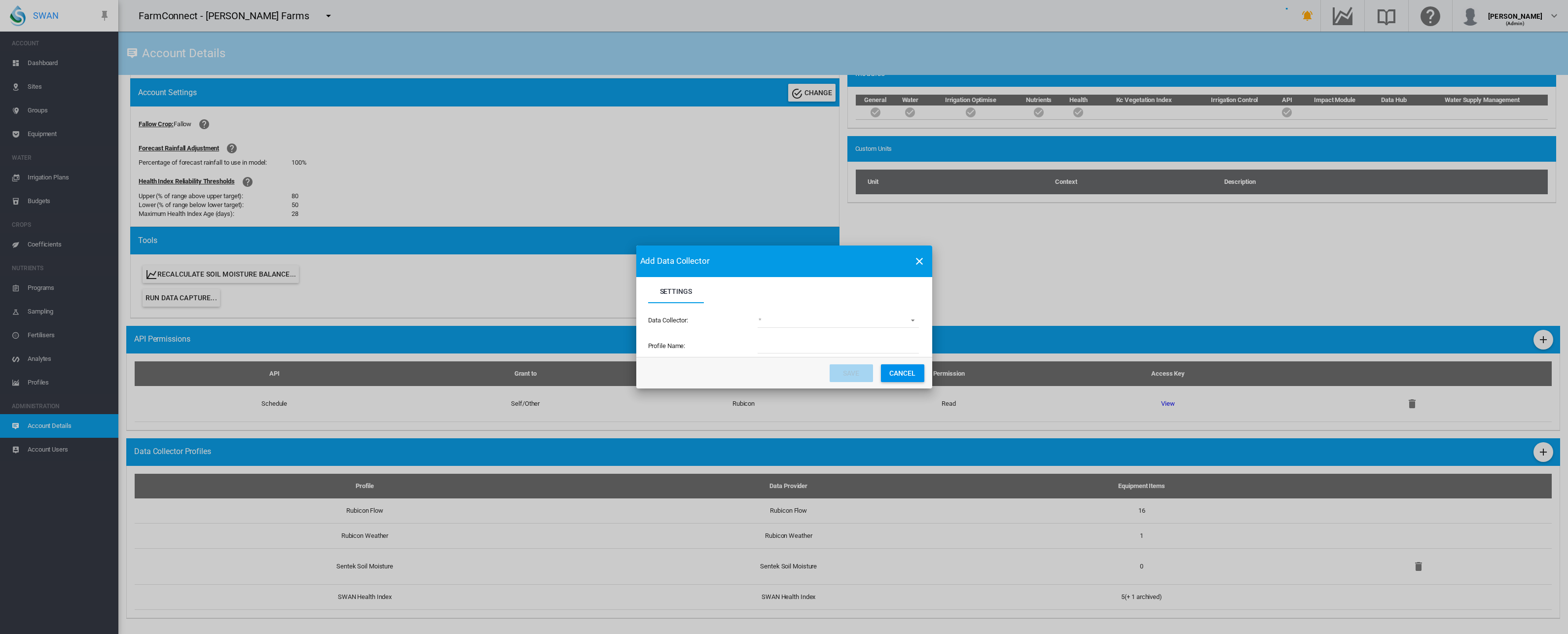
click at [901, 318] on md-select "Settings Settings ..." at bounding box center [838, 321] width 161 height 15
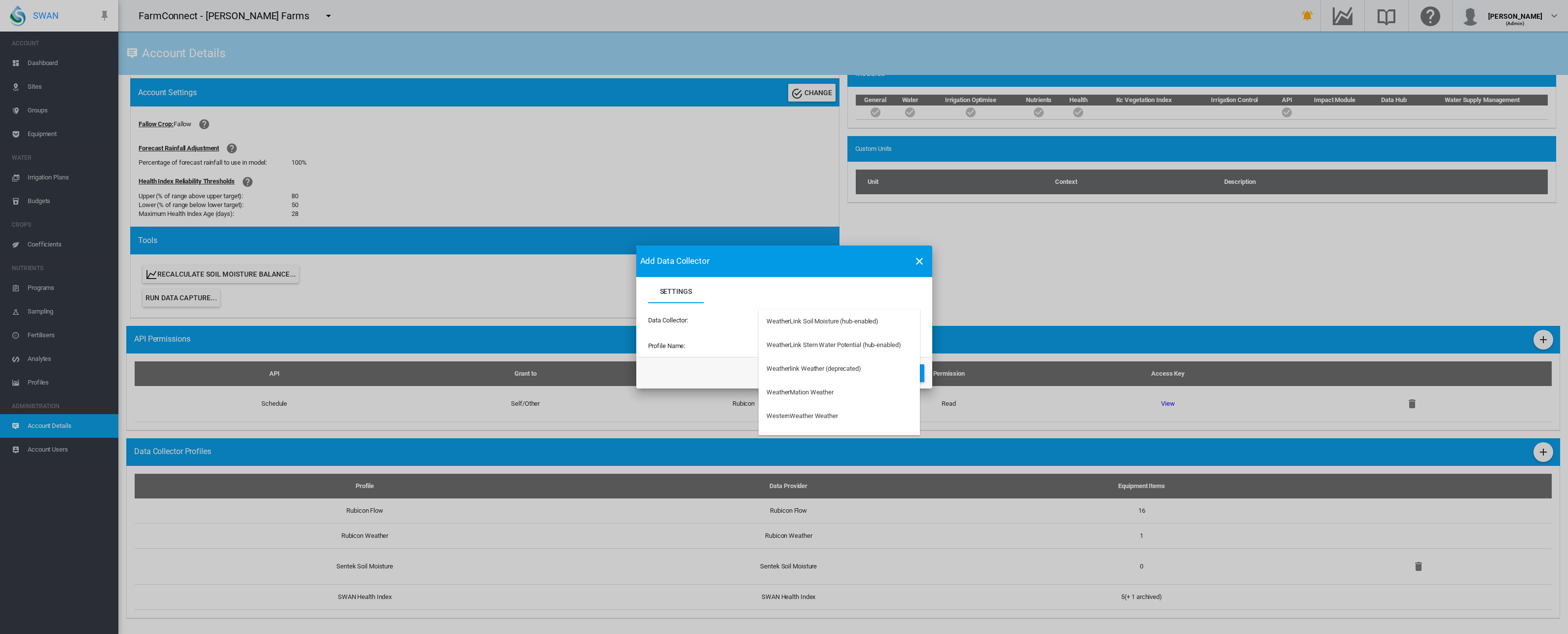
scroll to position [2986, 0]
click at [921, 258] on md-backdrop at bounding box center [784, 317] width 1568 height 634
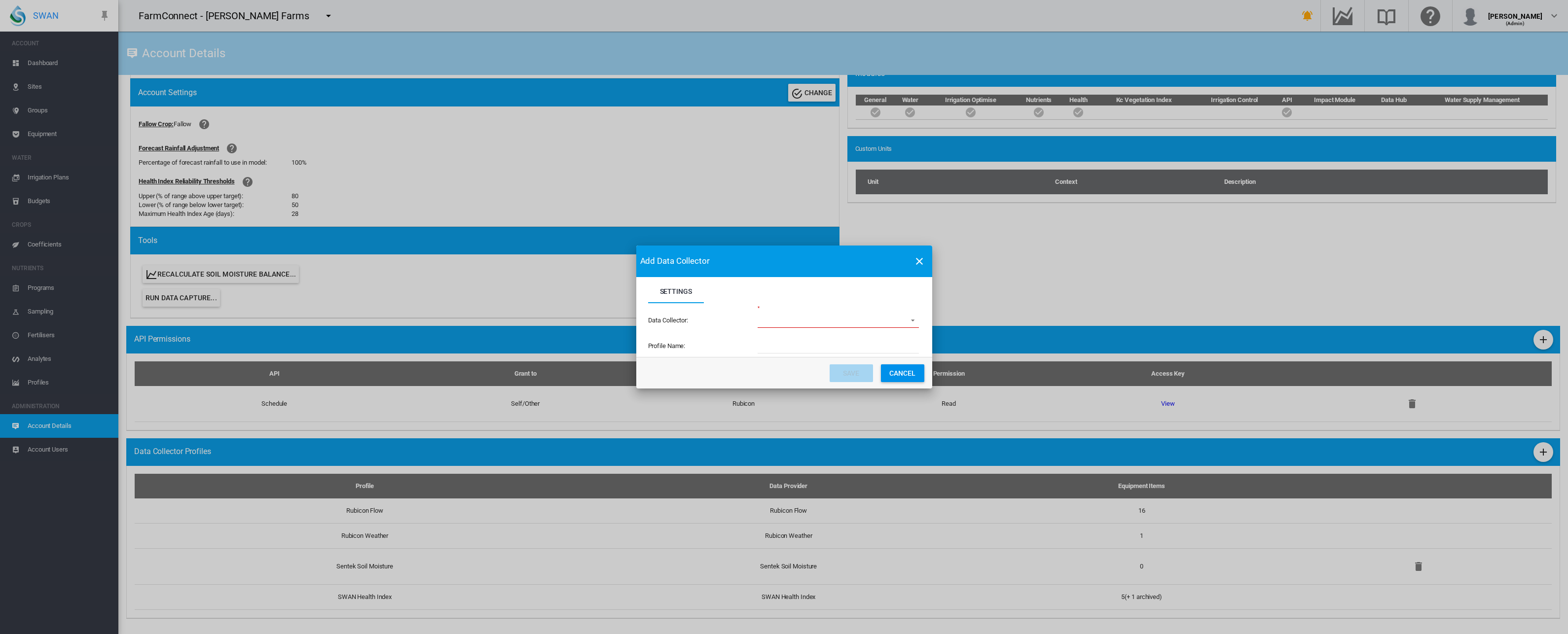
click at [920, 262] on md-icon "icon-close" at bounding box center [919, 262] width 12 height 12
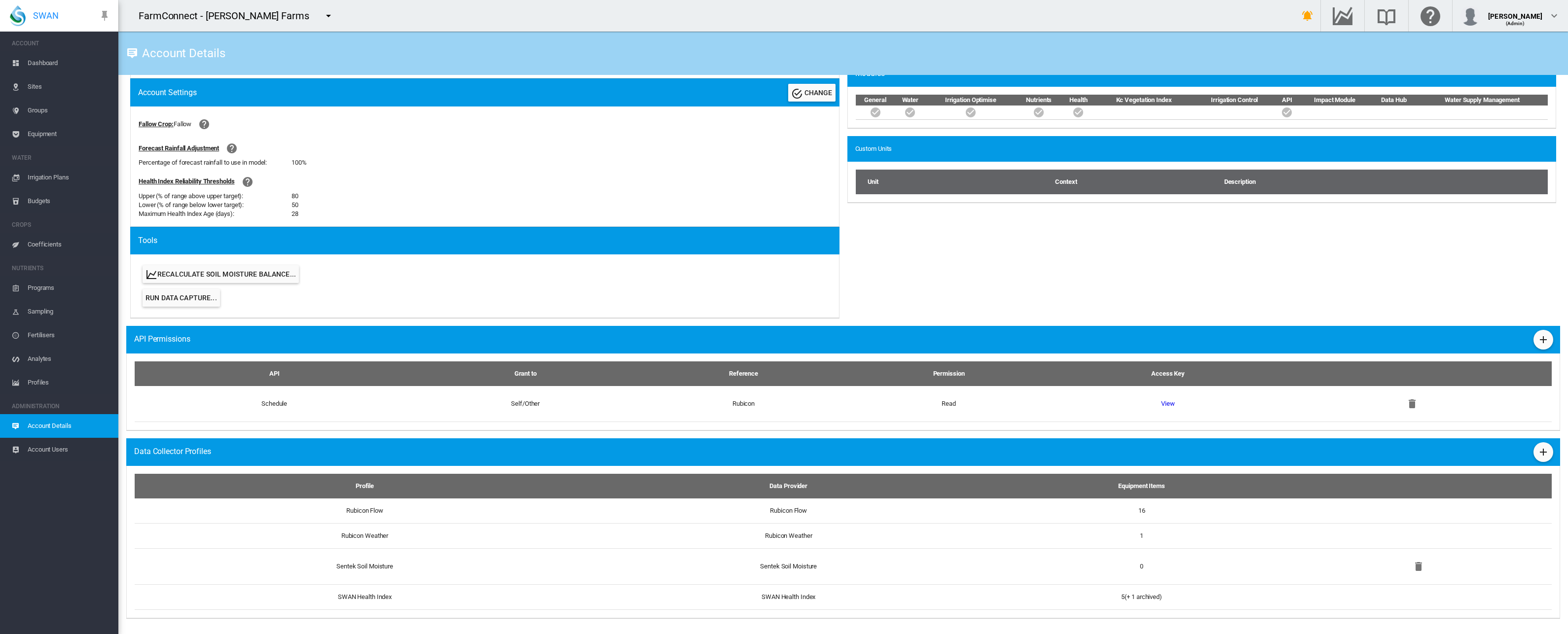
click at [1534, 450] on button "Add Data Collector" at bounding box center [1543, 452] width 19 height 19
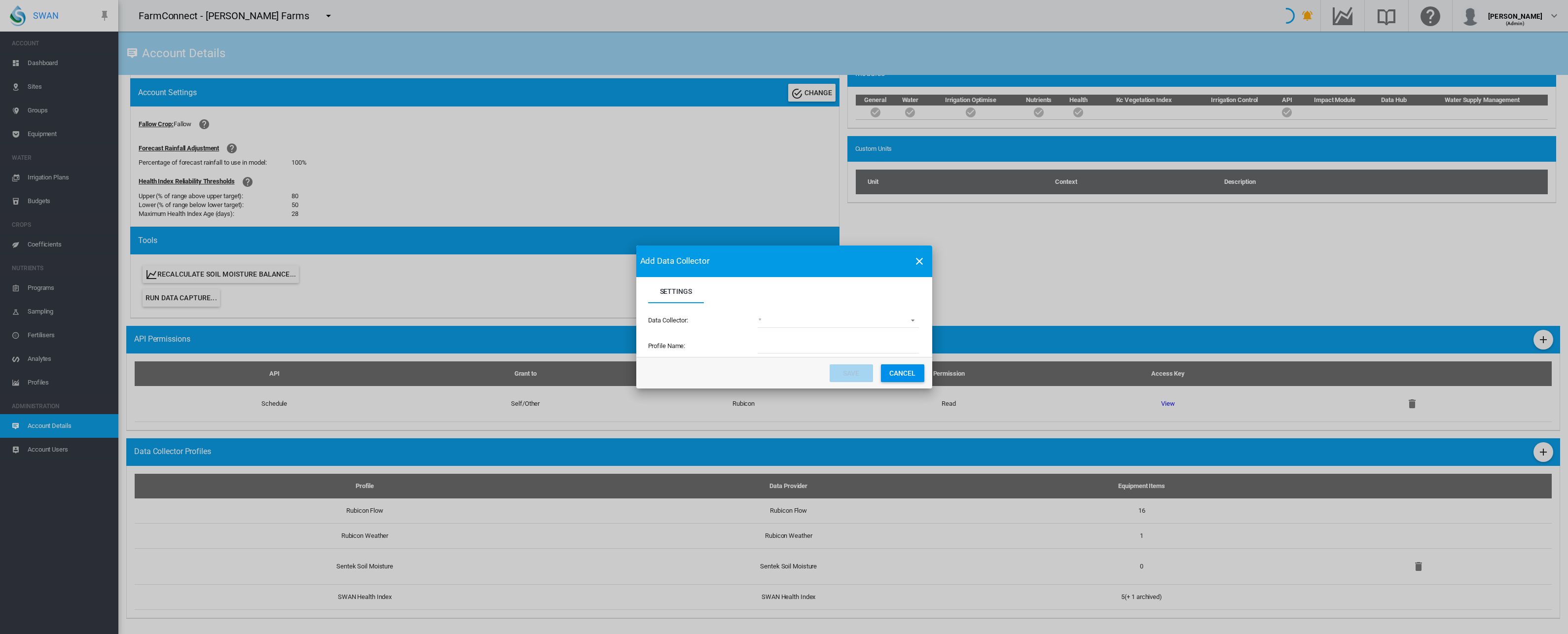
click at [772, 324] on md-select "Settings Settings ..." at bounding box center [838, 321] width 161 height 15
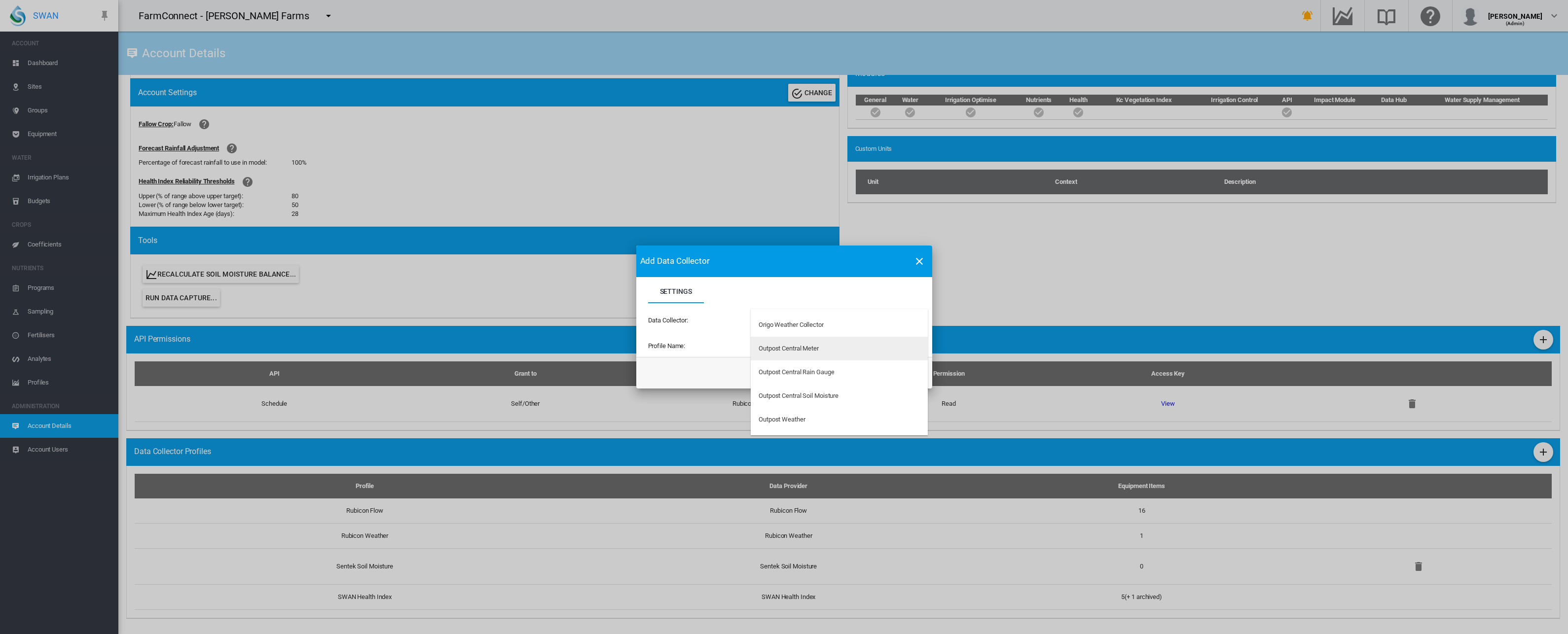
scroll to position [1454, 0]
click at [829, 355] on md-option "Outpost Central Meter" at bounding box center [839, 359] width 177 height 23
type input "**********"
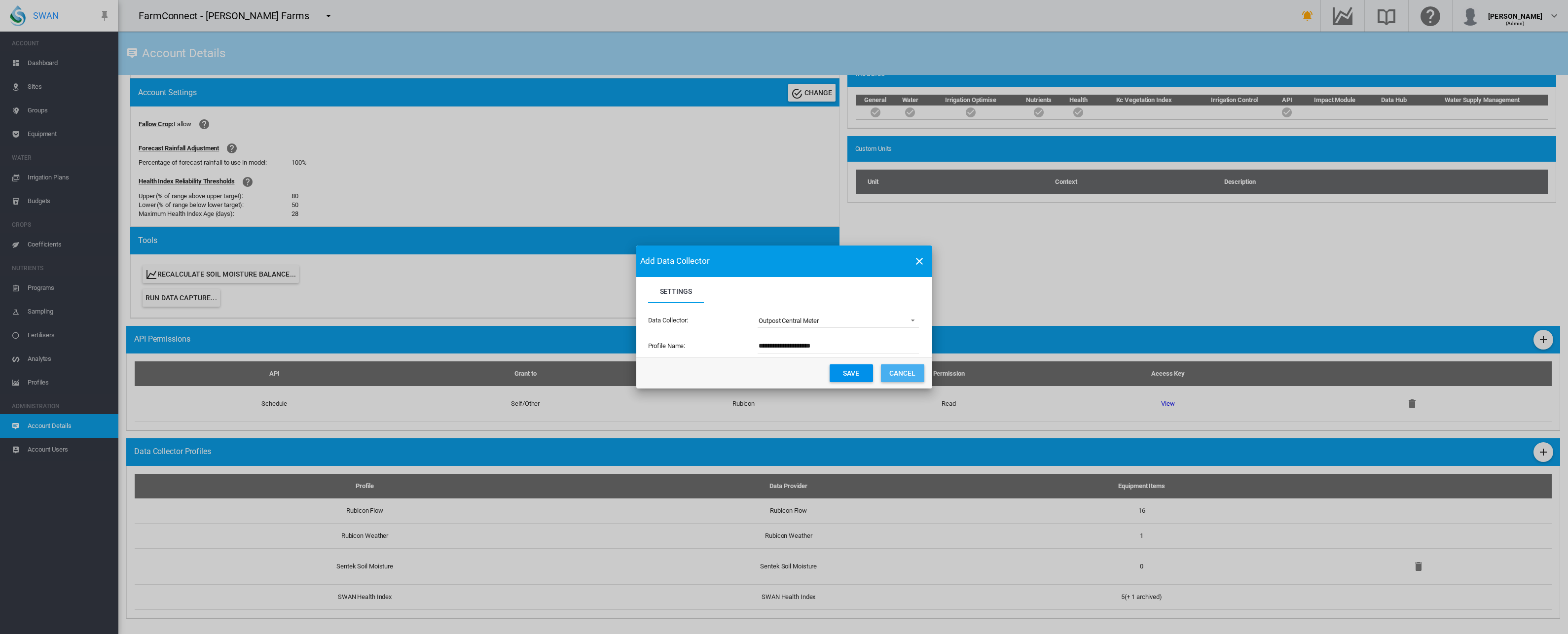
click at [901, 374] on button "Cancel" at bounding box center [902, 373] width 43 height 18
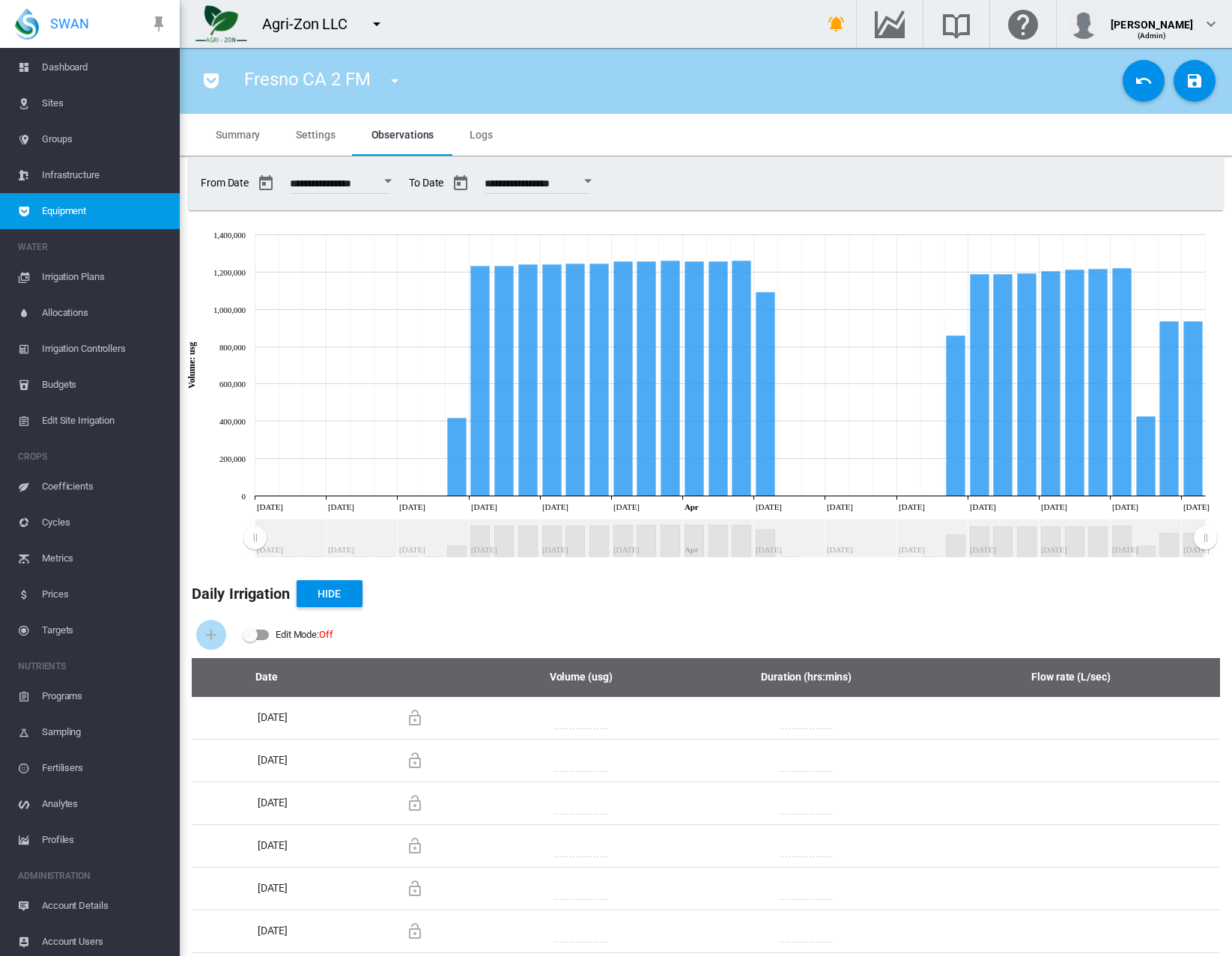
scroll to position [33, 0]
click at [70, 907] on span "Account Details" at bounding box center [105, 902] width 126 height 35
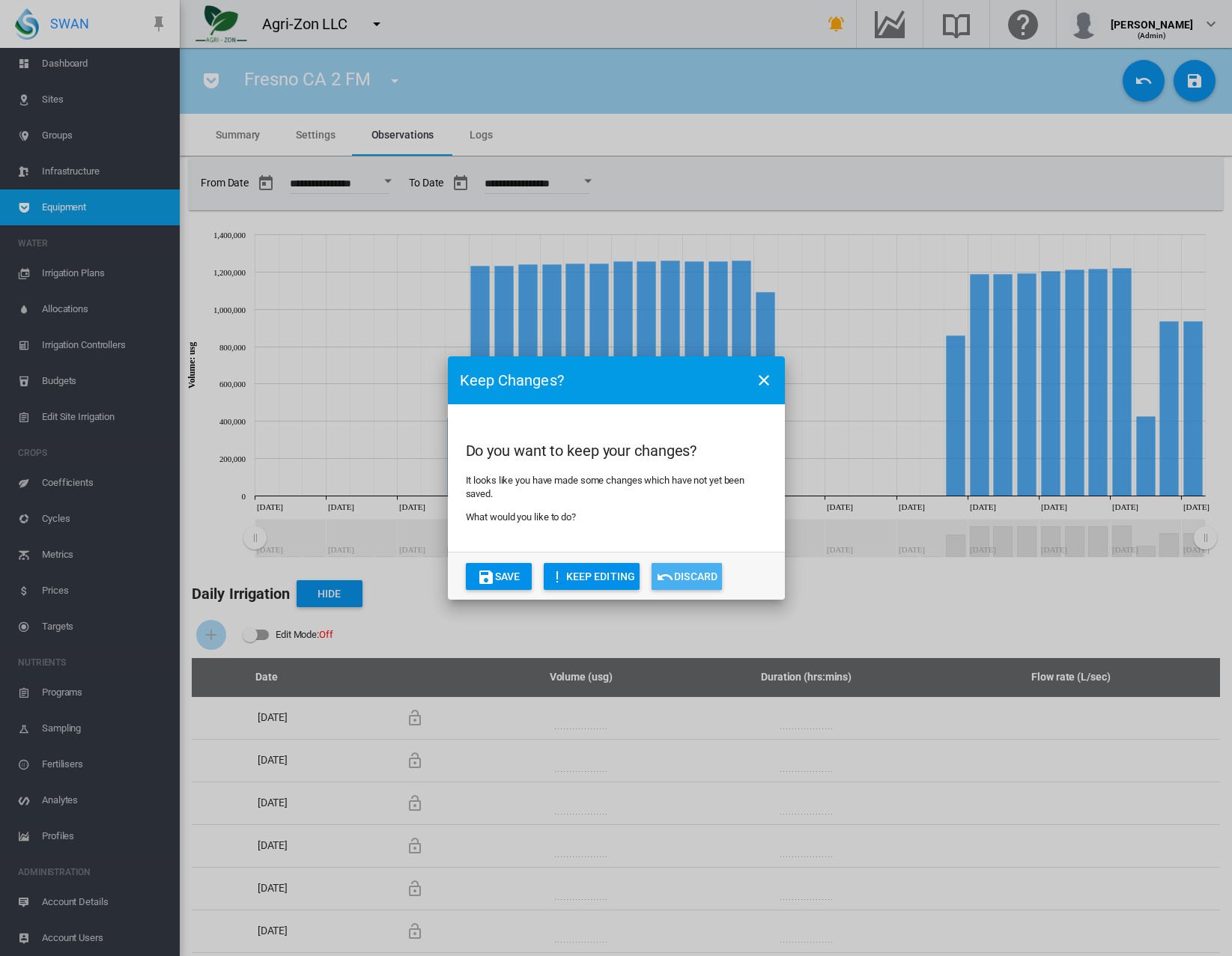
click at [688, 587] on button "Discard" at bounding box center [686, 576] width 70 height 27
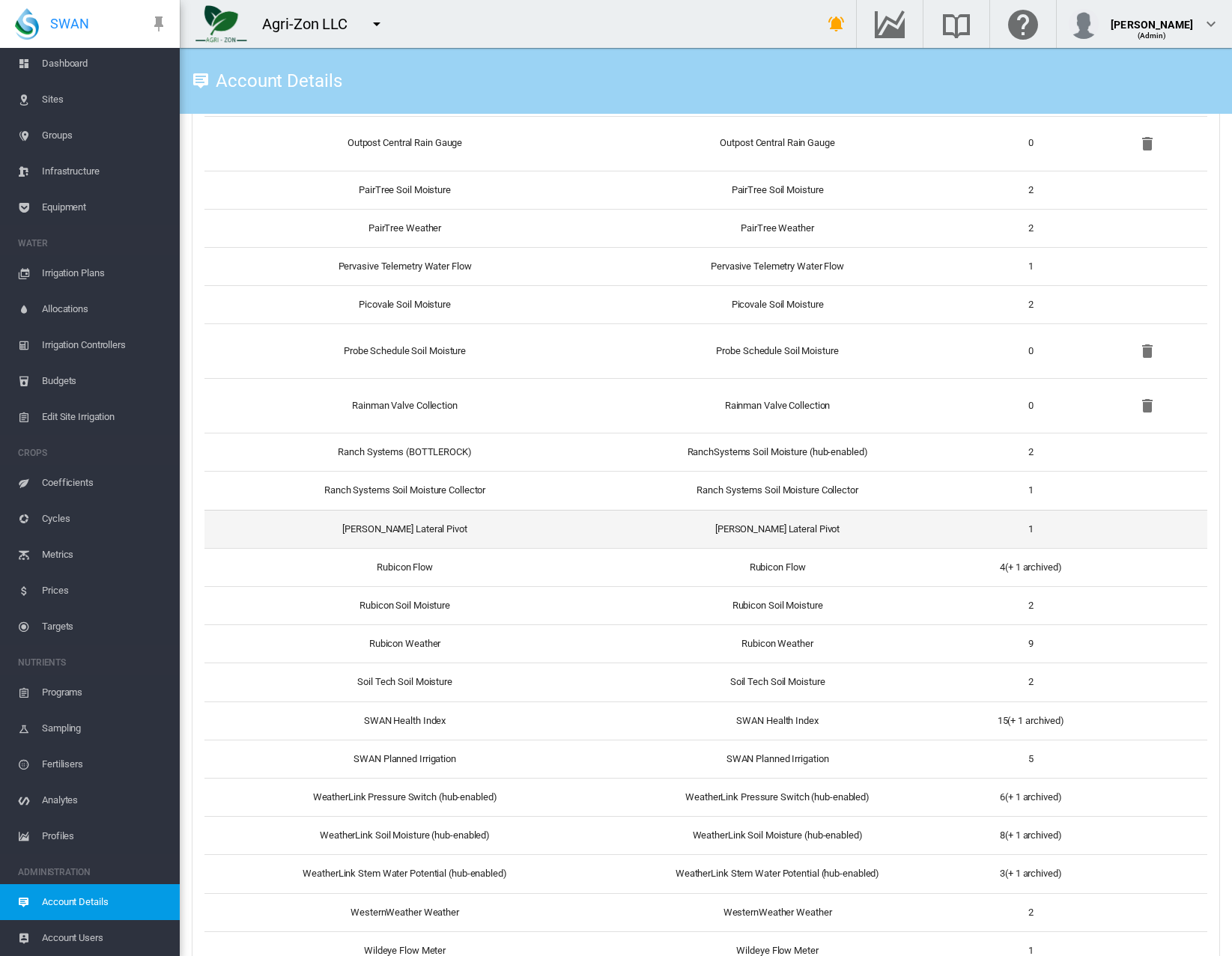
scroll to position [1957, 0]
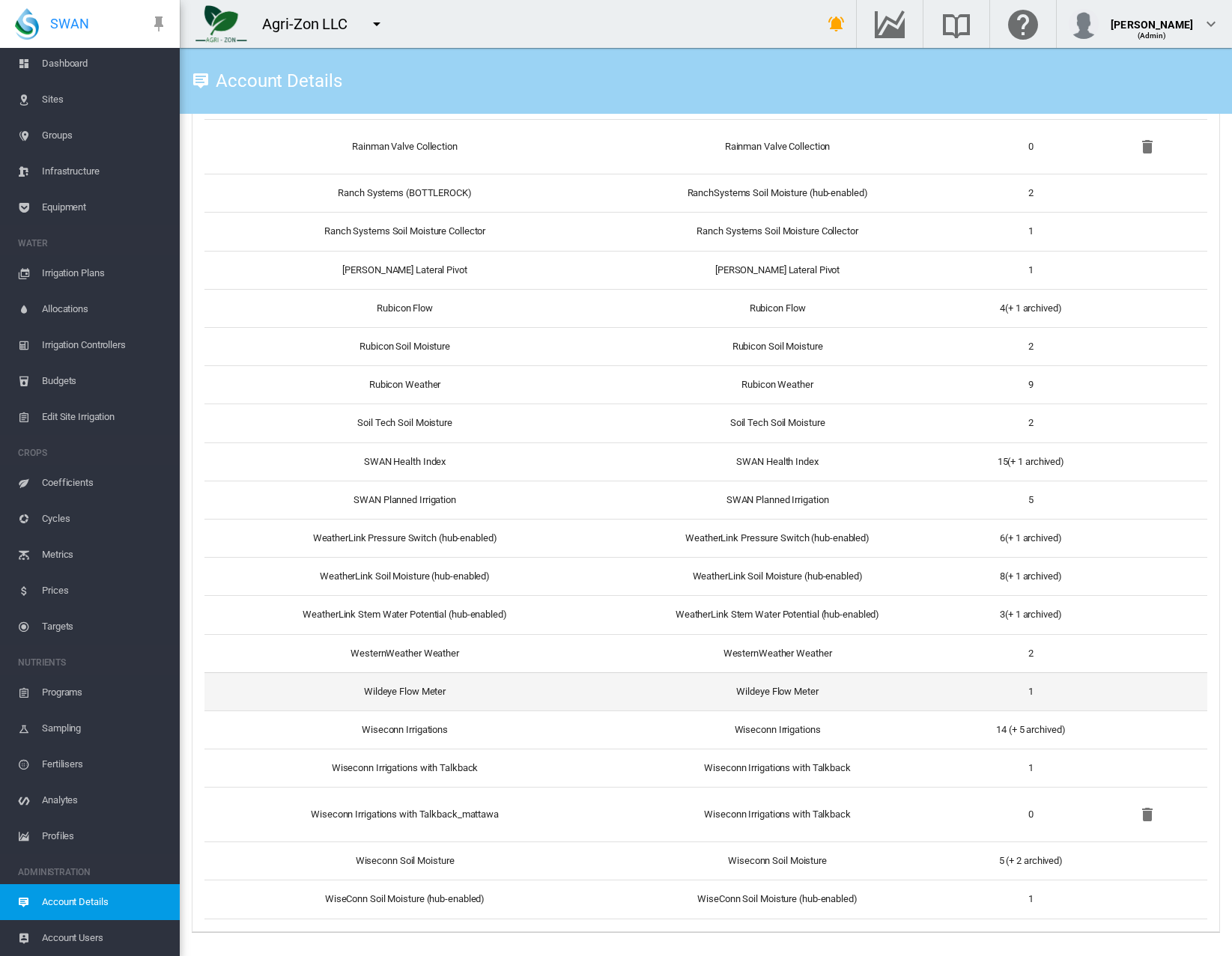
click at [432, 688] on td "Wildeye Flow Meter" at bounding box center [398, 691] width 388 height 38
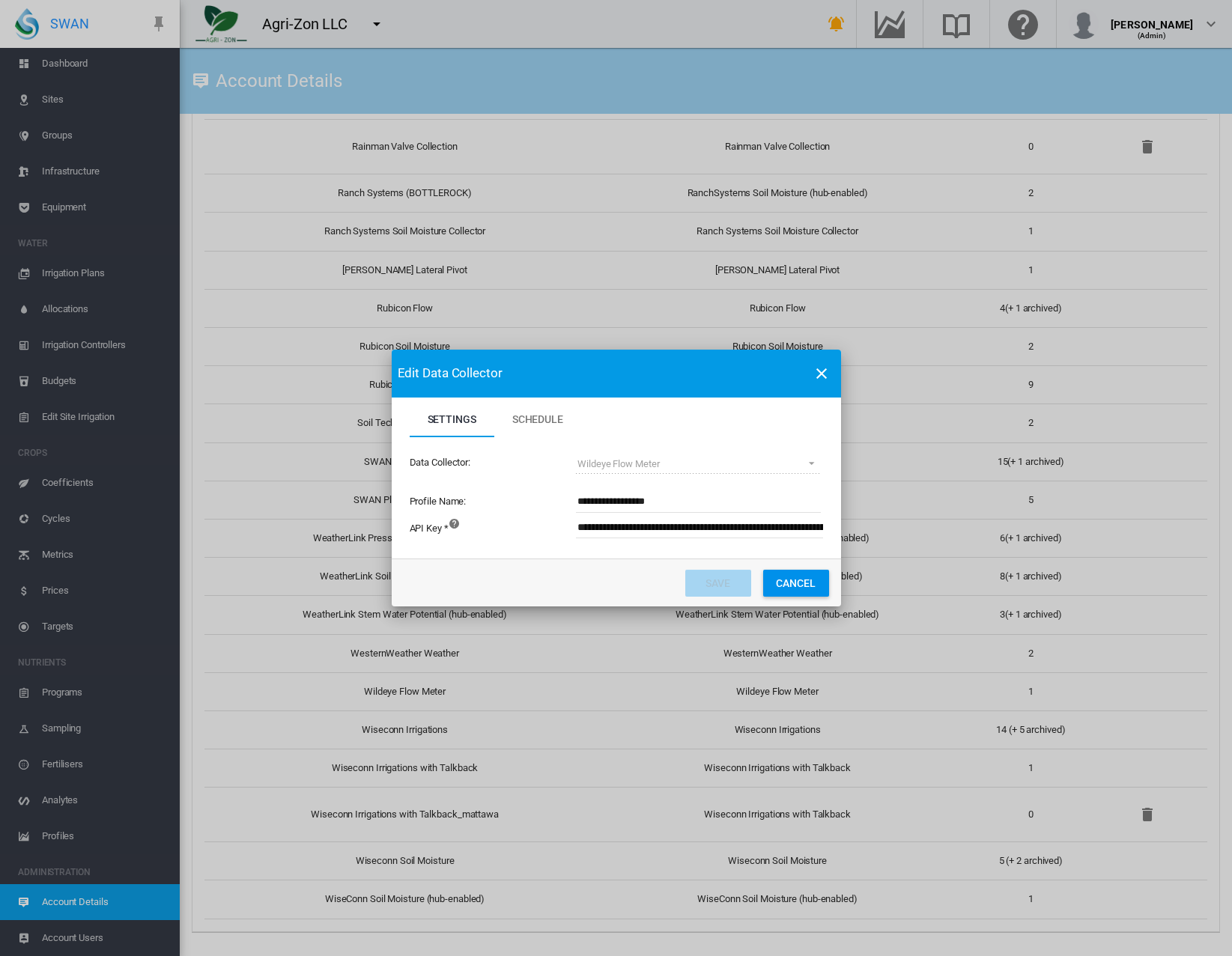
click at [749, 522] on input "**********" at bounding box center [782, 527] width 412 height 23
click at [566, 420] on md-tab-item "Schedule" at bounding box center [538, 419] width 87 height 35
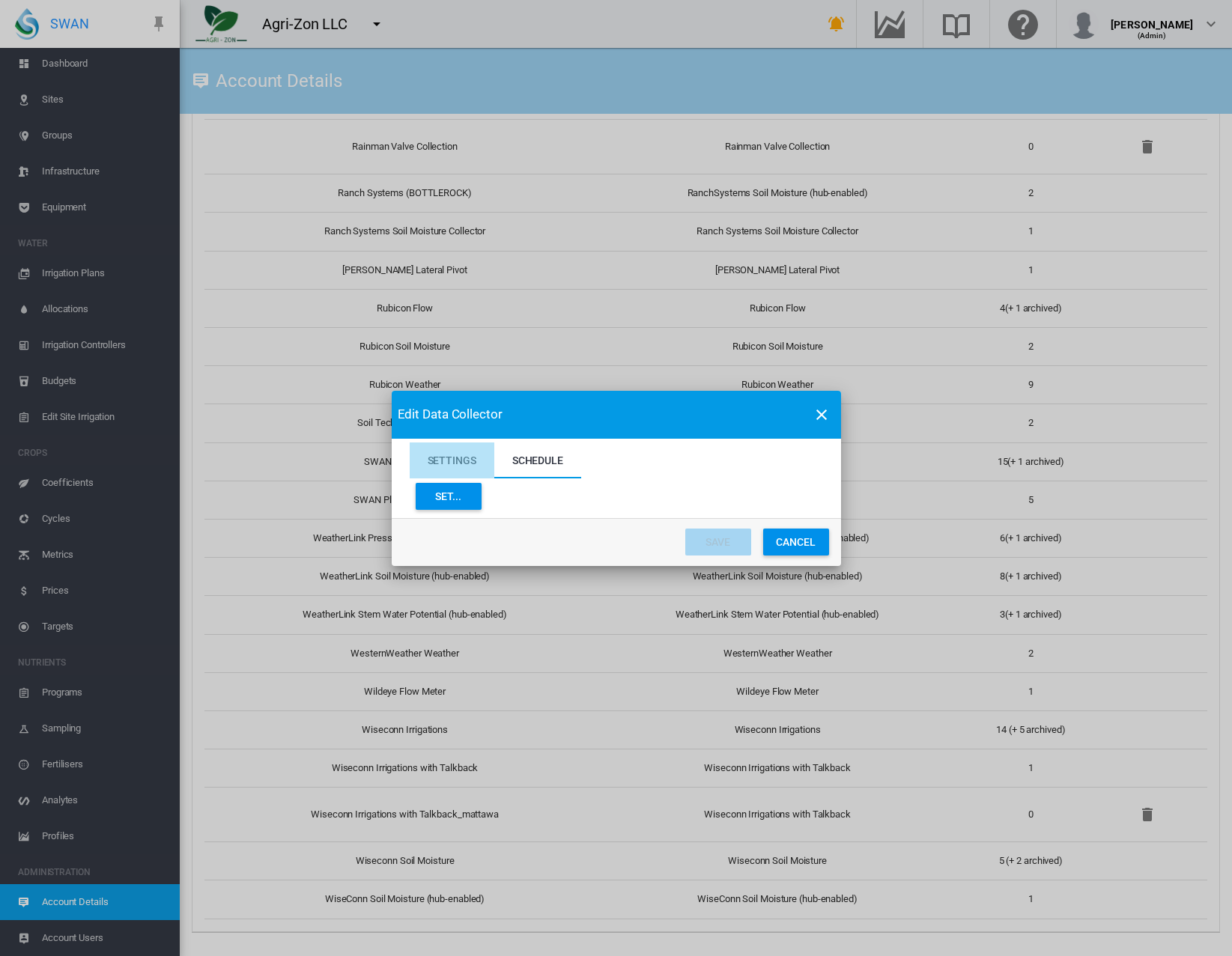
click at [456, 466] on md-tab-item "Settings" at bounding box center [452, 460] width 85 height 35
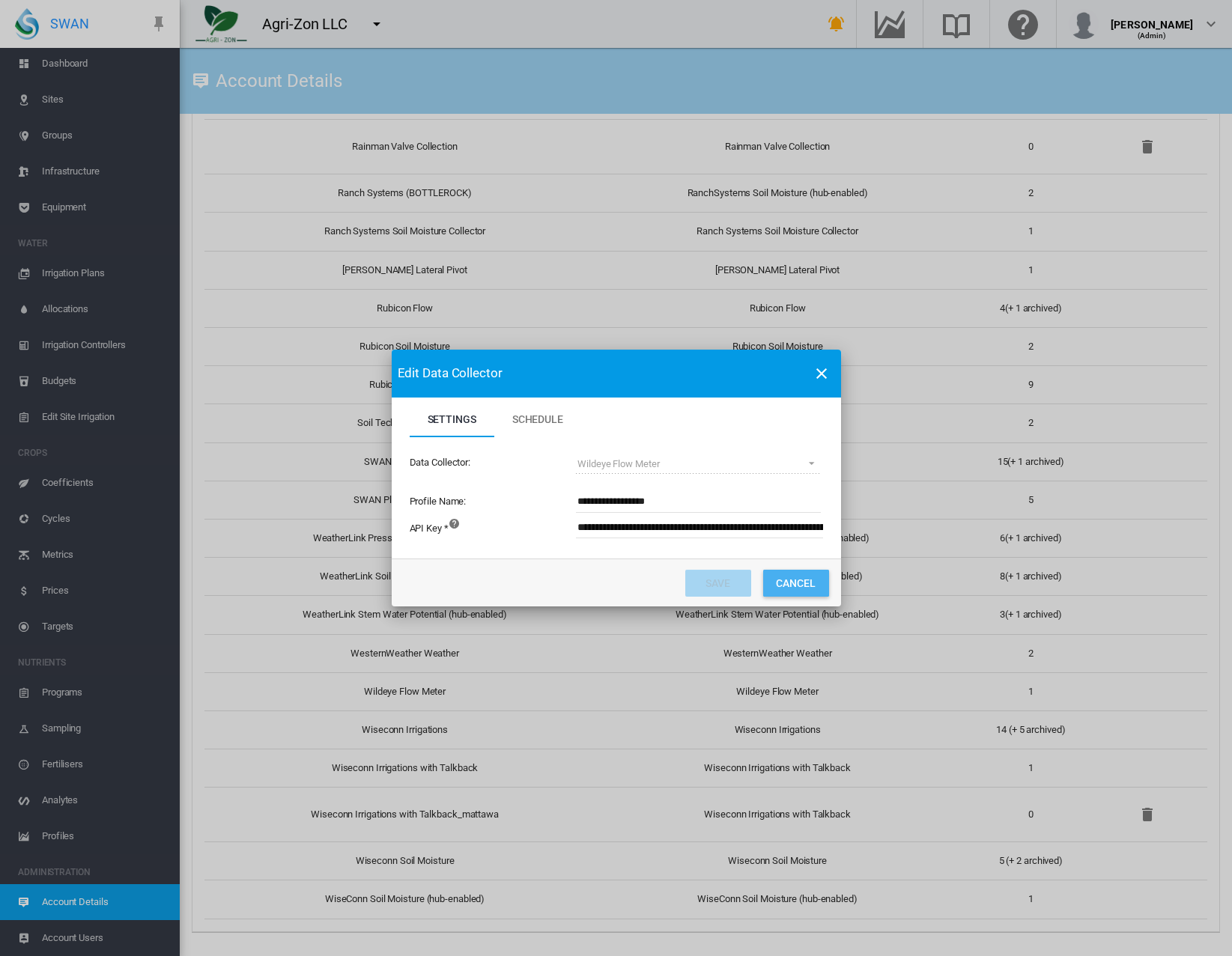
click at [790, 580] on button "Cancel" at bounding box center [795, 582] width 66 height 27
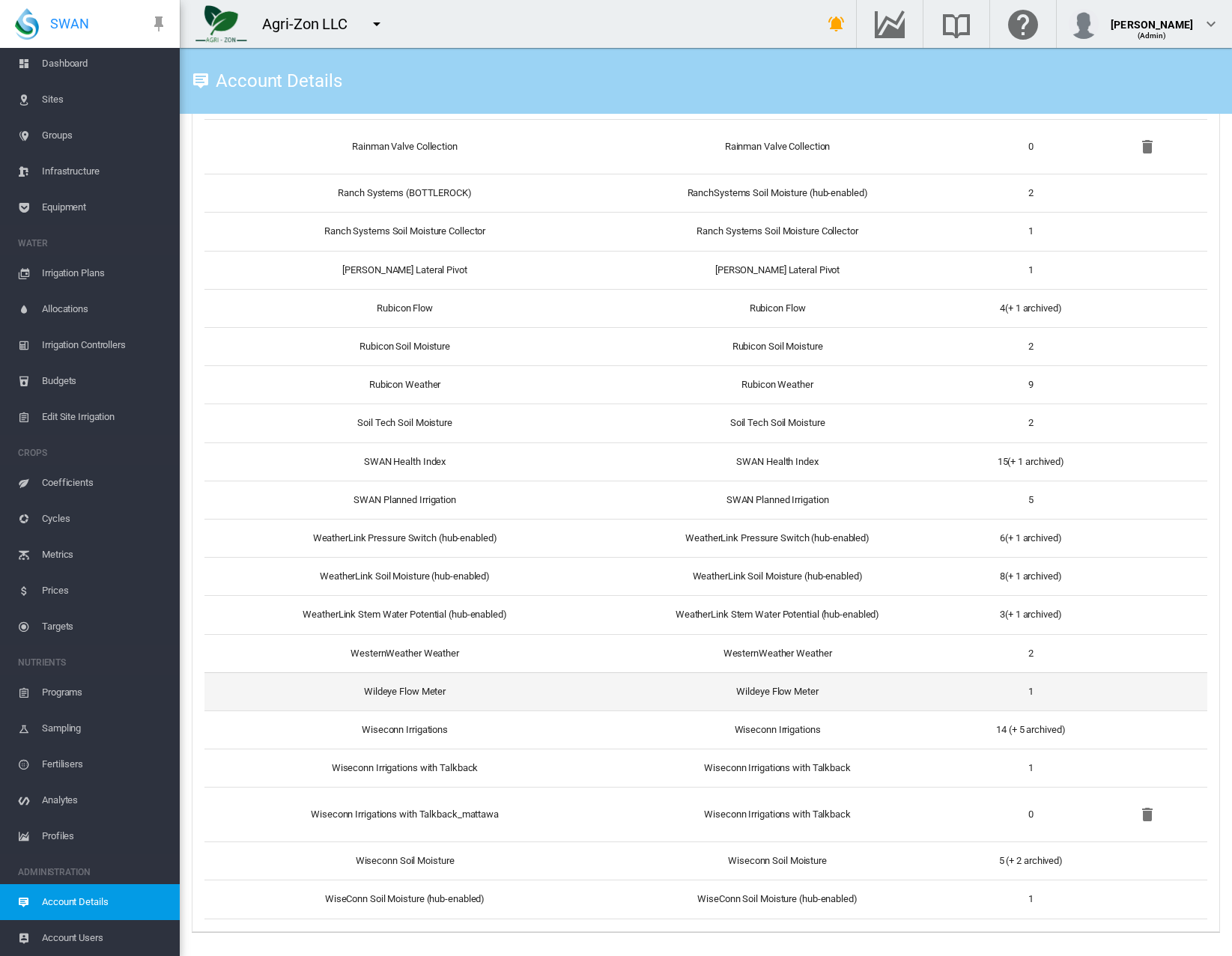
click at [473, 688] on td "Wildeye Flow Meter" at bounding box center [398, 691] width 388 height 38
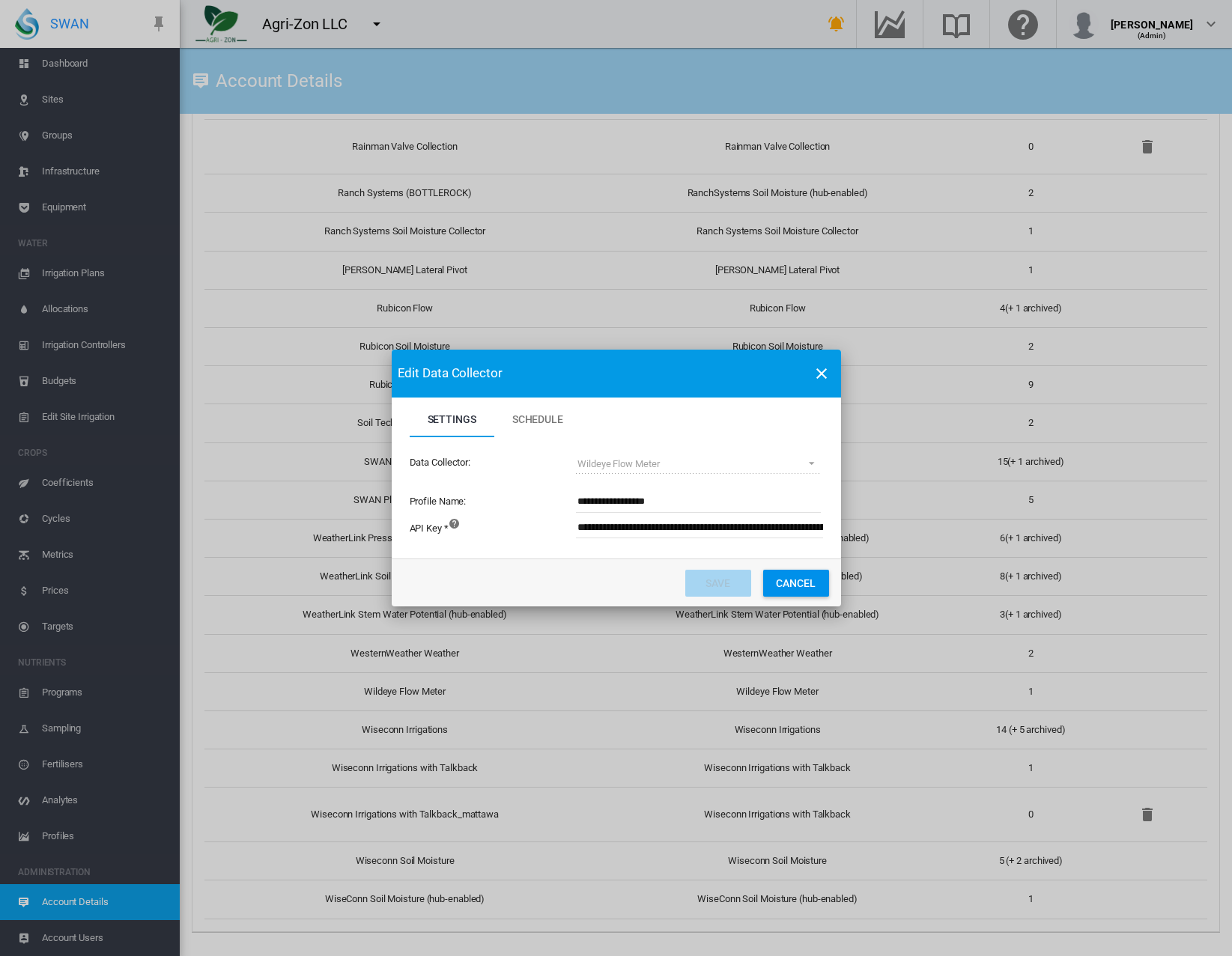
click at [803, 585] on button "Cancel" at bounding box center [795, 582] width 66 height 27
